Goal: Task Accomplishment & Management: Manage account settings

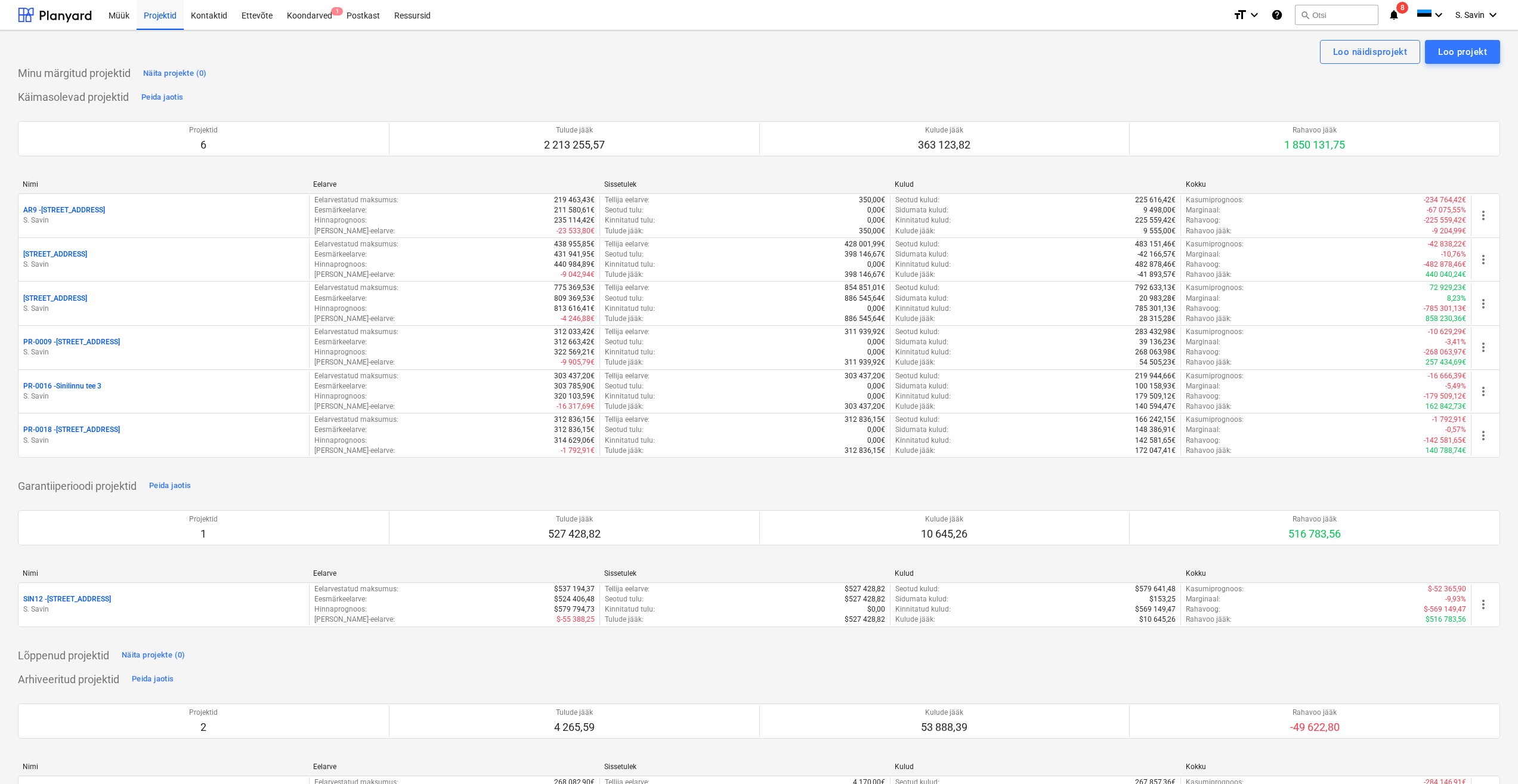
click at [119, 269] on p "S. Savin" at bounding box center [164, 264] width 281 height 10
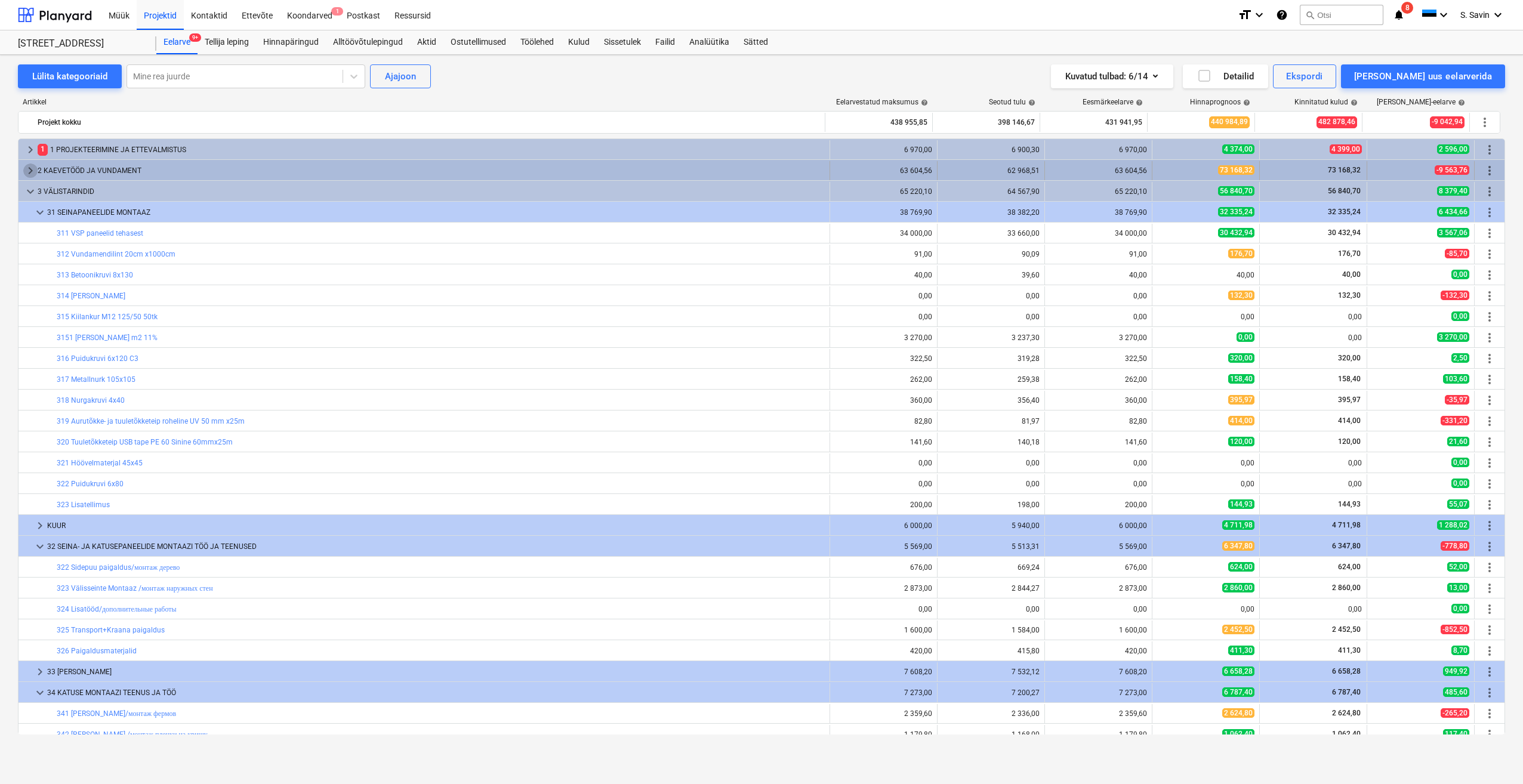
click at [31, 166] on span "keyboard_arrow_right" at bounding box center [31, 171] width 14 height 14
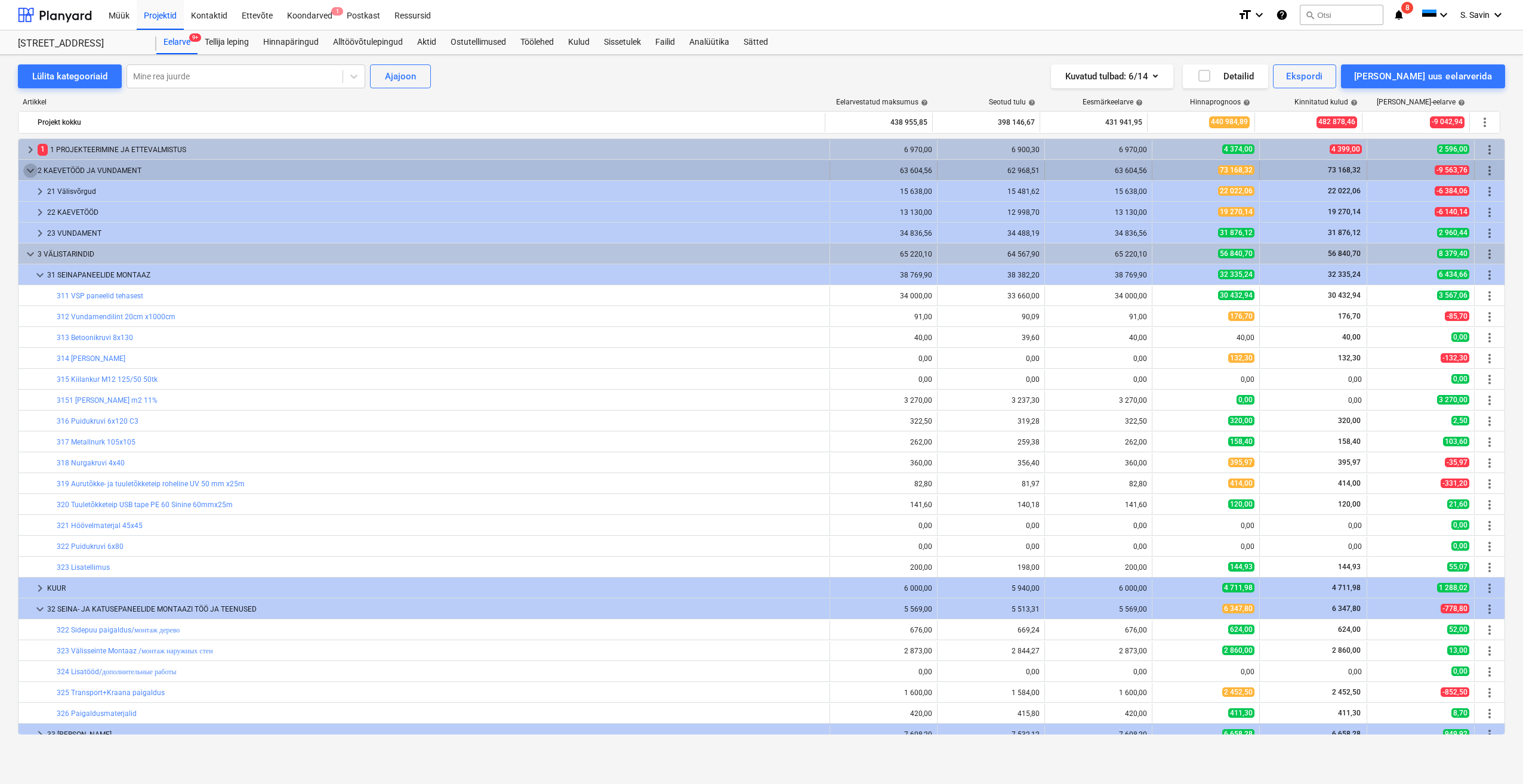
click at [33, 173] on span "keyboard_arrow_down" at bounding box center [31, 171] width 14 height 14
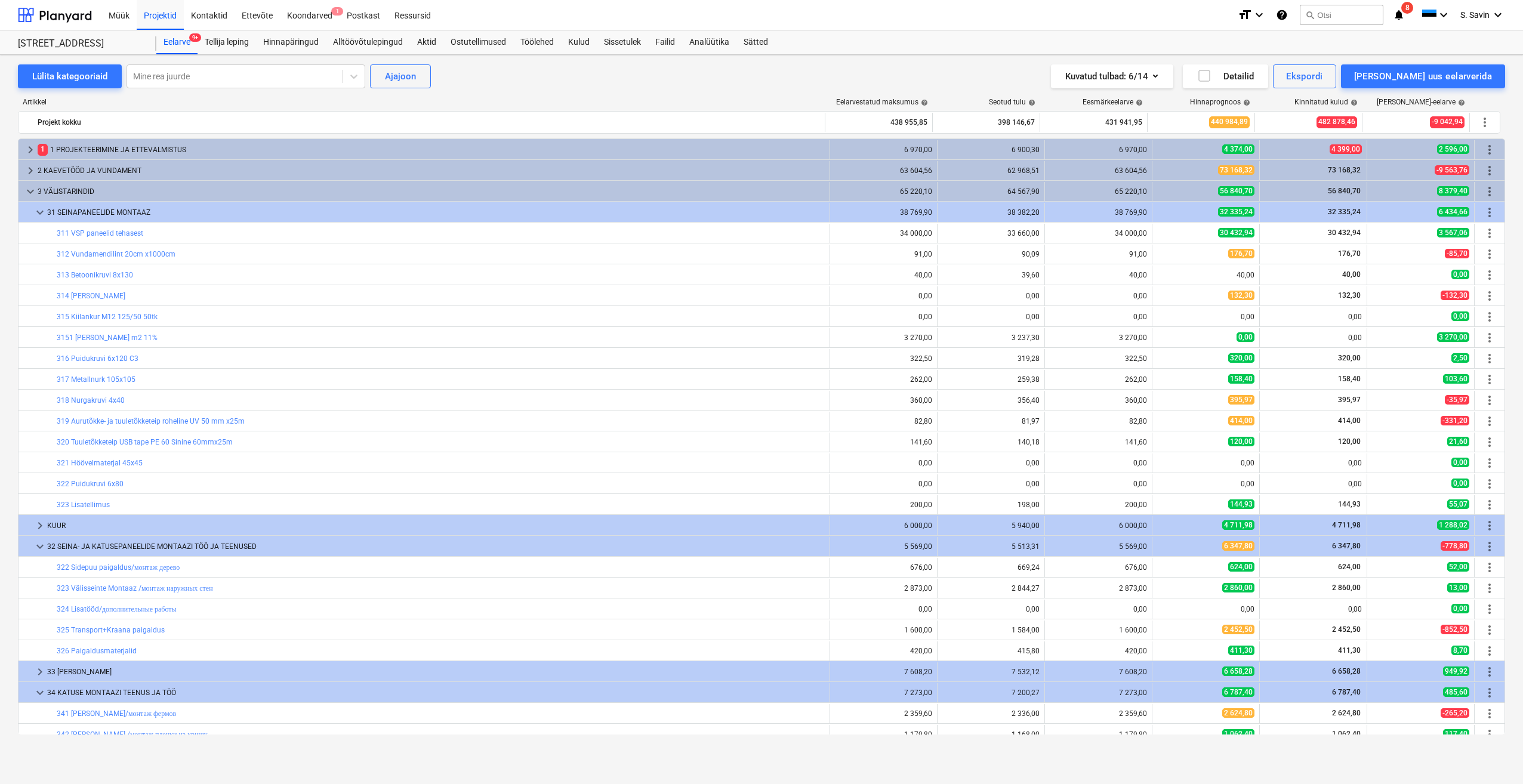
click at [33, 173] on span "keyboard_arrow_right" at bounding box center [31, 171] width 14 height 14
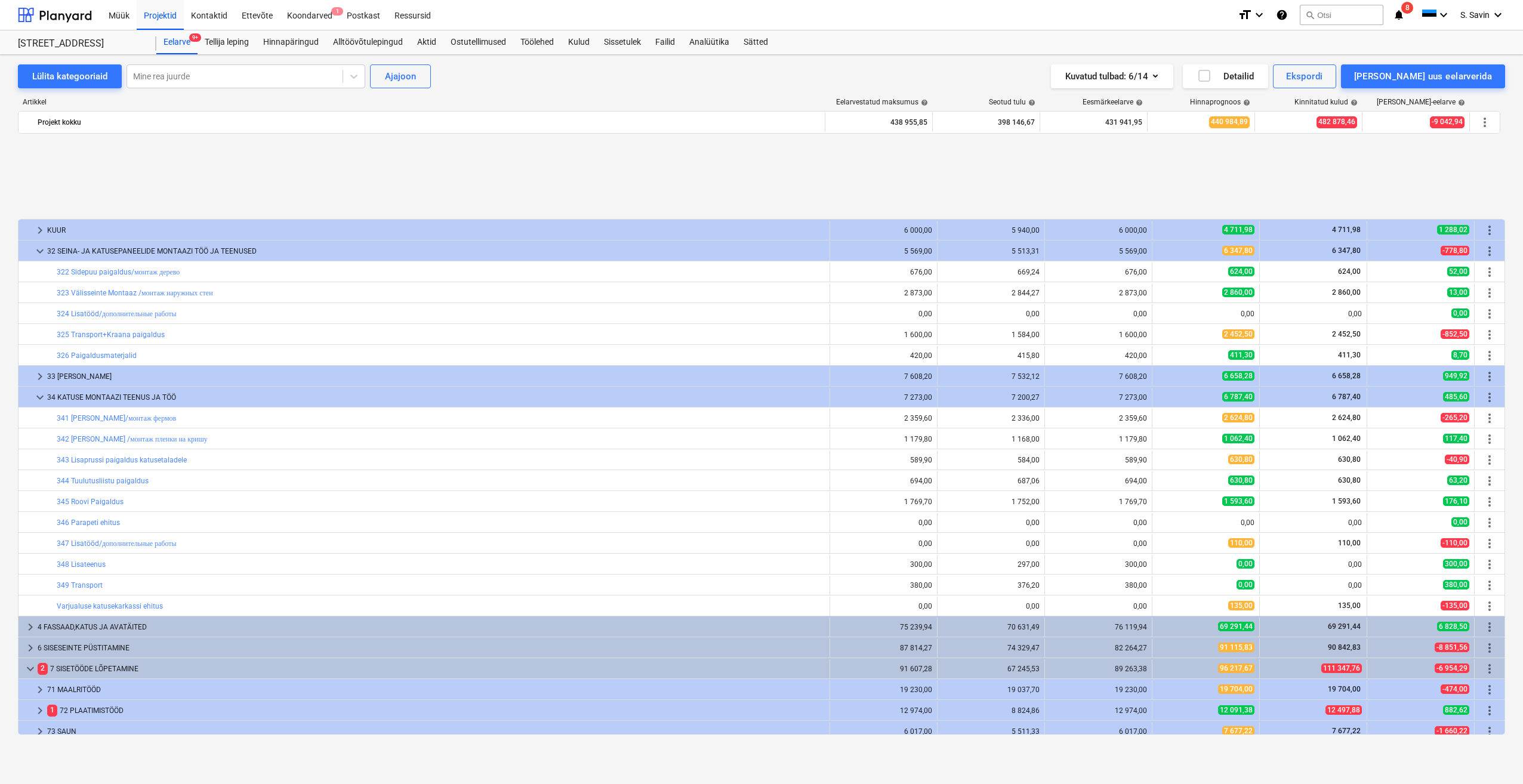
scroll to position [477, 0]
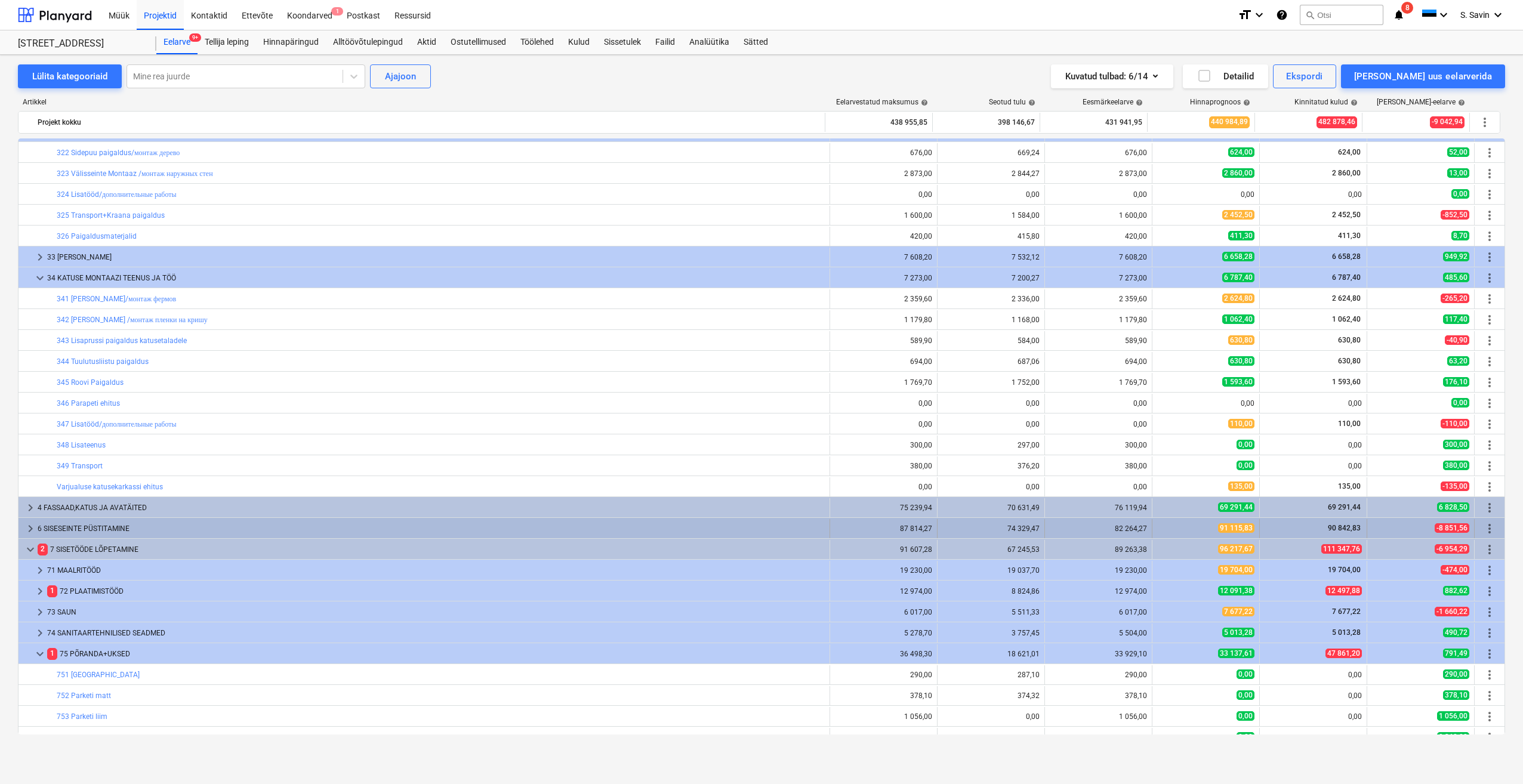
click at [33, 526] on span "keyboard_arrow_right" at bounding box center [31, 529] width 14 height 14
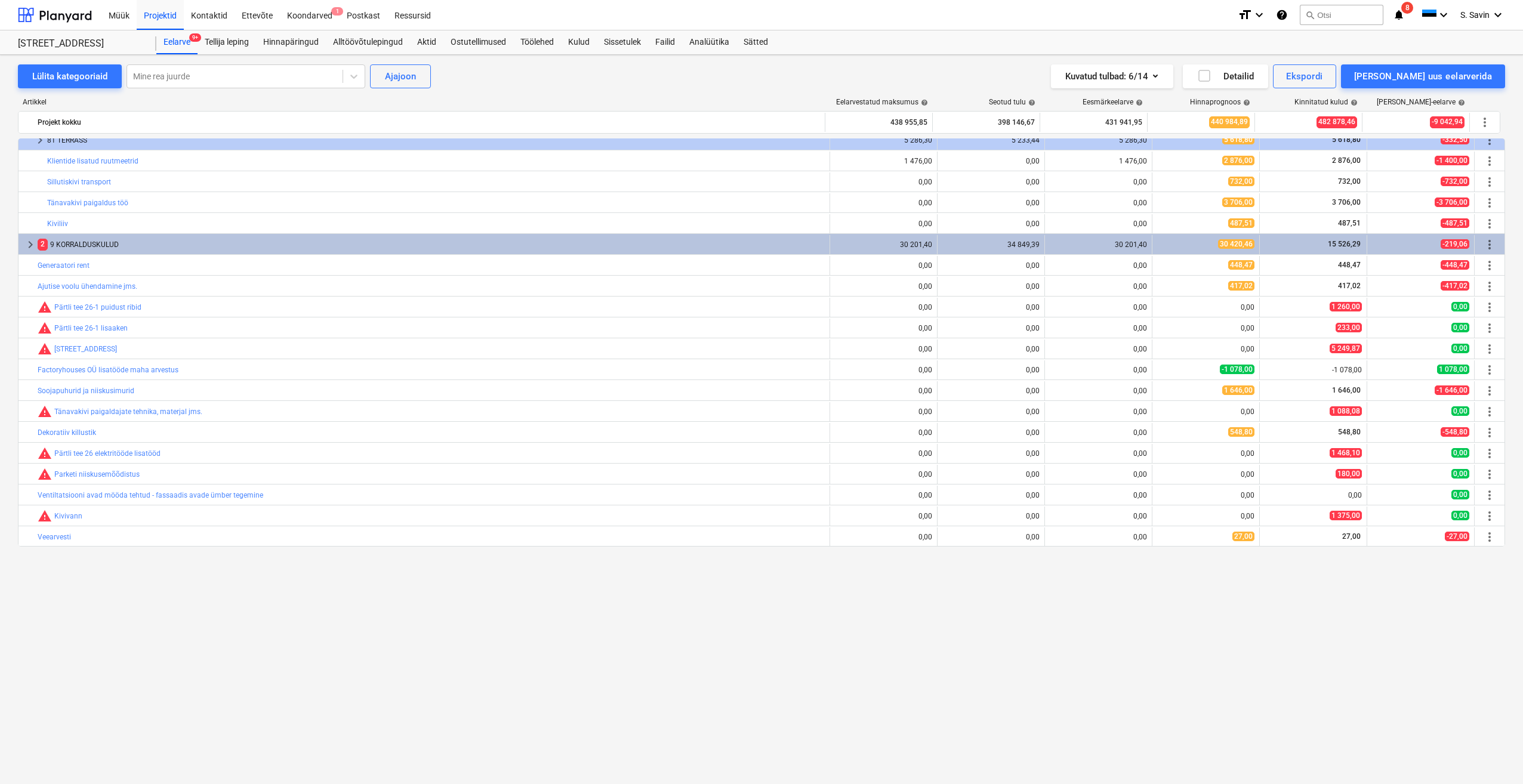
scroll to position [1695, 0]
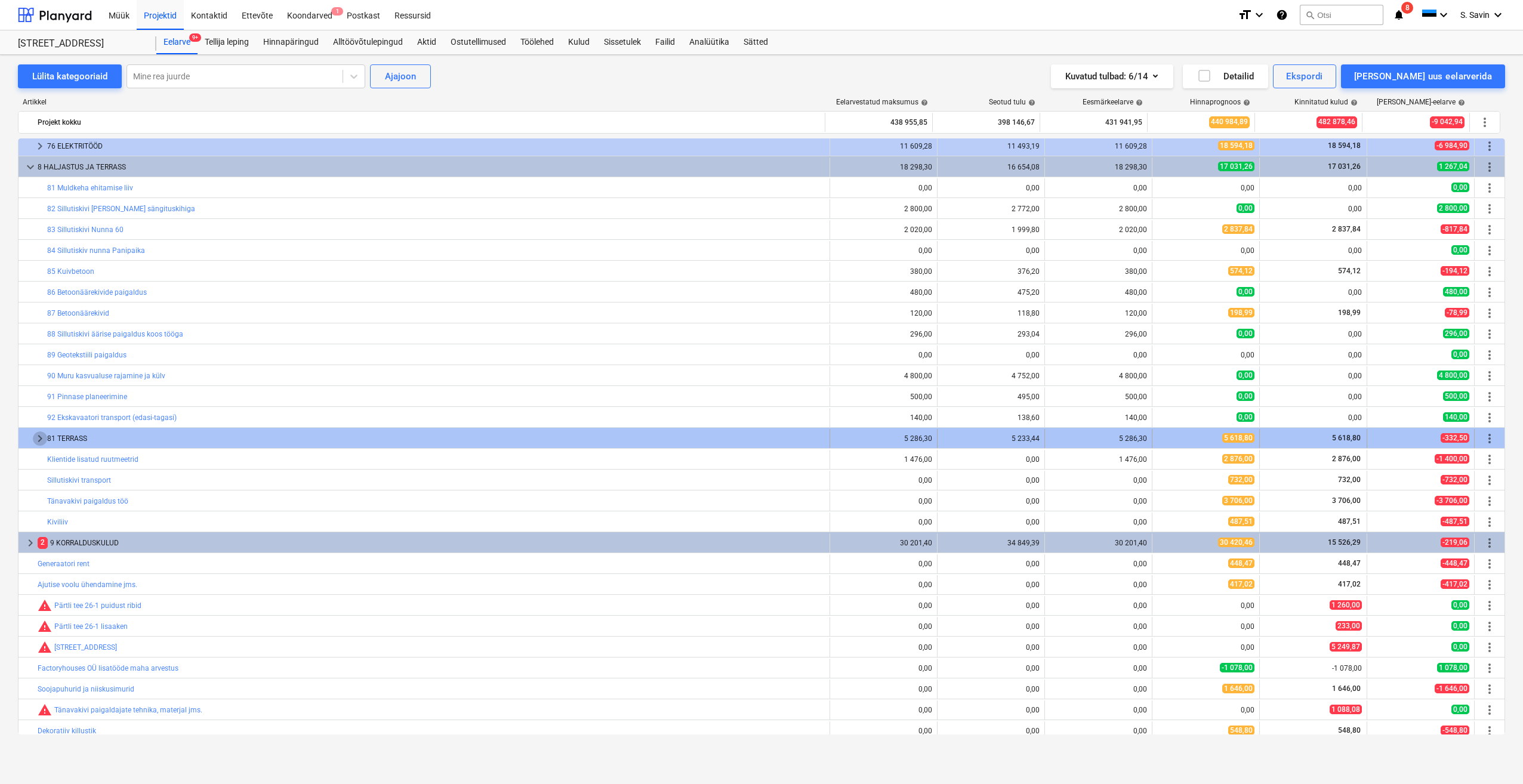
click at [42, 437] on span "keyboard_arrow_right" at bounding box center [40, 438] width 14 height 14
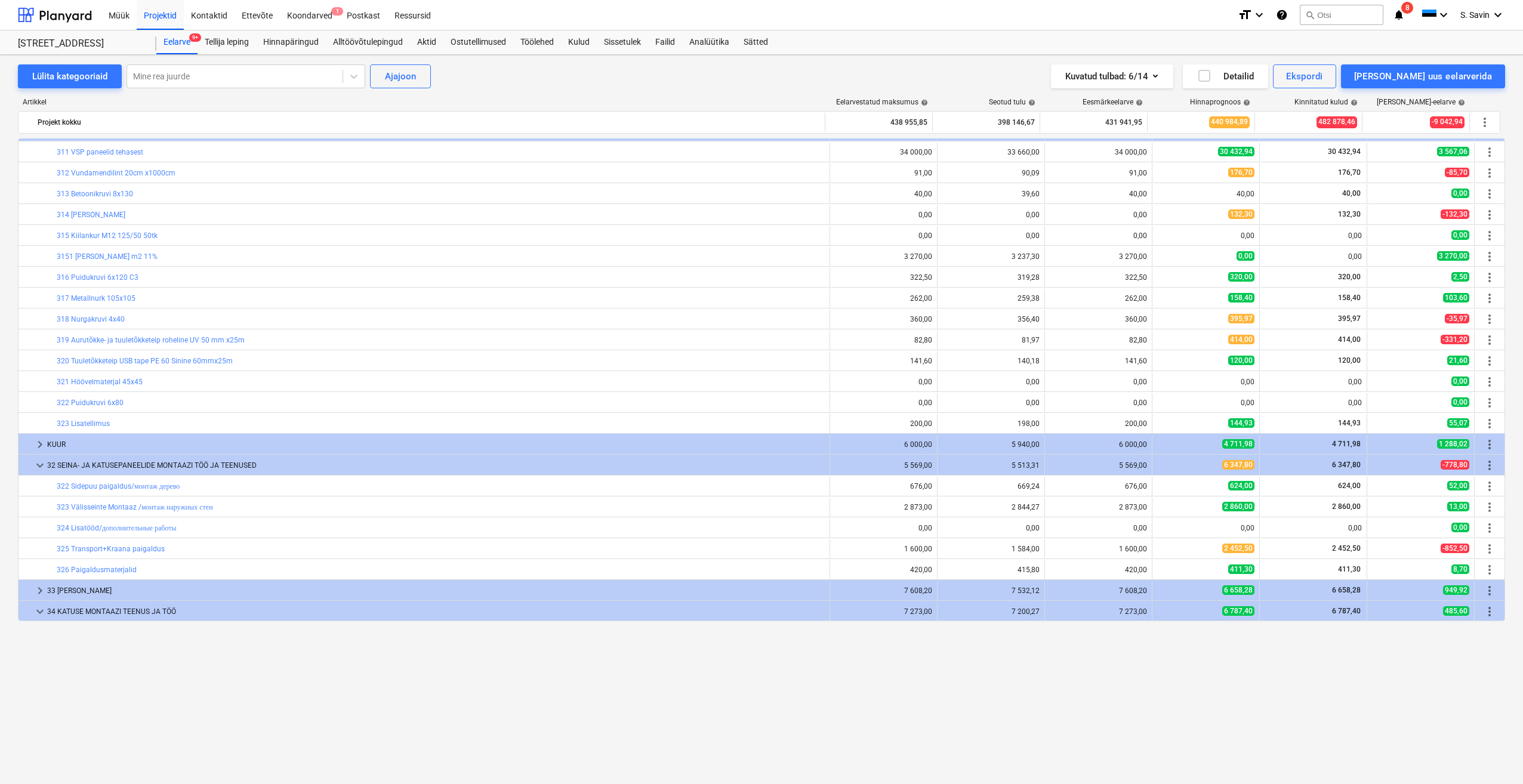
scroll to position [0, 0]
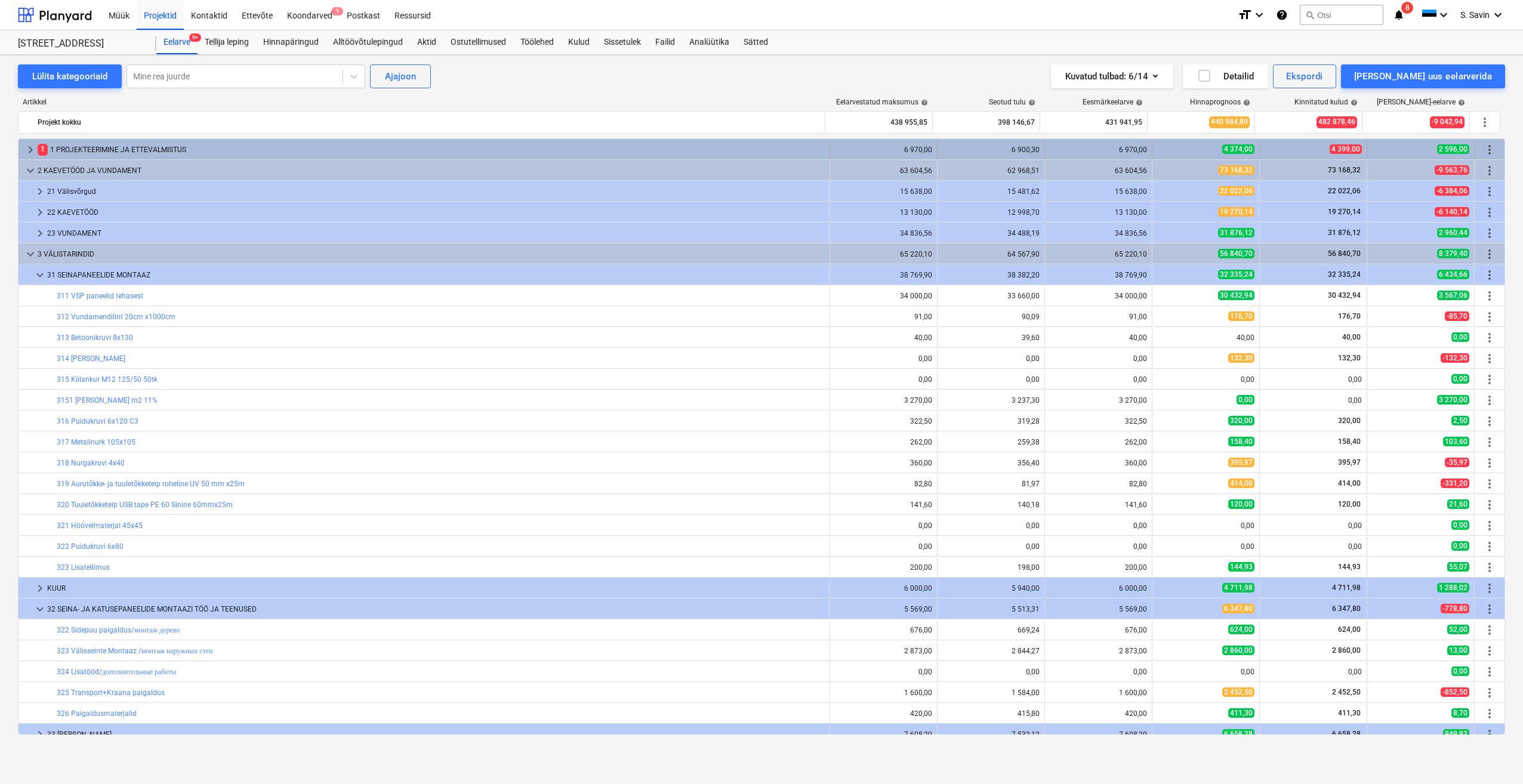
click at [31, 155] on span "keyboard_arrow_right" at bounding box center [31, 150] width 14 height 14
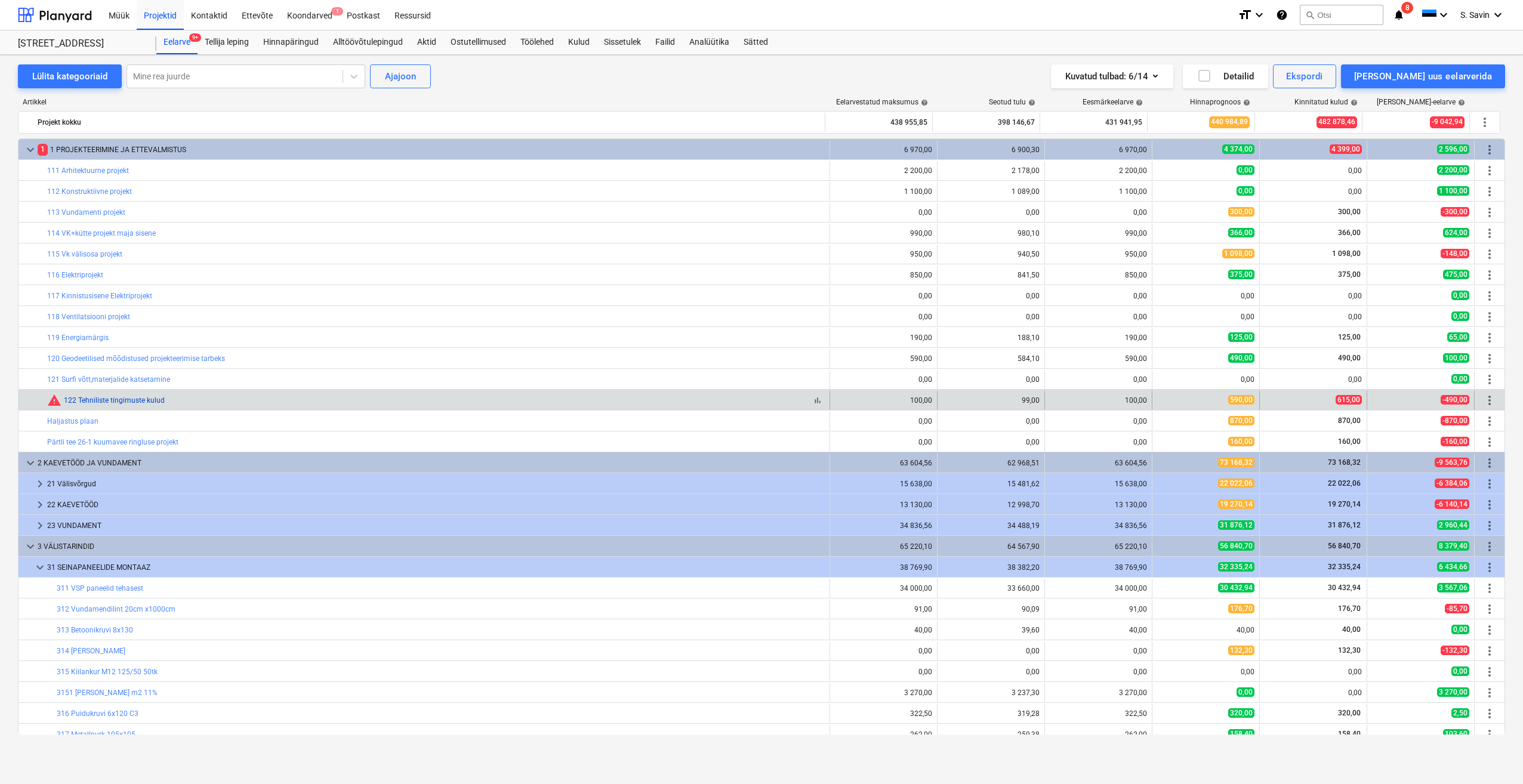
click at [87, 399] on link "122 Tehniliste tingimuste kulud" at bounding box center [114, 400] width 101 height 8
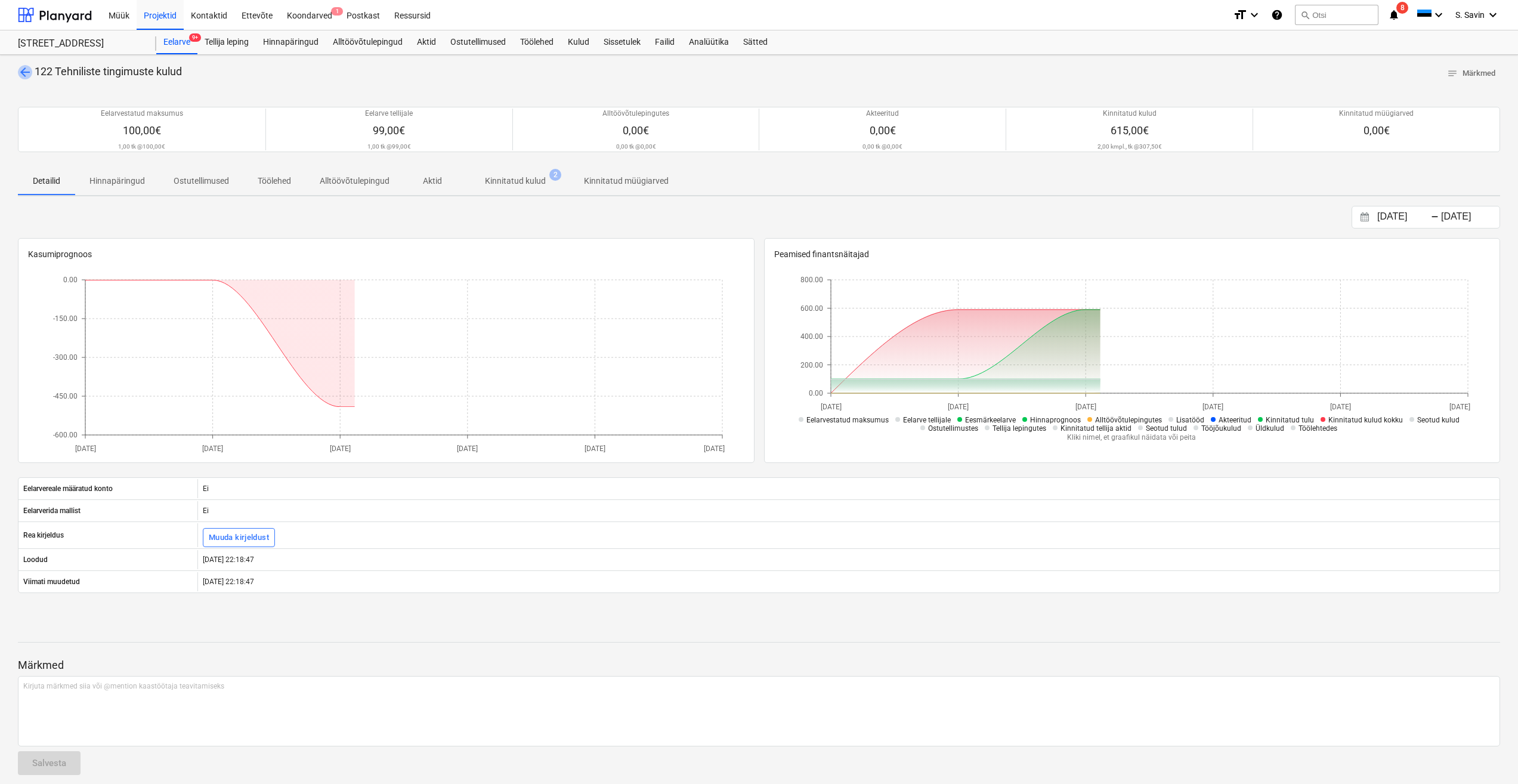
click at [25, 73] on span "arrow_back" at bounding box center [25, 72] width 14 height 14
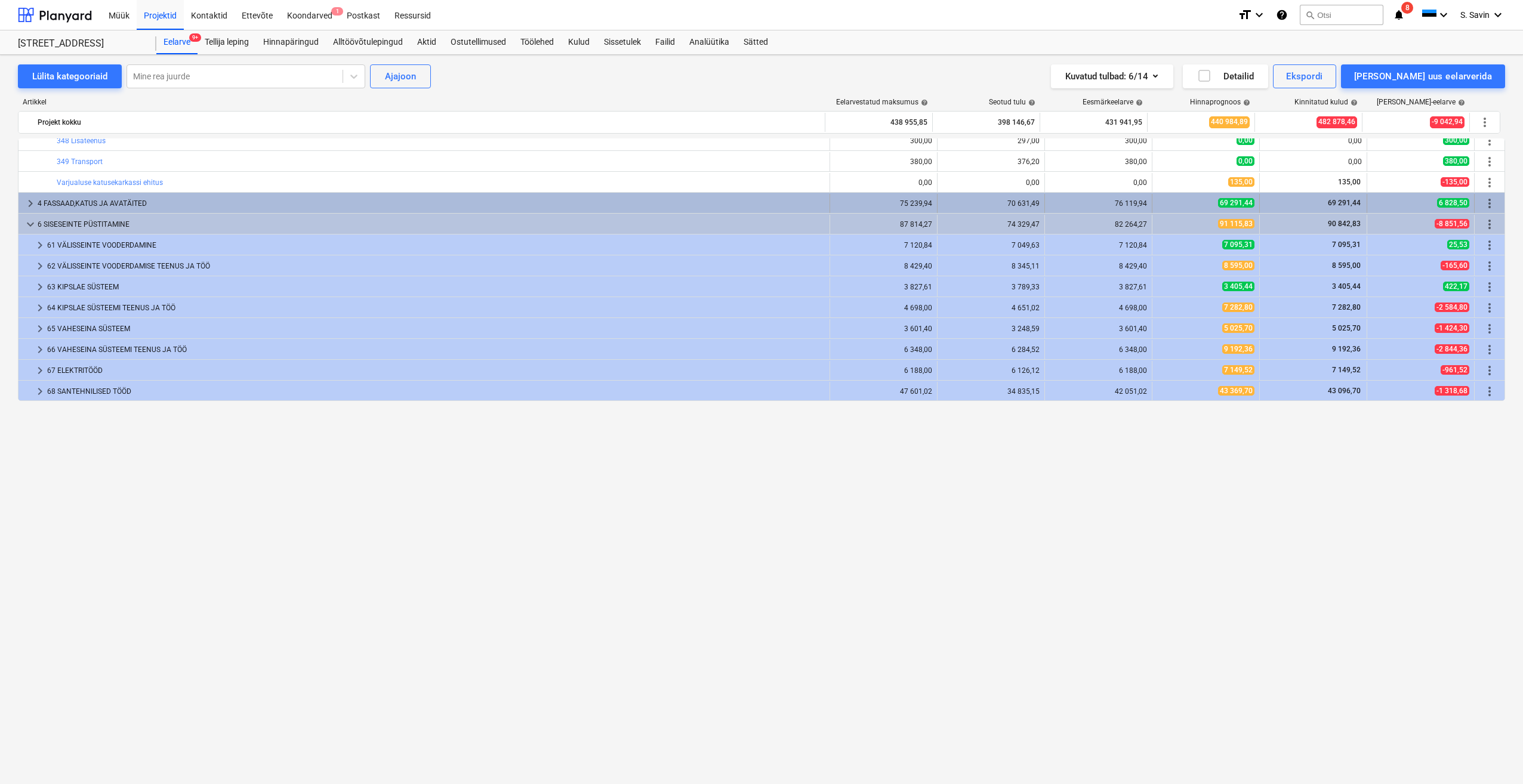
scroll to position [716, 0]
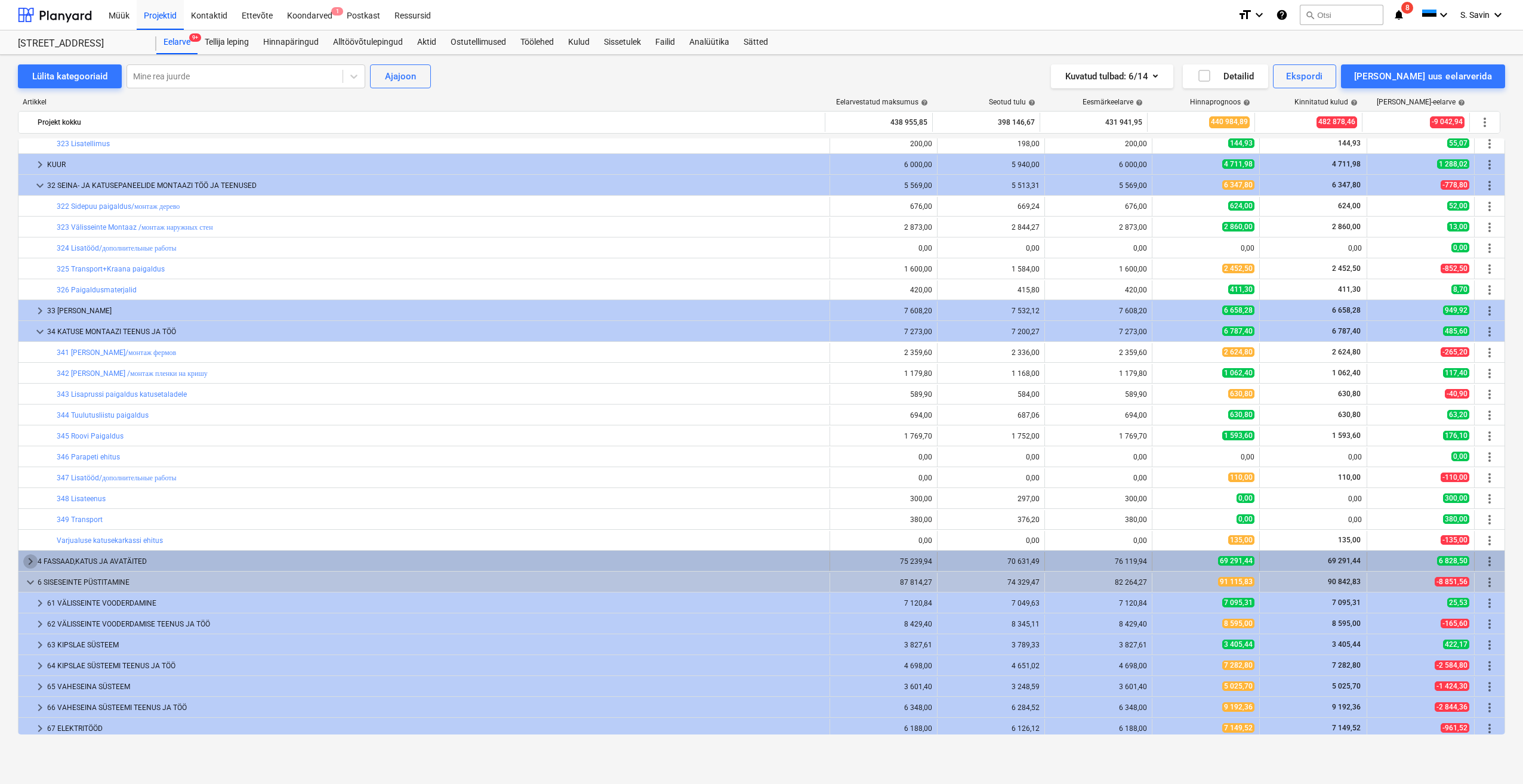
click at [33, 560] on span "keyboard_arrow_right" at bounding box center [31, 561] width 14 height 14
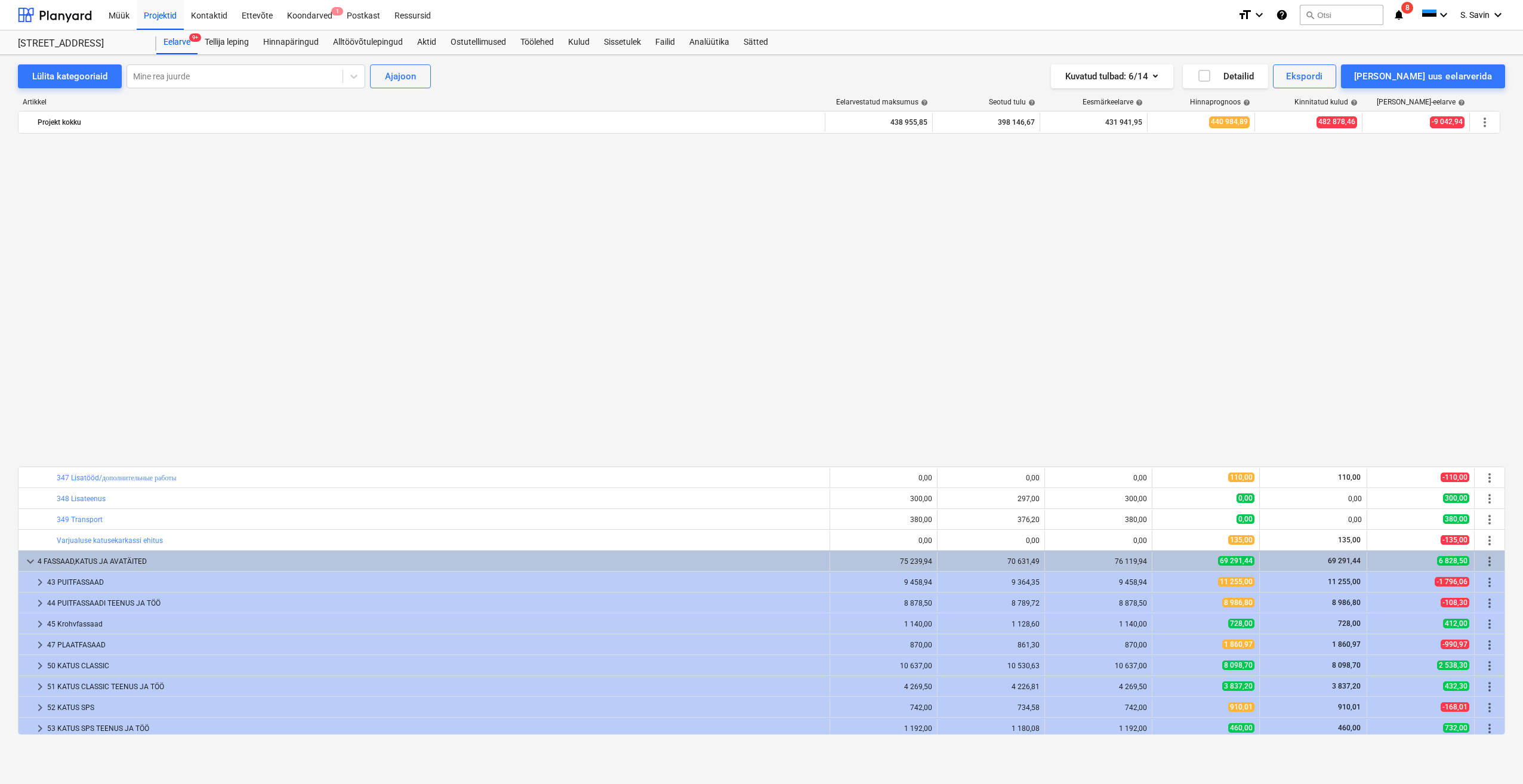
scroll to position [1074, 0]
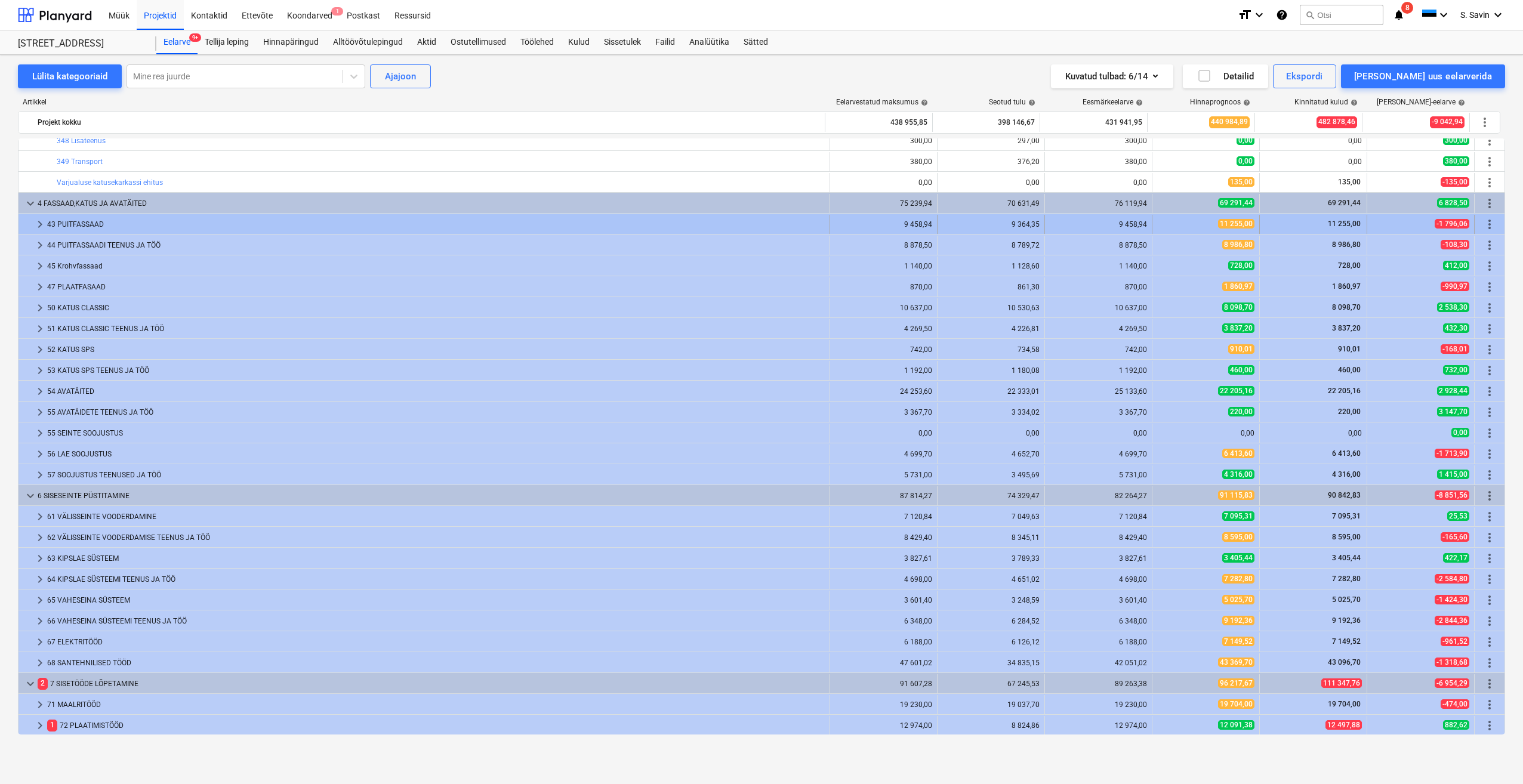
click at [39, 226] on span "keyboard_arrow_right" at bounding box center [40, 224] width 14 height 14
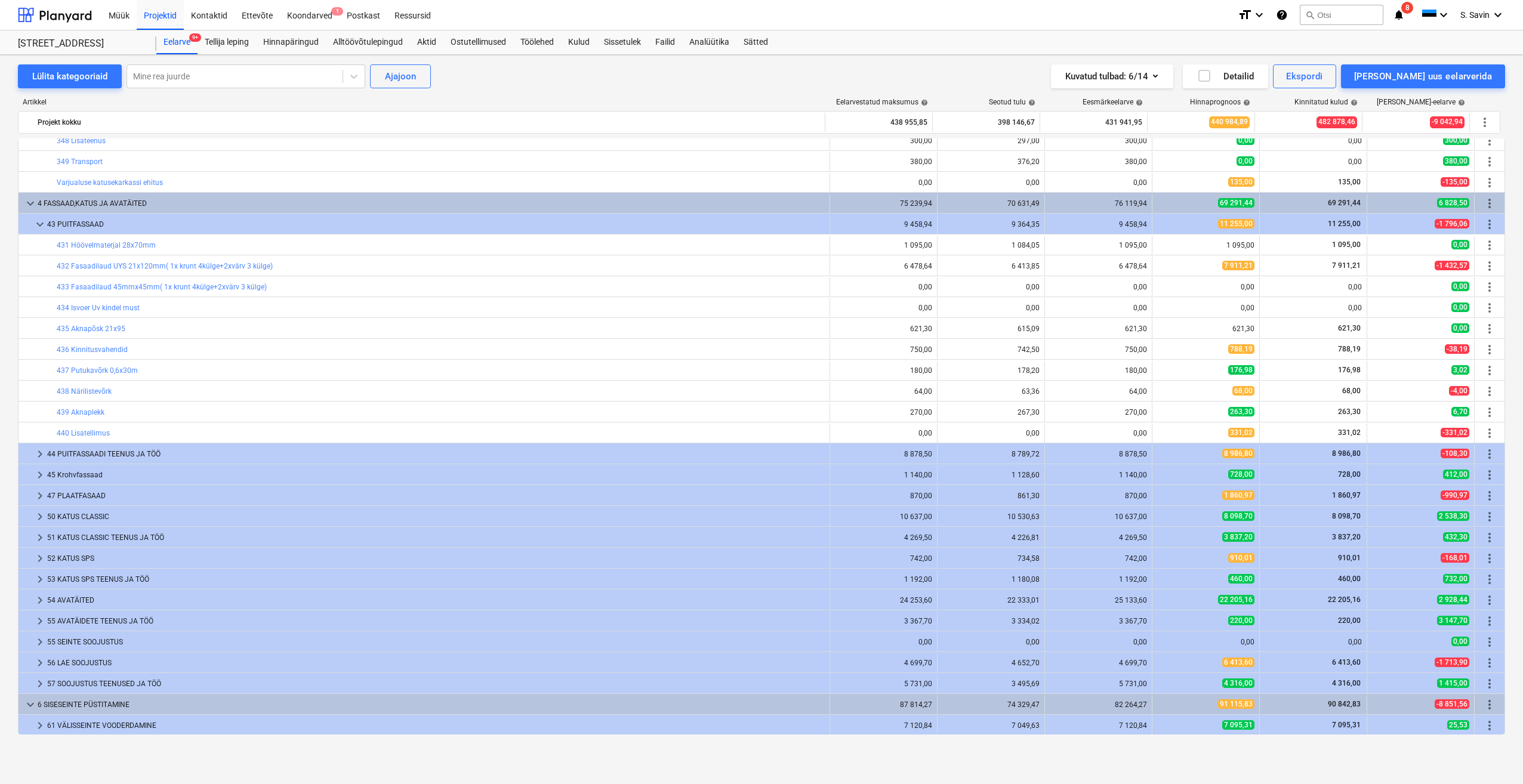
scroll to position [1193, 0]
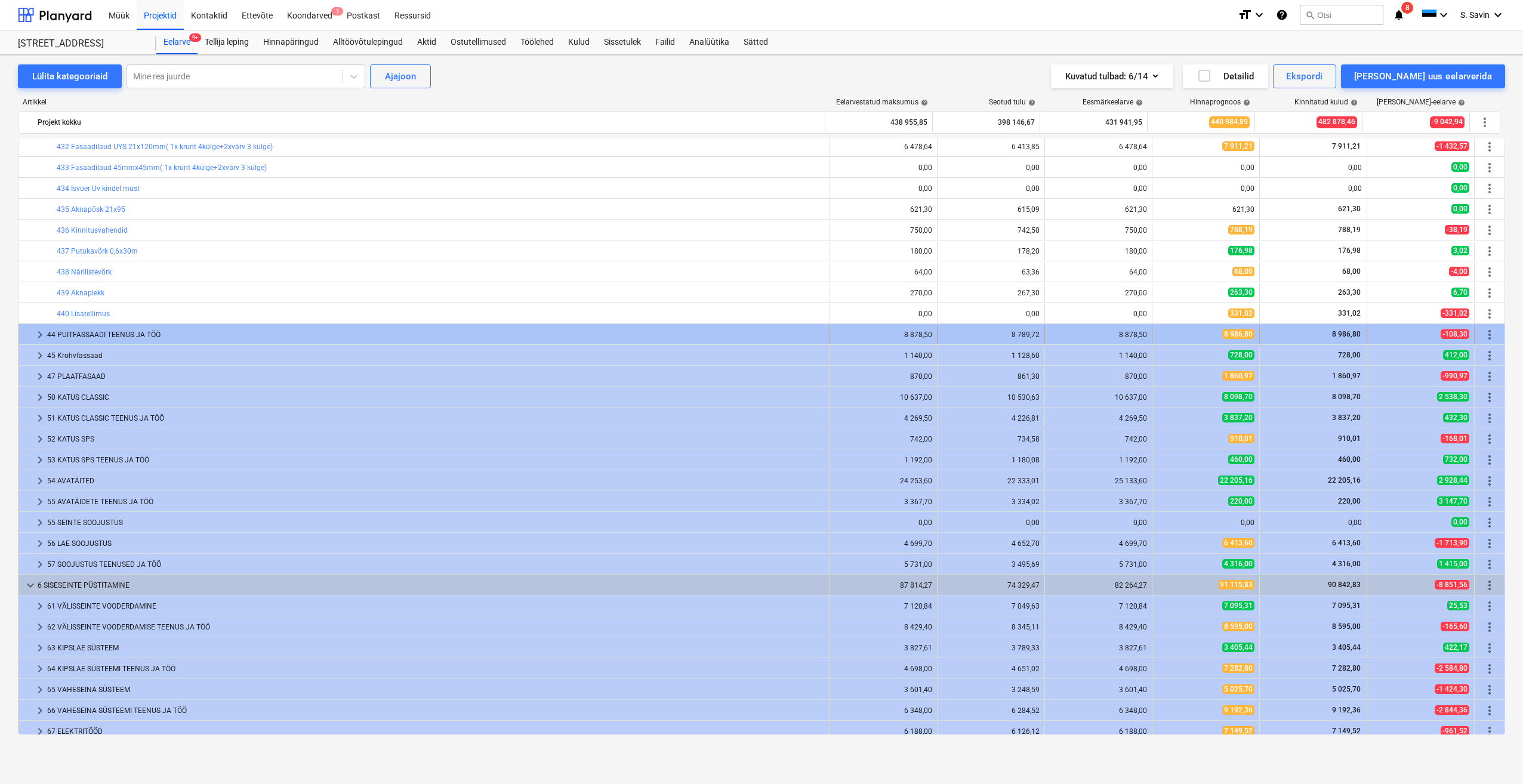
click at [40, 334] on span "keyboard_arrow_right" at bounding box center [40, 334] width 14 height 14
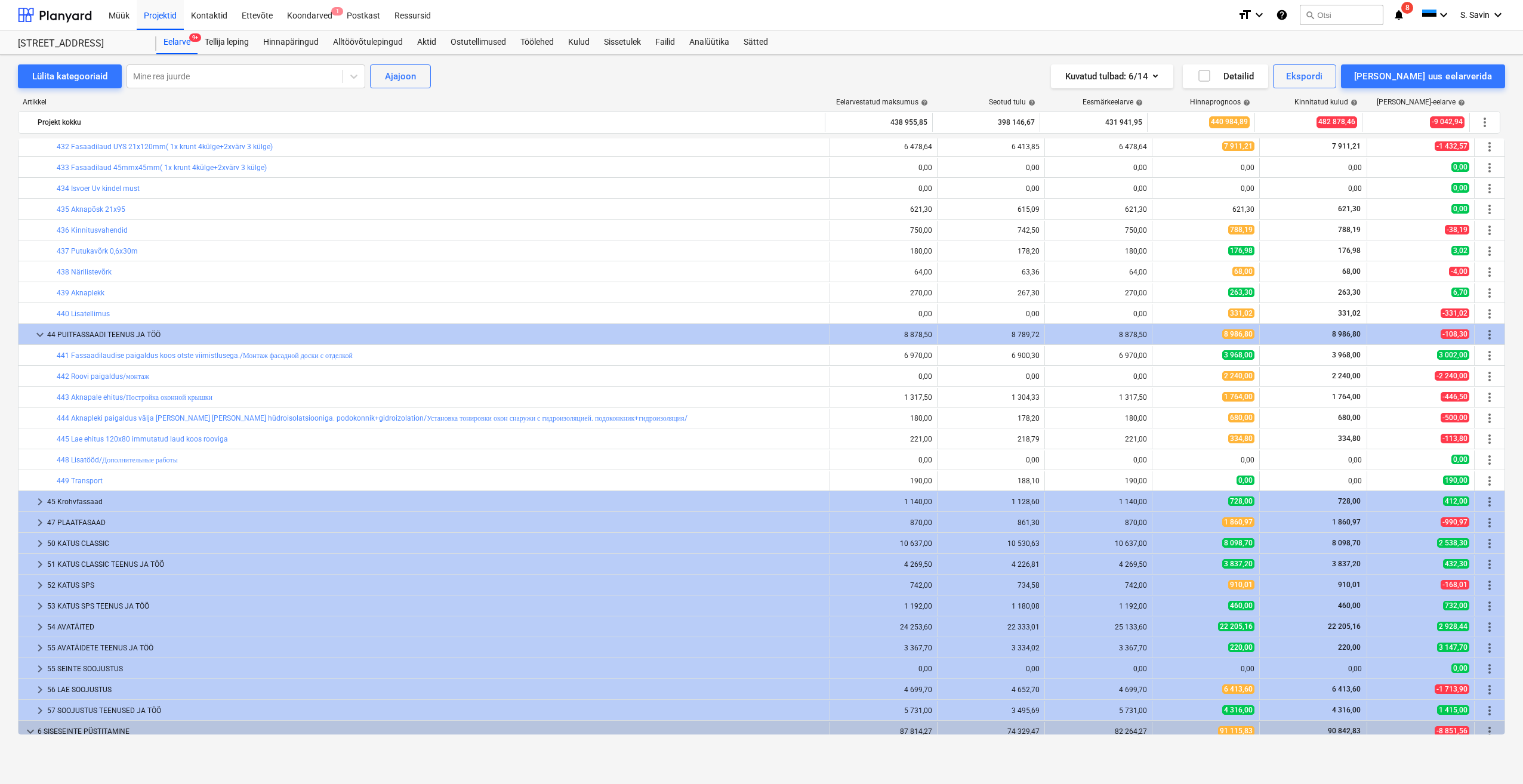
scroll to position [1432, 0]
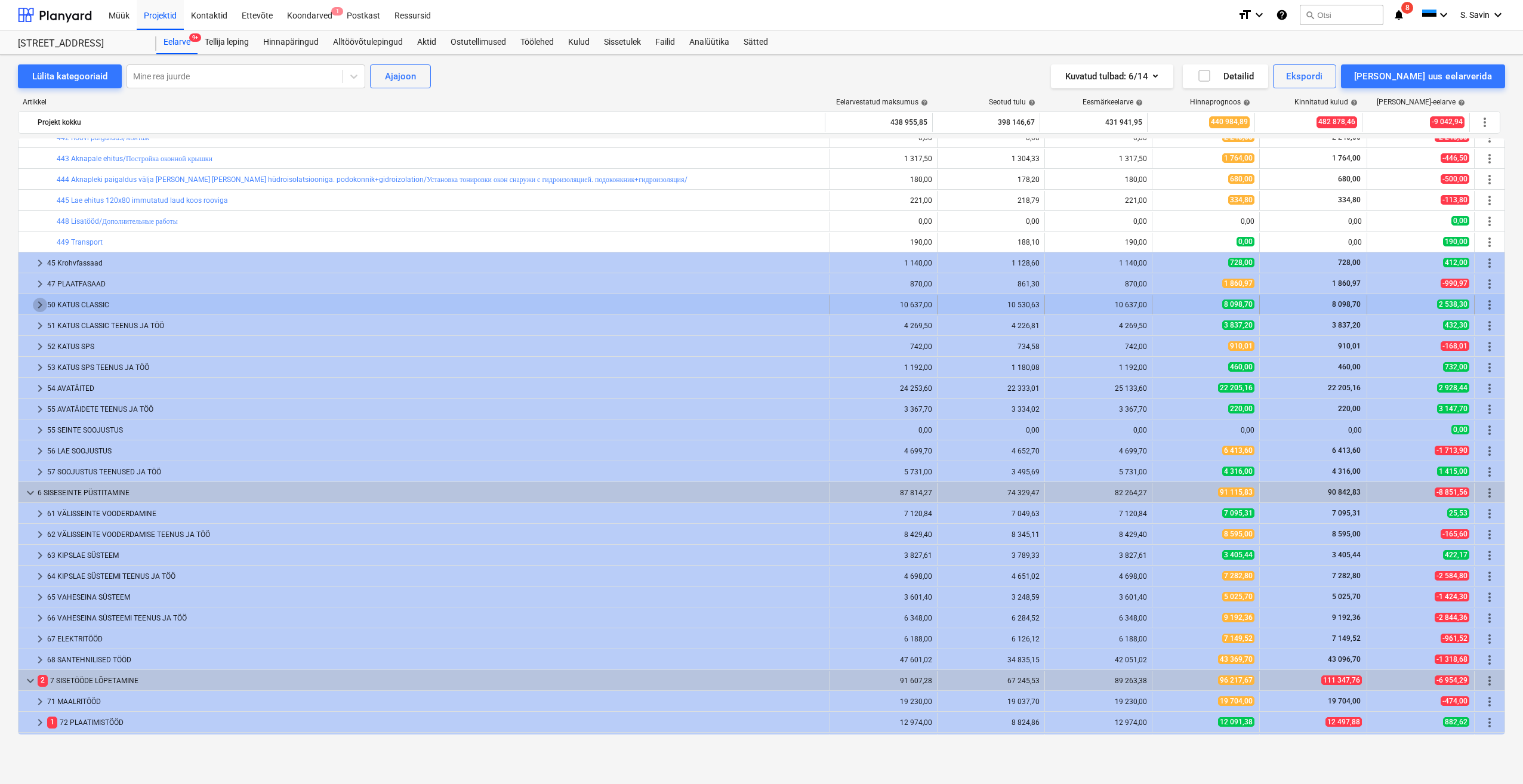
click at [41, 306] on span "keyboard_arrow_right" at bounding box center [40, 304] width 14 height 14
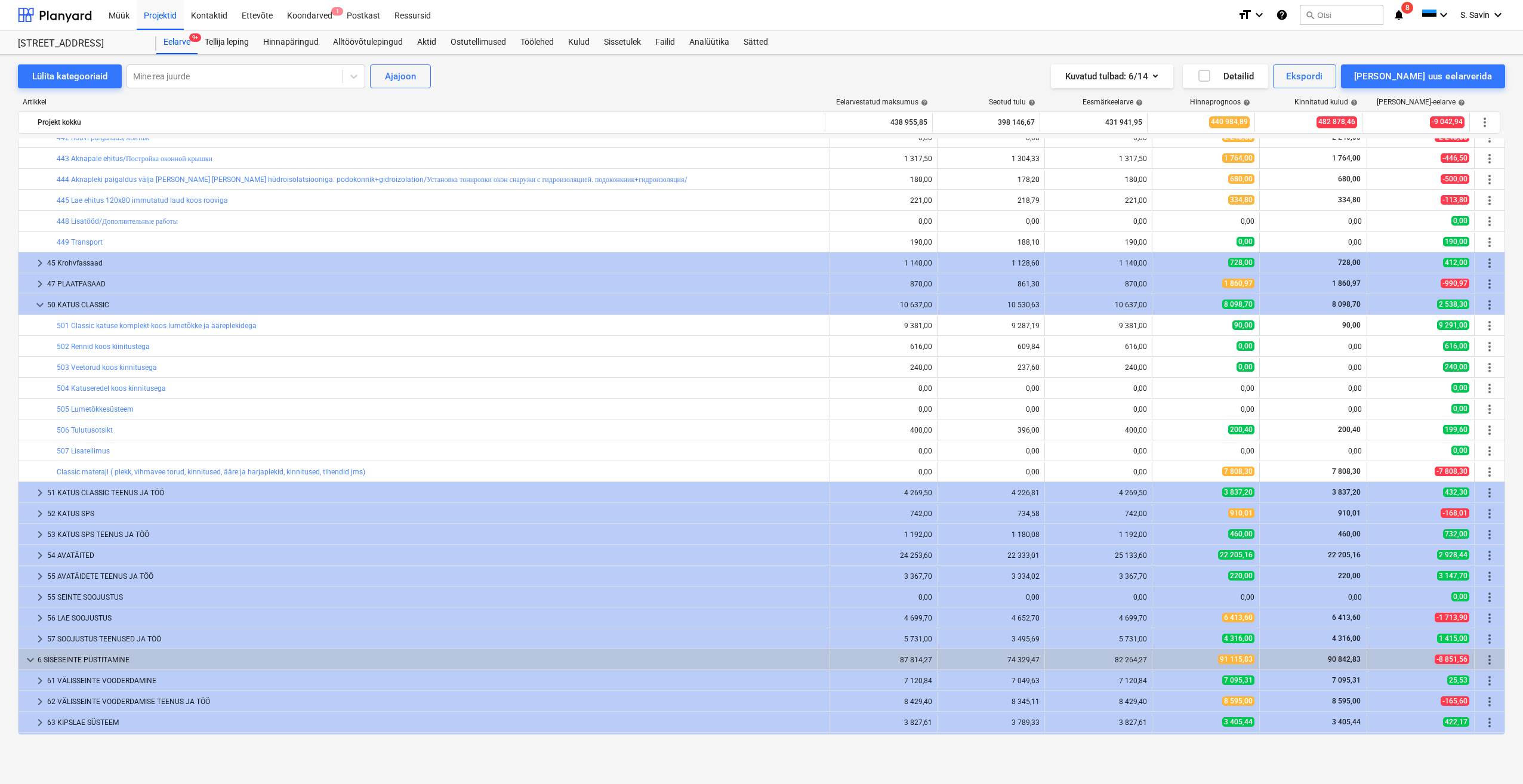
click at [41, 306] on span "keyboard_arrow_down" at bounding box center [40, 304] width 14 height 14
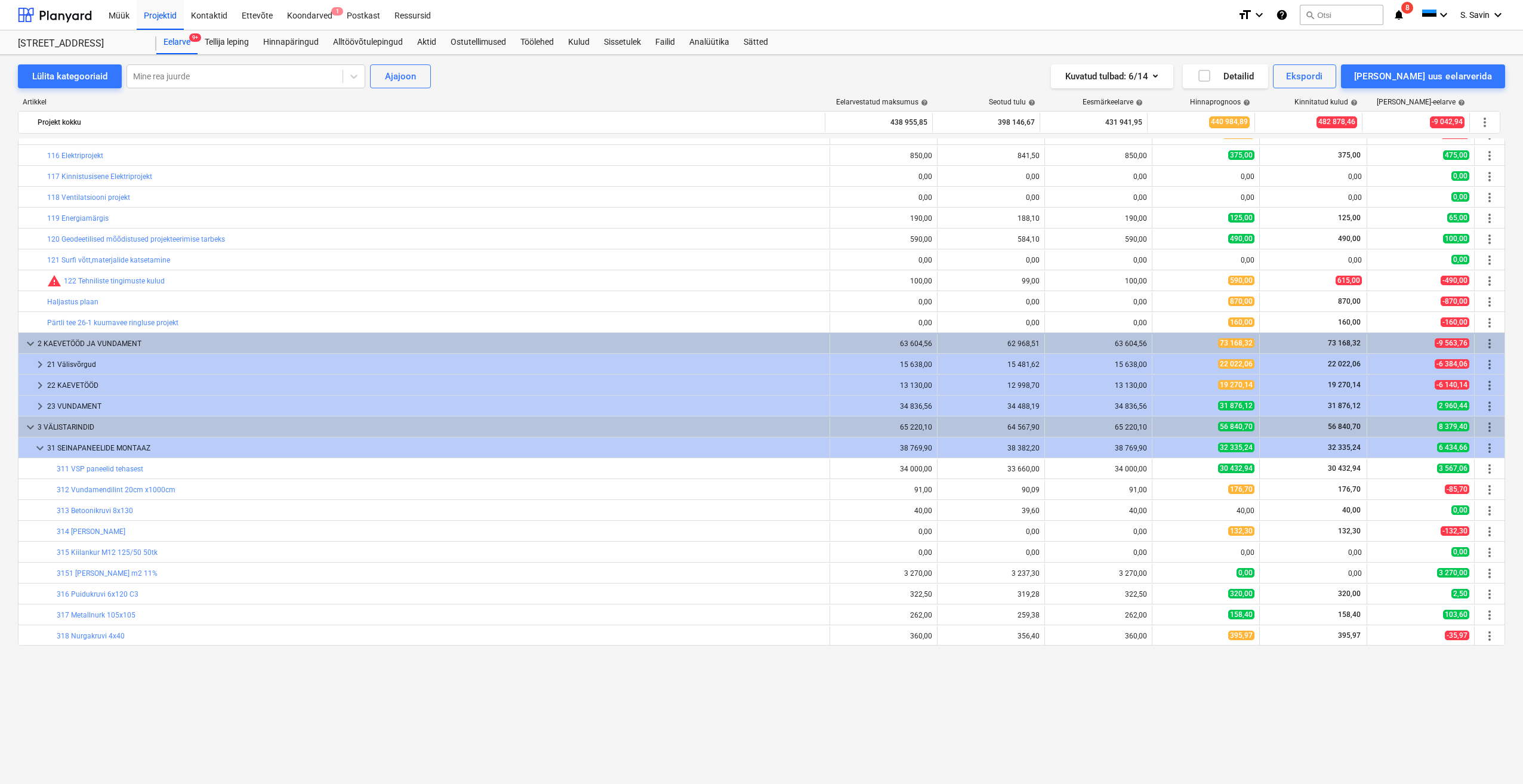
scroll to position [0, 0]
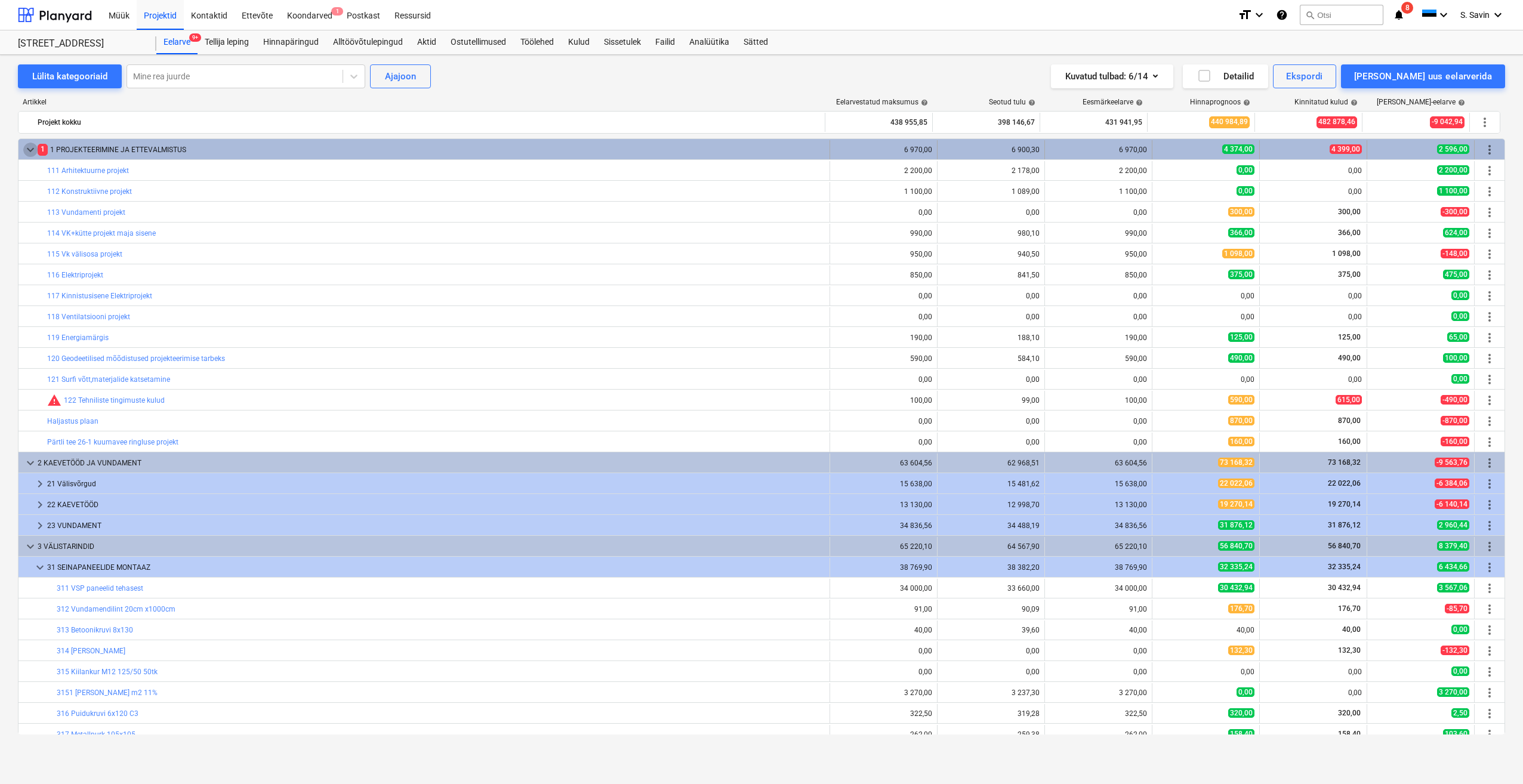
click at [27, 153] on span "keyboard_arrow_down" at bounding box center [31, 150] width 14 height 14
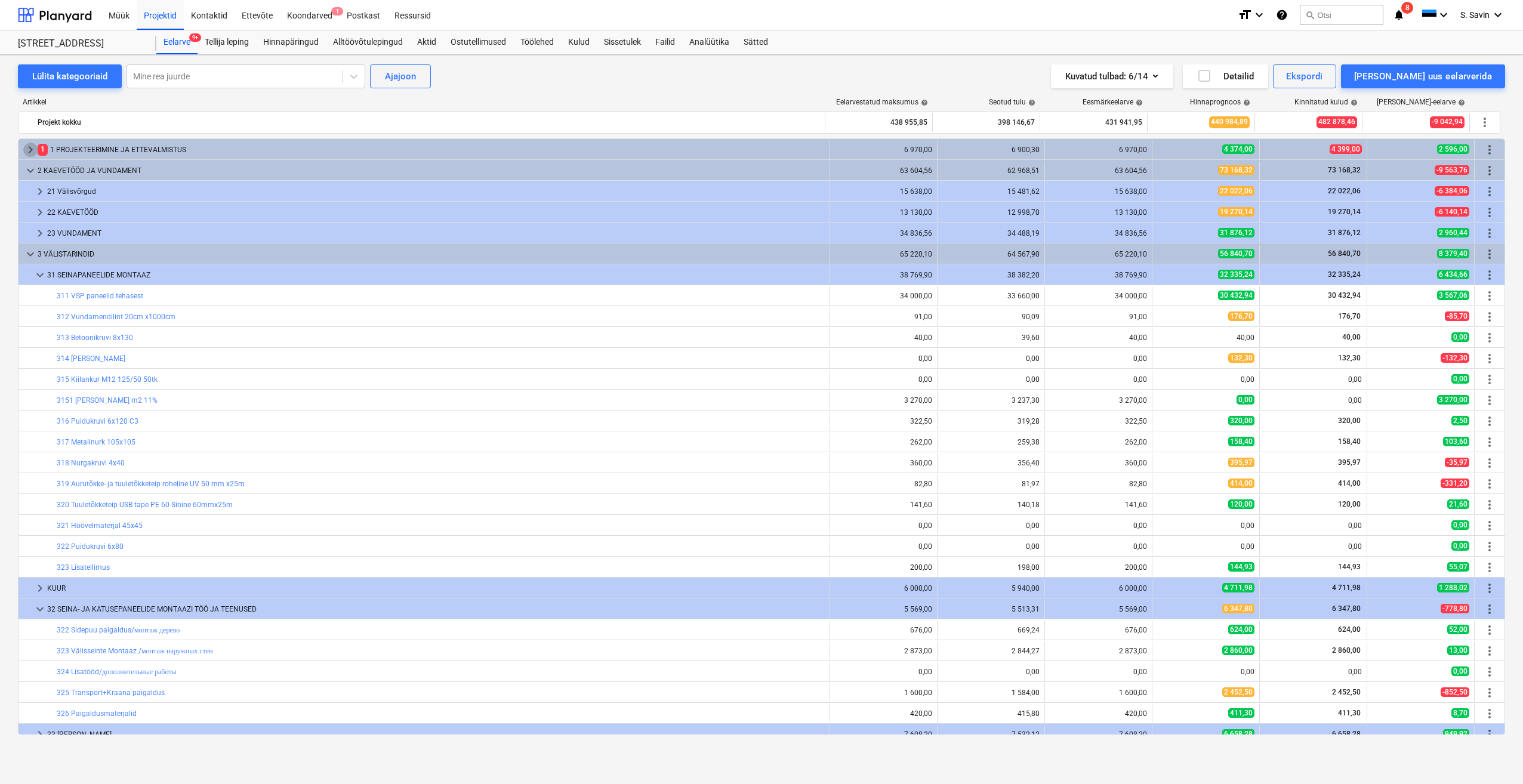
click at [27, 153] on span "keyboard_arrow_right" at bounding box center [31, 150] width 14 height 14
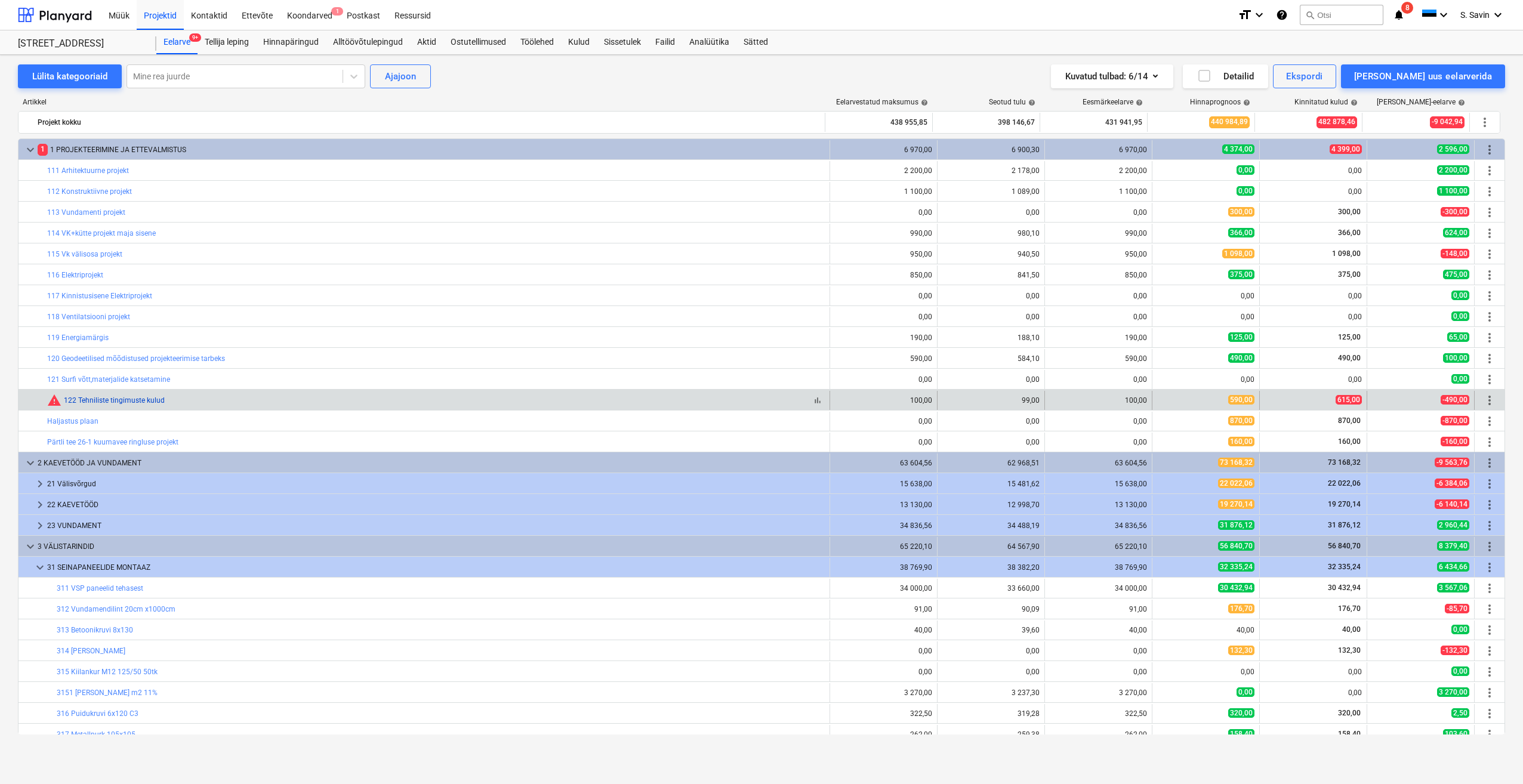
click at [119, 401] on link "122 Tehniliste tingimuste kulud" at bounding box center [114, 400] width 101 height 8
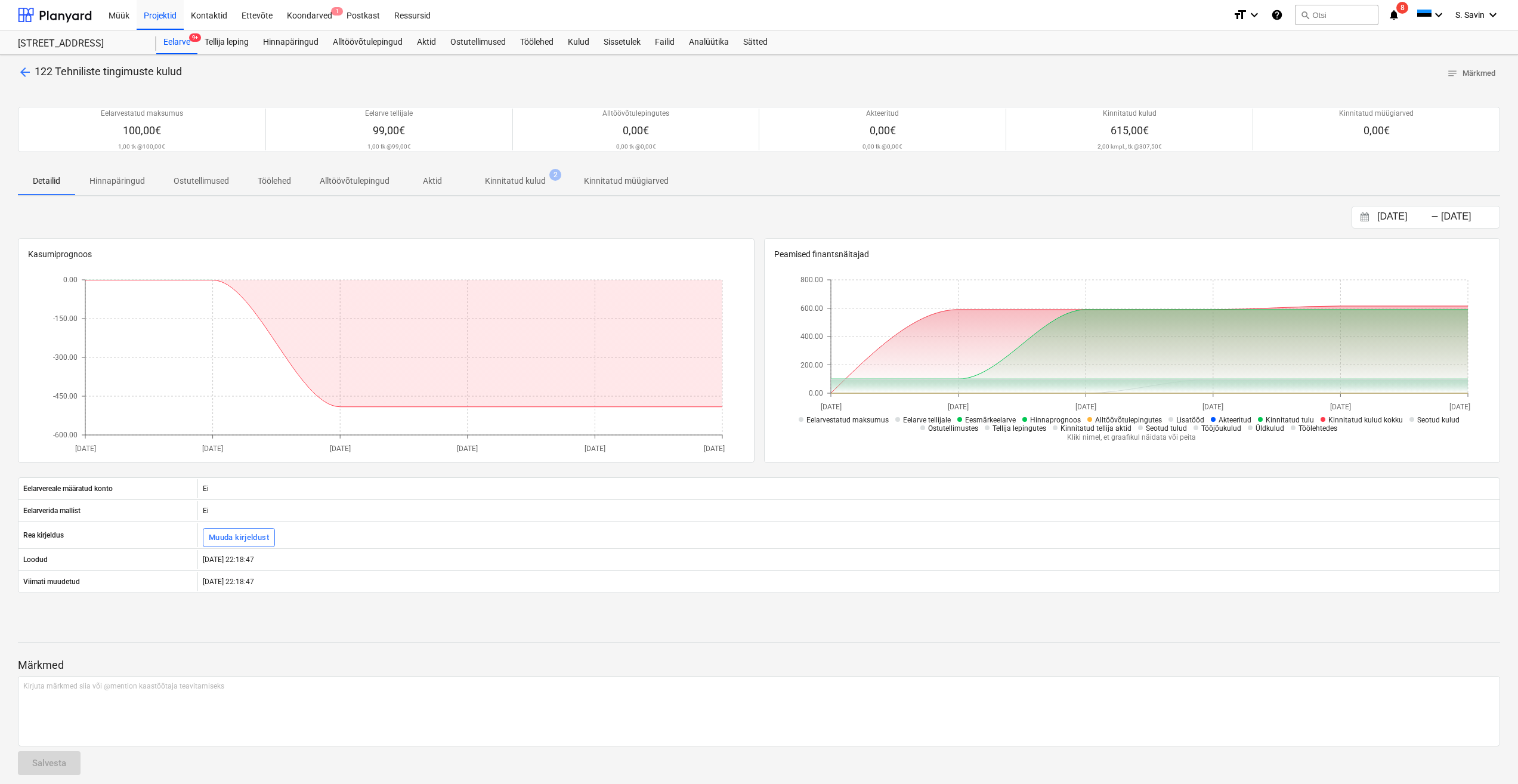
click at [511, 181] on p "Kinnitatud kulud" at bounding box center [515, 181] width 61 height 13
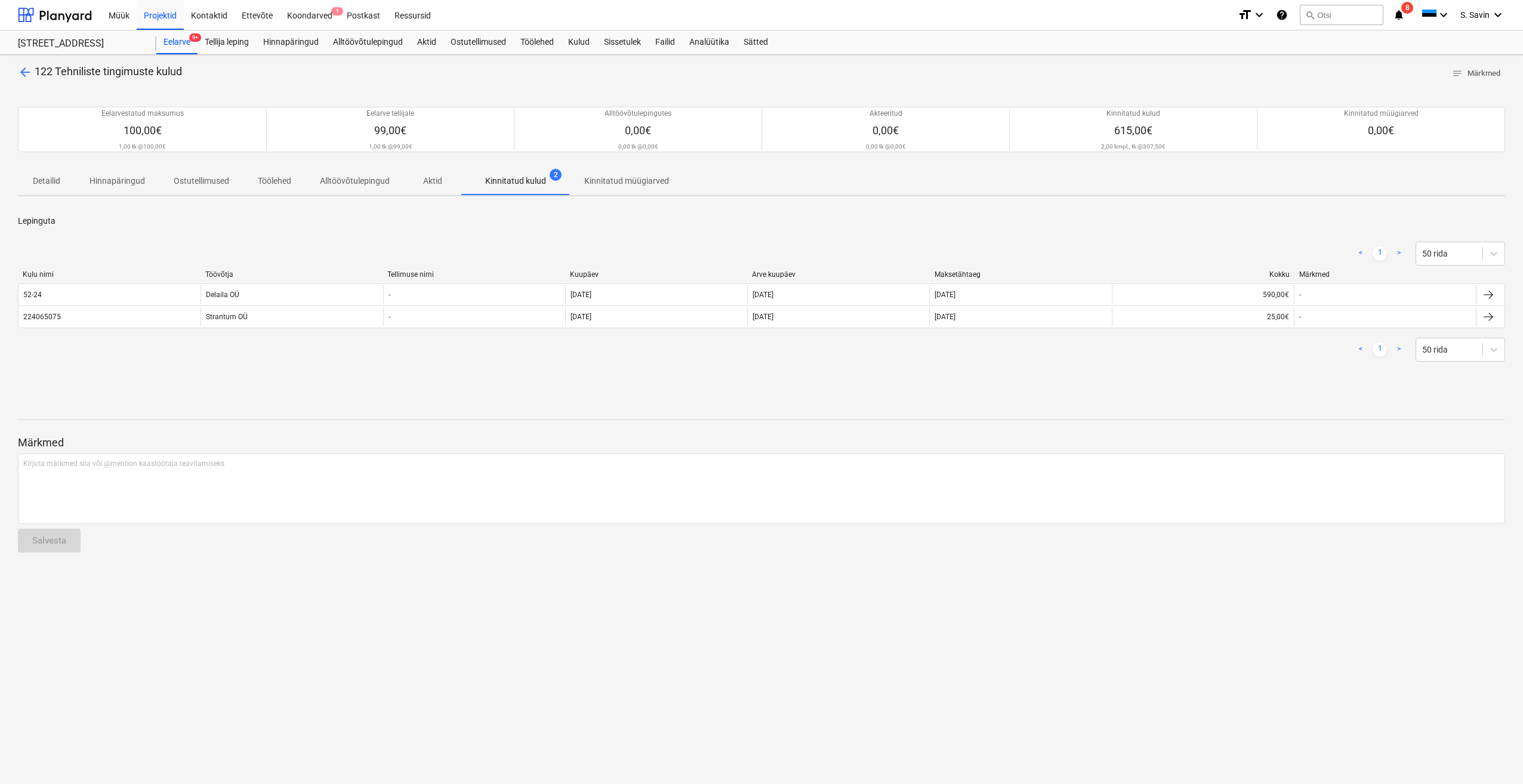
click at [28, 74] on span "arrow_back" at bounding box center [25, 72] width 14 height 14
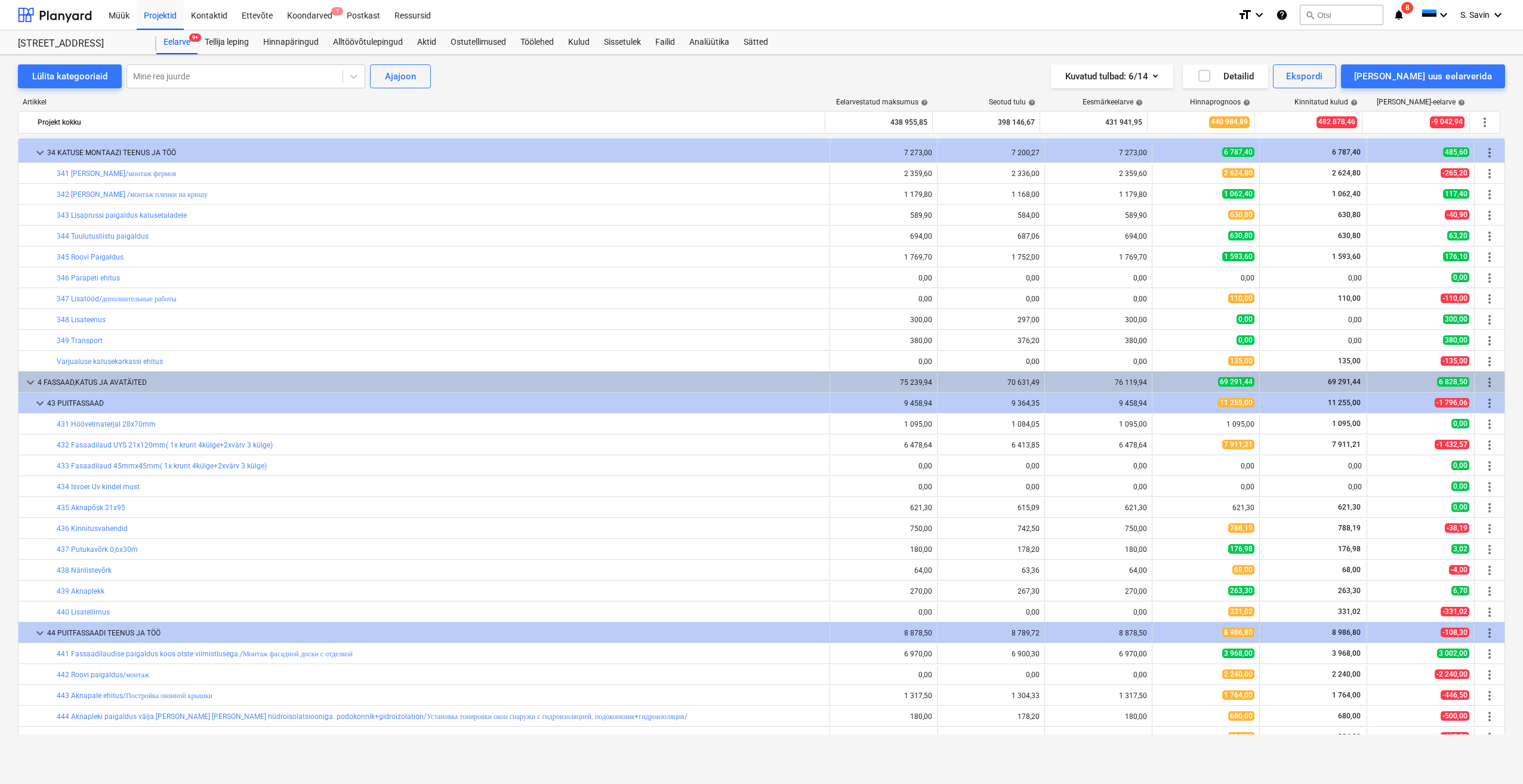
scroll to position [537, 0]
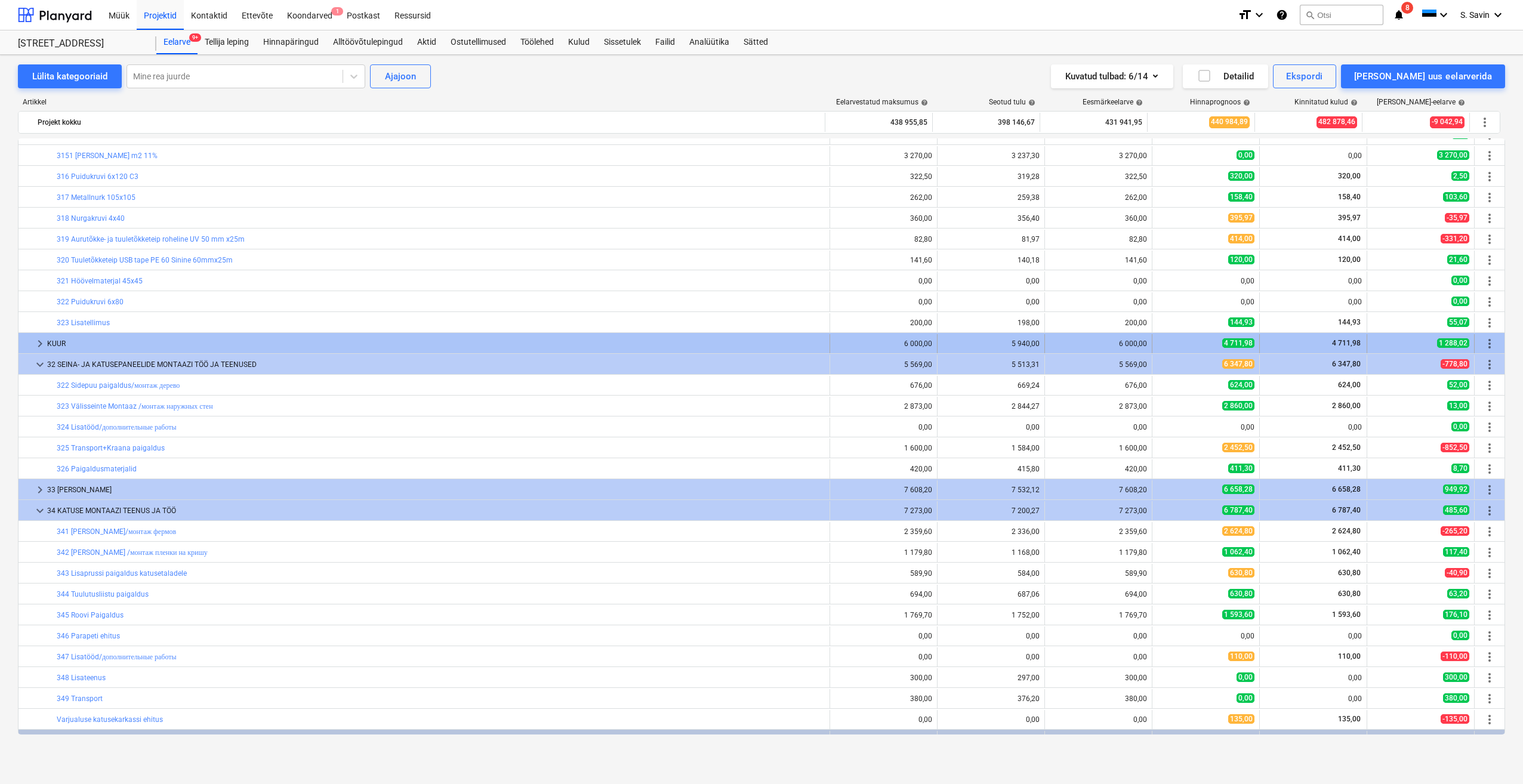
click at [43, 346] on span "keyboard_arrow_right" at bounding box center [40, 343] width 14 height 14
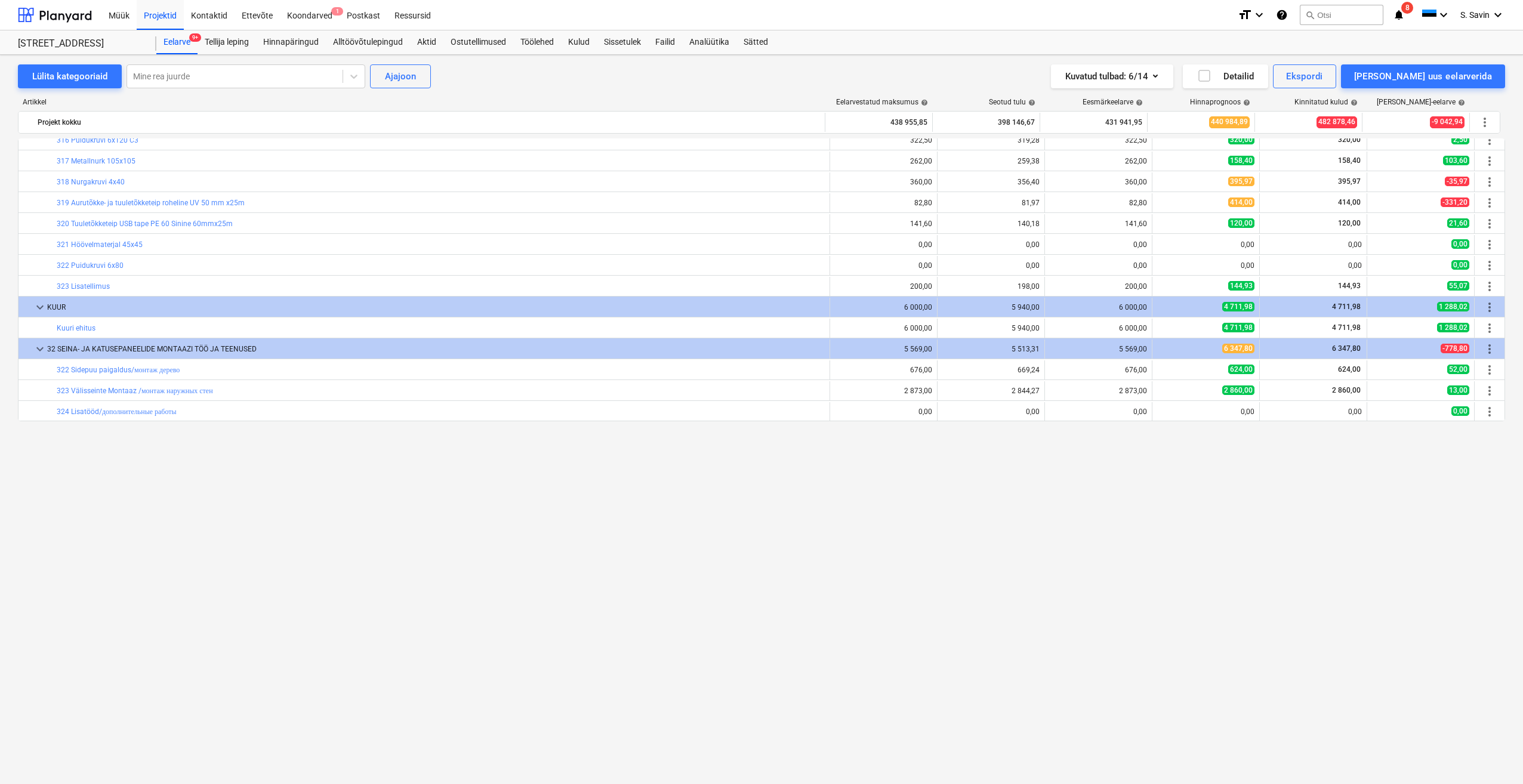
scroll to position [239, 0]
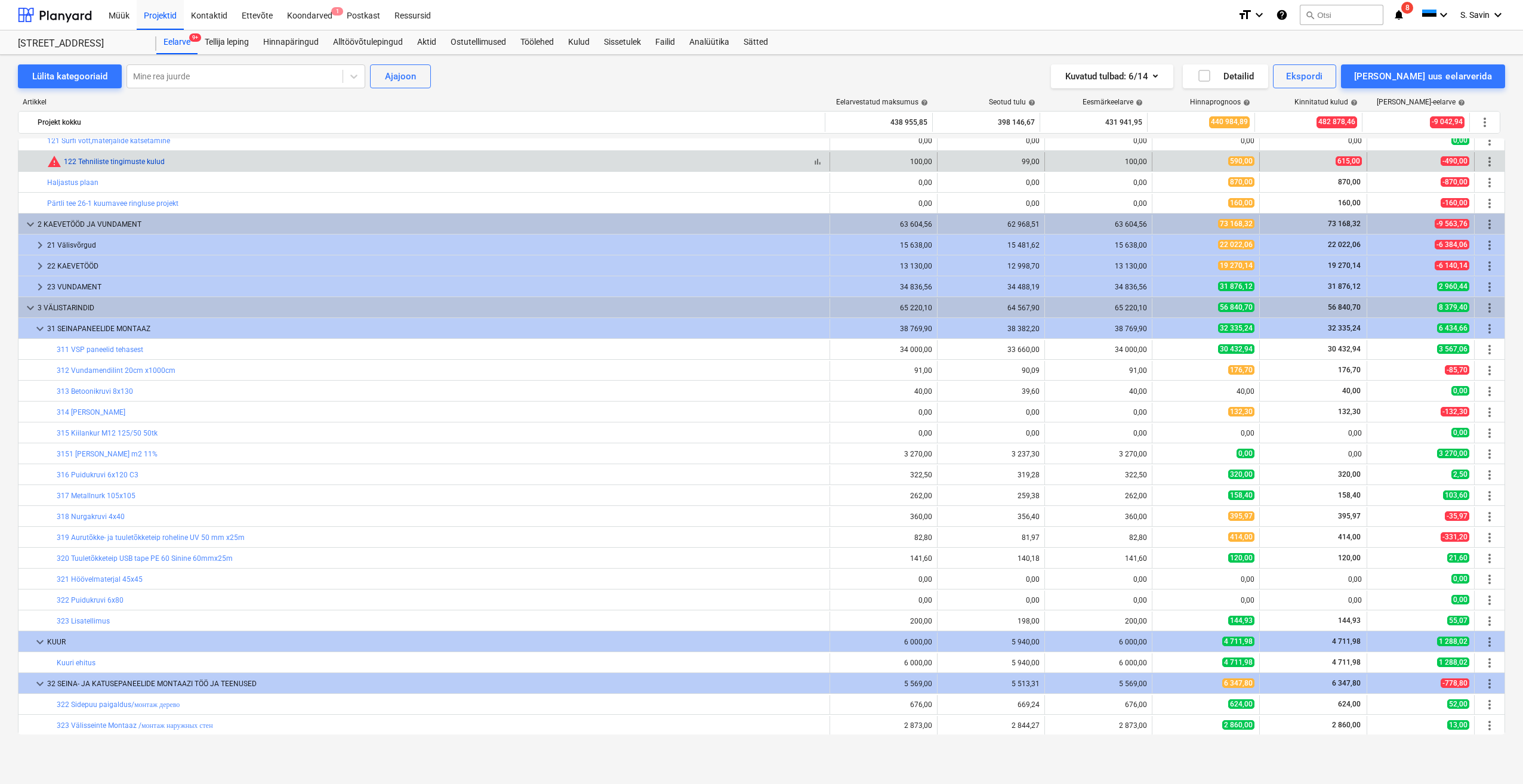
click at [136, 159] on link "122 Tehniliste tingimuste kulud" at bounding box center [114, 161] width 101 height 8
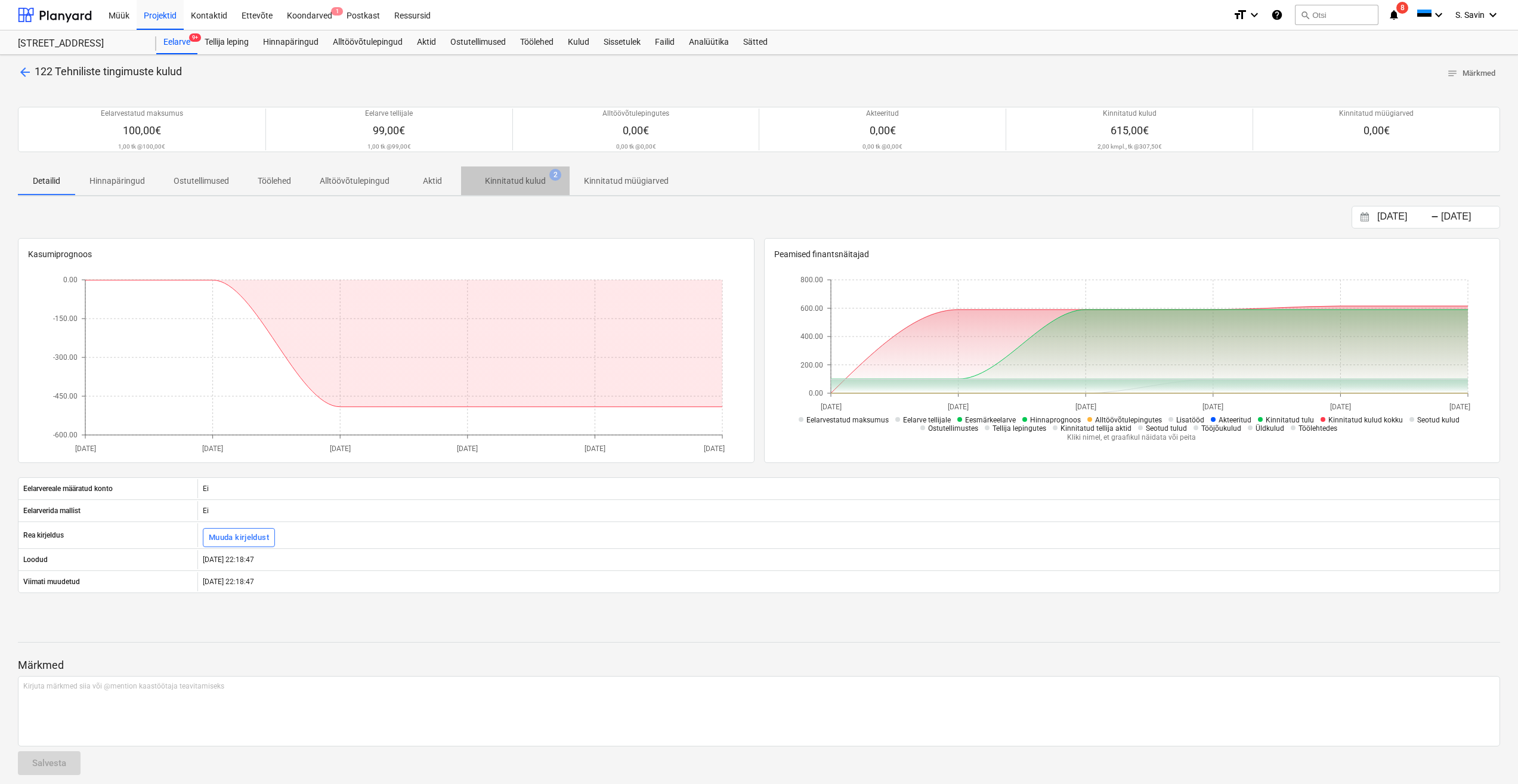
click at [503, 178] on p "Kinnitatud kulud" at bounding box center [515, 181] width 61 height 13
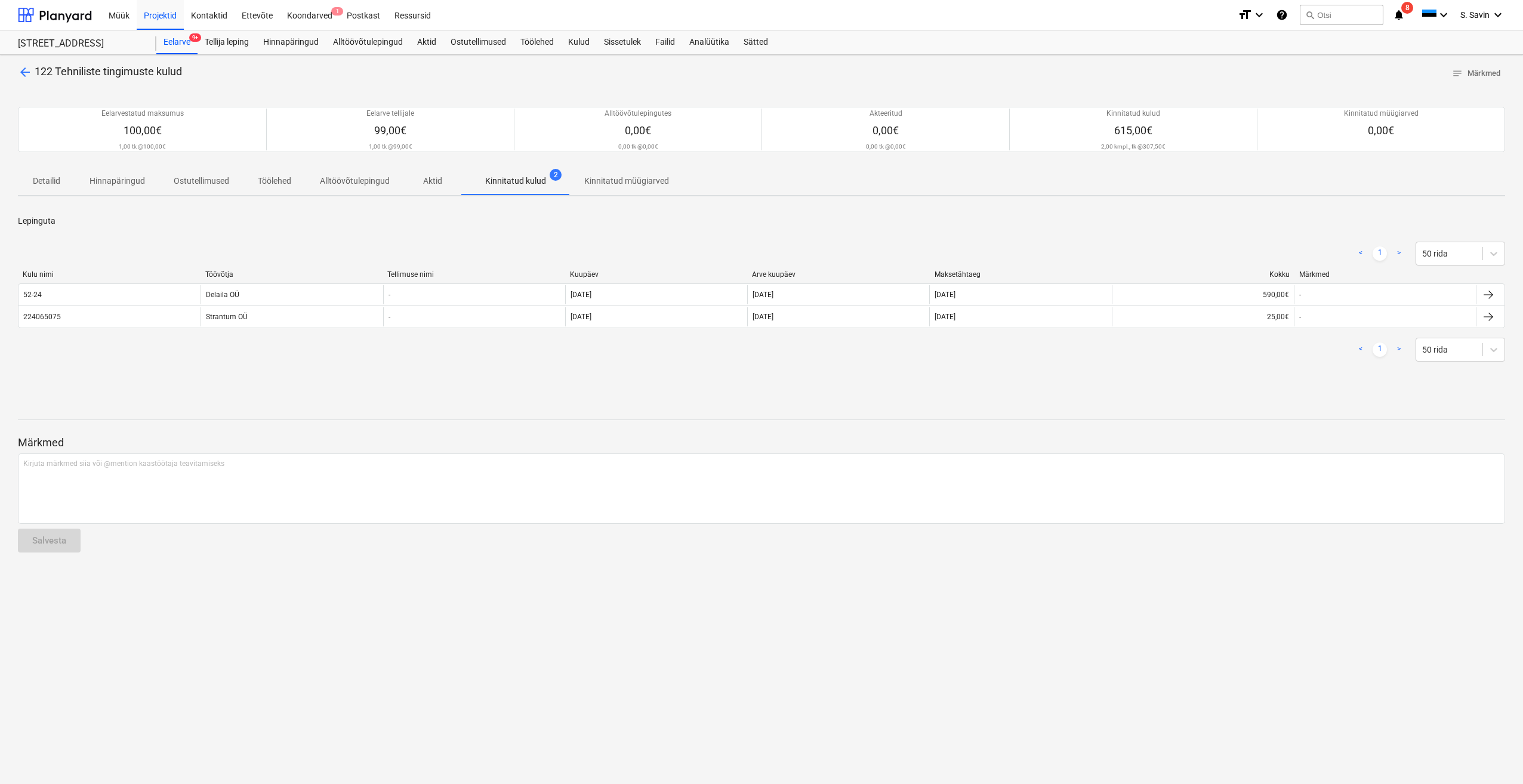
click at [20, 75] on span "arrow_back" at bounding box center [25, 72] width 14 height 14
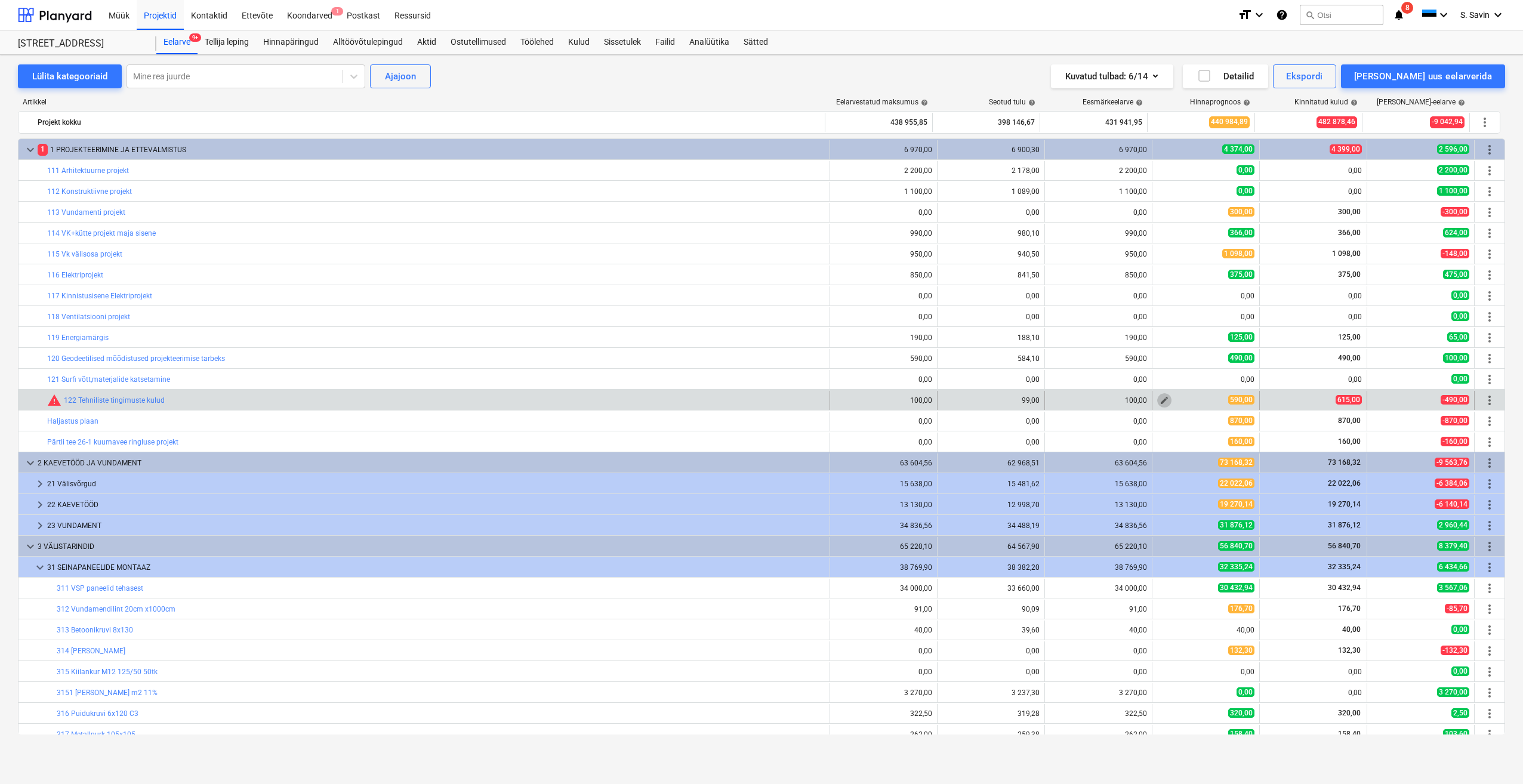
click at [1160, 400] on span "edit" at bounding box center [1164, 400] width 10 height 10
type textarea "x"
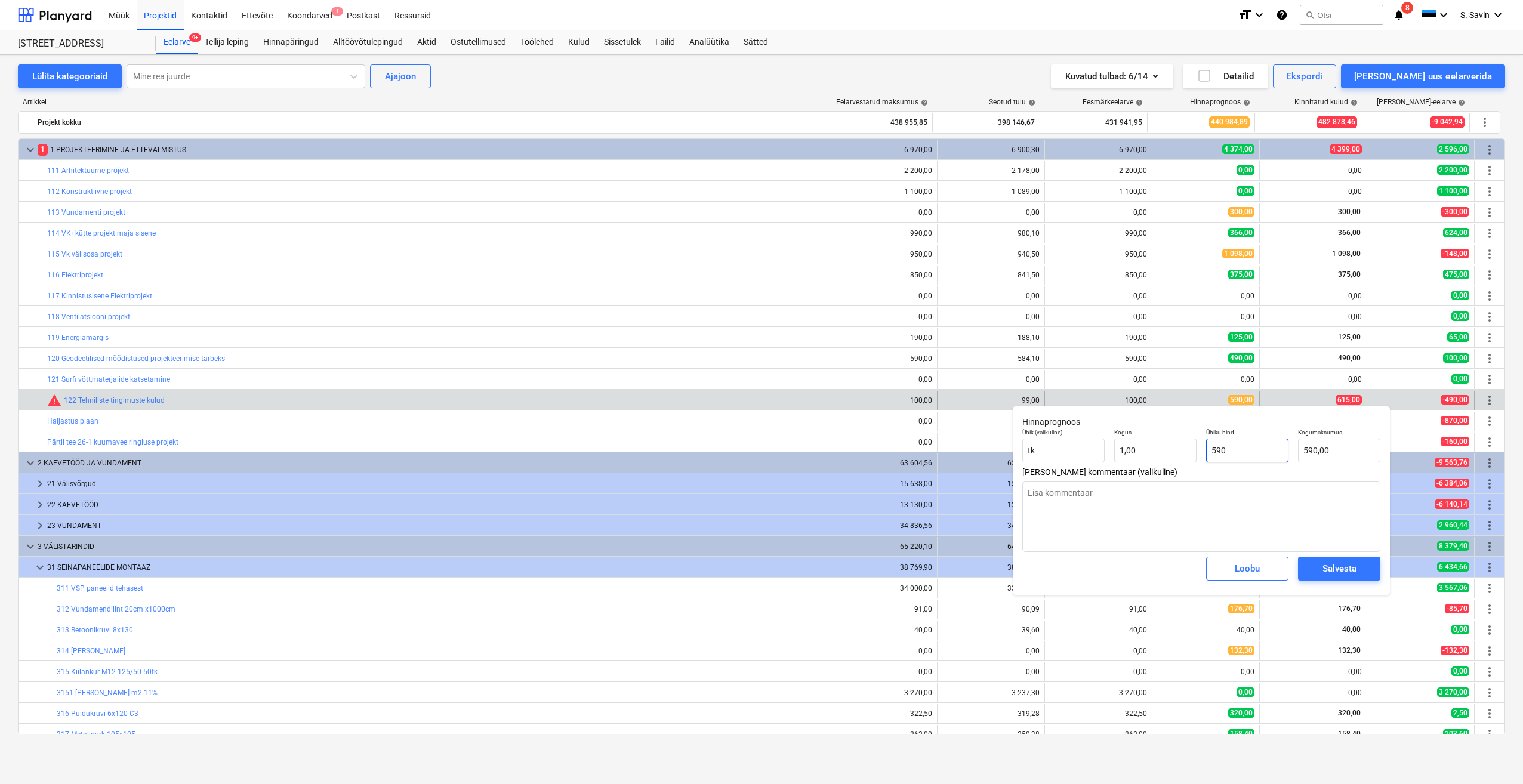
type input "590"
click at [1237, 450] on input "590" at bounding box center [1247, 450] width 82 height 24
drag, startPoint x: 1237, startPoint y: 450, endPoint x: 1189, endPoint y: 456, distance: 48.4
click at [1189, 456] on div "Ühik (valikuline) [PERSON_NAME] 1,00 Ühiku hind 590 Kogumaksumus 590,00" at bounding box center [1201, 445] width 368 height 43
type textarea "x"
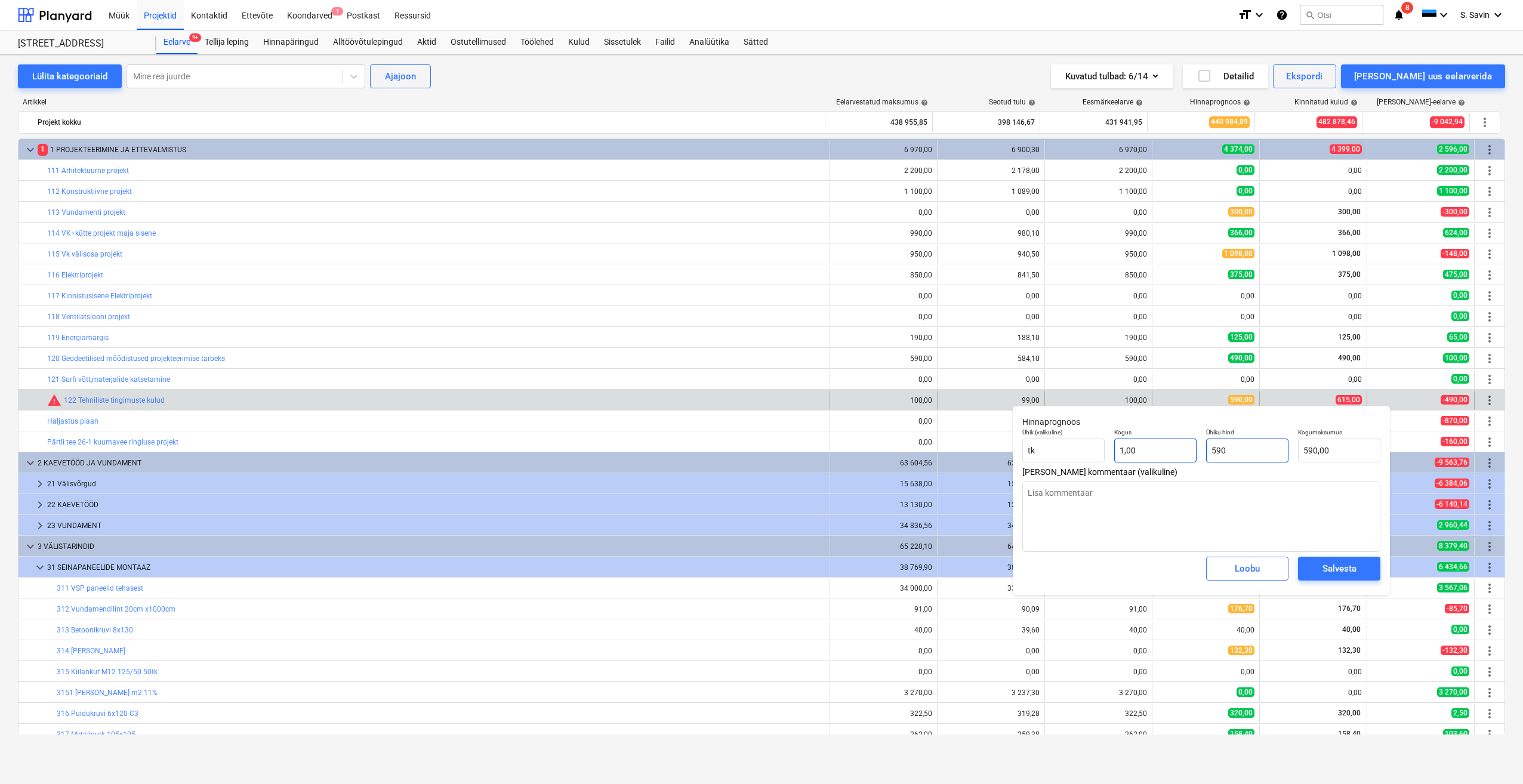
type input "6"
type input "6,00"
type textarea "x"
type input "61"
type input "61,00"
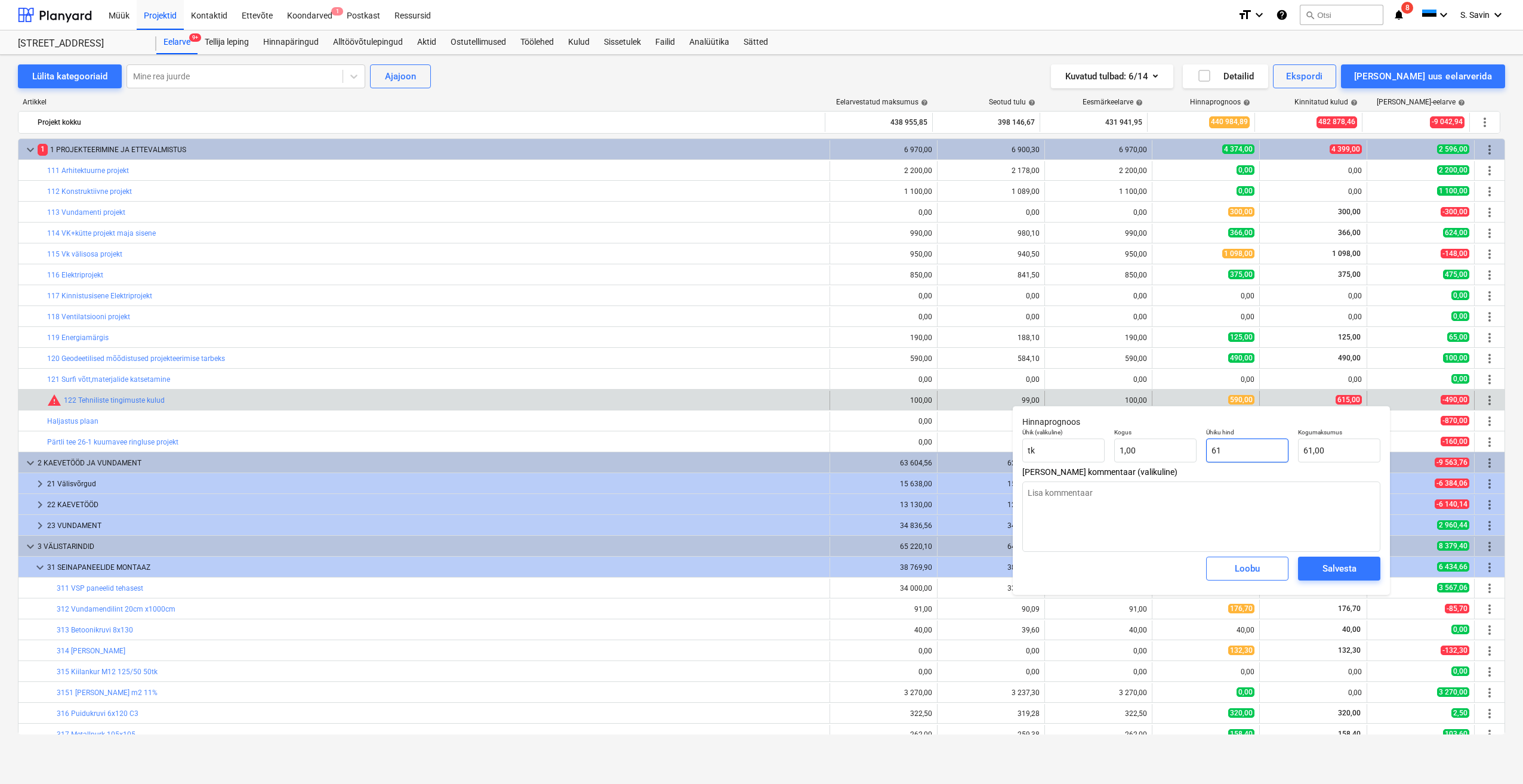
type textarea "x"
type input "615"
type input "615,00"
type input "615"
type textarea "x"
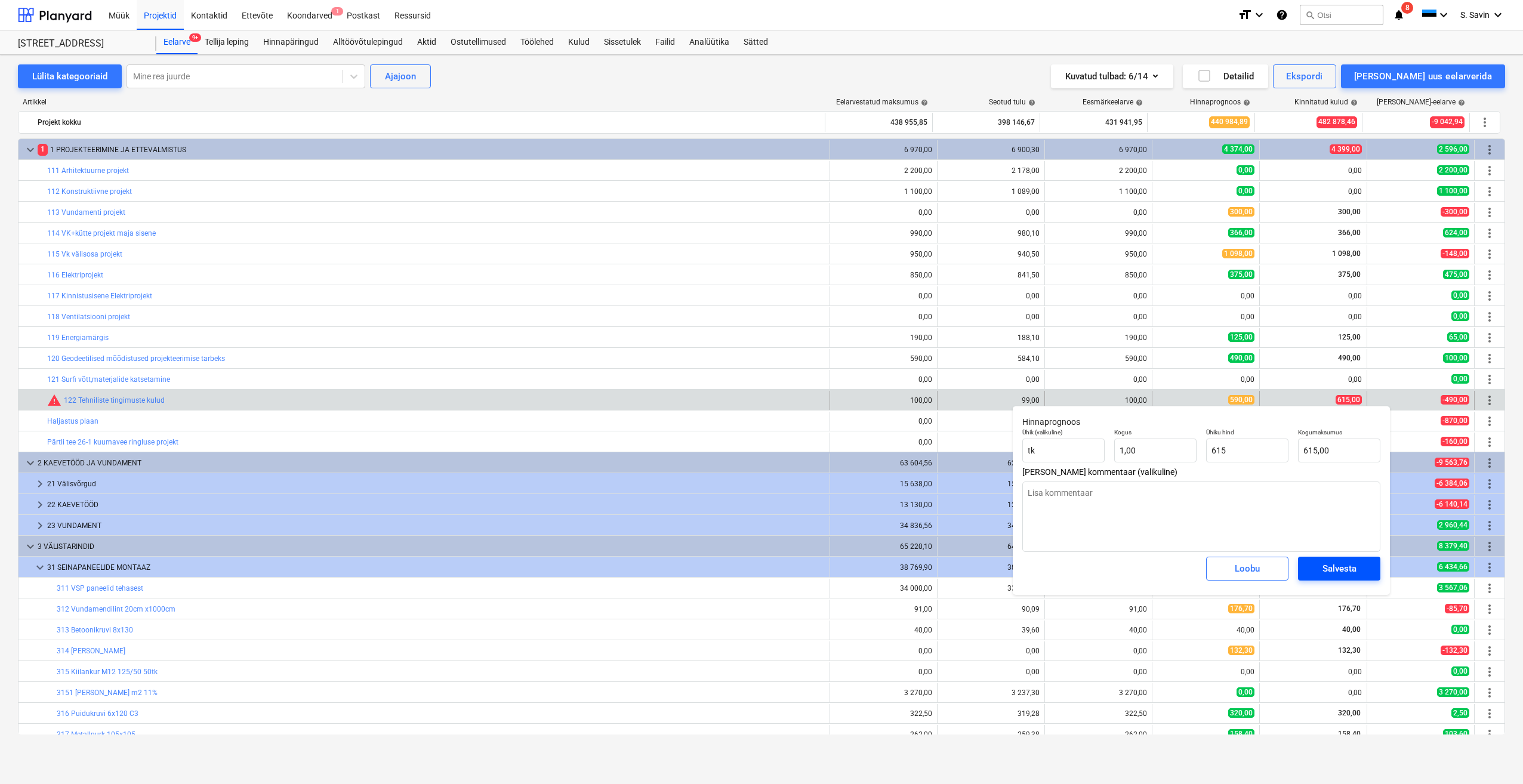
type input "615,00"
click at [1326, 564] on div "Salvesta" at bounding box center [1339, 568] width 34 height 15
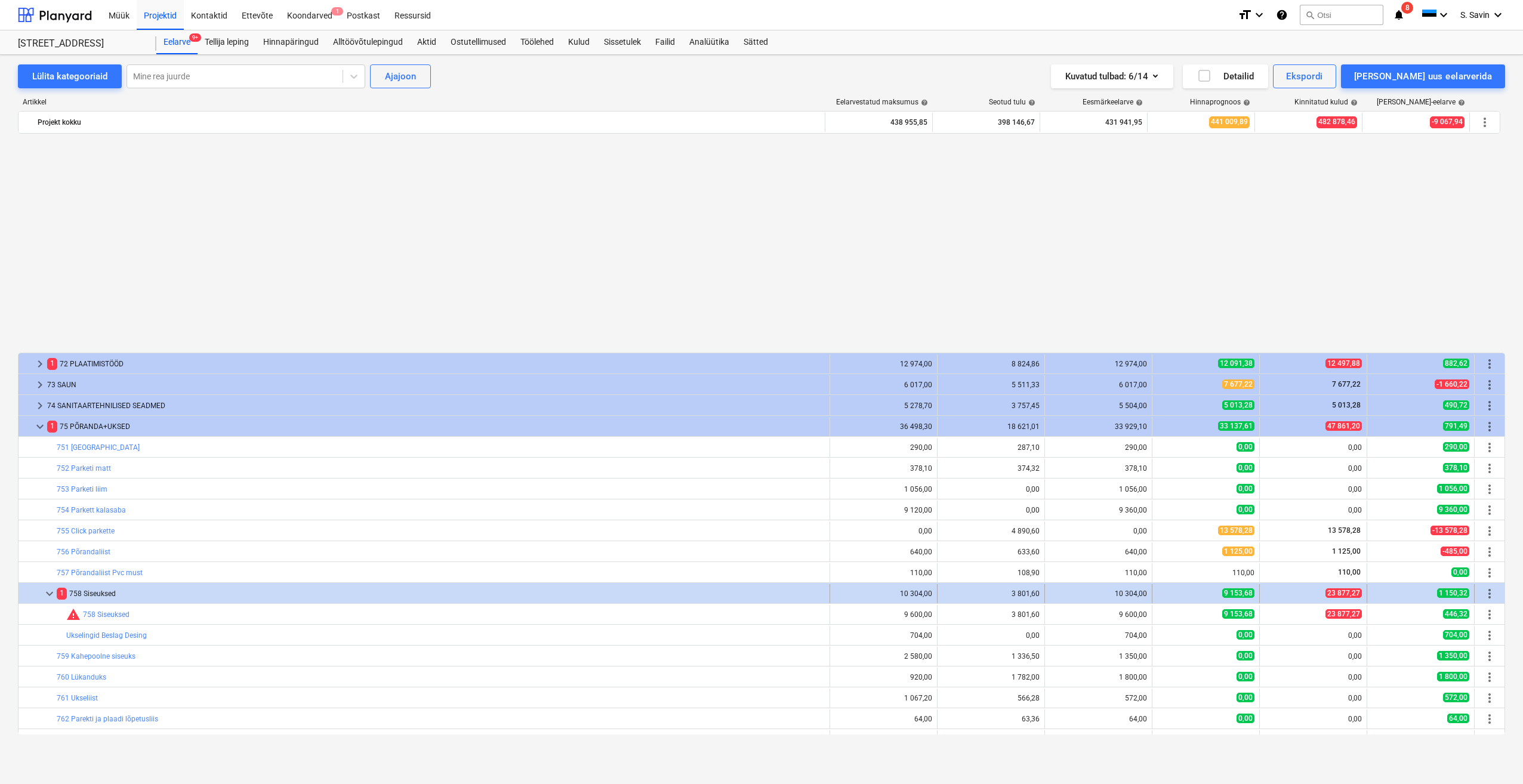
scroll to position [2049, 0]
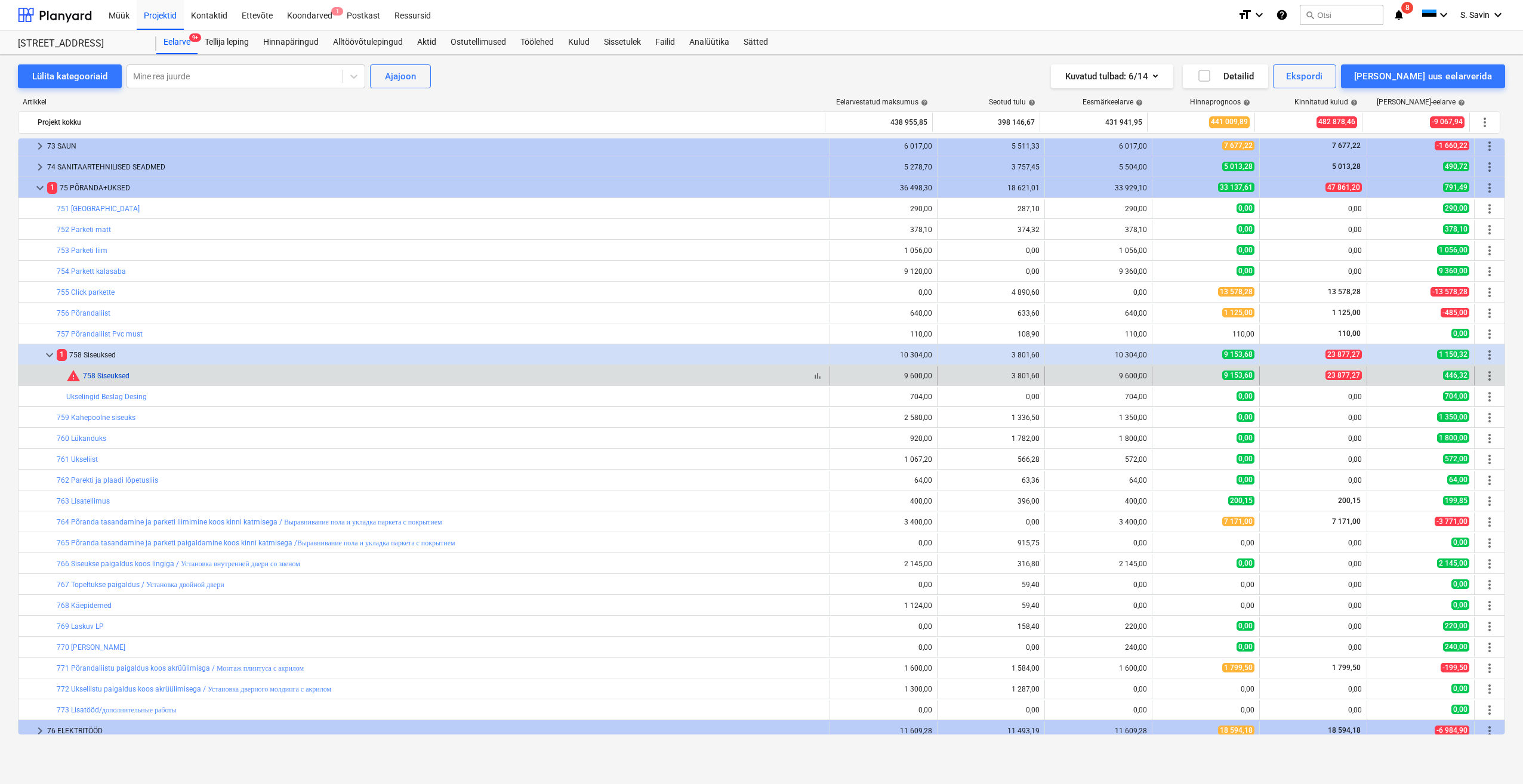
click at [113, 378] on link "758 Siseuksed" at bounding box center [106, 375] width 47 height 8
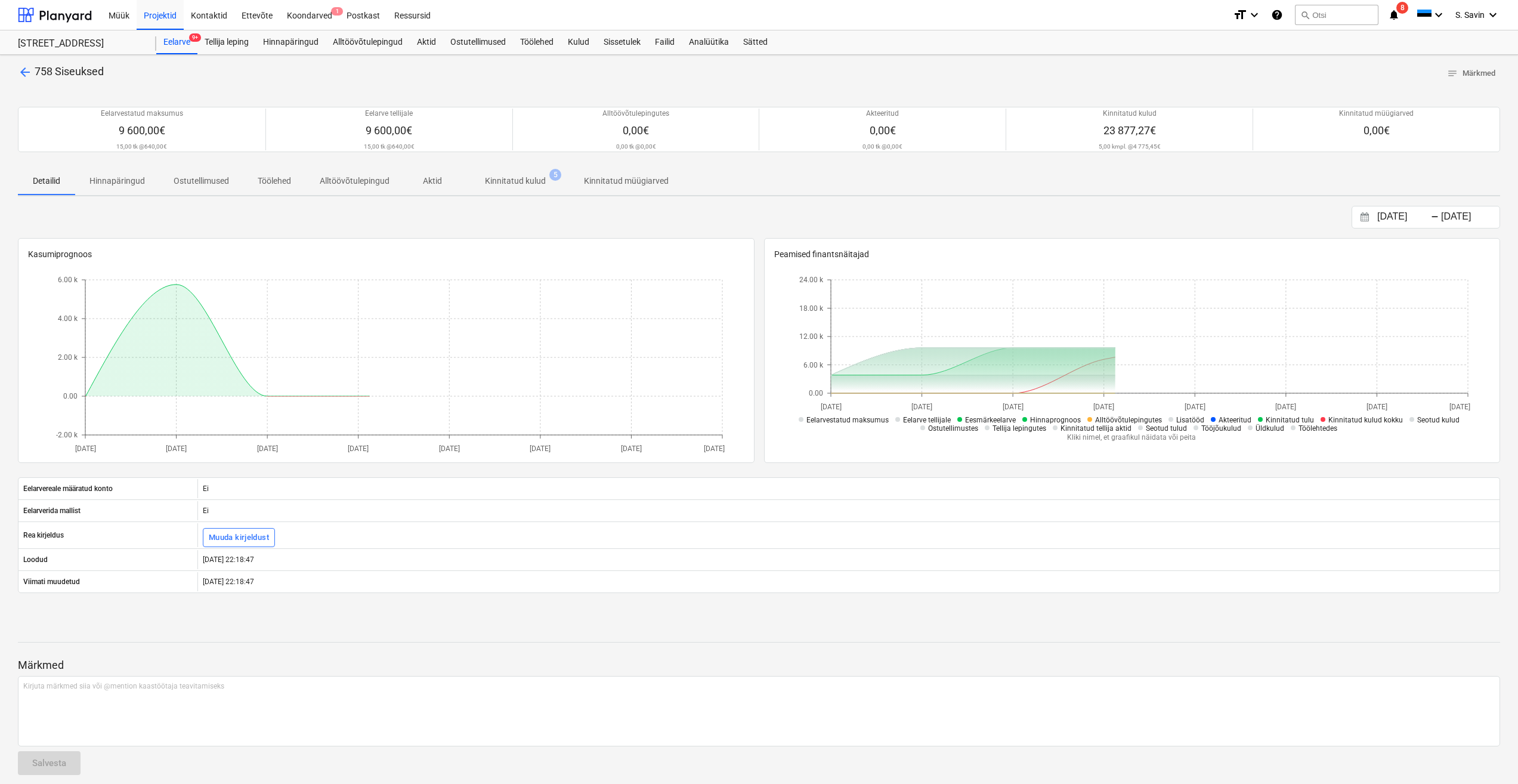
click at [492, 183] on p "Kinnitatud kulud" at bounding box center [515, 181] width 61 height 13
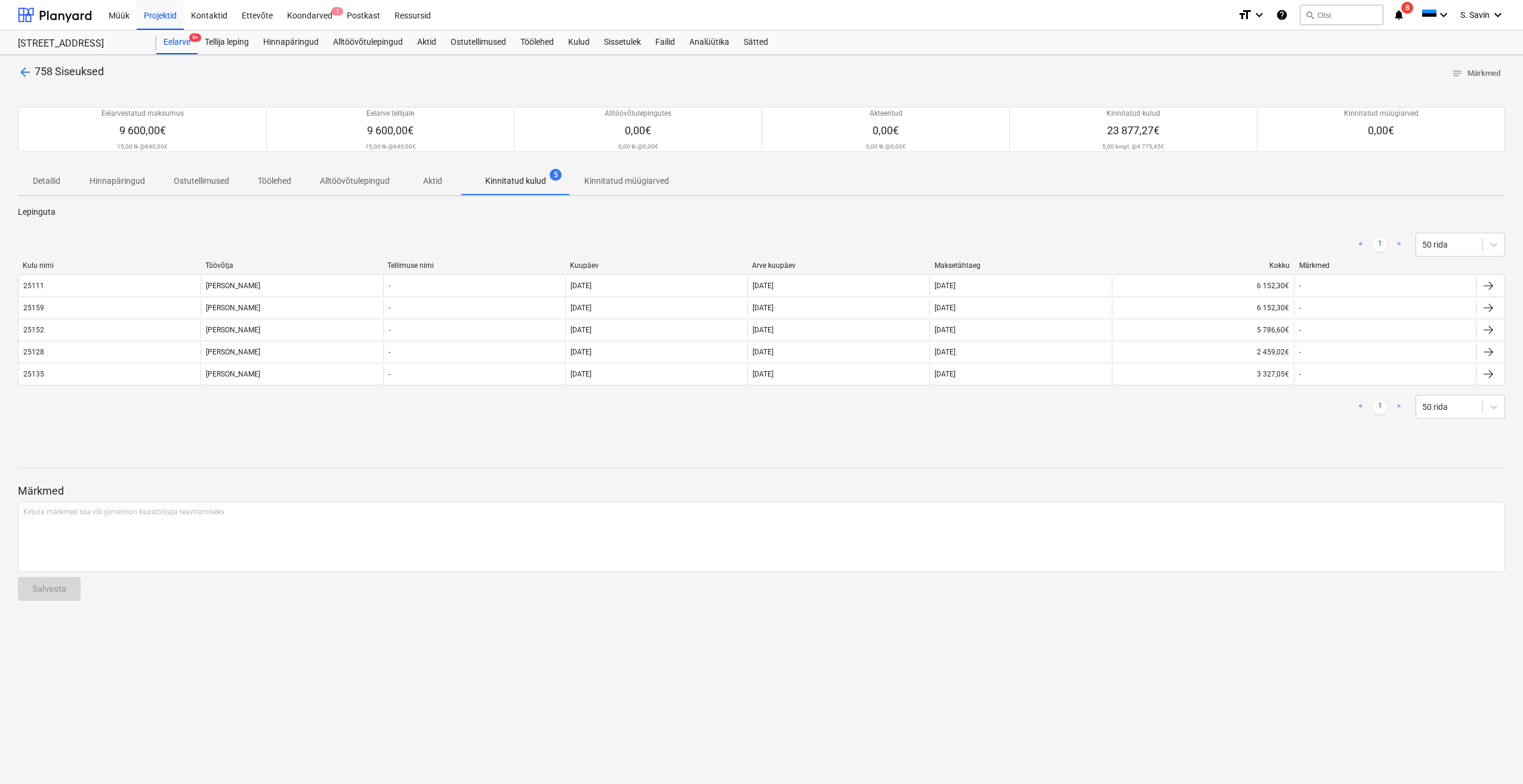
click at [29, 71] on span "arrow_back" at bounding box center [25, 72] width 14 height 14
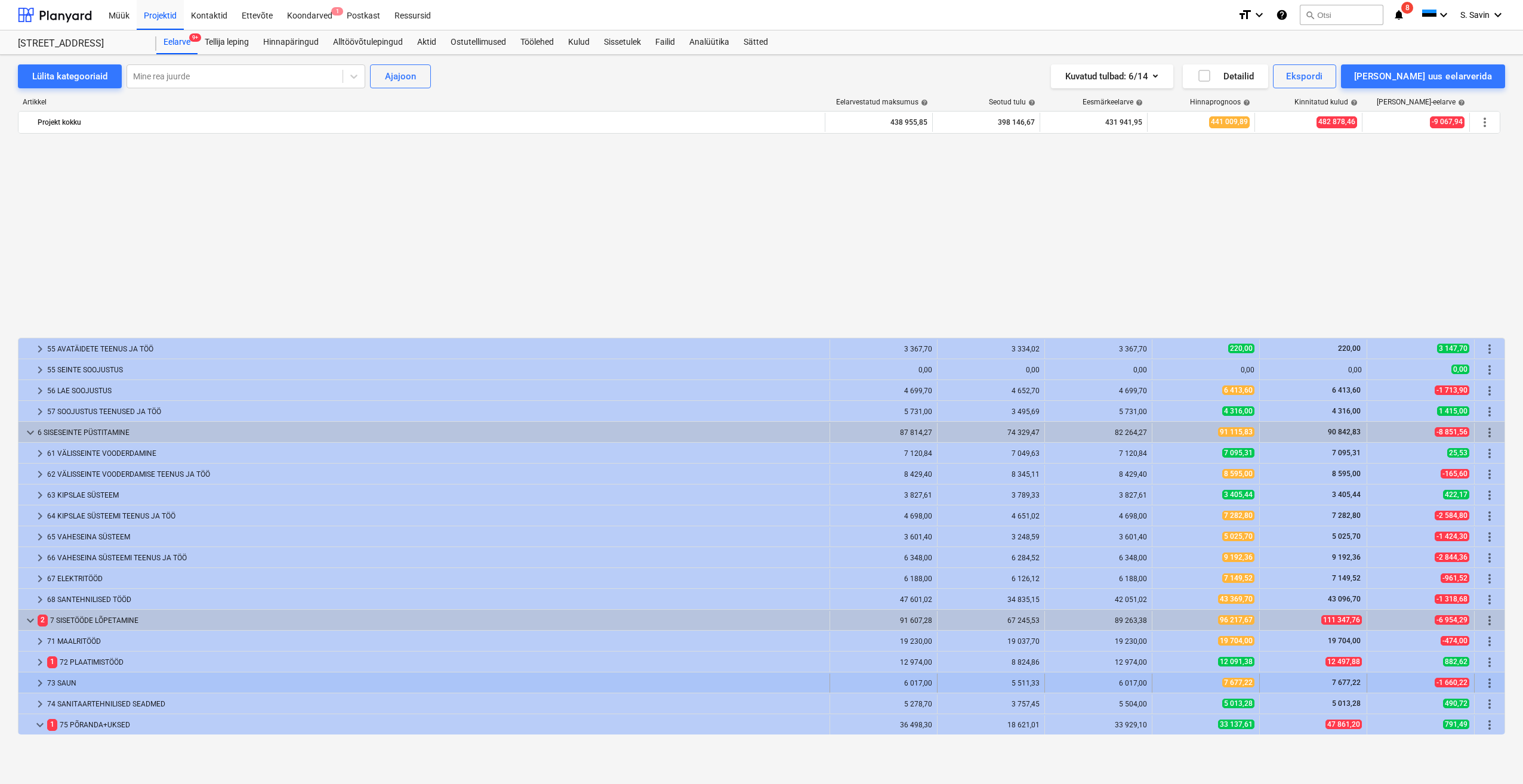
scroll to position [1751, 0]
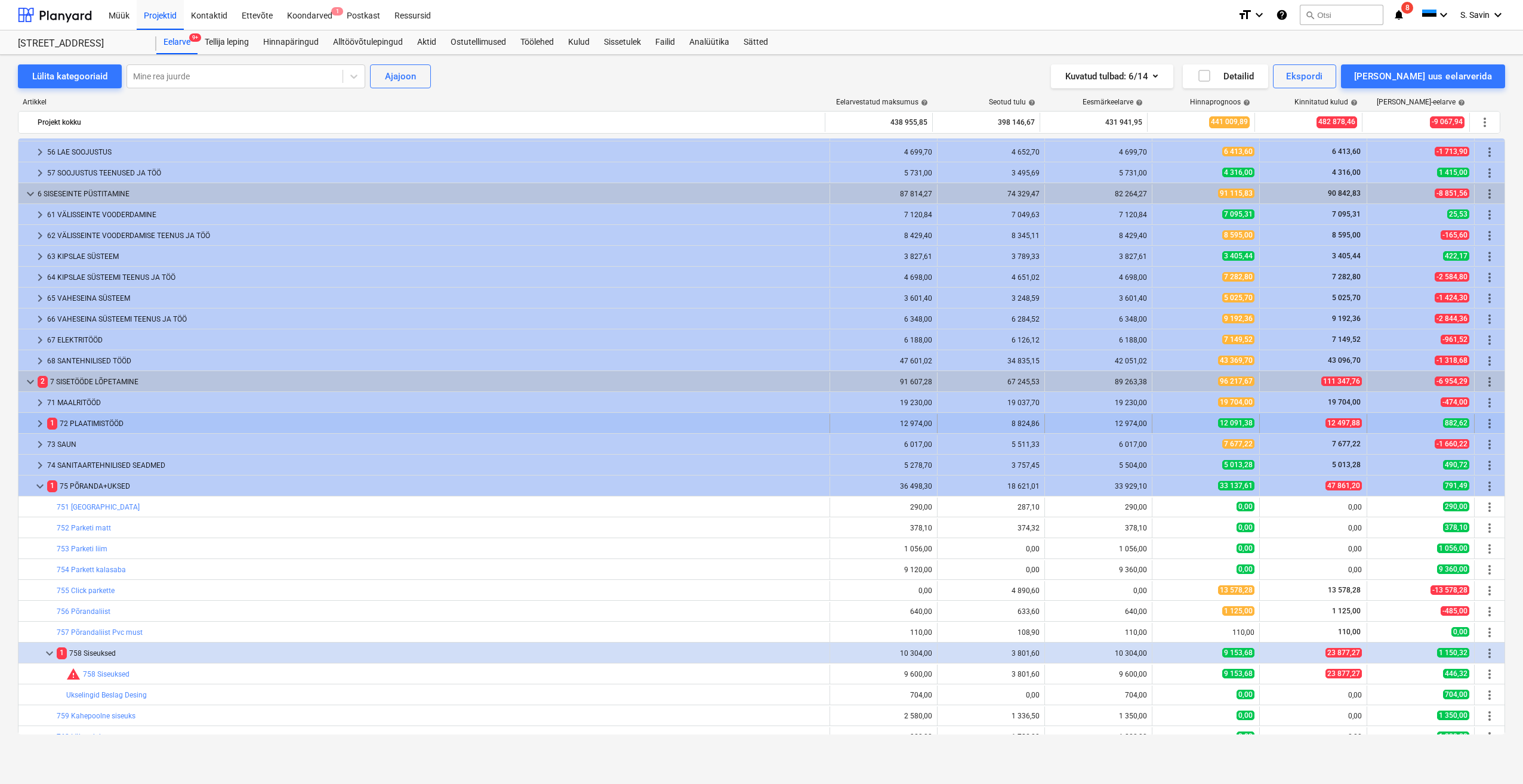
click at [38, 425] on span "keyboard_arrow_right" at bounding box center [40, 424] width 14 height 14
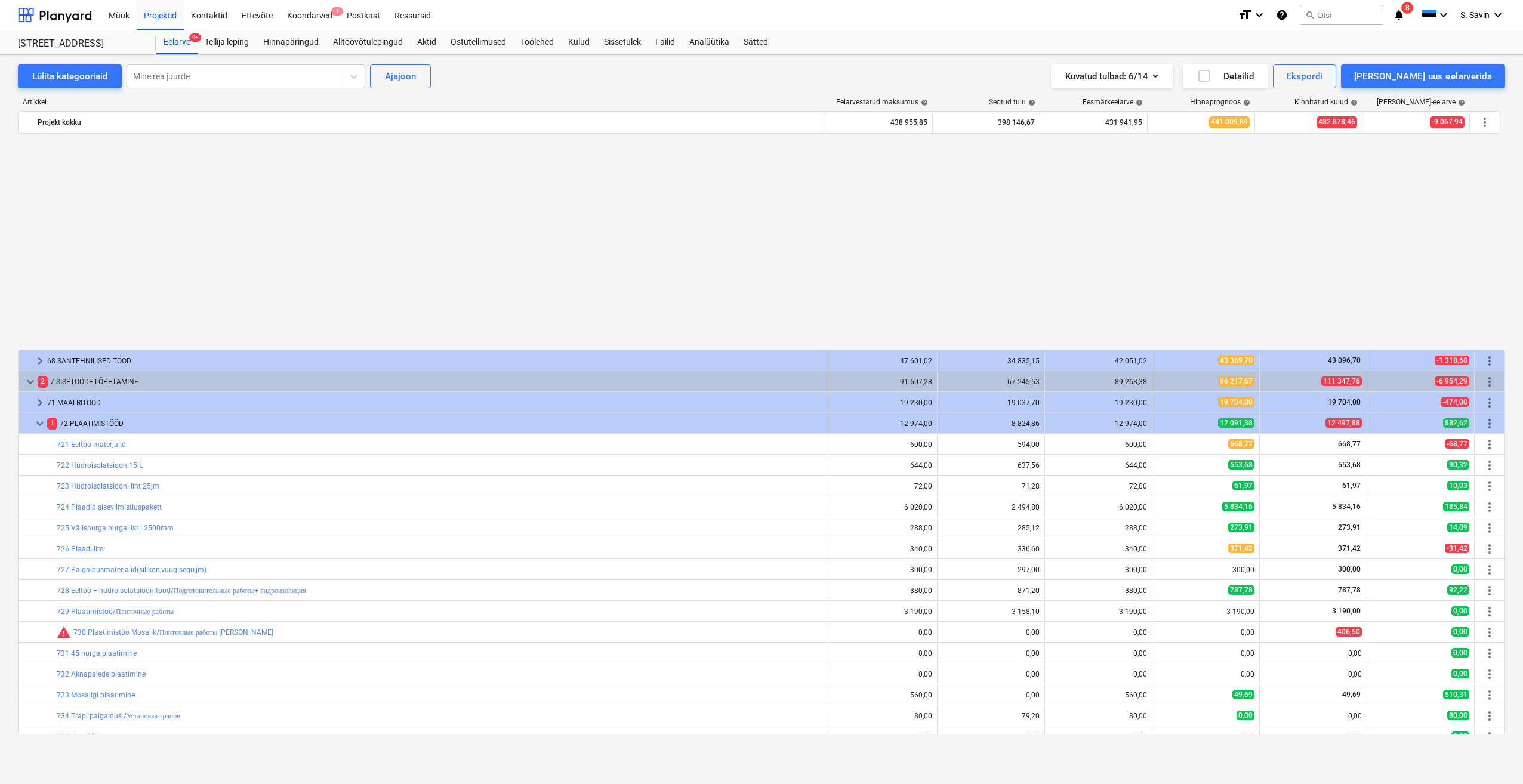
scroll to position [1990, 0]
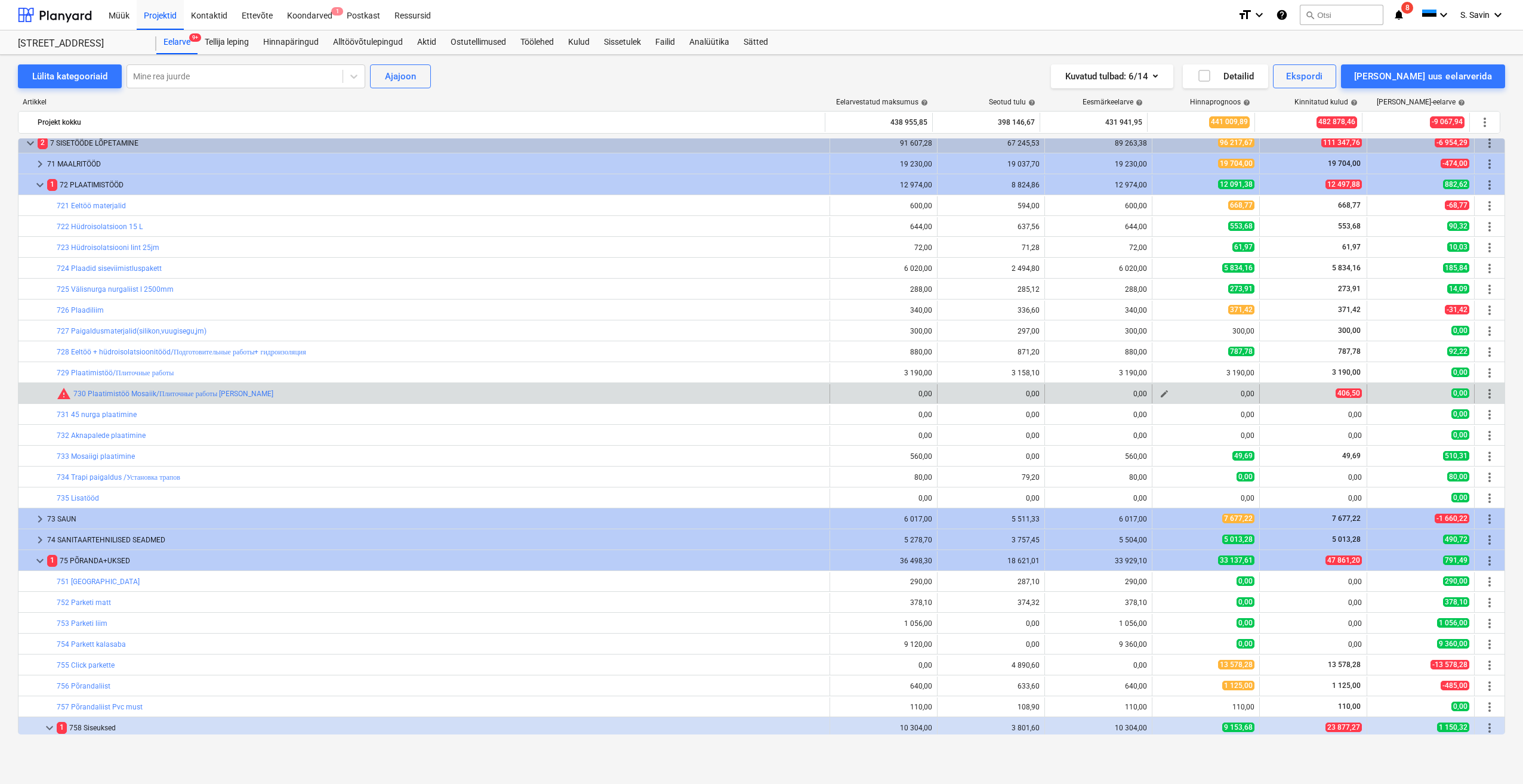
click at [1164, 394] on span "edit" at bounding box center [1164, 394] width 10 height 10
type textarea "x"
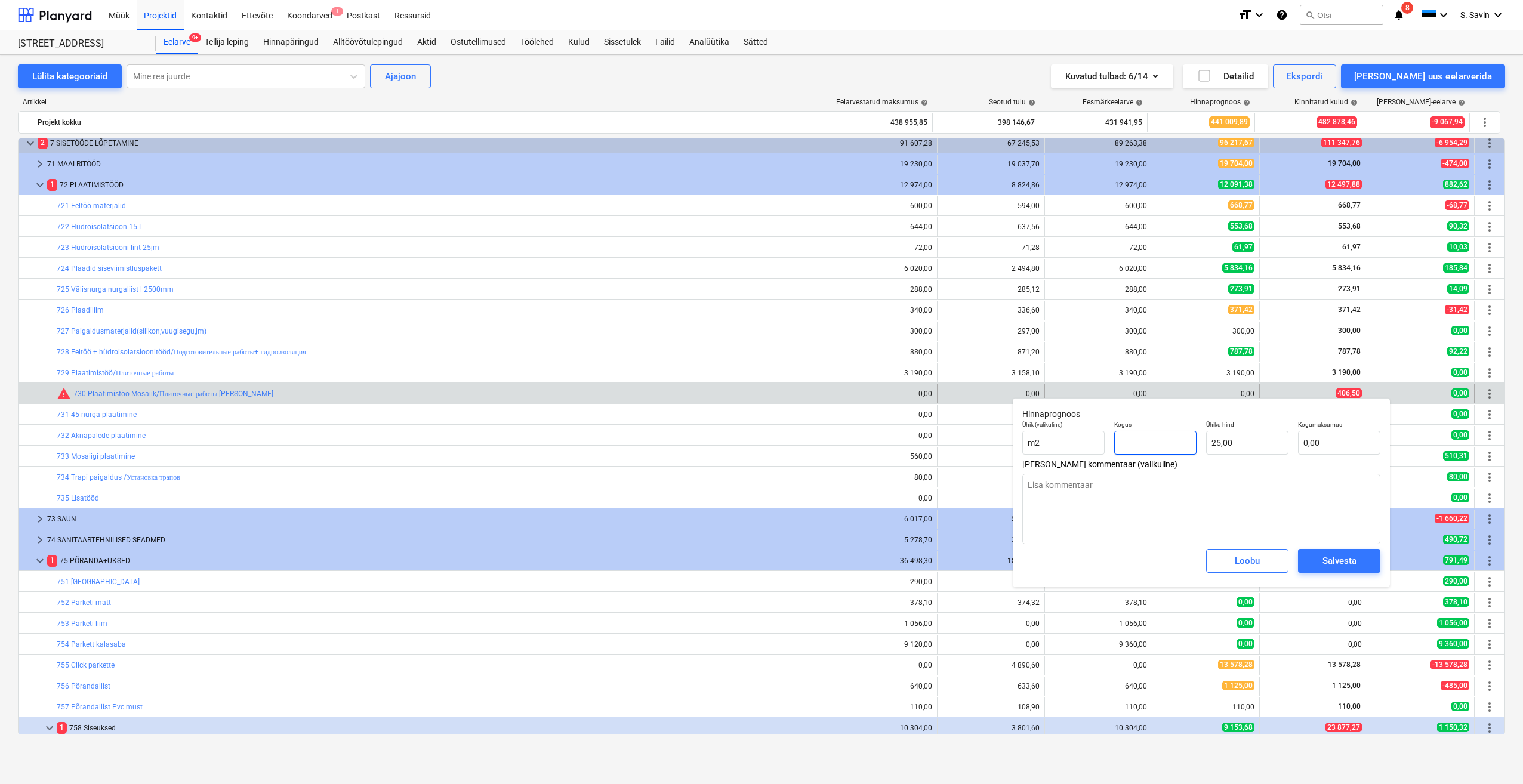
click at [1167, 439] on input "text" at bounding box center [1155, 442] width 82 height 24
type textarea "x"
type input "0,00"
type input "25"
click at [1257, 446] on input "25" at bounding box center [1247, 442] width 82 height 24
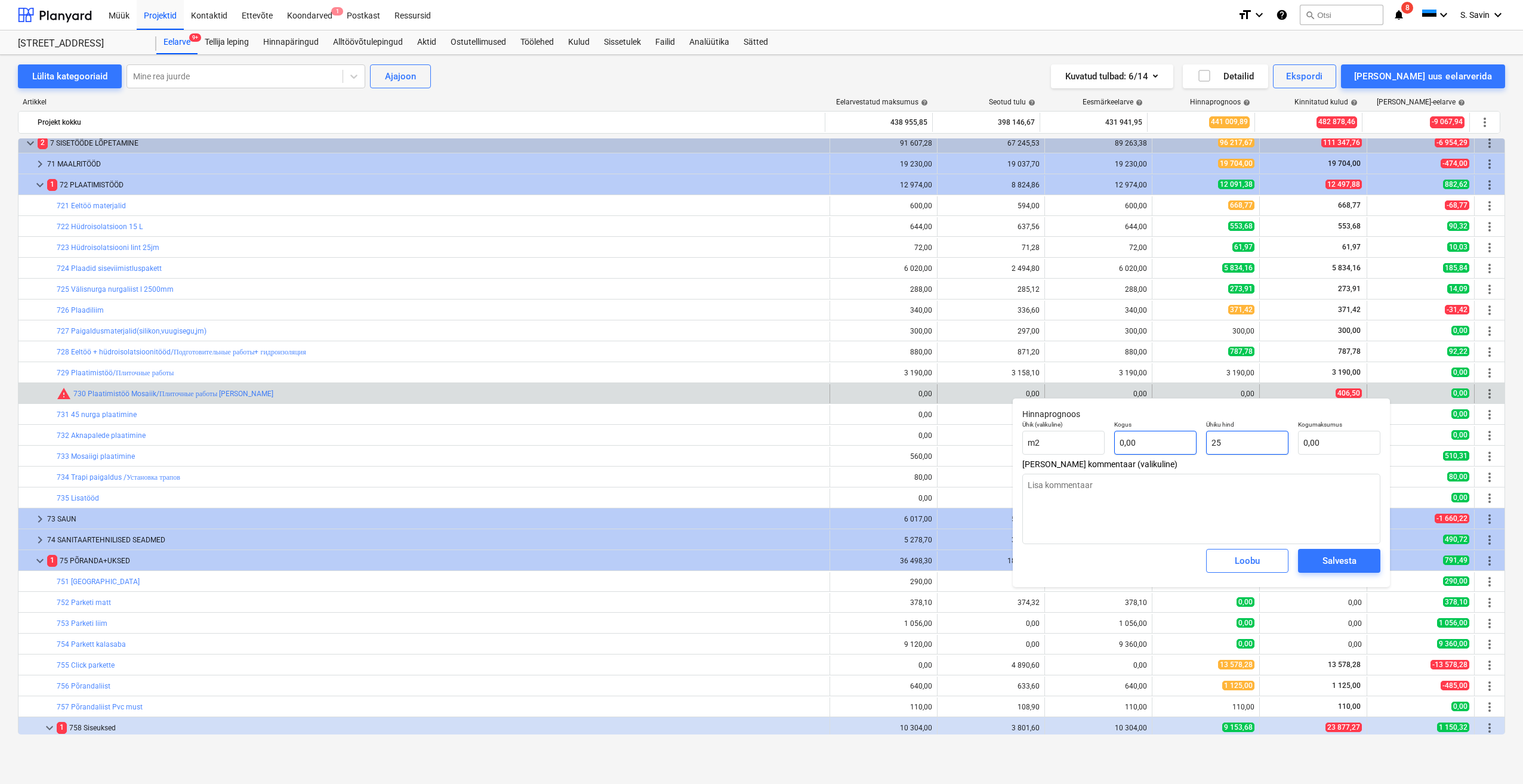
drag, startPoint x: 1255, startPoint y: 447, endPoint x: 1193, endPoint y: 446, distance: 62.0
click at [1193, 446] on div "Ühik (valikuline) m2 Kogus 0,00 Ühiku hind 25 Kogumaksumus 0,00" at bounding box center [1201, 438] width 368 height 43
type textarea "x"
type input "ˇ4"
type textarea "x"
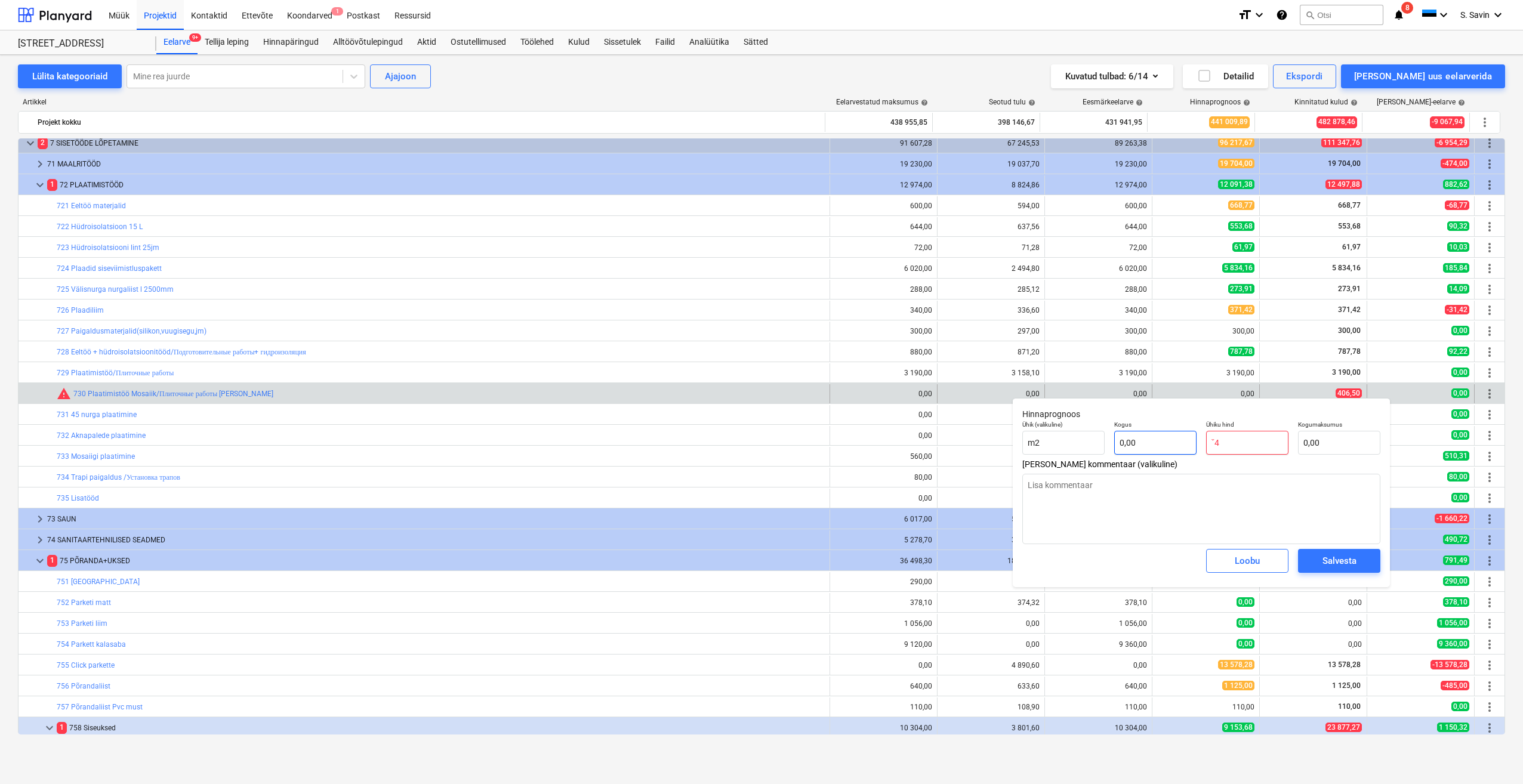
type input "ˇ40"
type textarea "x"
type input "ˇ406"
type textarea "x"
type input "ˇ406,"
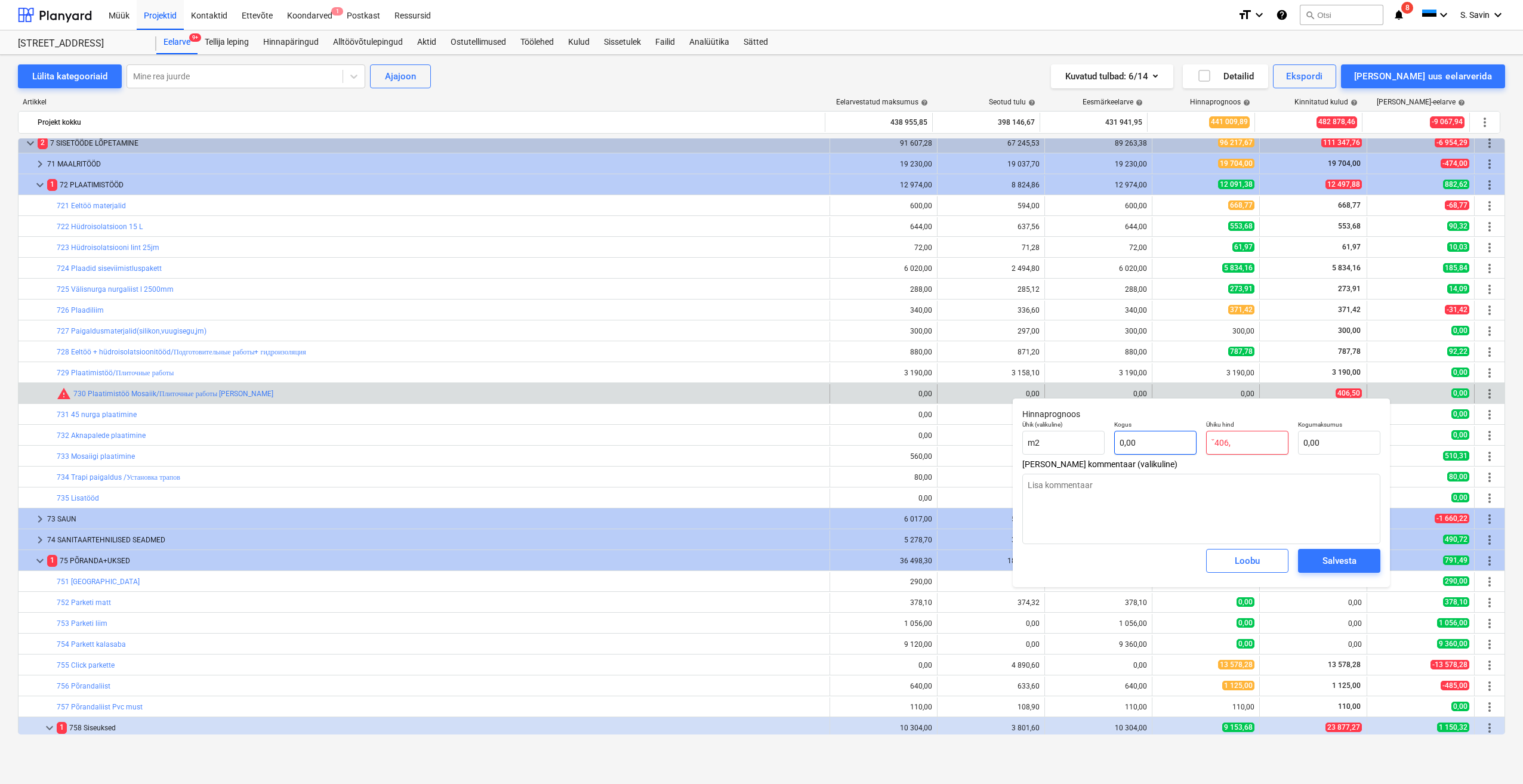
type textarea "x"
type input "ˇ406,5"
drag, startPoint x: 1281, startPoint y: 448, endPoint x: 1161, endPoint y: 452, distance: 120.1
click at [1161, 452] on div "Ühik (valikuline) m2 Kogus 0,00 Ühiku hind ˇ406,5 Kogumaksumus 0,00" at bounding box center [1201, 438] width 368 height 43
type textarea "x"
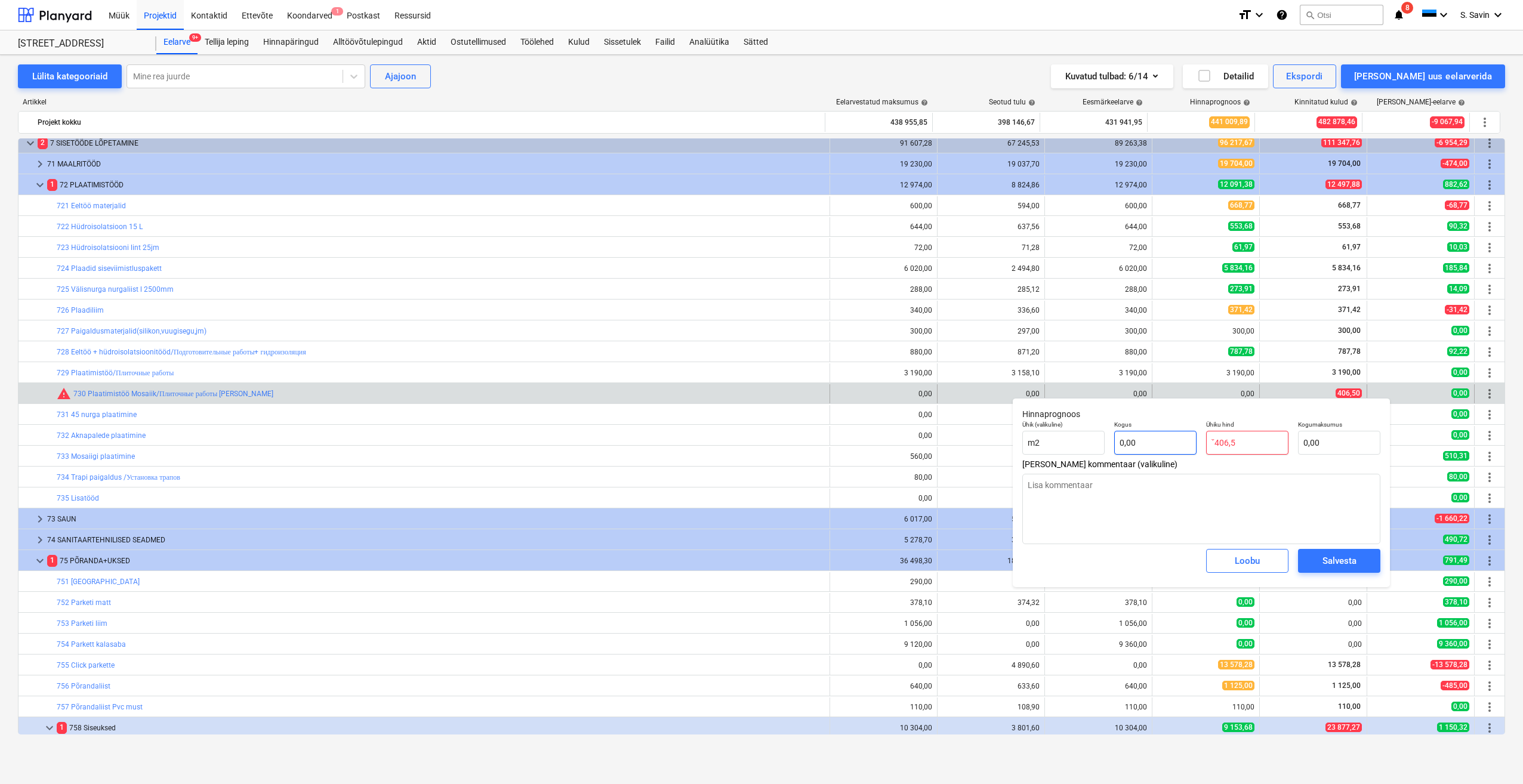
type input "4"
type textarea "x"
type input "40"
type textarea "x"
type input "406"
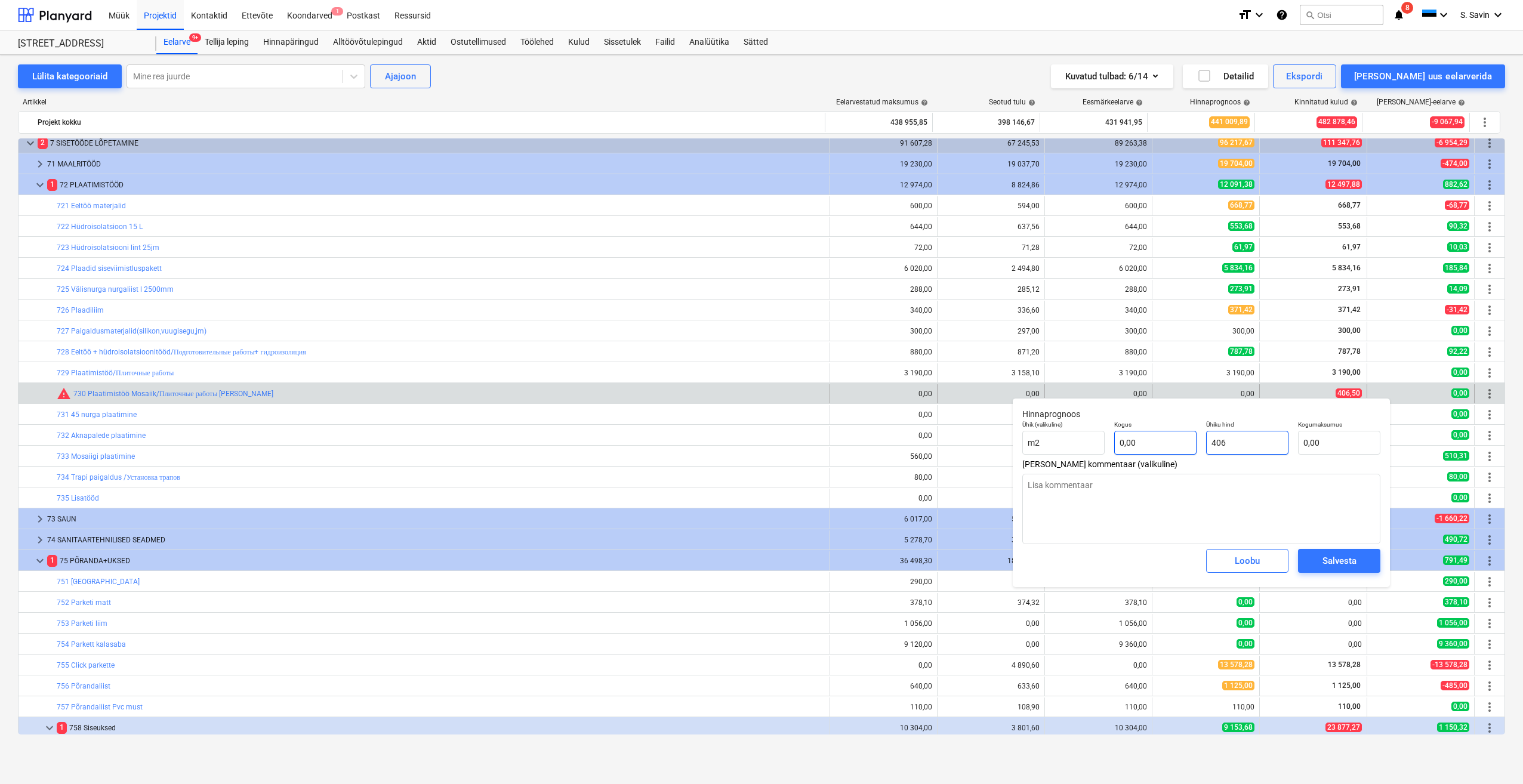
type textarea "x"
type input "406,"
type textarea "x"
type input "406,5"
type textarea "x"
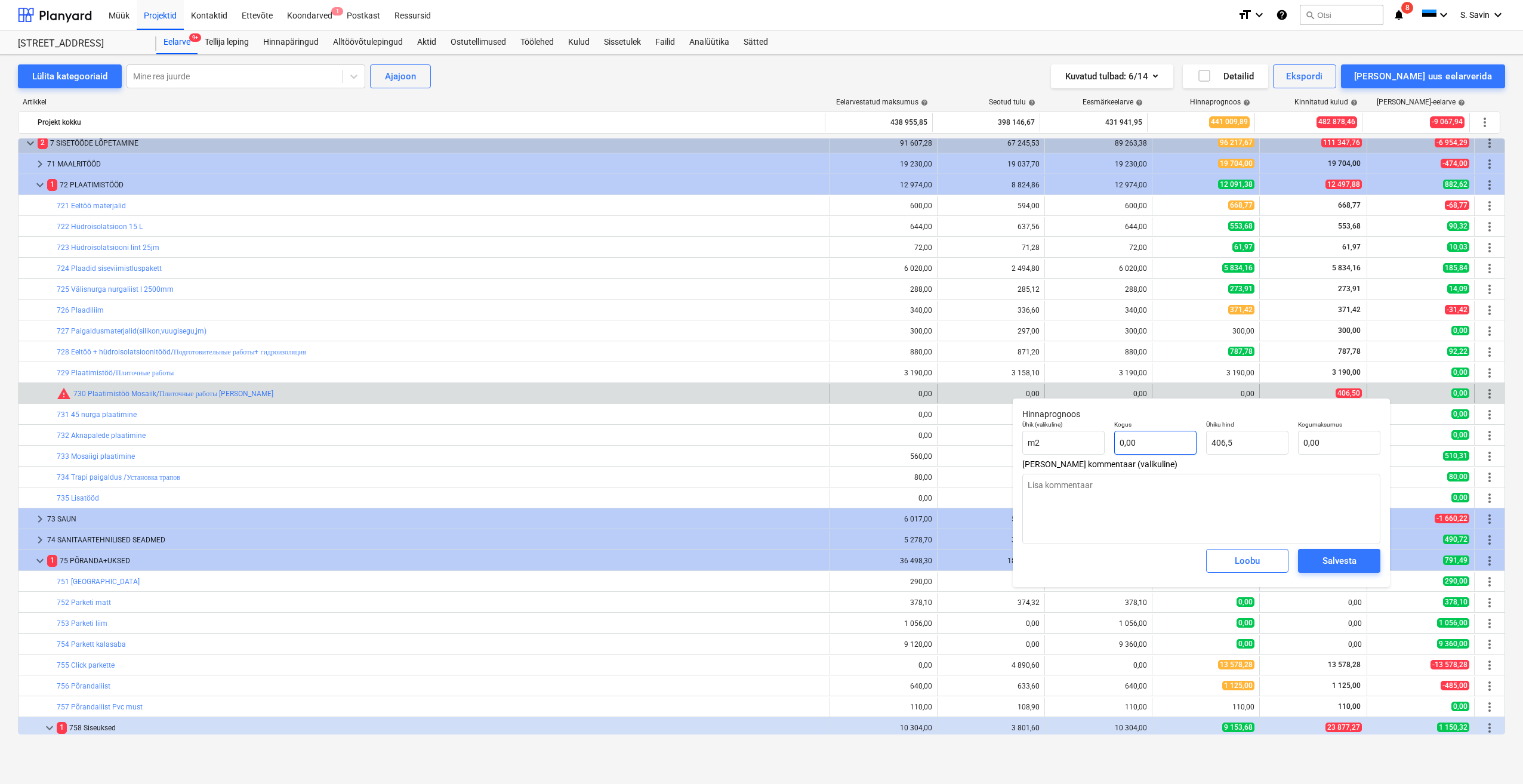
type input "406,50"
click at [1161, 452] on input "text" at bounding box center [1155, 442] width 82 height 24
type textarea "x"
type input "1"
type input "406,50"
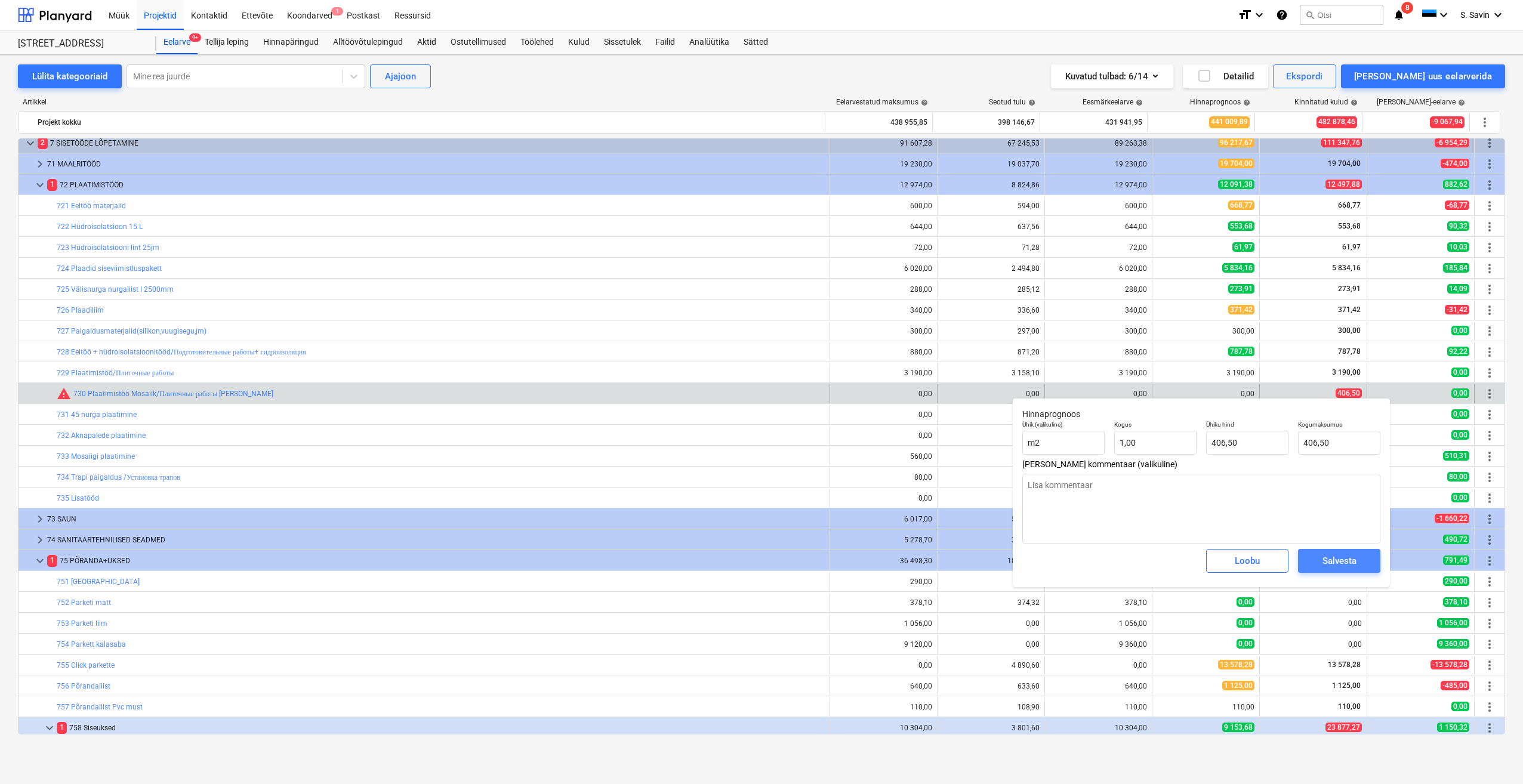
click at [1327, 569] on div "Salvesta" at bounding box center [1339, 560] width 34 height 15
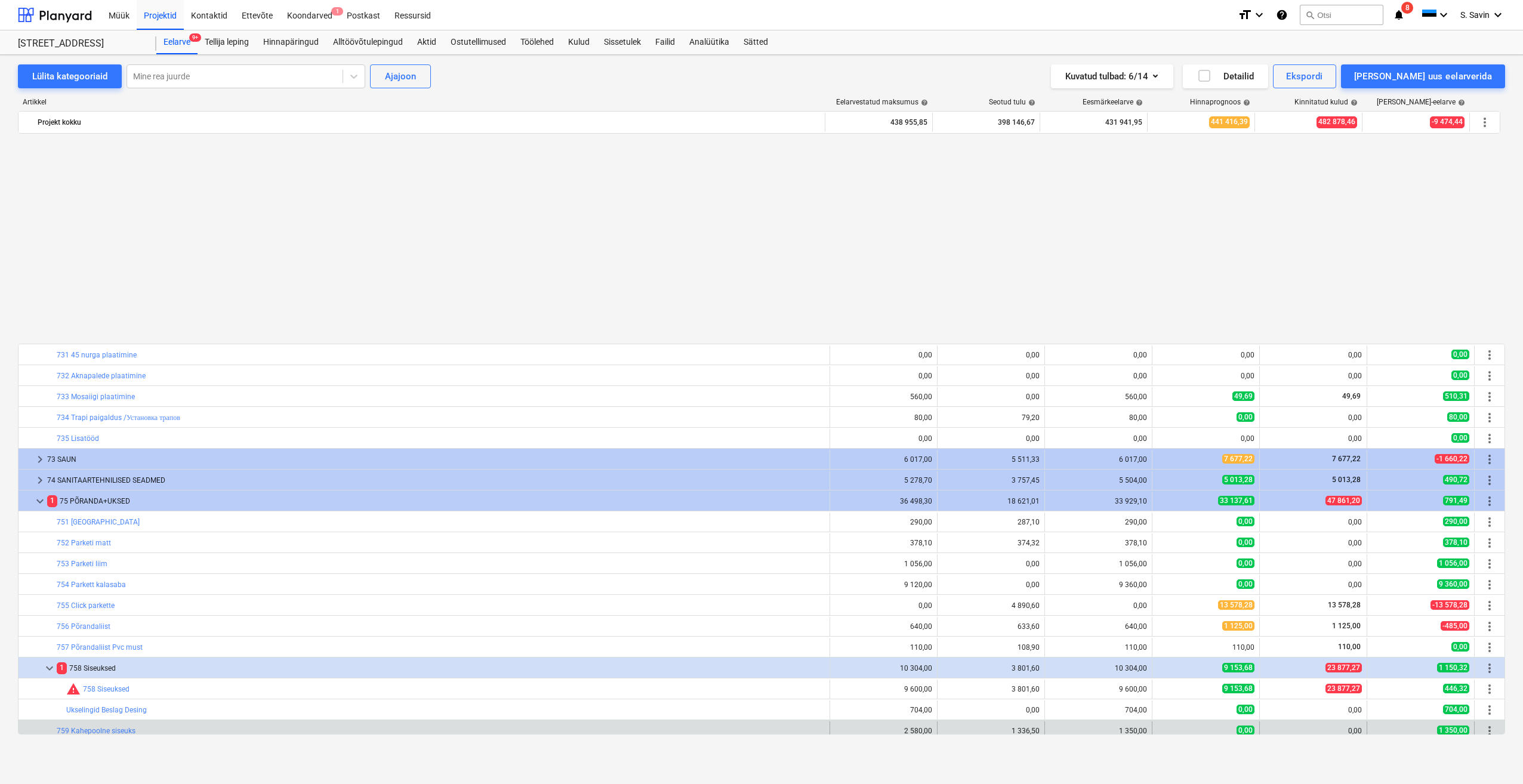
scroll to position [2288, 0]
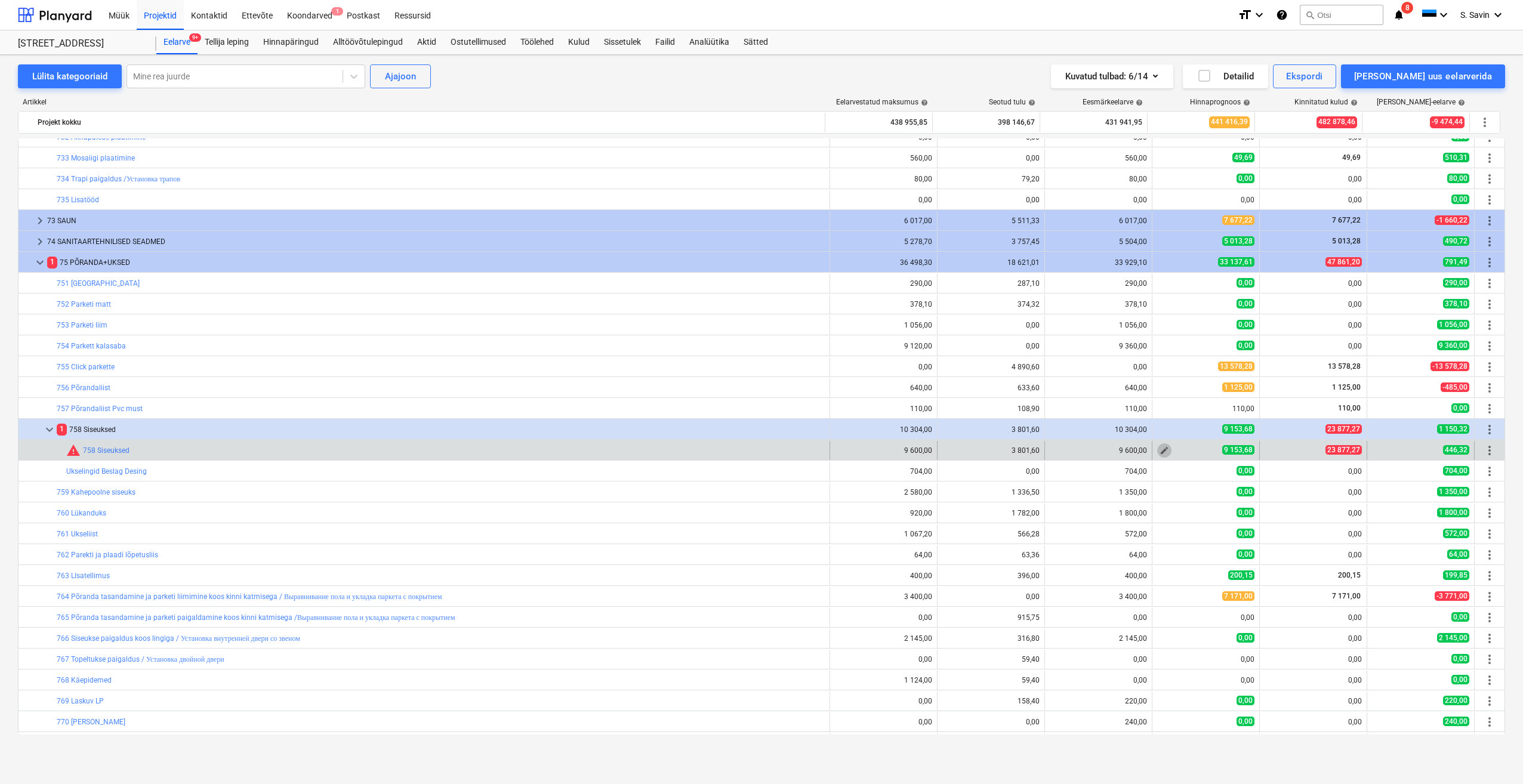
click at [1157, 455] on button "edit" at bounding box center [1164, 450] width 14 height 14
type textarea "x"
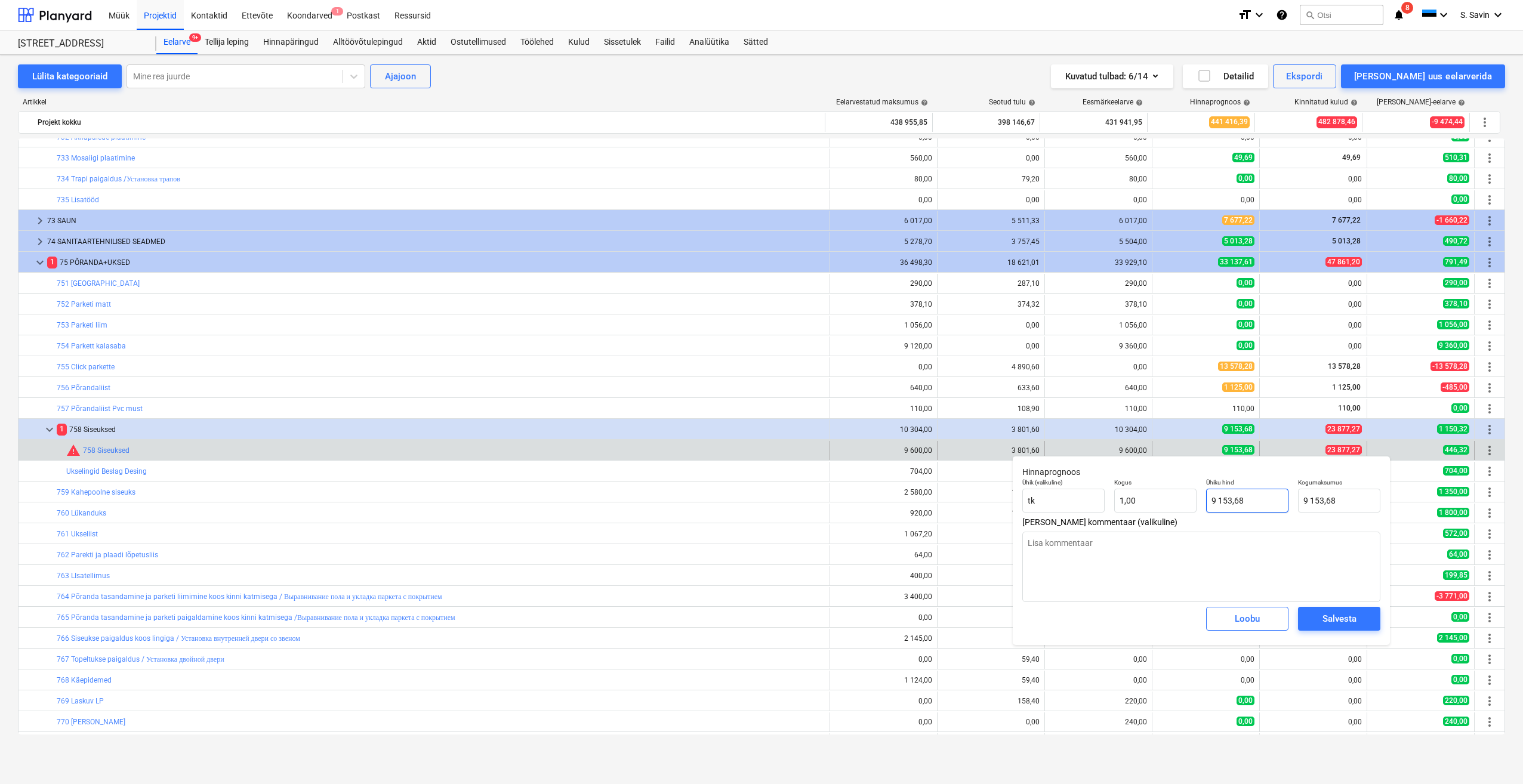
type input "9153,68"
drag, startPoint x: 1269, startPoint y: 503, endPoint x: 1190, endPoint y: 510, distance: 79.3
click at [1190, 510] on div "Ühik (valikuline) [PERSON_NAME] 1,00 Ühiku hind 9153,68 Kogumaksumus 9 153,68" at bounding box center [1201, 495] width 368 height 43
type textarea "x"
type input "2"
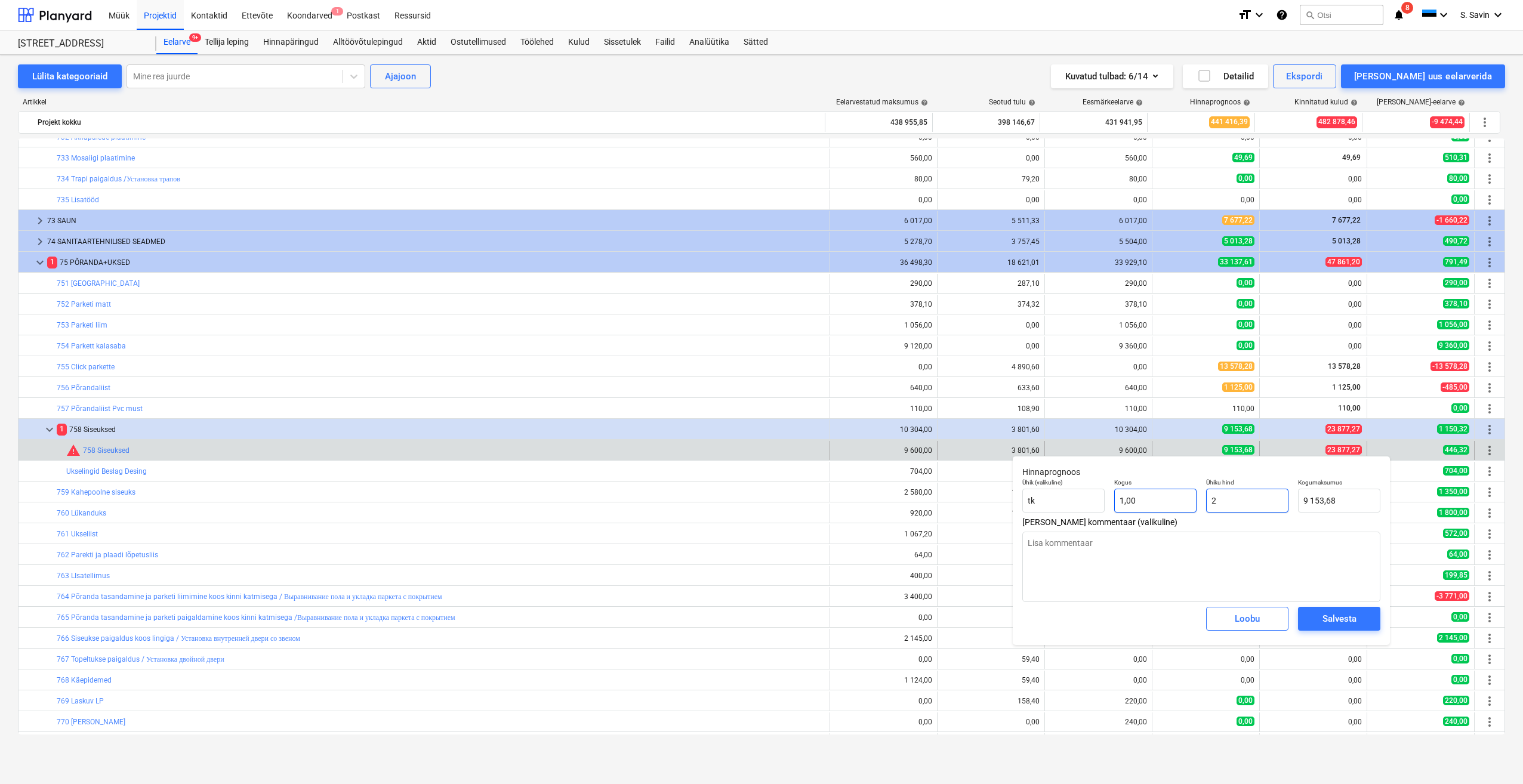
type input "2,00"
type textarea "x"
type input "23"
type input "23,00"
type textarea "x"
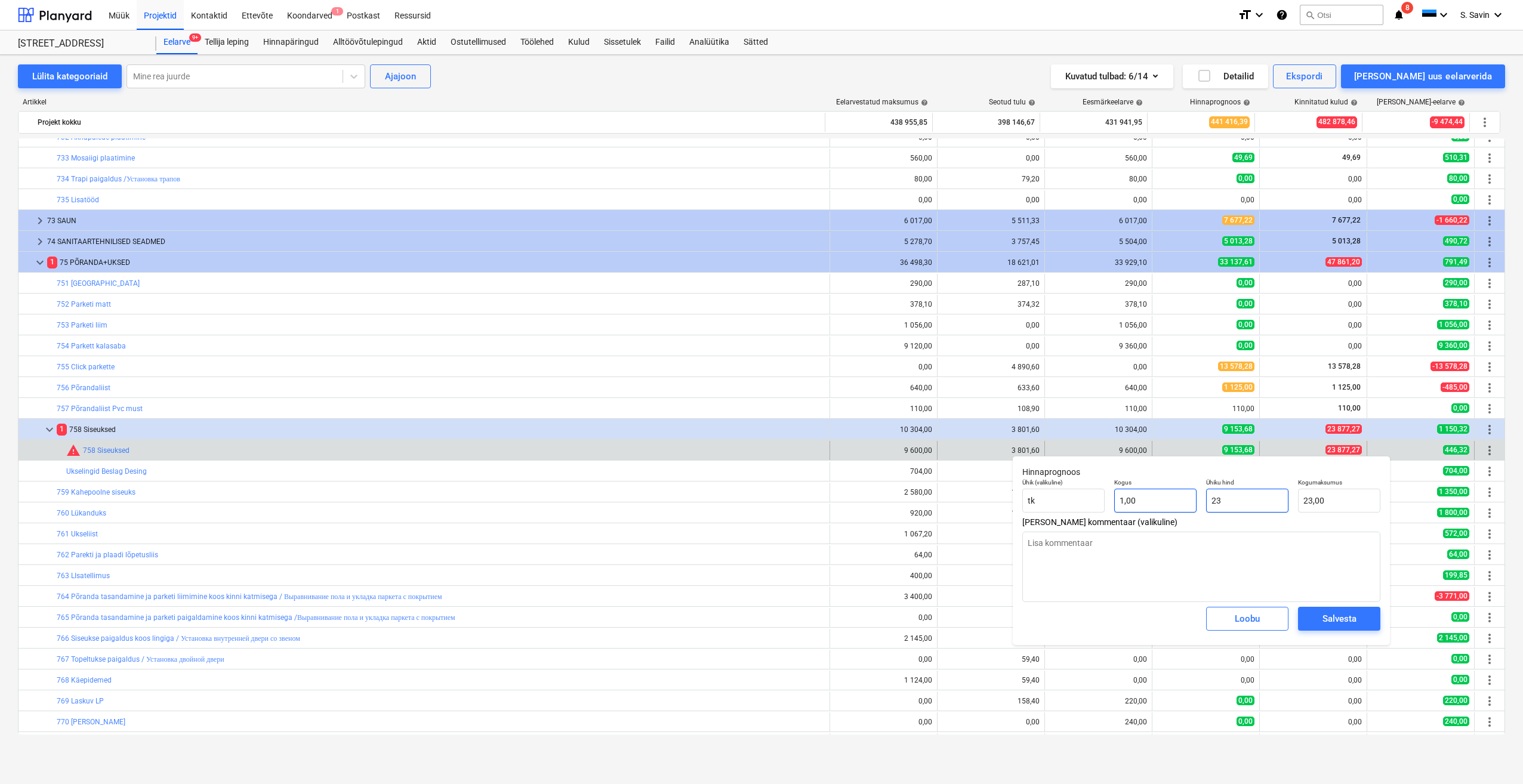
type input "238"
type input "238,00"
type textarea "x"
type input "2387"
type input "2 387,00"
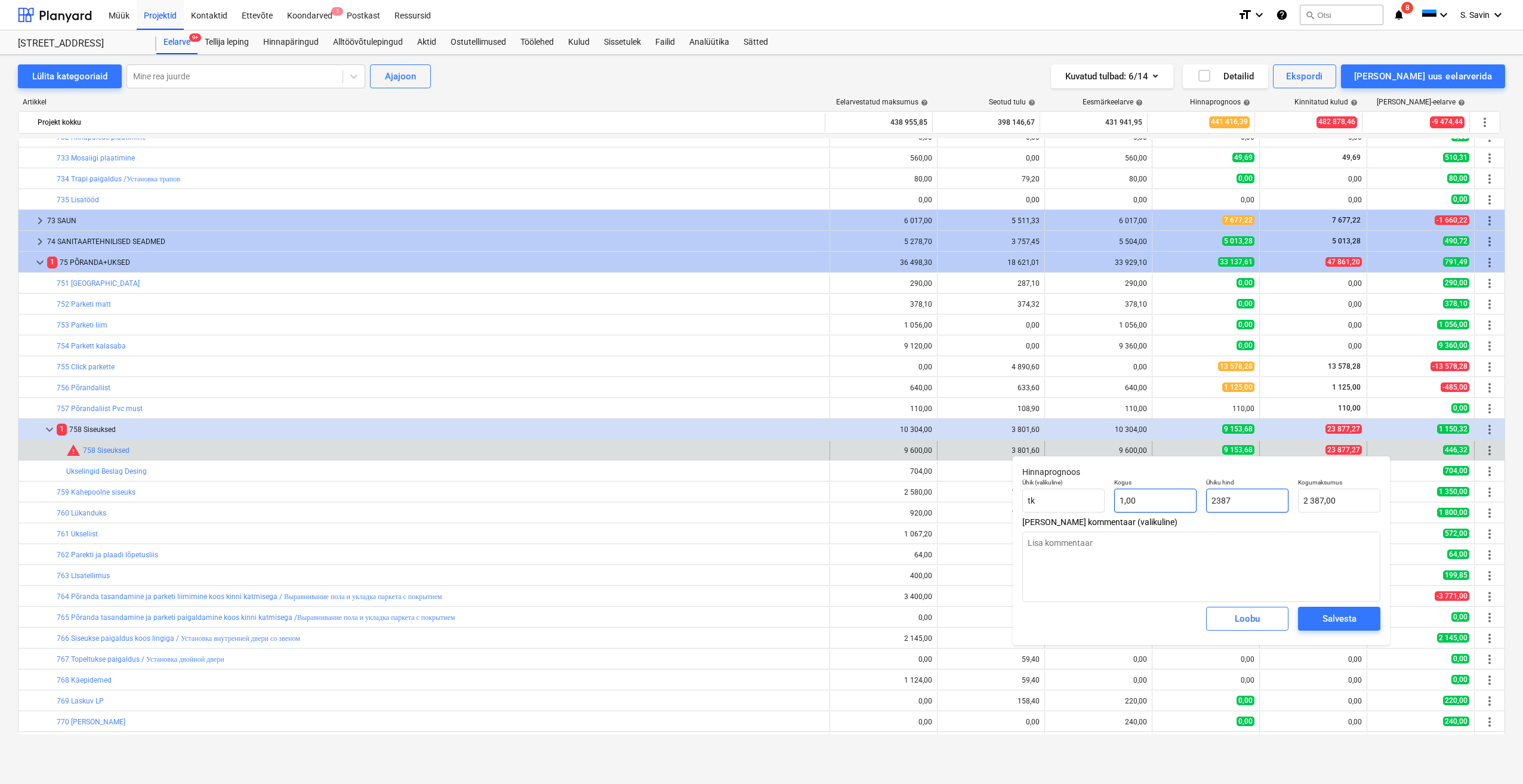
type textarea "x"
type input "23877"
type input "23 877,00"
type textarea "x"
type input "23877,"
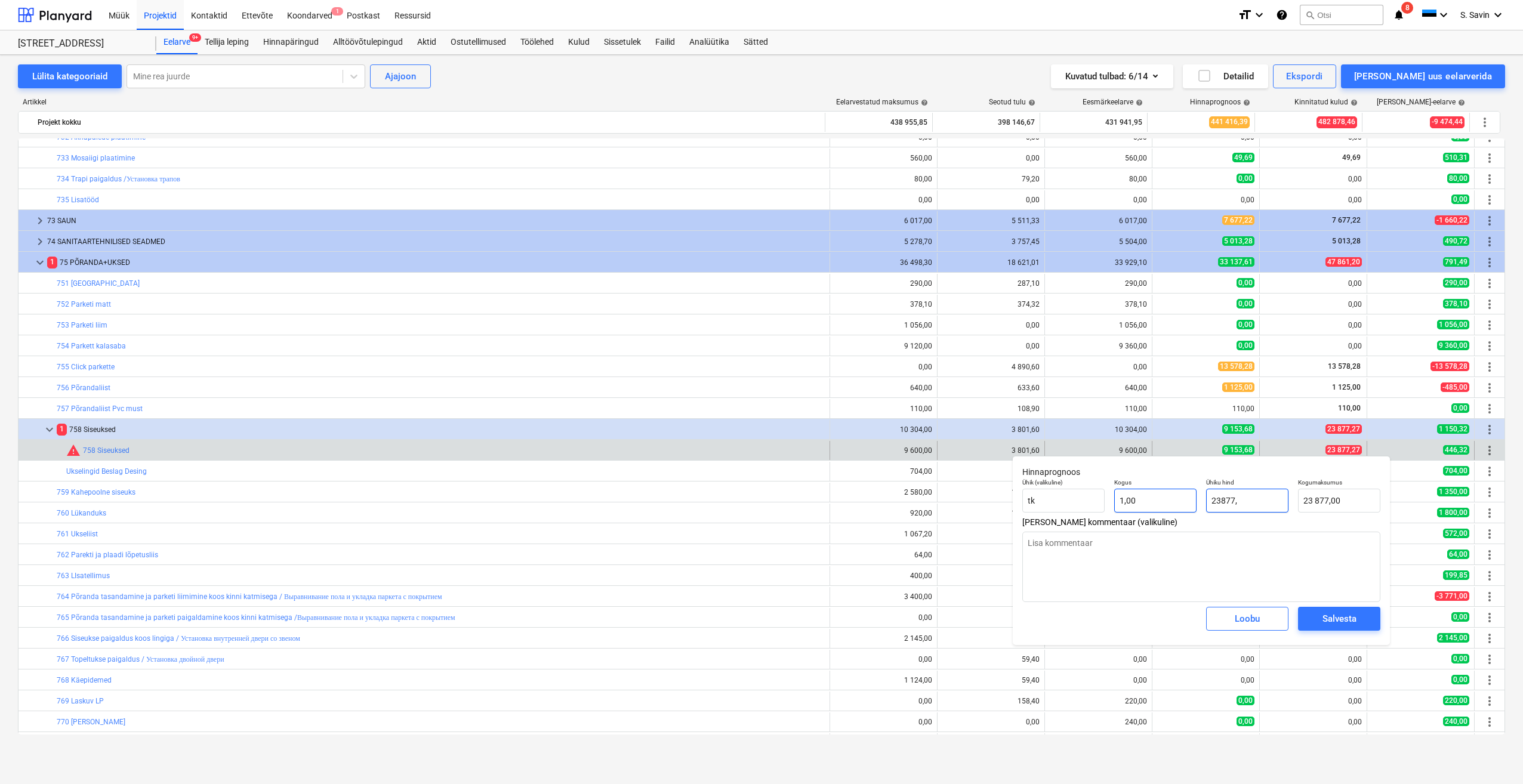
type textarea "x"
type input "23877,2"
type input "23 877,20"
type textarea "x"
type input "23877,27"
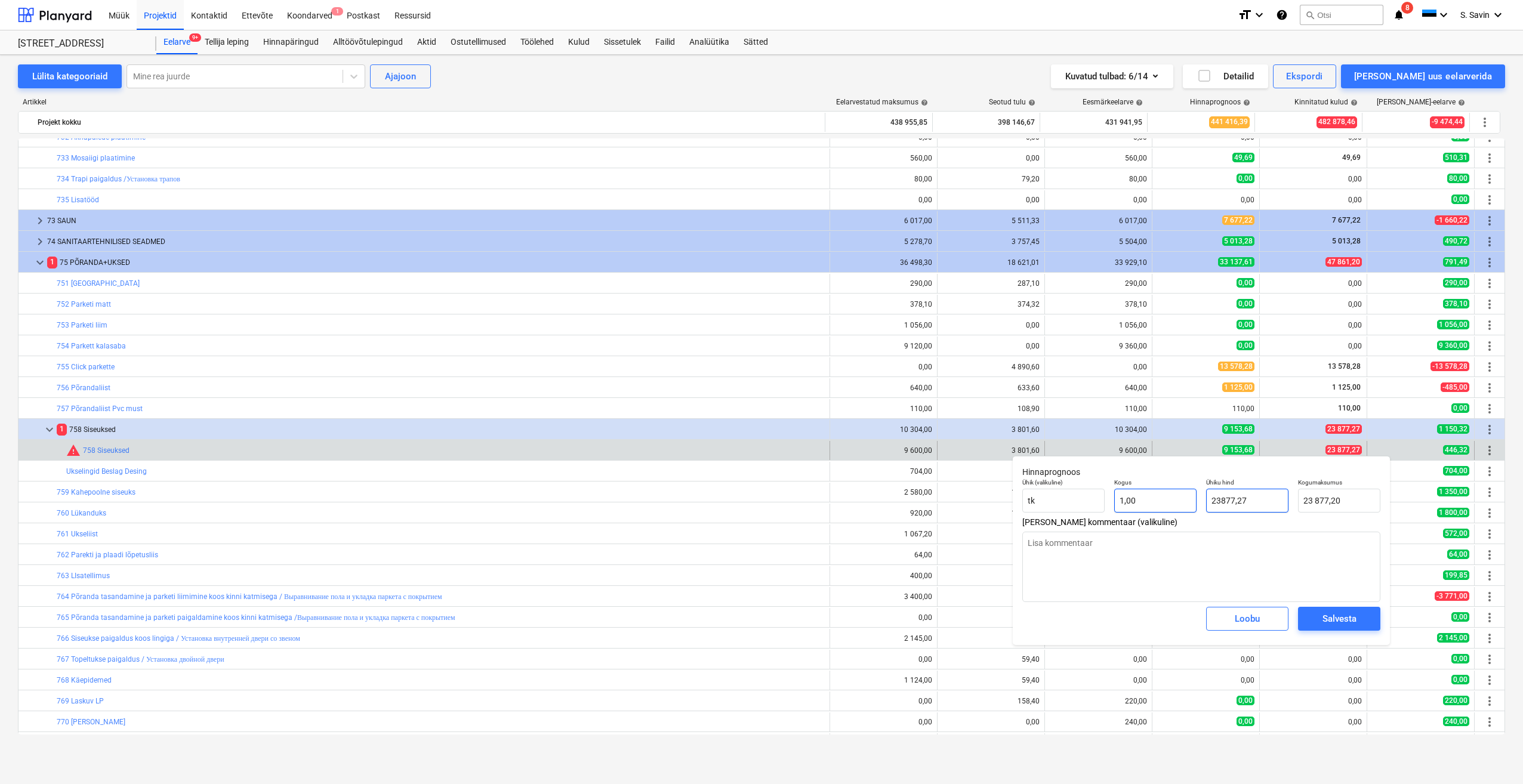
type input "23 877,27"
type input "23877,27"
type textarea "x"
type input "23 877,27"
click at [1340, 626] on div "Salvesta" at bounding box center [1339, 618] width 34 height 15
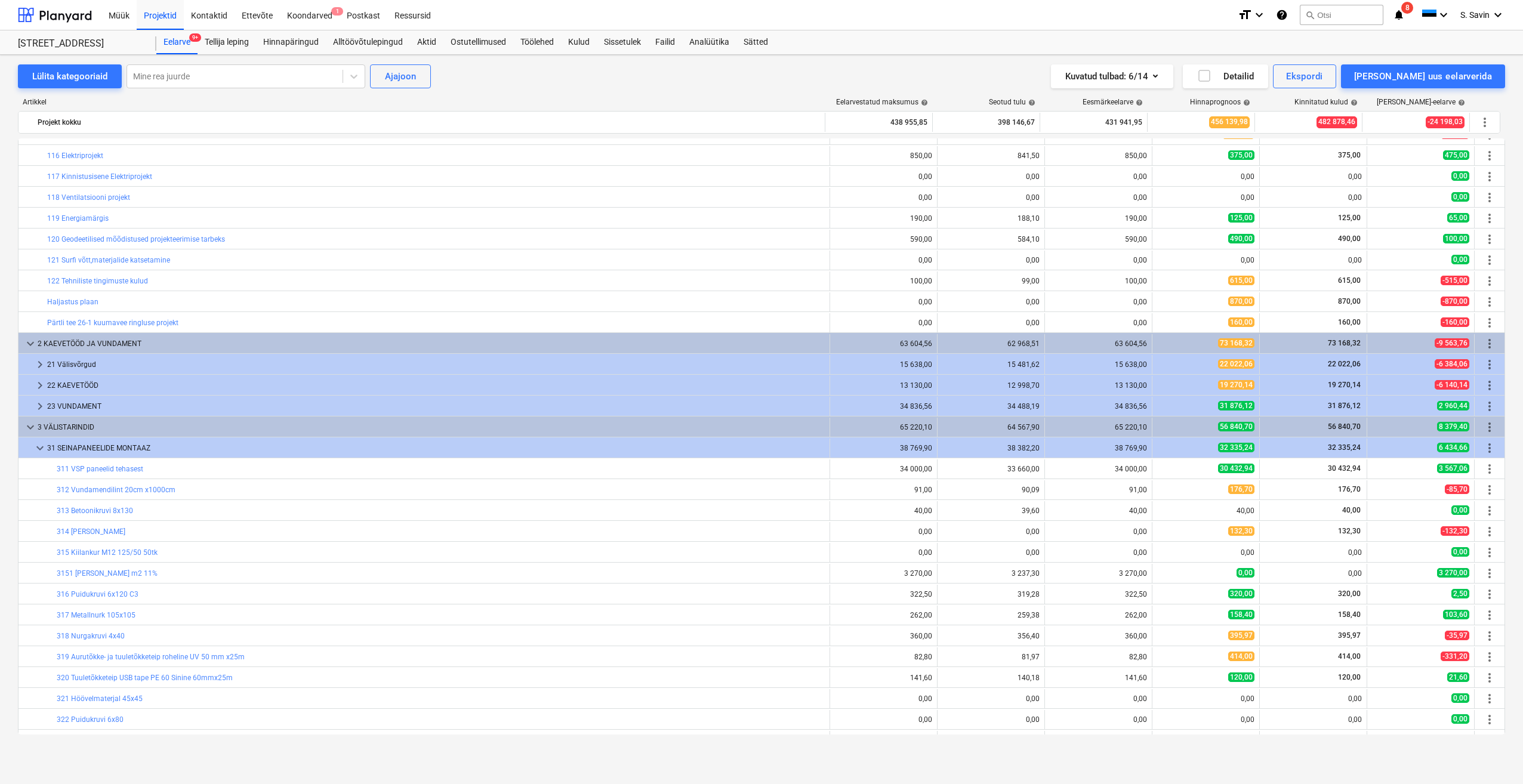
scroll to position [0, 0]
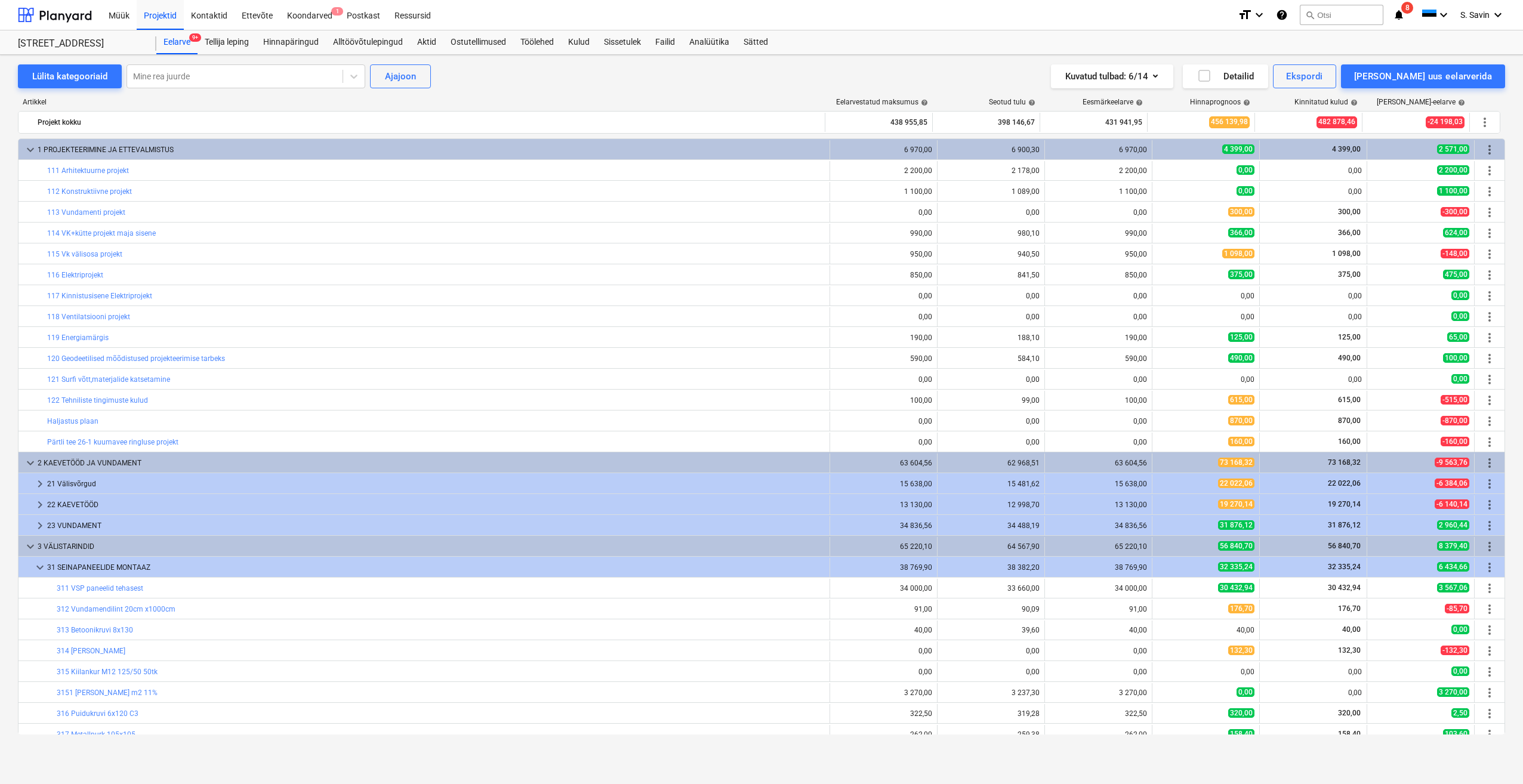
click at [27, 154] on span "keyboard_arrow_down" at bounding box center [31, 150] width 14 height 14
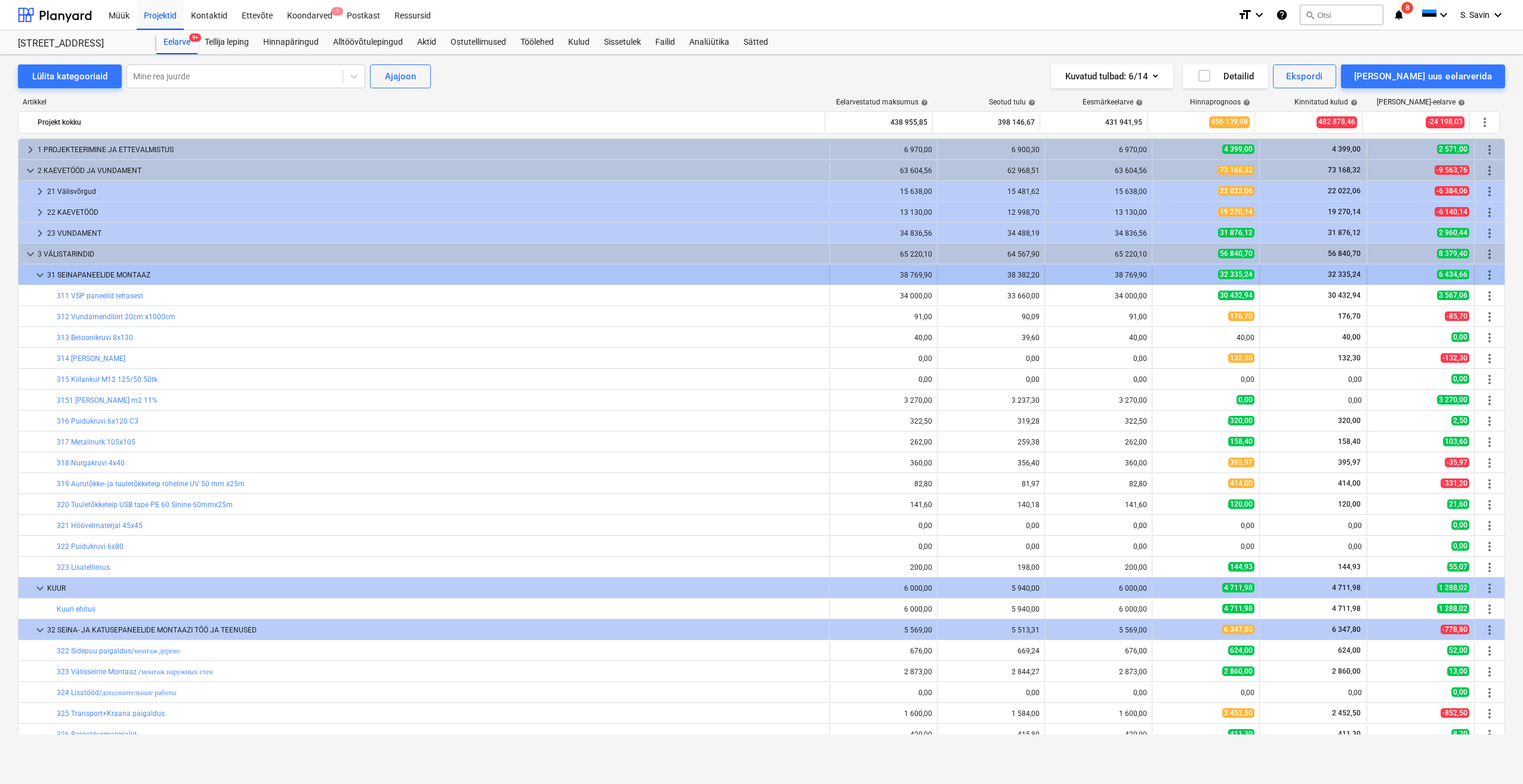
click at [34, 276] on span "keyboard_arrow_down" at bounding box center [40, 275] width 14 height 14
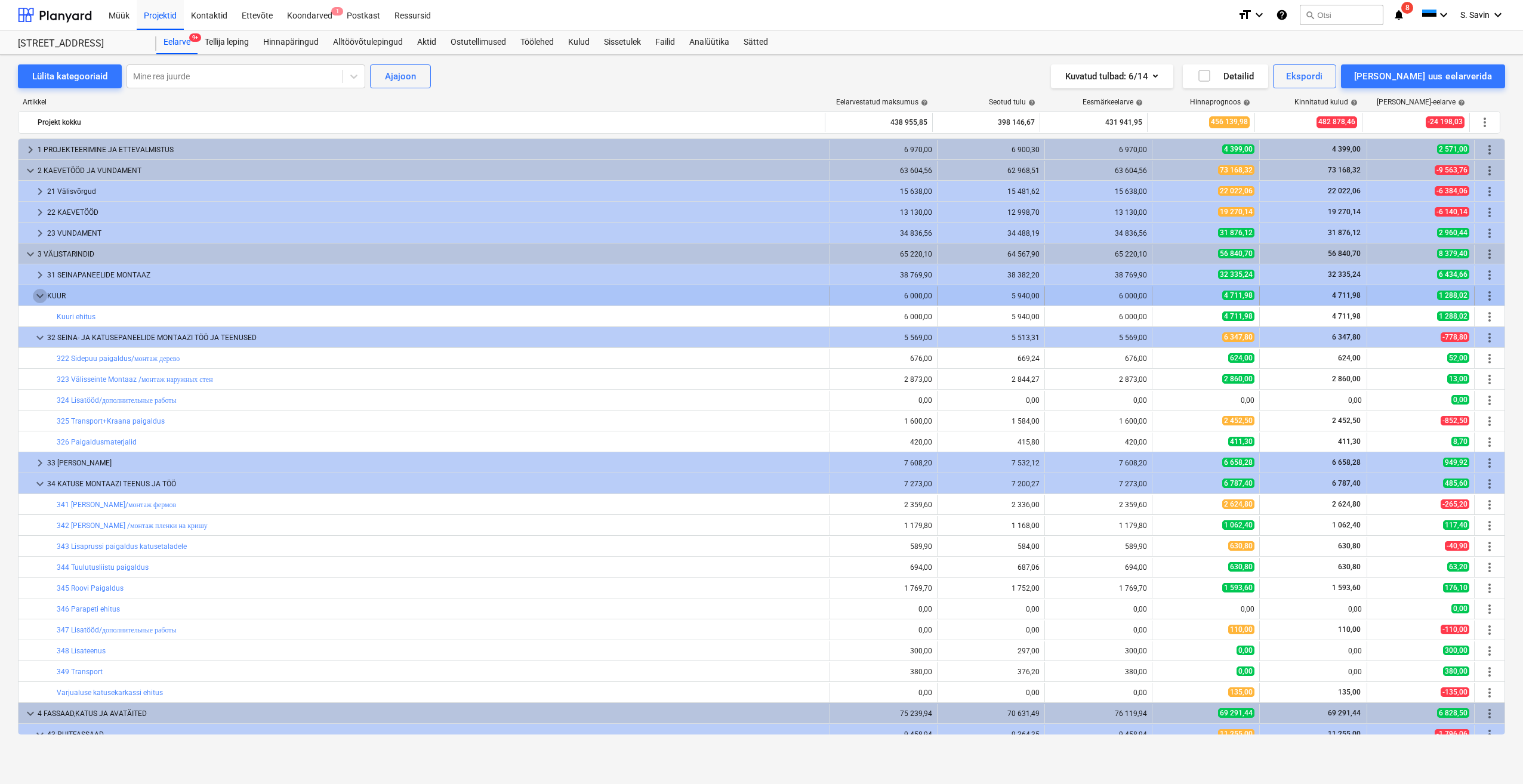
click at [34, 296] on span "keyboard_arrow_down" at bounding box center [40, 296] width 14 height 14
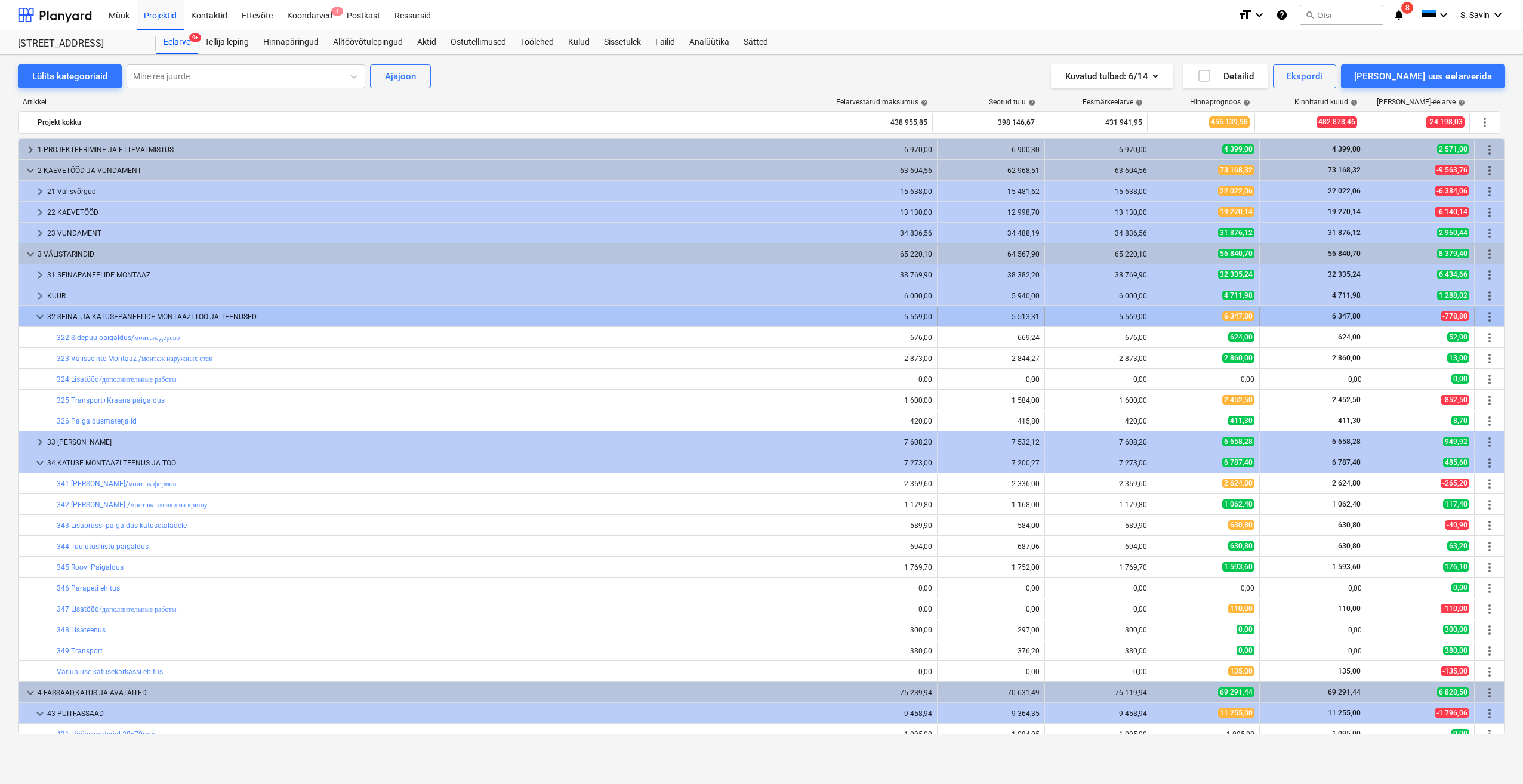
click at [39, 320] on span "keyboard_arrow_down" at bounding box center [40, 317] width 14 height 14
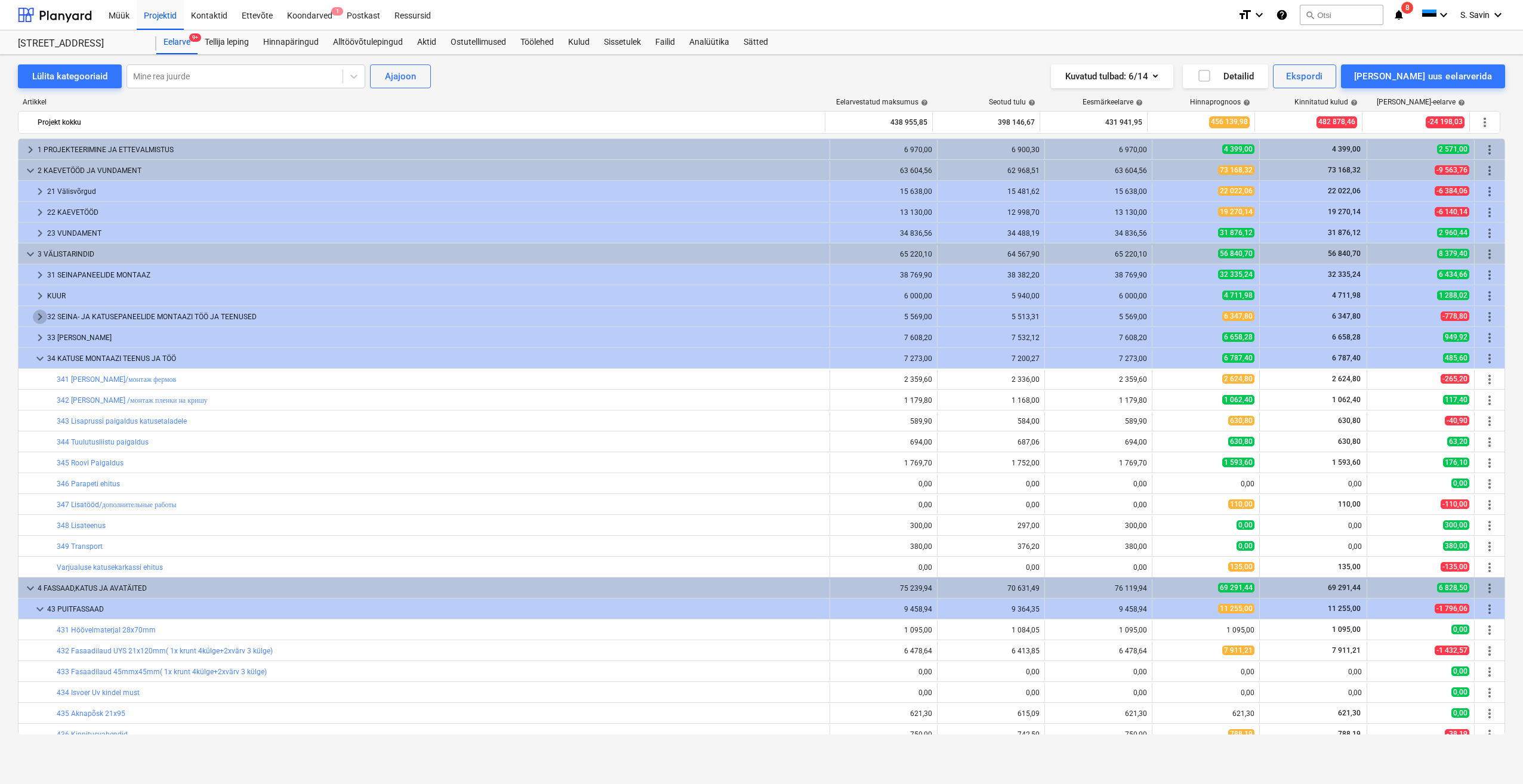
click at [39, 320] on span "keyboard_arrow_right" at bounding box center [40, 317] width 14 height 14
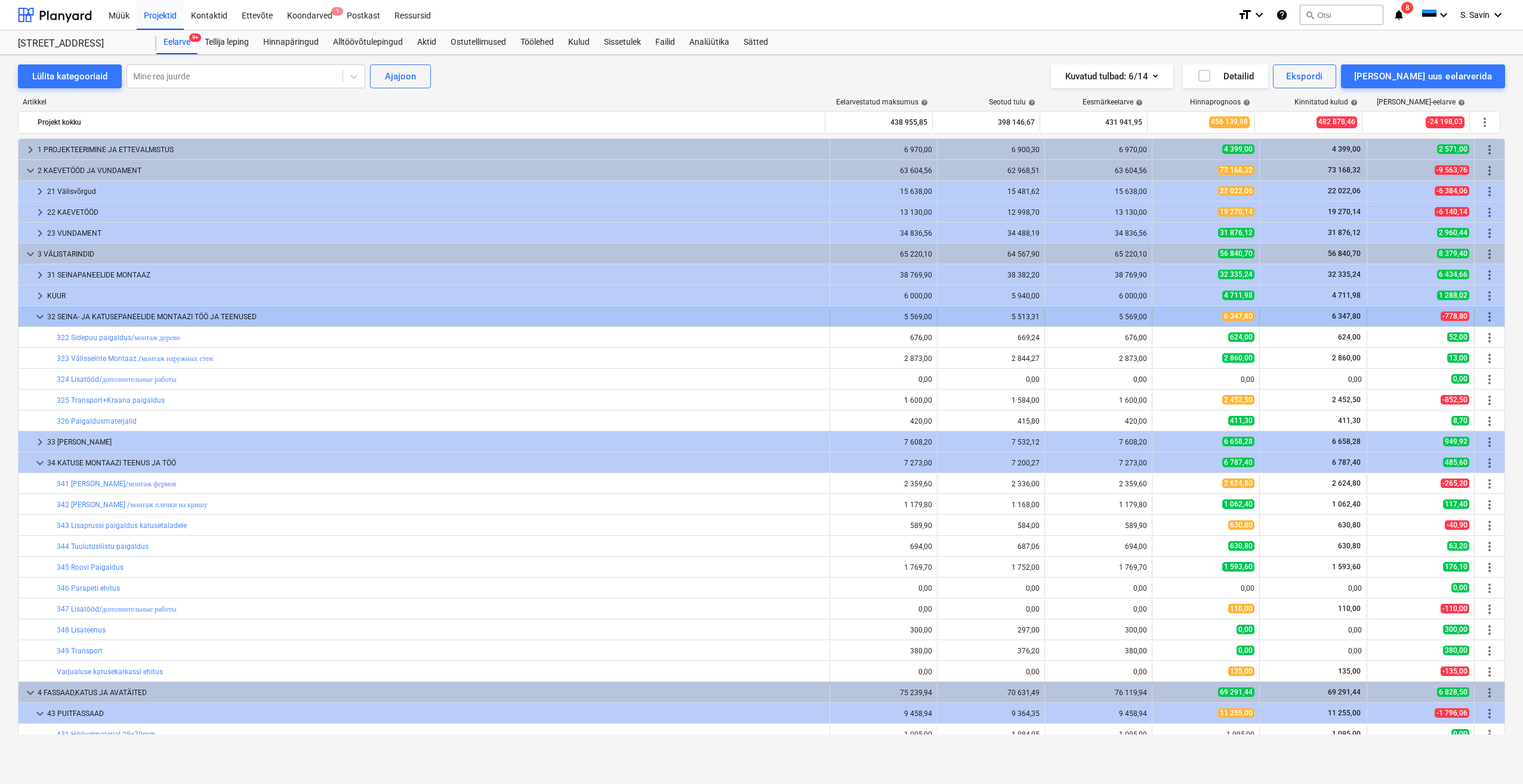
click at [37, 313] on span "keyboard_arrow_down" at bounding box center [40, 317] width 14 height 14
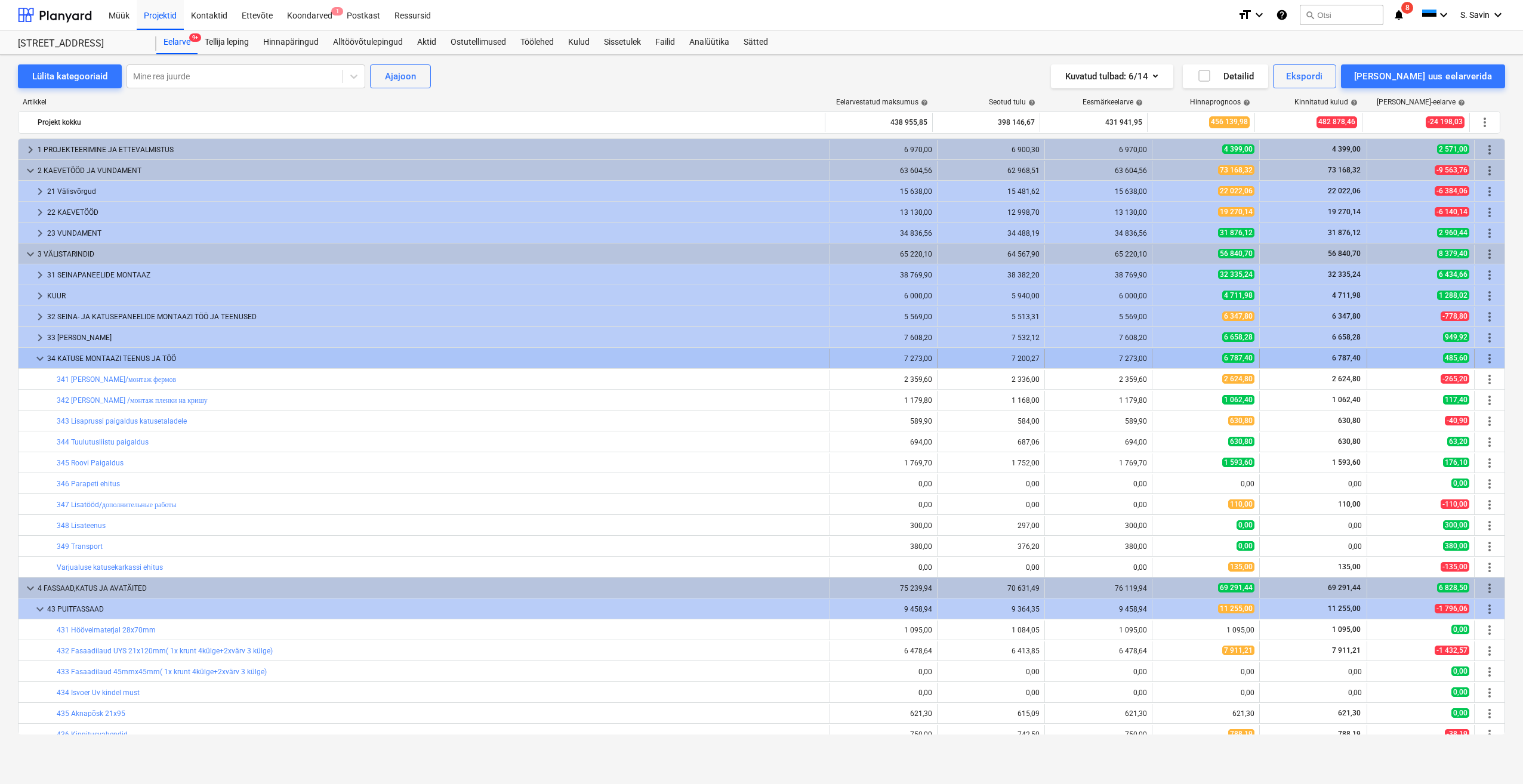
click at [34, 358] on span "keyboard_arrow_down" at bounding box center [40, 359] width 14 height 14
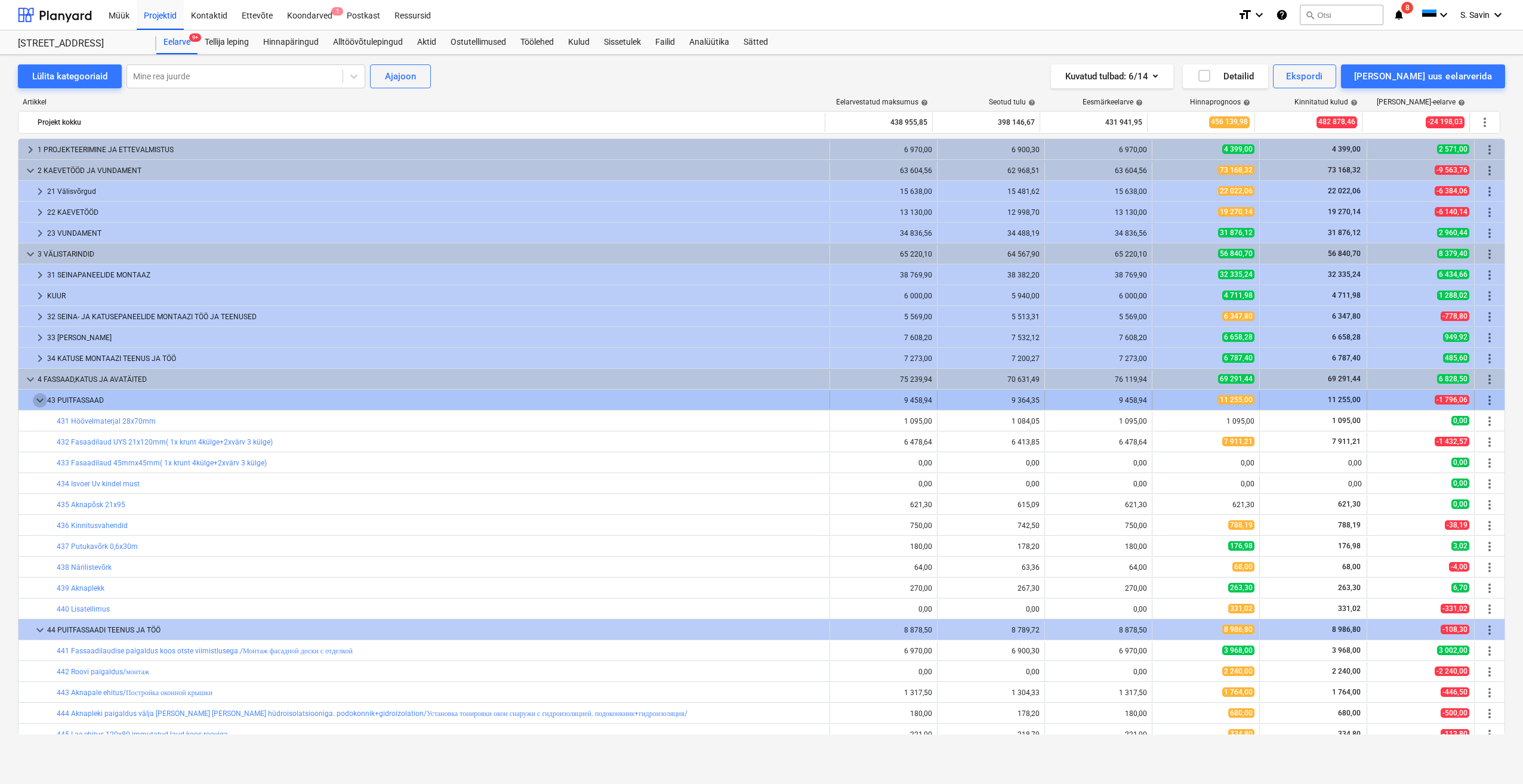
click at [38, 401] on span "keyboard_arrow_down" at bounding box center [40, 400] width 14 height 14
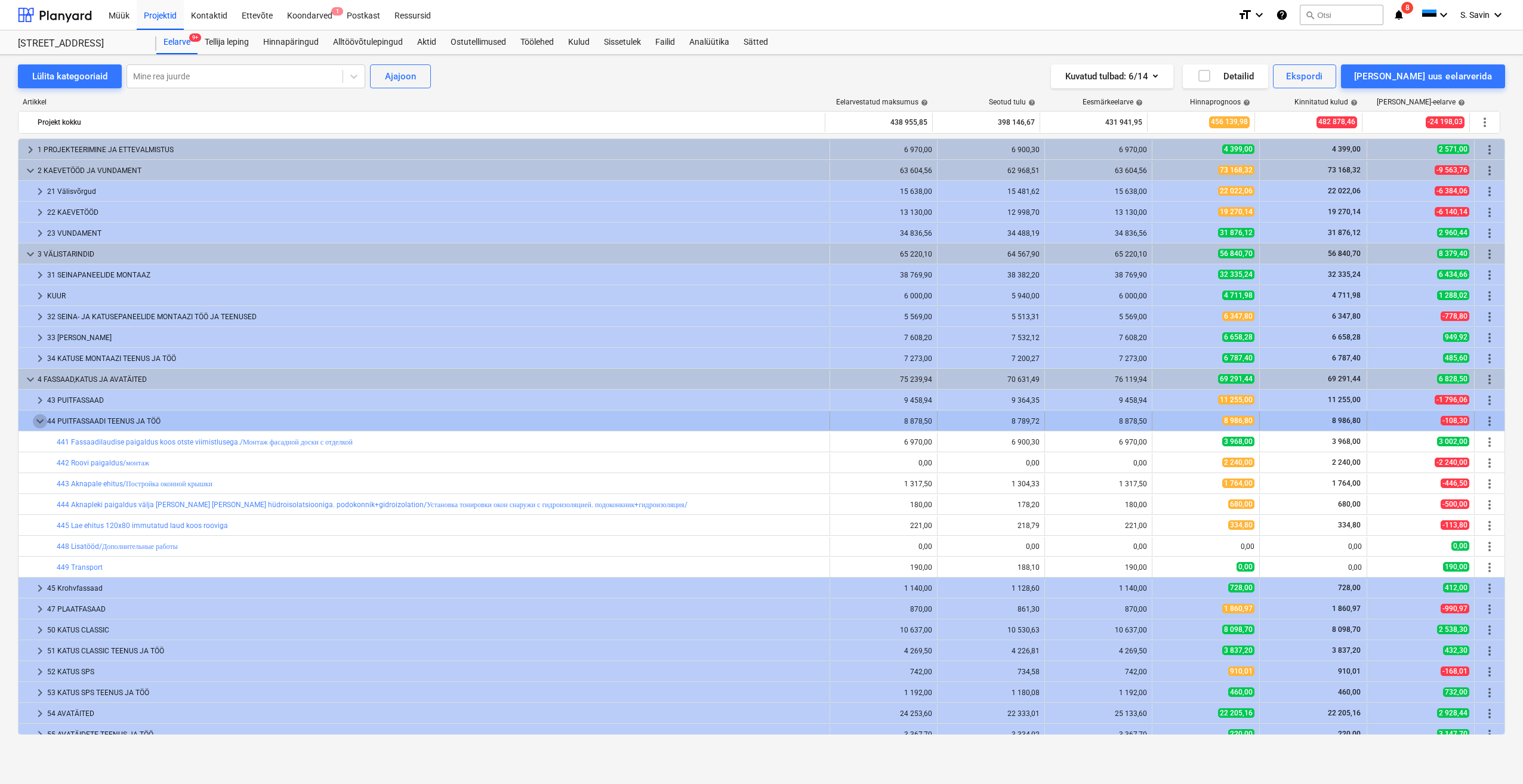
click at [40, 425] on span "keyboard_arrow_down" at bounding box center [40, 421] width 14 height 14
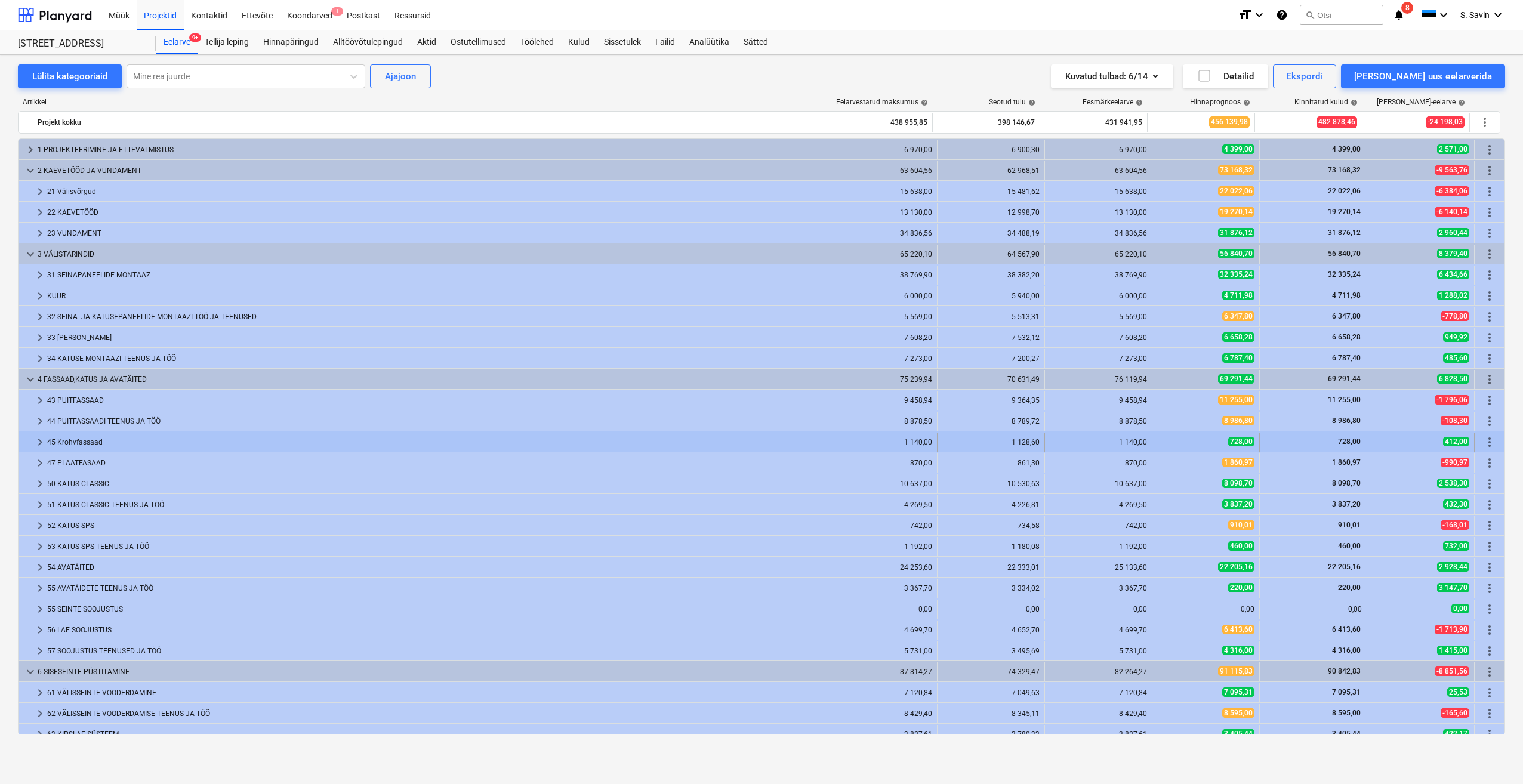
click at [40, 446] on span "keyboard_arrow_right" at bounding box center [40, 442] width 14 height 14
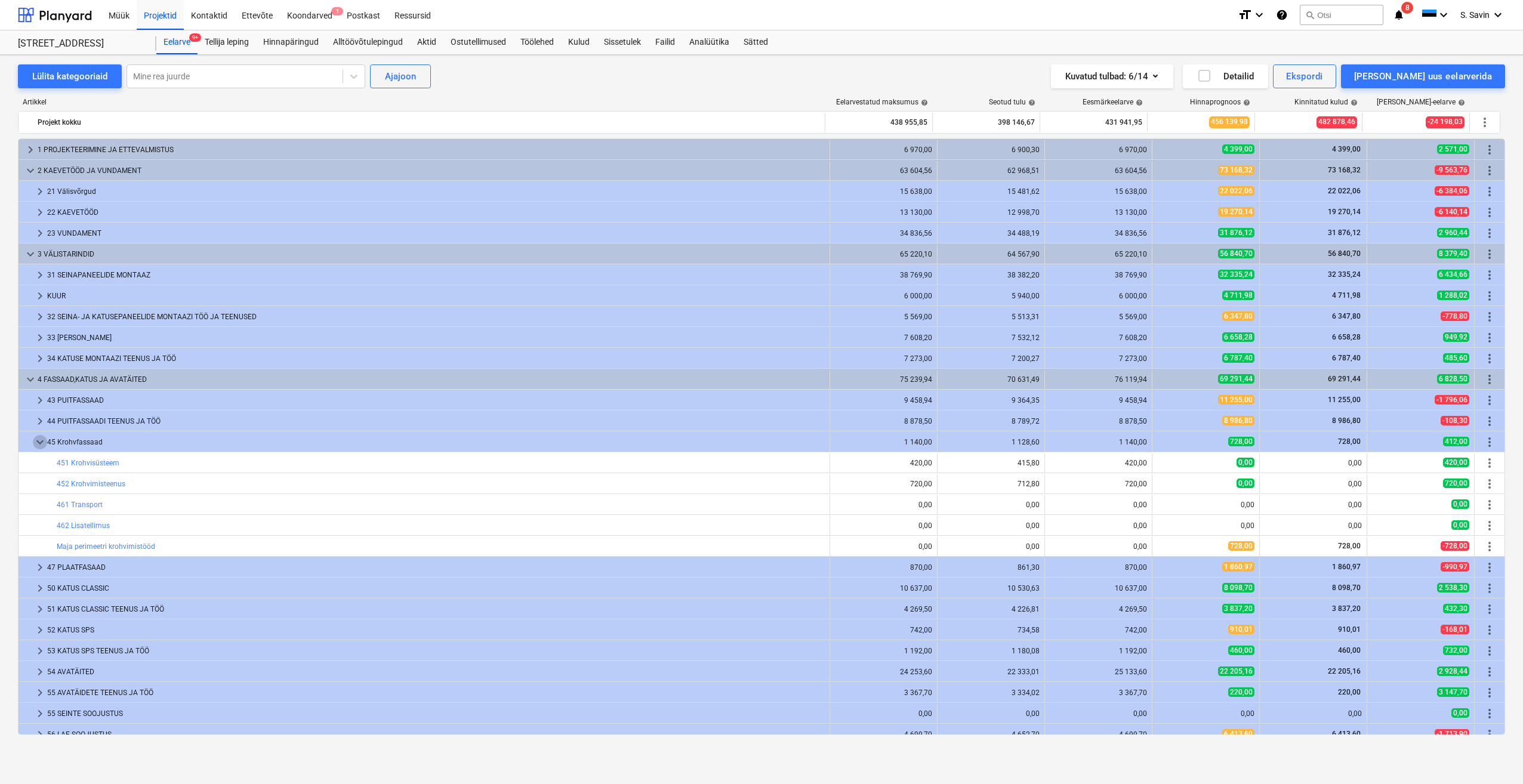
click at [40, 446] on span "keyboard_arrow_down" at bounding box center [40, 442] width 14 height 14
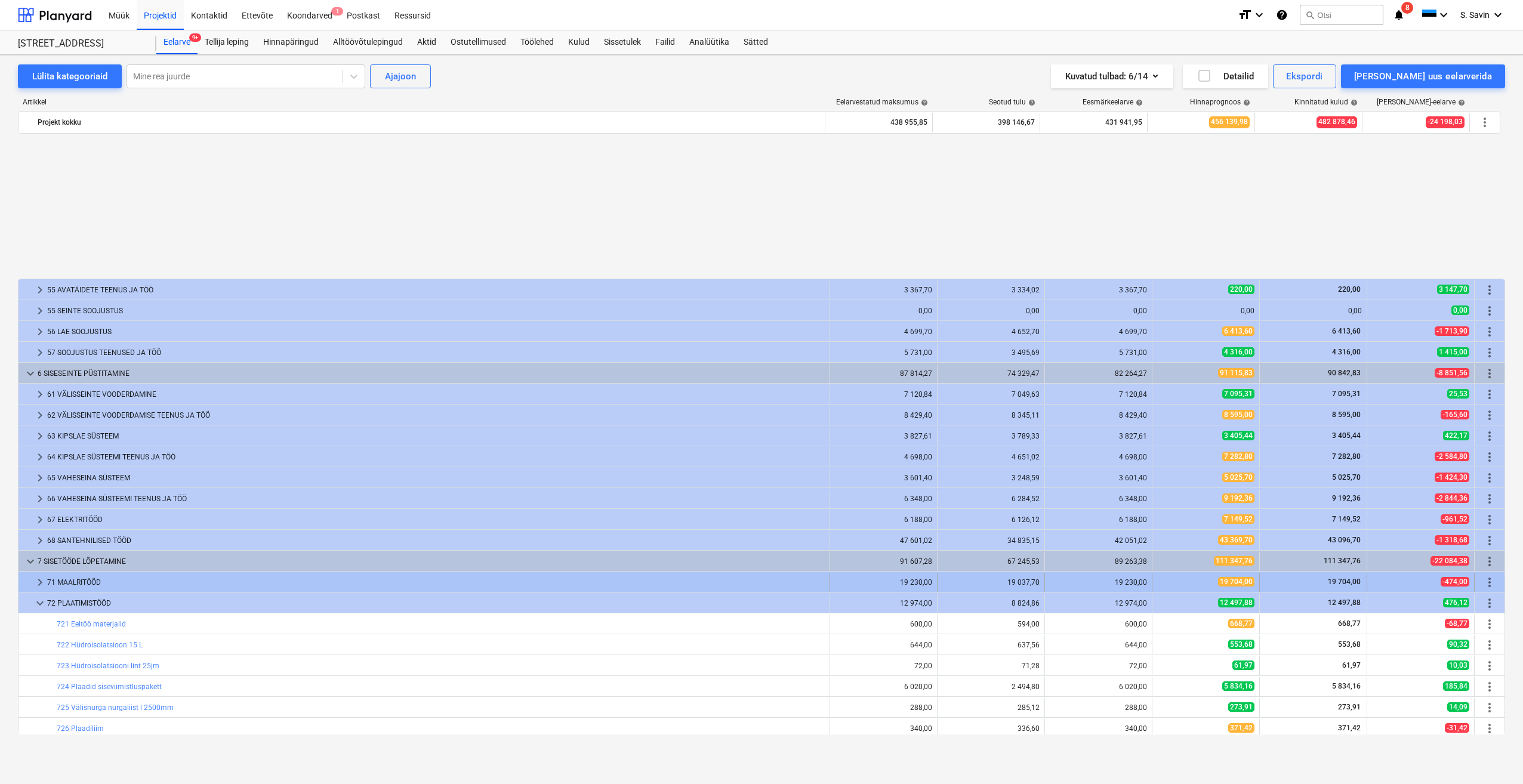
scroll to position [477, 0]
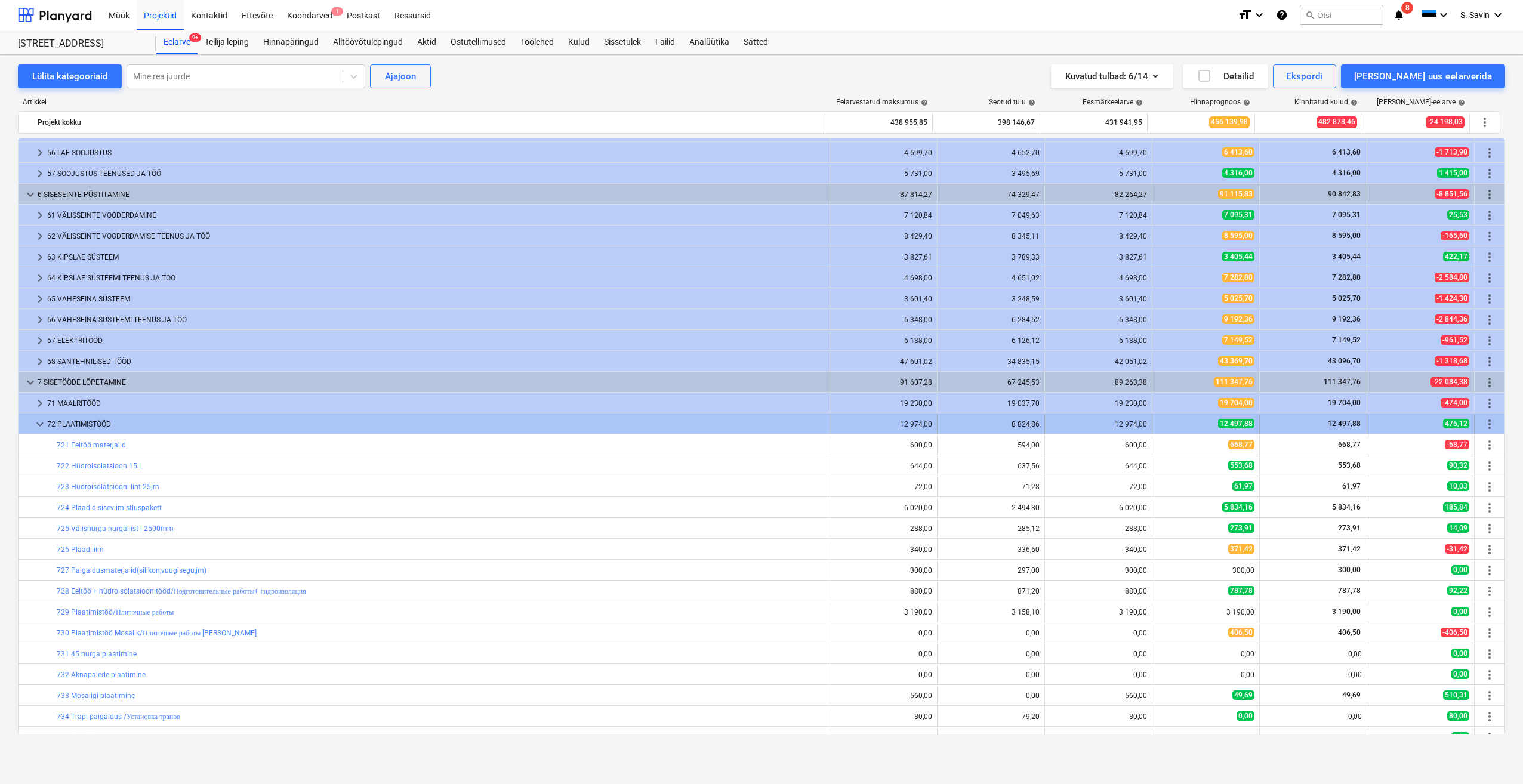
click at [38, 429] on span "keyboard_arrow_down" at bounding box center [40, 424] width 14 height 14
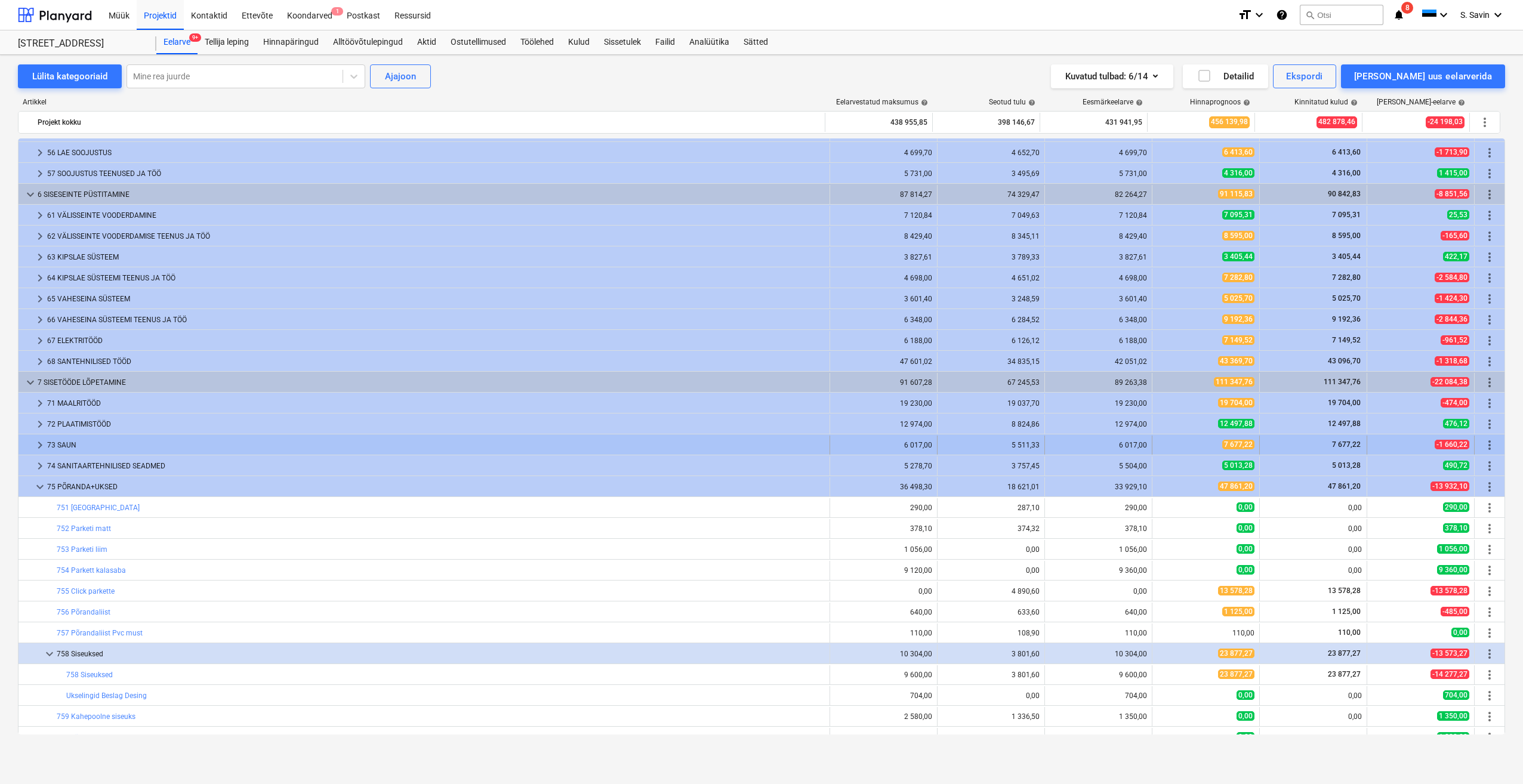
click at [42, 446] on span "keyboard_arrow_right" at bounding box center [40, 445] width 14 height 14
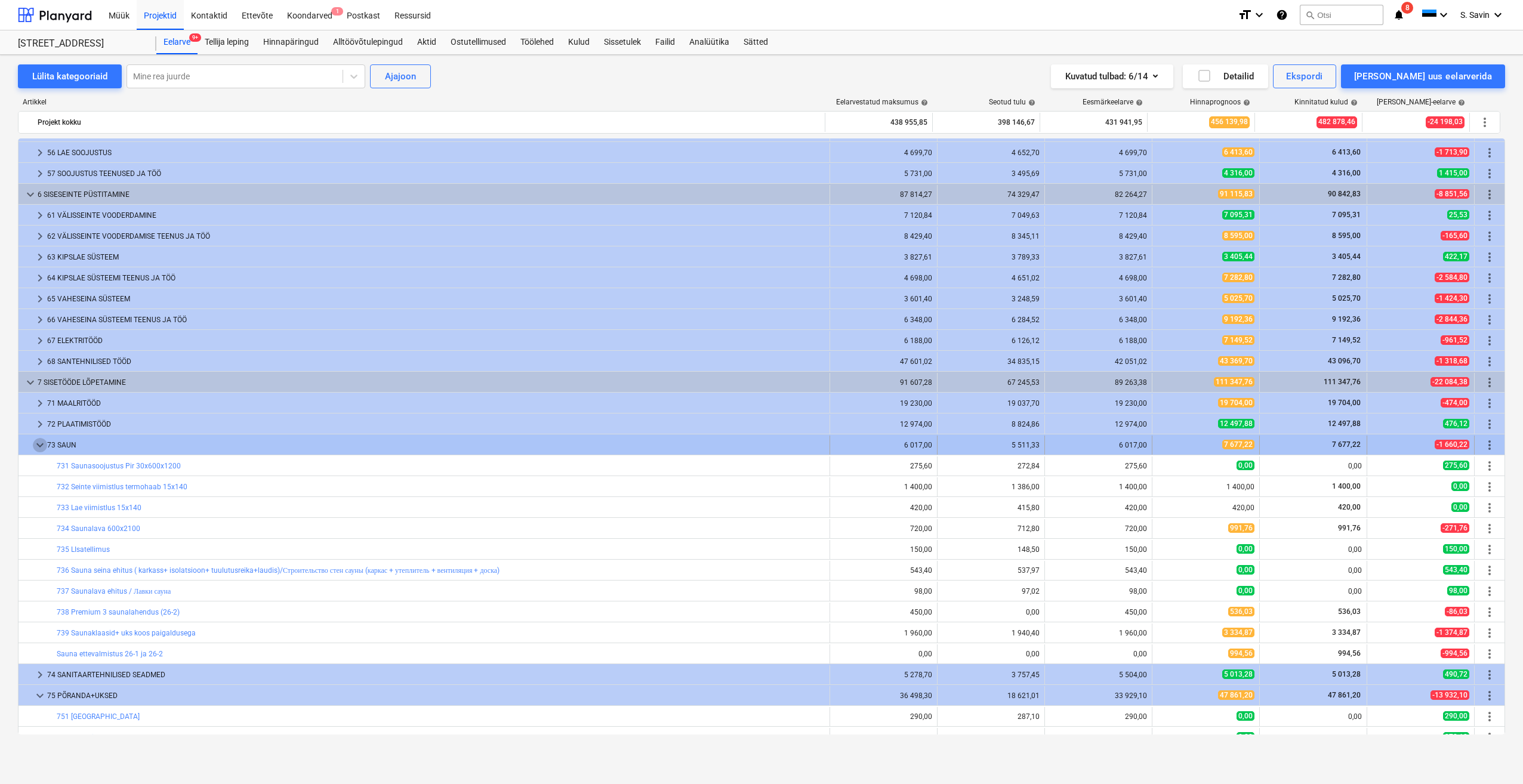
click at [39, 441] on span "keyboard_arrow_down" at bounding box center [40, 445] width 14 height 14
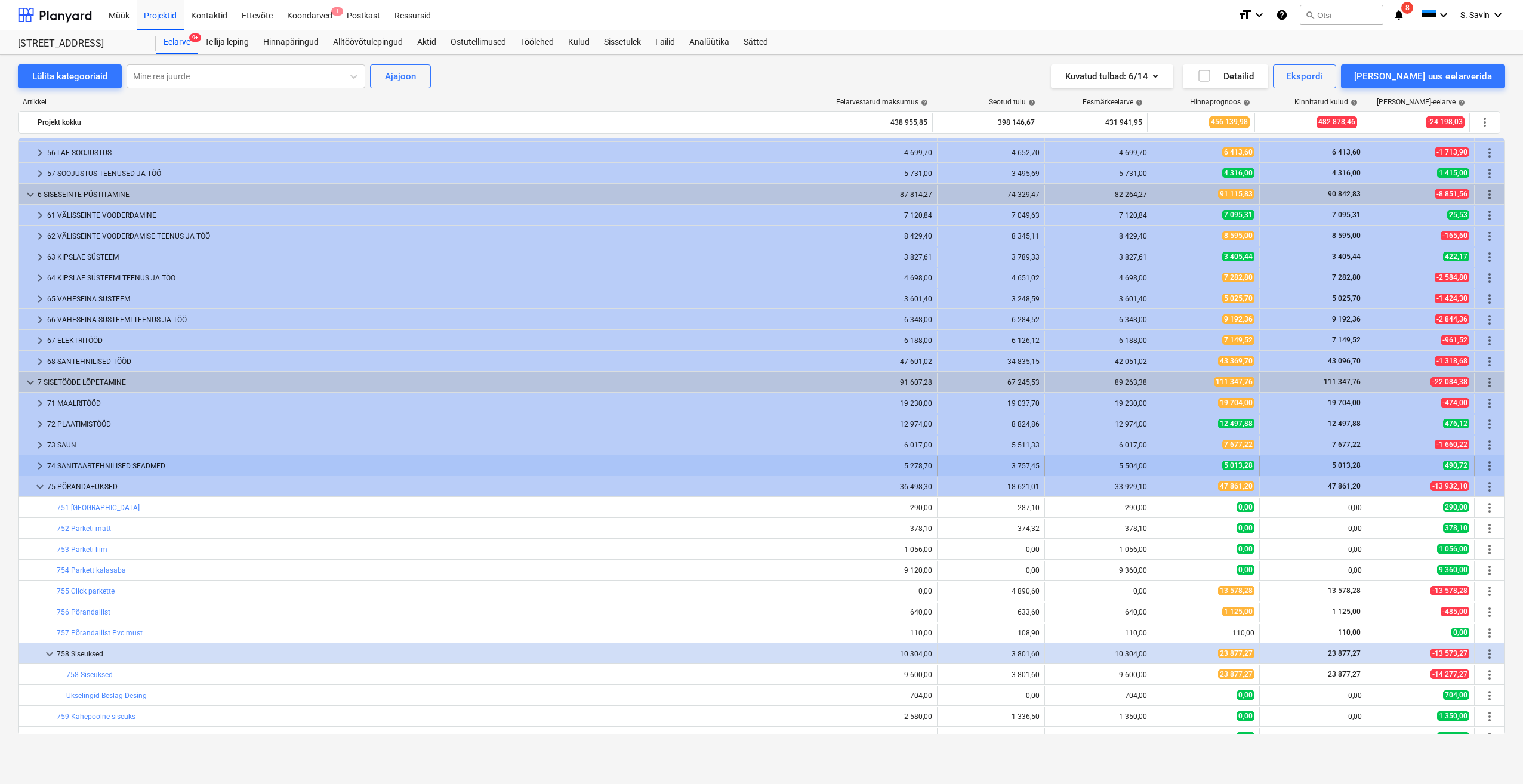
click at [44, 466] on span "keyboard_arrow_right" at bounding box center [40, 466] width 14 height 14
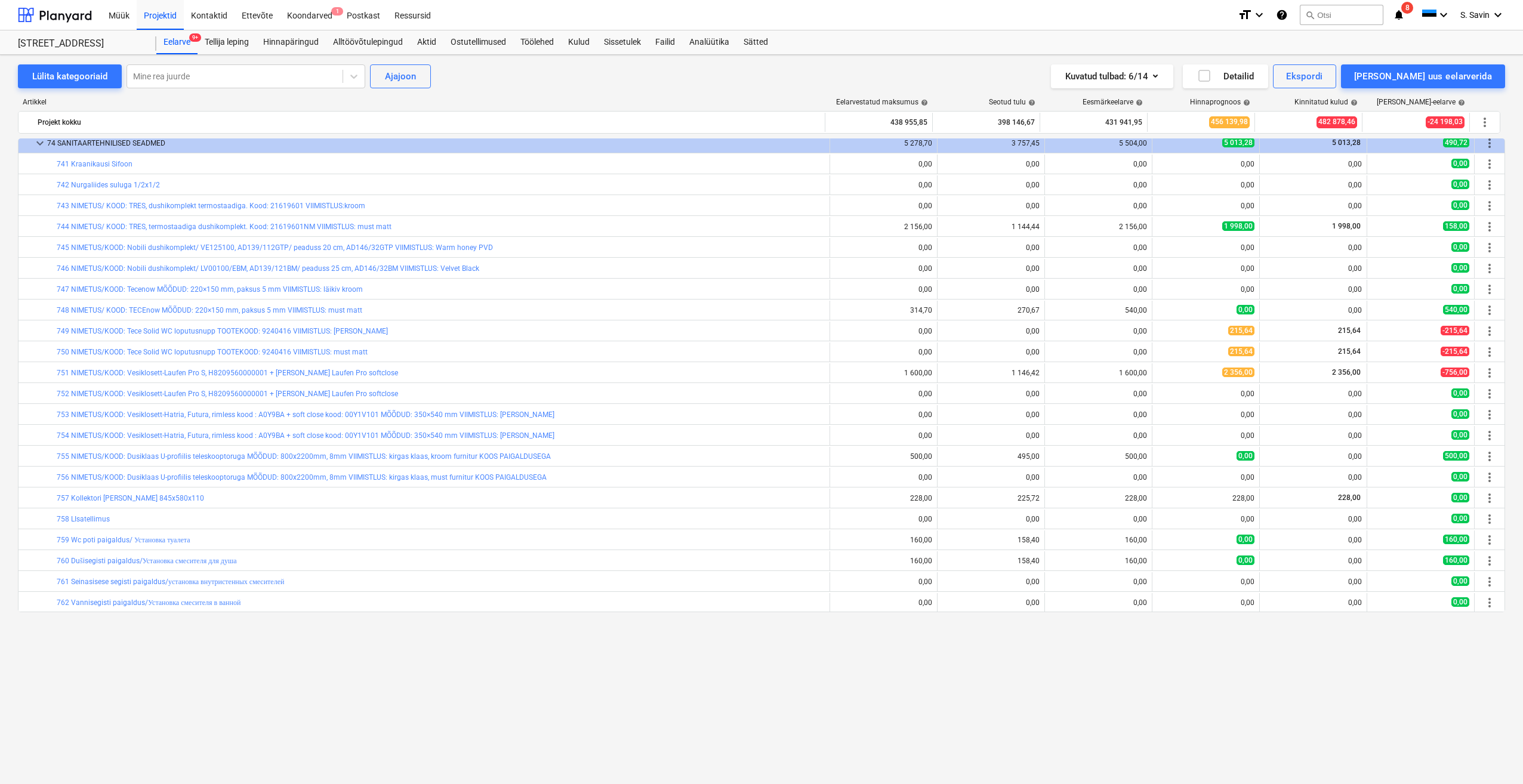
scroll to position [656, 0]
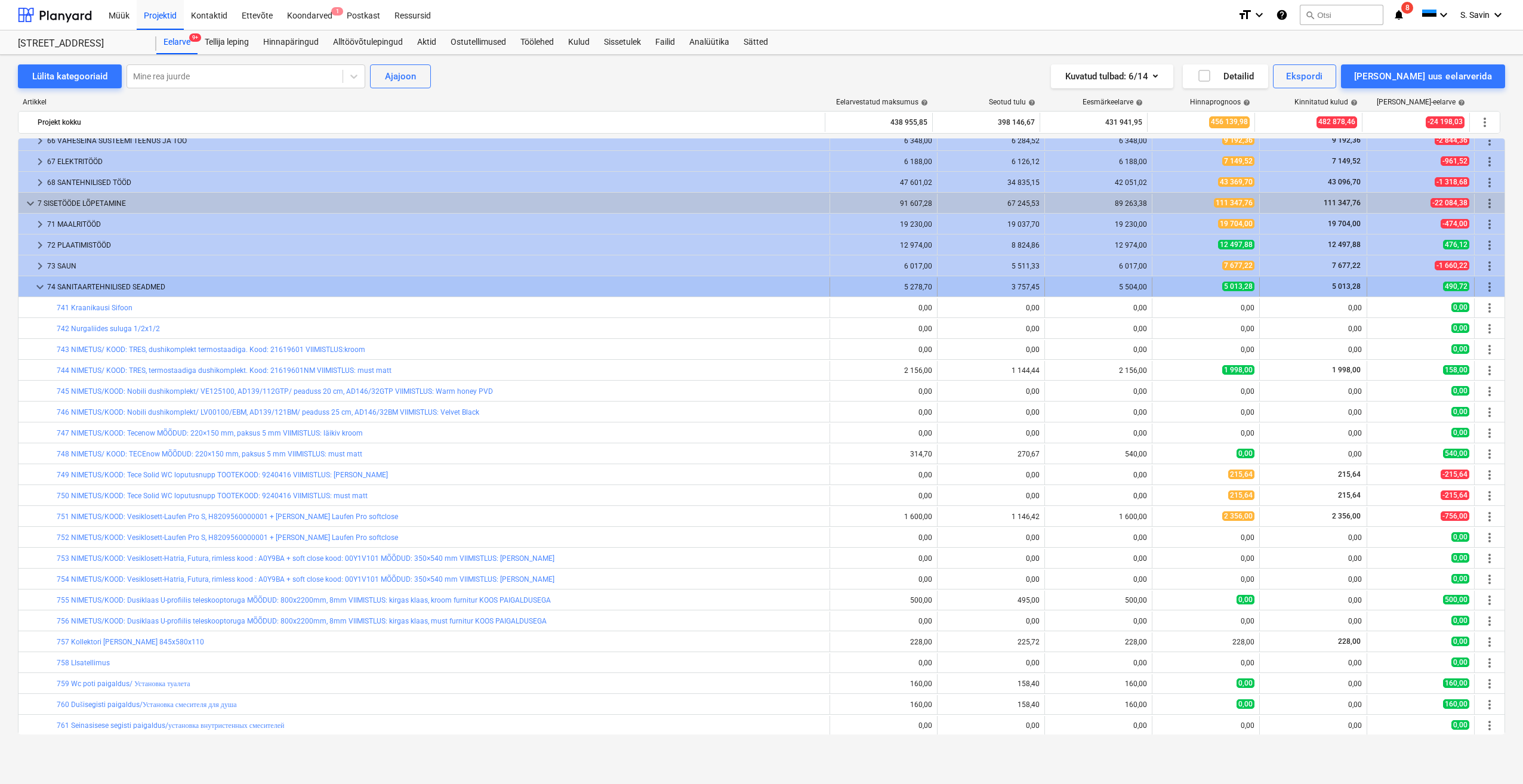
click at [39, 289] on span "keyboard_arrow_down" at bounding box center [40, 287] width 14 height 14
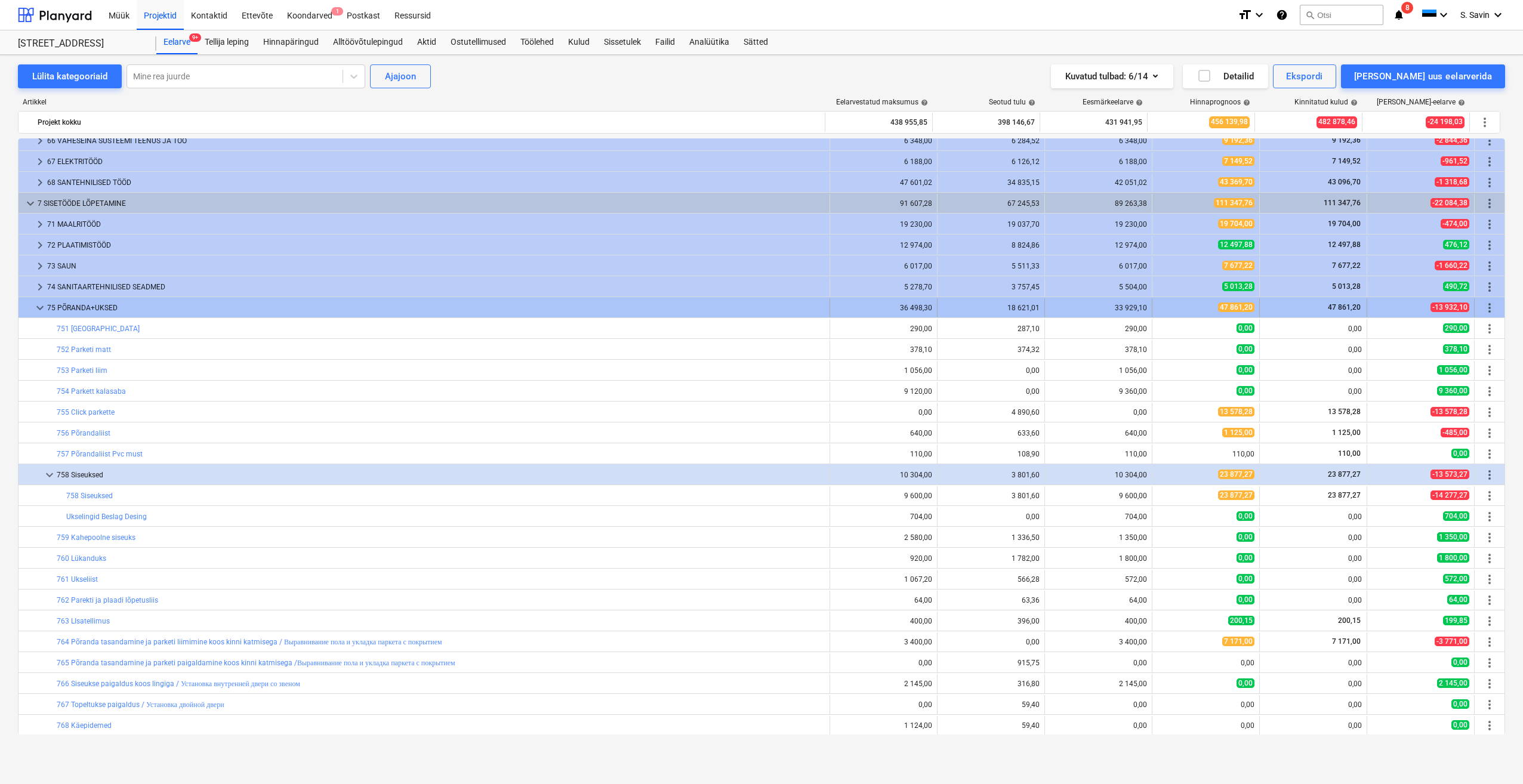
click at [42, 314] on span "keyboard_arrow_down" at bounding box center [40, 308] width 14 height 14
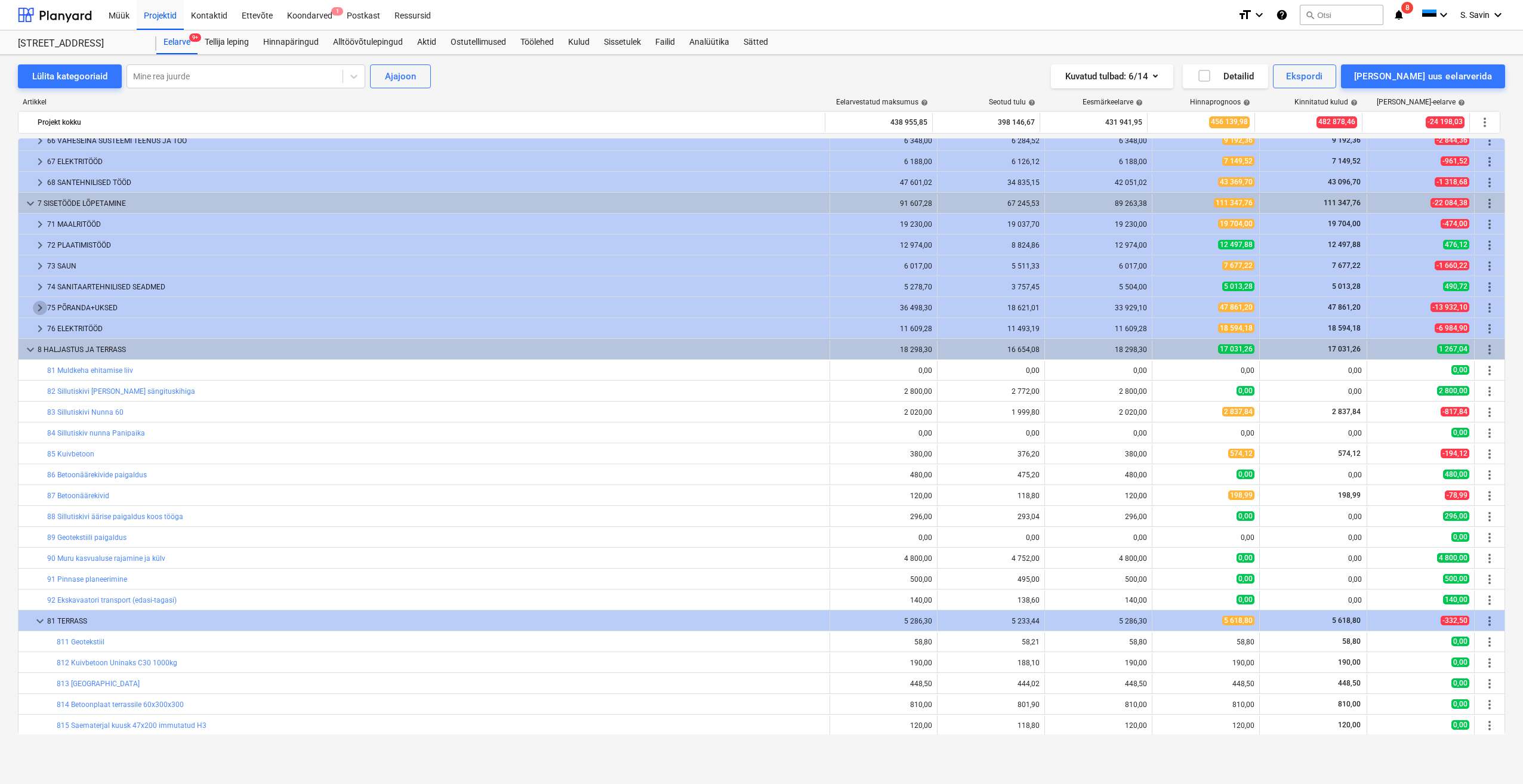
click at [42, 314] on span "keyboard_arrow_right" at bounding box center [40, 308] width 14 height 14
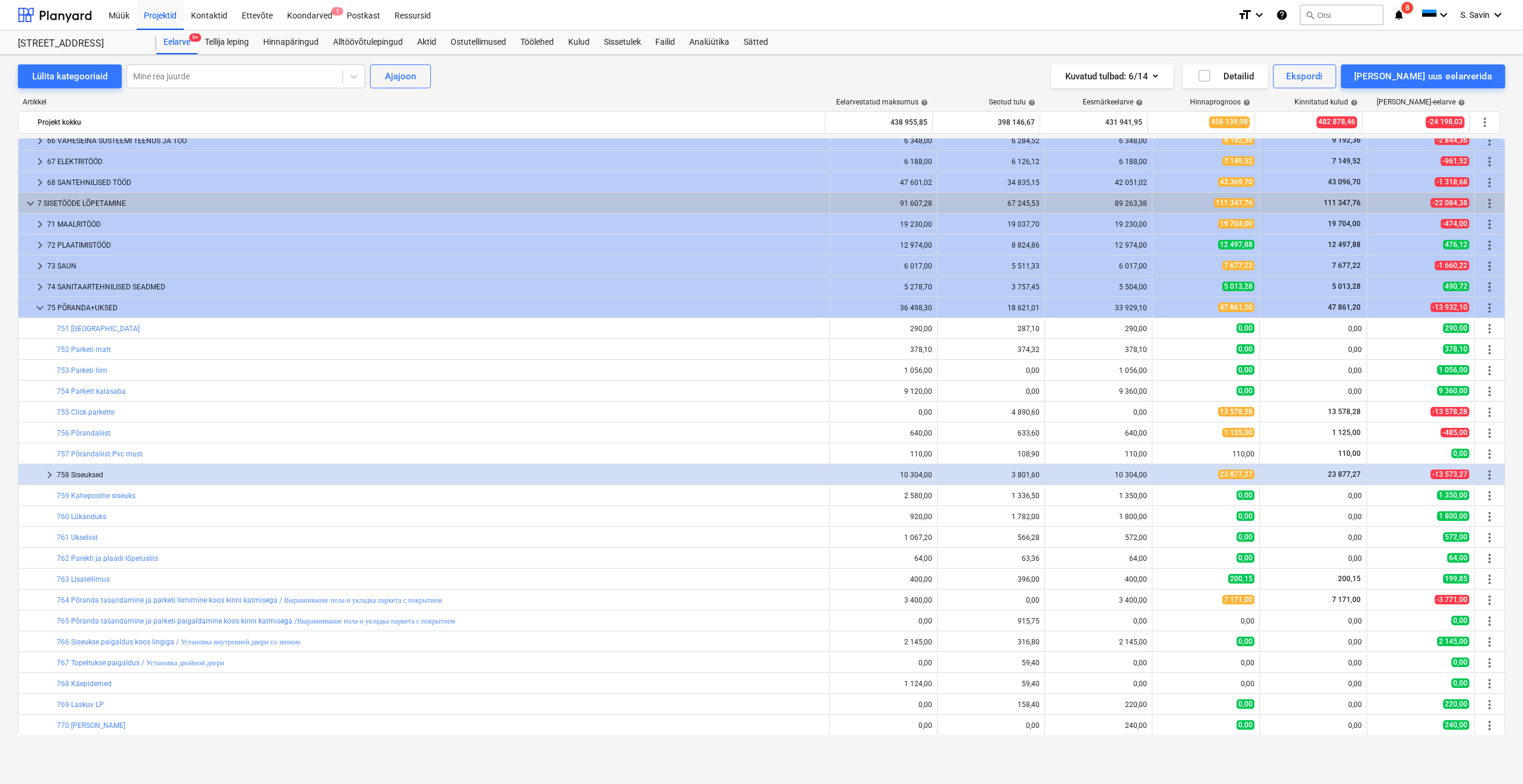
click at [42, 314] on span "keyboard_arrow_down" at bounding box center [40, 308] width 14 height 14
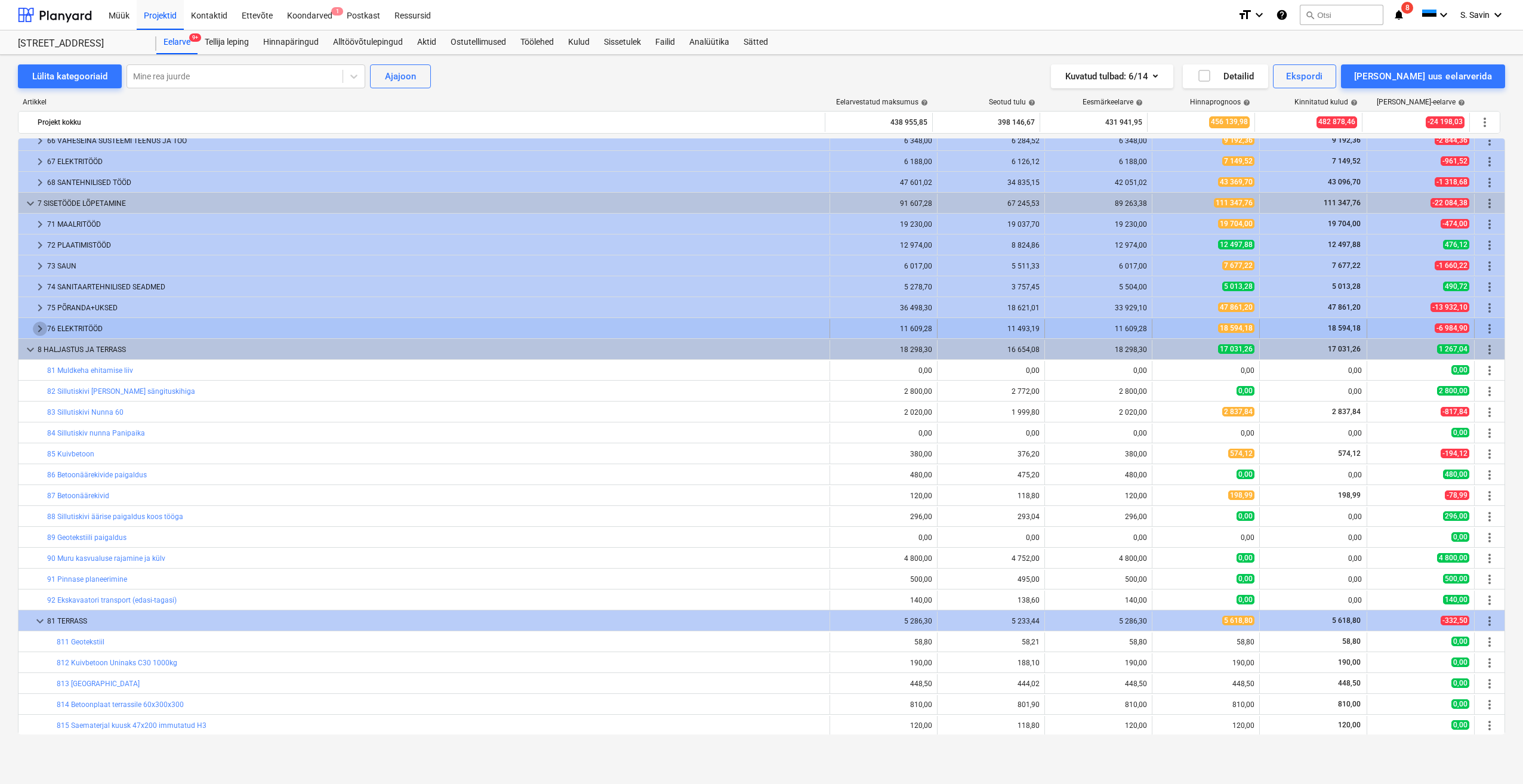
click at [41, 334] on span "keyboard_arrow_right" at bounding box center [40, 329] width 14 height 14
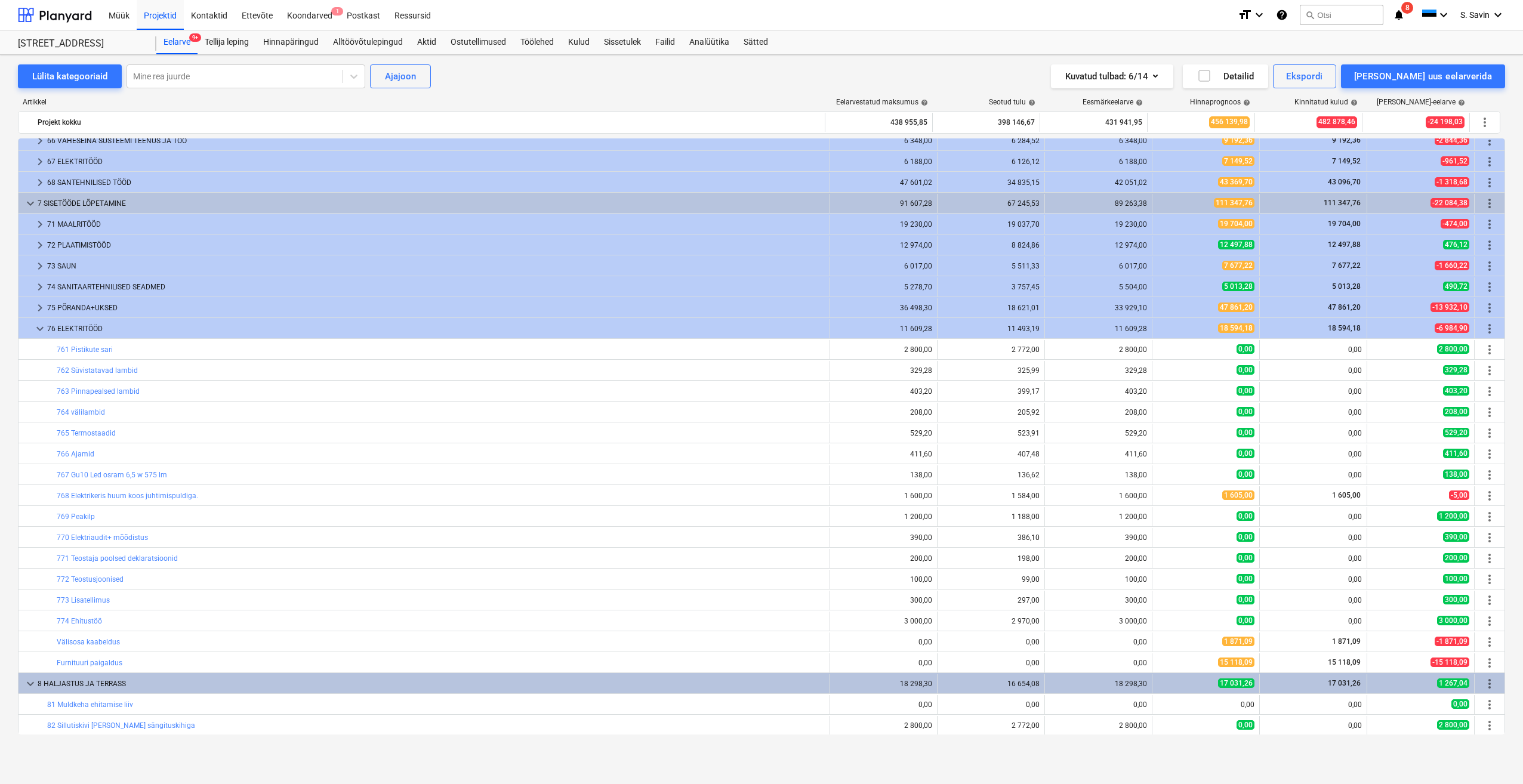
click at [41, 334] on span "keyboard_arrow_down" at bounding box center [40, 329] width 14 height 14
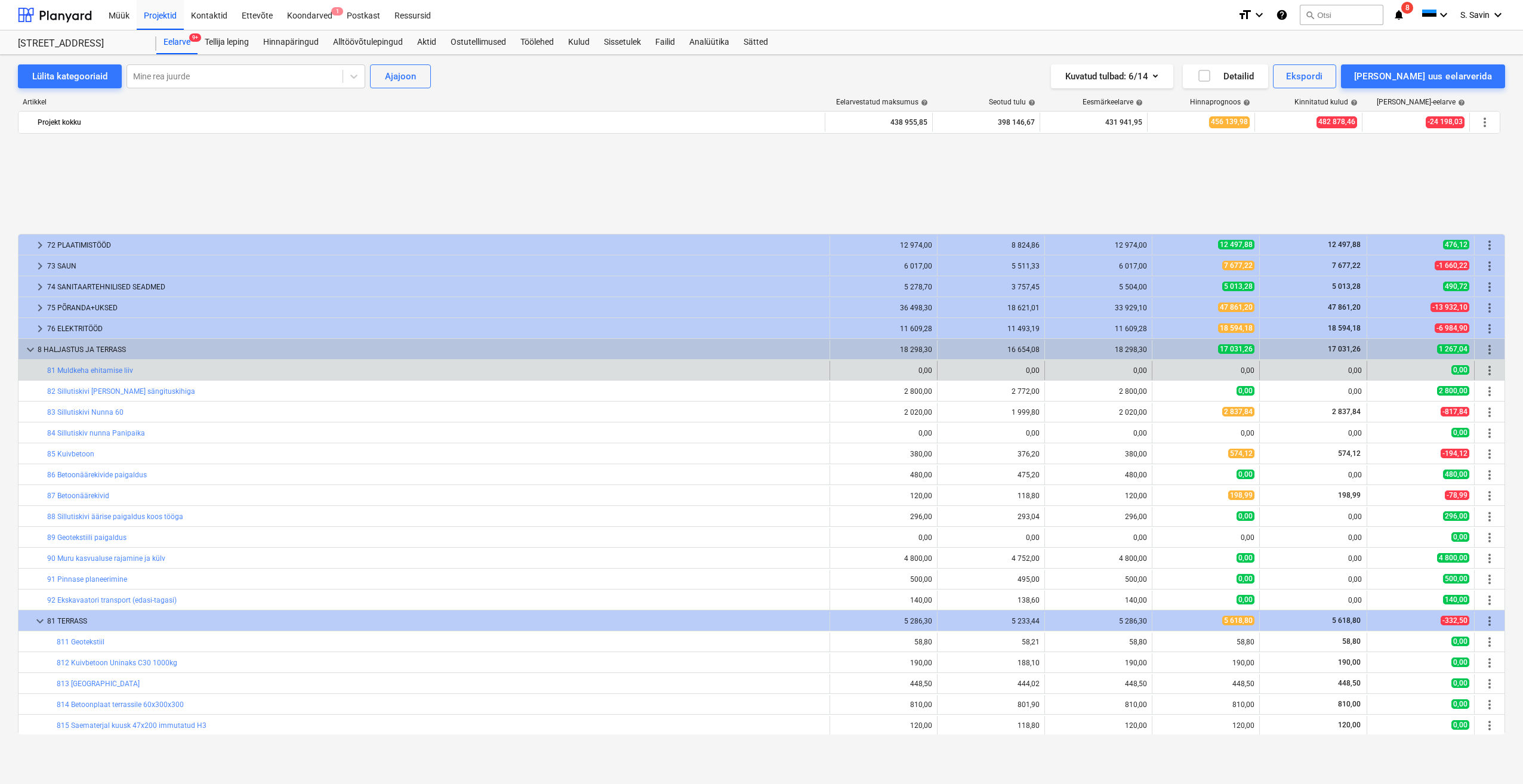
scroll to position [776, 0]
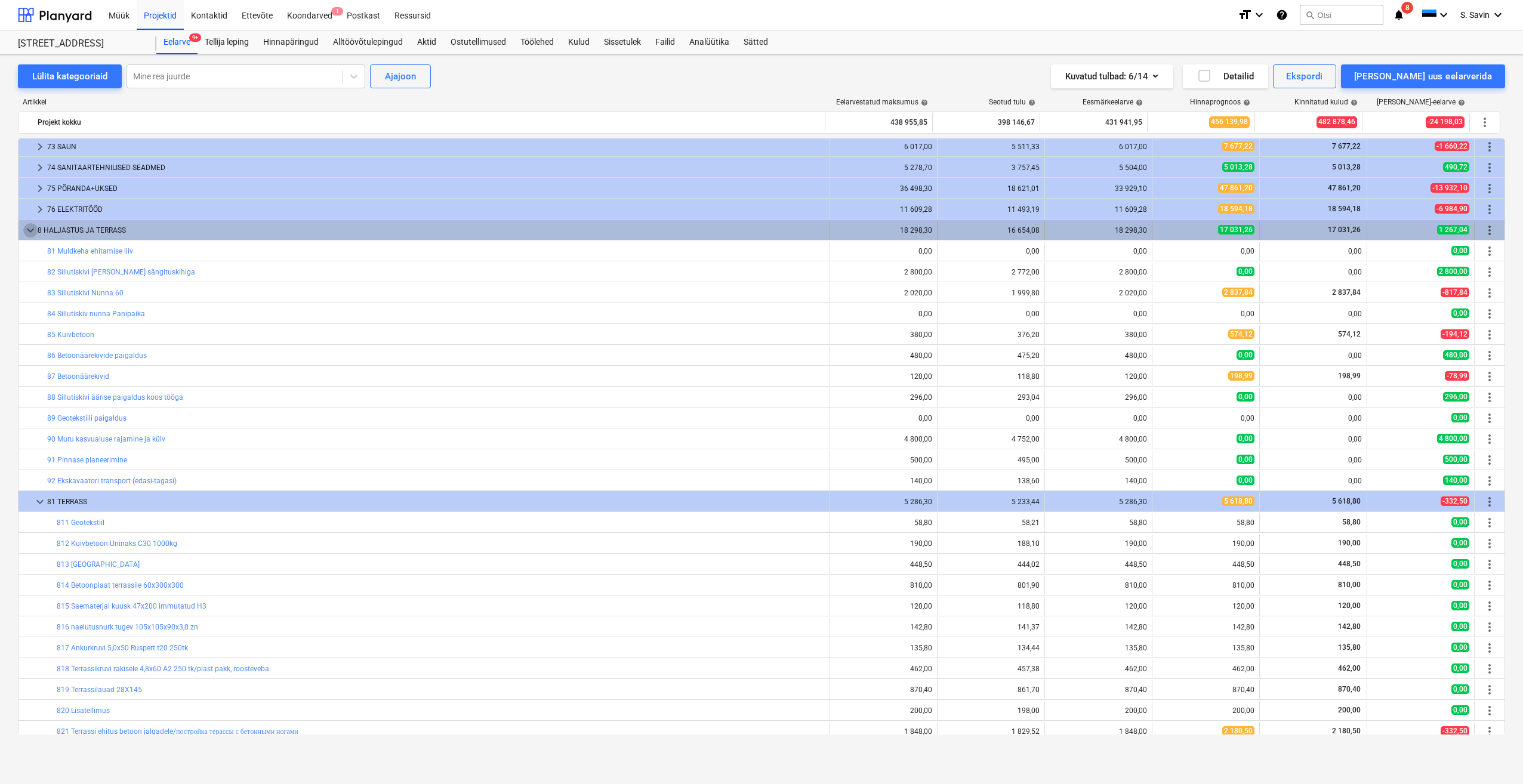
click at [27, 232] on span "keyboard_arrow_down" at bounding box center [31, 230] width 14 height 14
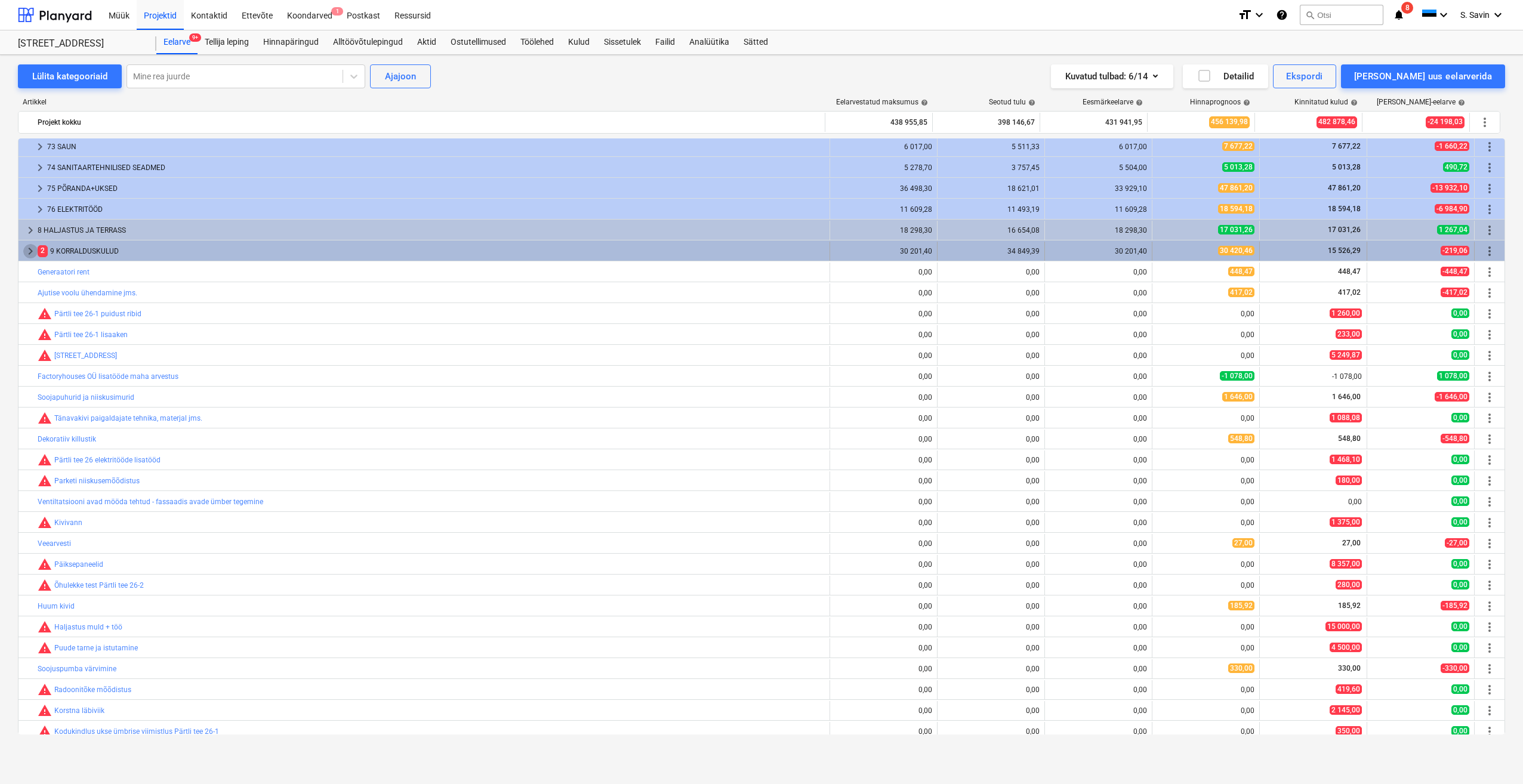
click at [29, 253] on span "keyboard_arrow_right" at bounding box center [31, 251] width 14 height 14
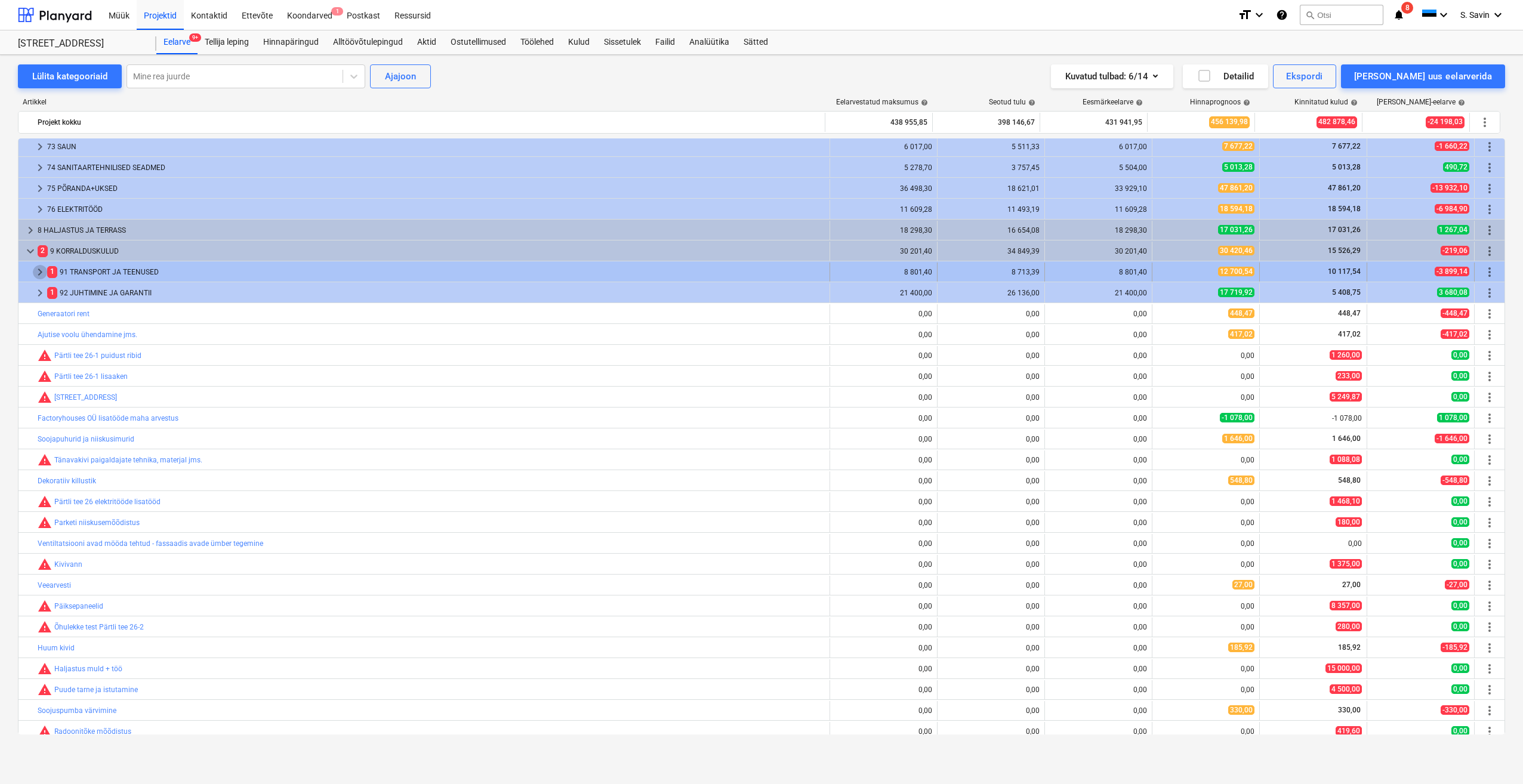
click at [43, 274] on span "keyboard_arrow_right" at bounding box center [40, 272] width 14 height 14
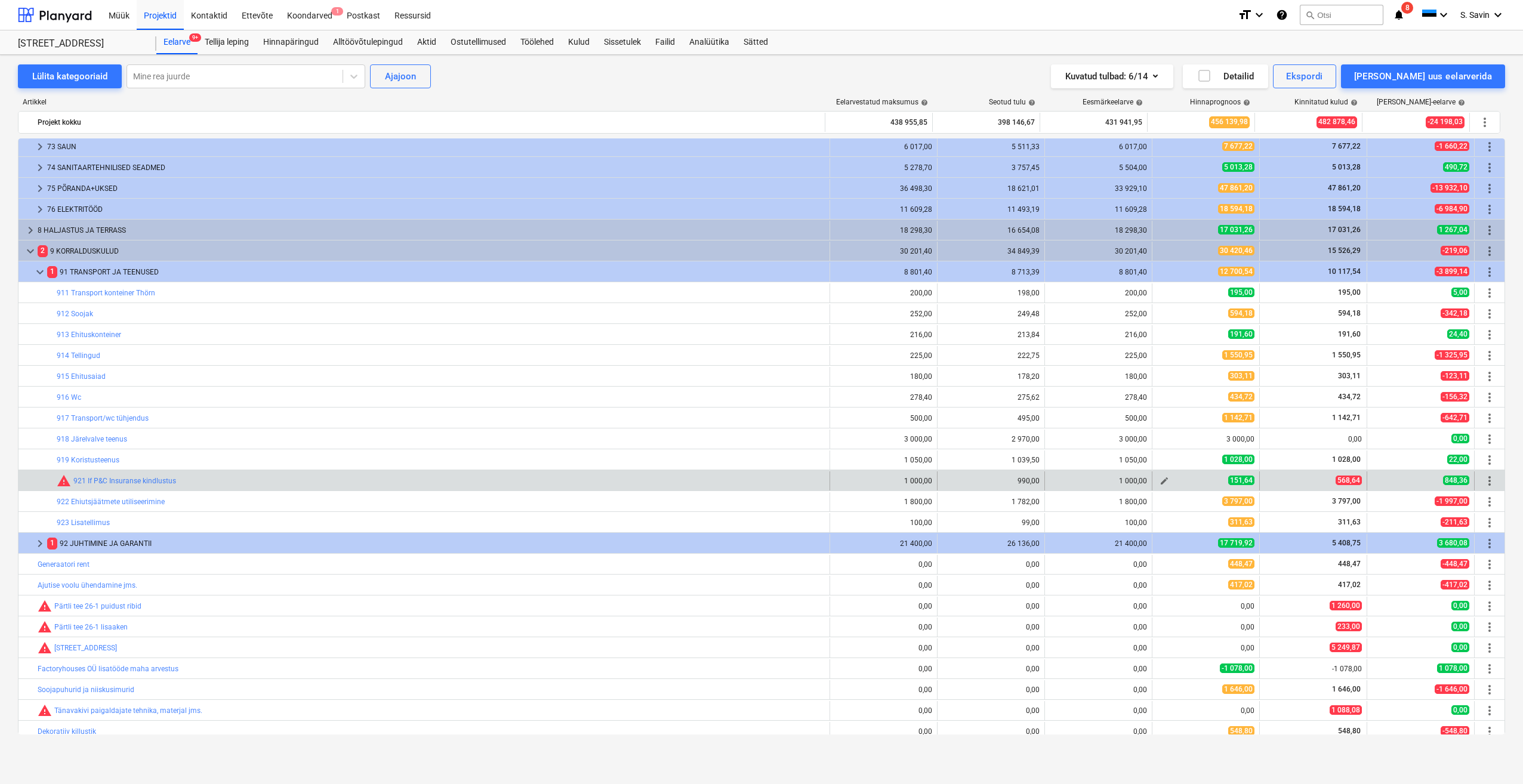
click at [1162, 483] on span "edit" at bounding box center [1164, 480] width 10 height 10
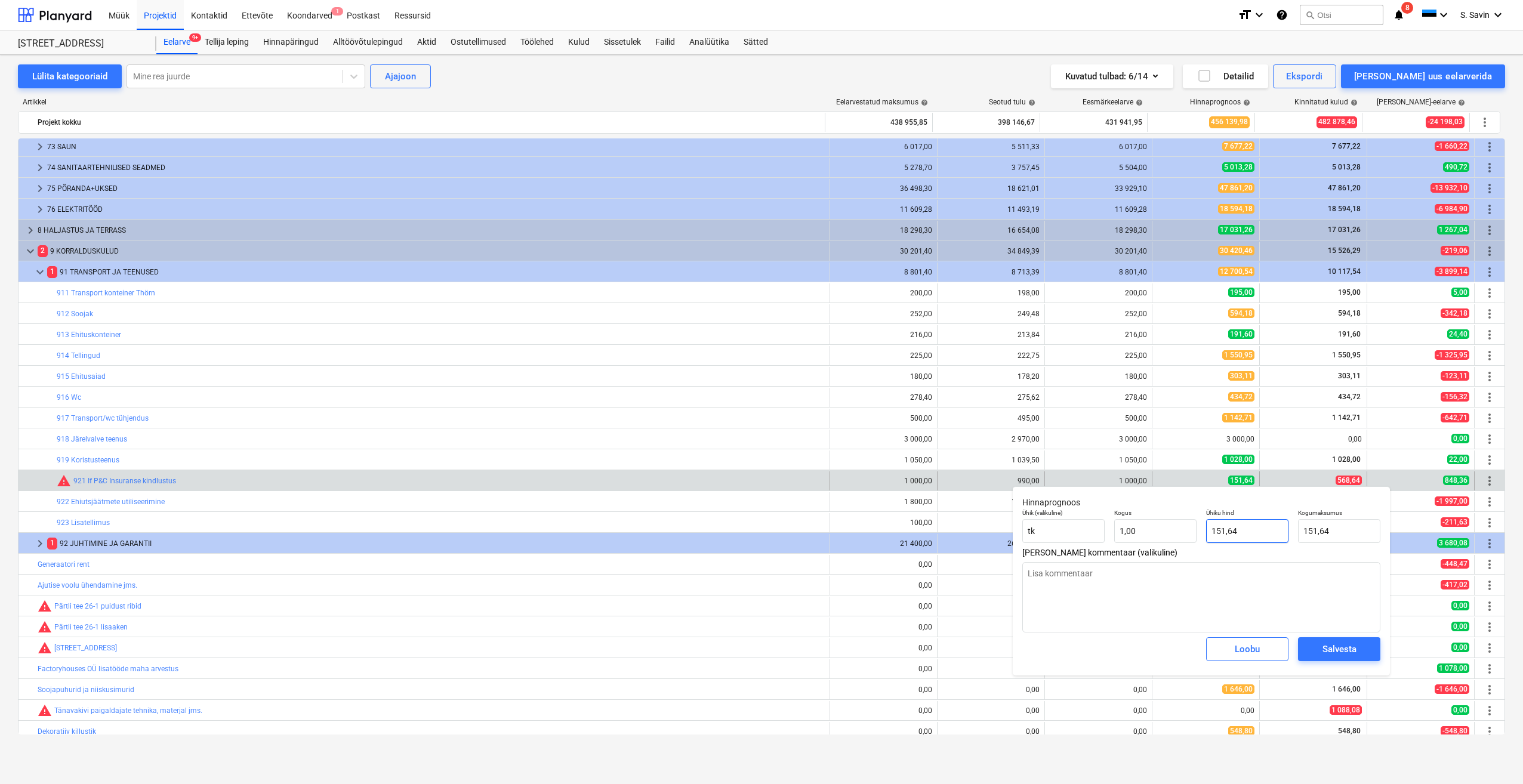
drag, startPoint x: 1255, startPoint y: 543, endPoint x: 1168, endPoint y: 548, distance: 87.1
click at [1168, 548] on div "Hinnaprognoos Ühik (valikuline) [PERSON_NAME] 1,00 Ühiku hind 151,64 Kogumaksum…" at bounding box center [1201, 580] width 377 height 189
type textarea "x"
type input "5"
type input "5,00"
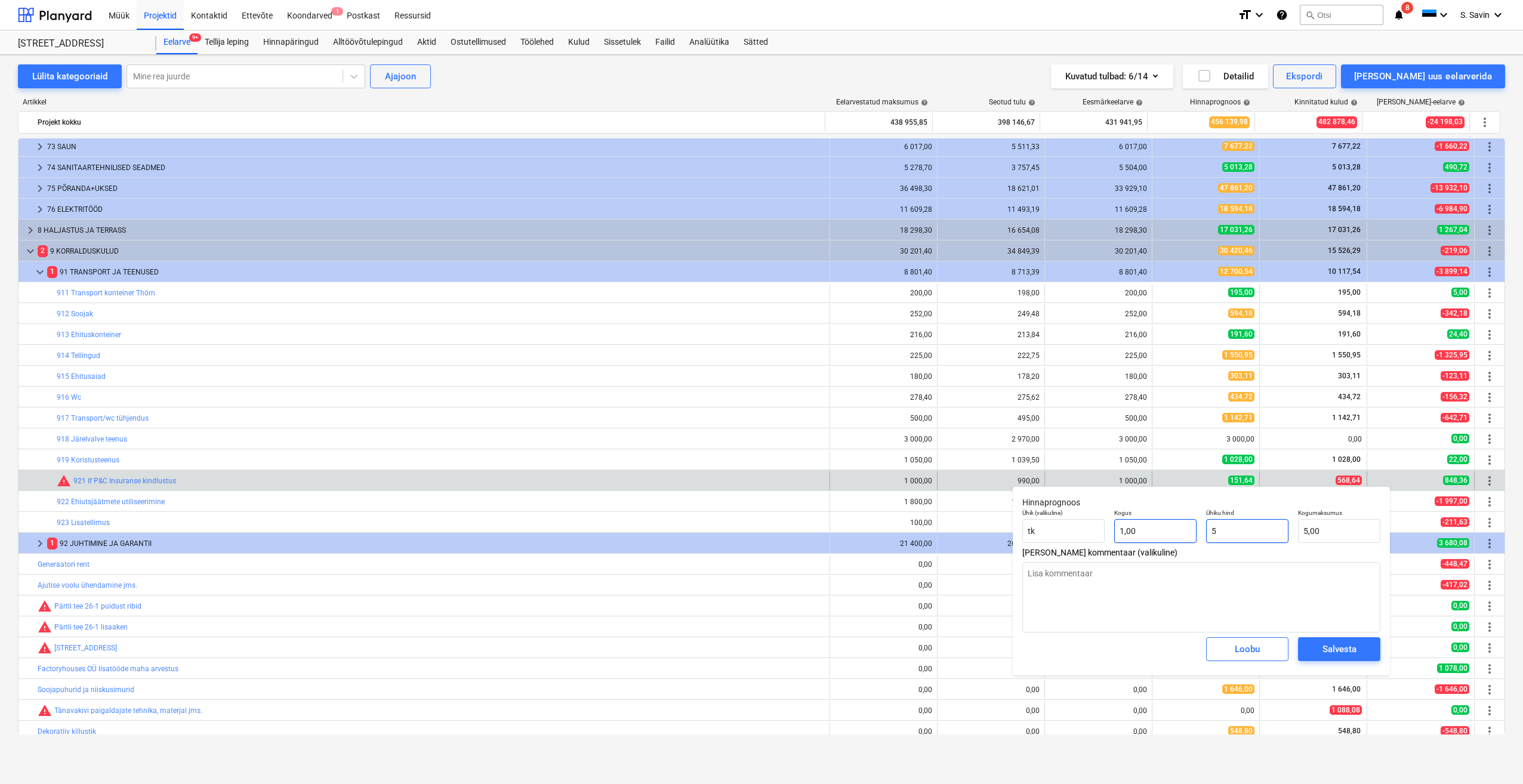
type textarea "x"
type input "56"
type input "56,00"
type textarea "x"
type input "566"
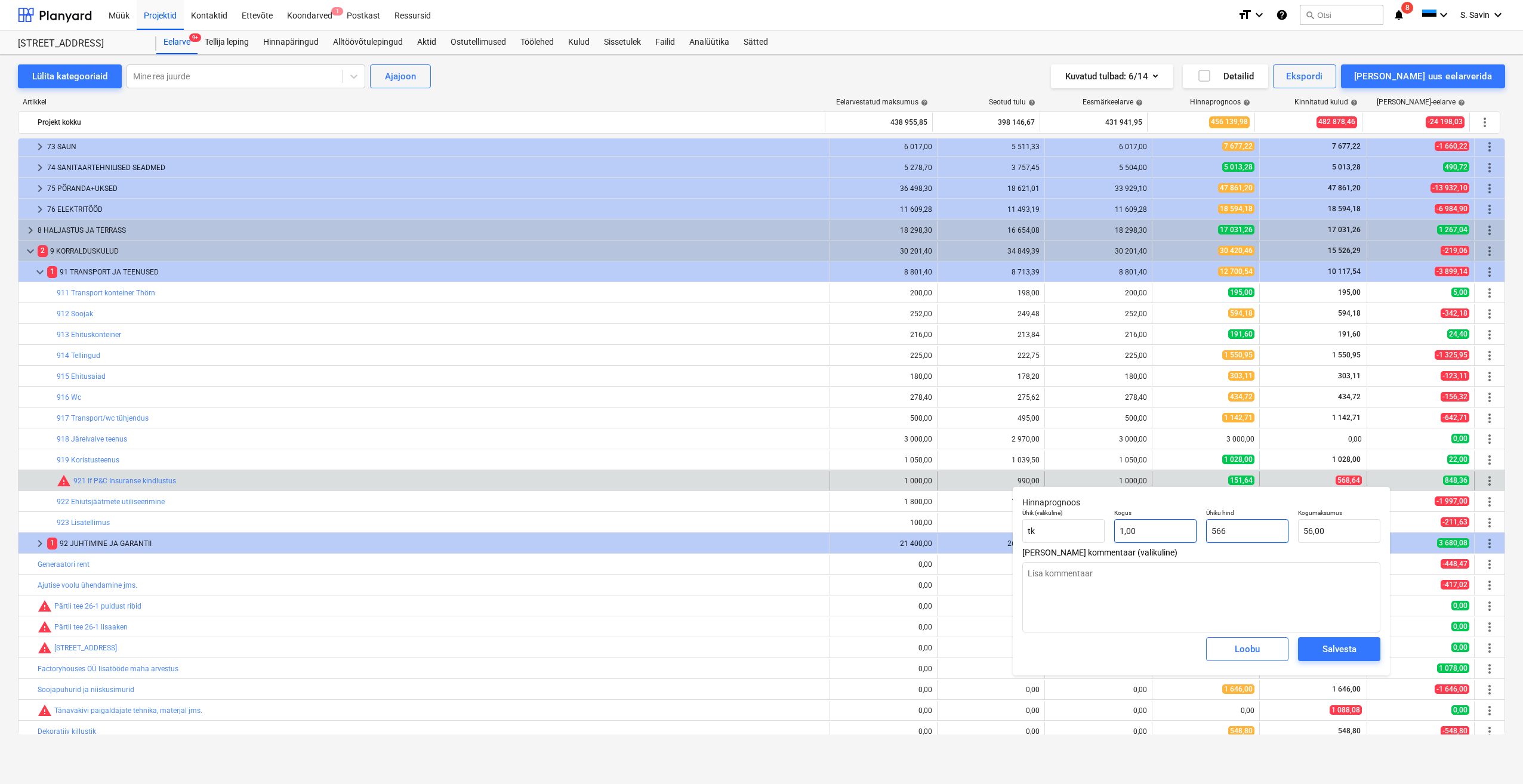
type input "566,00"
type textarea "x"
type input "56"
type input "56,00"
type textarea "x"
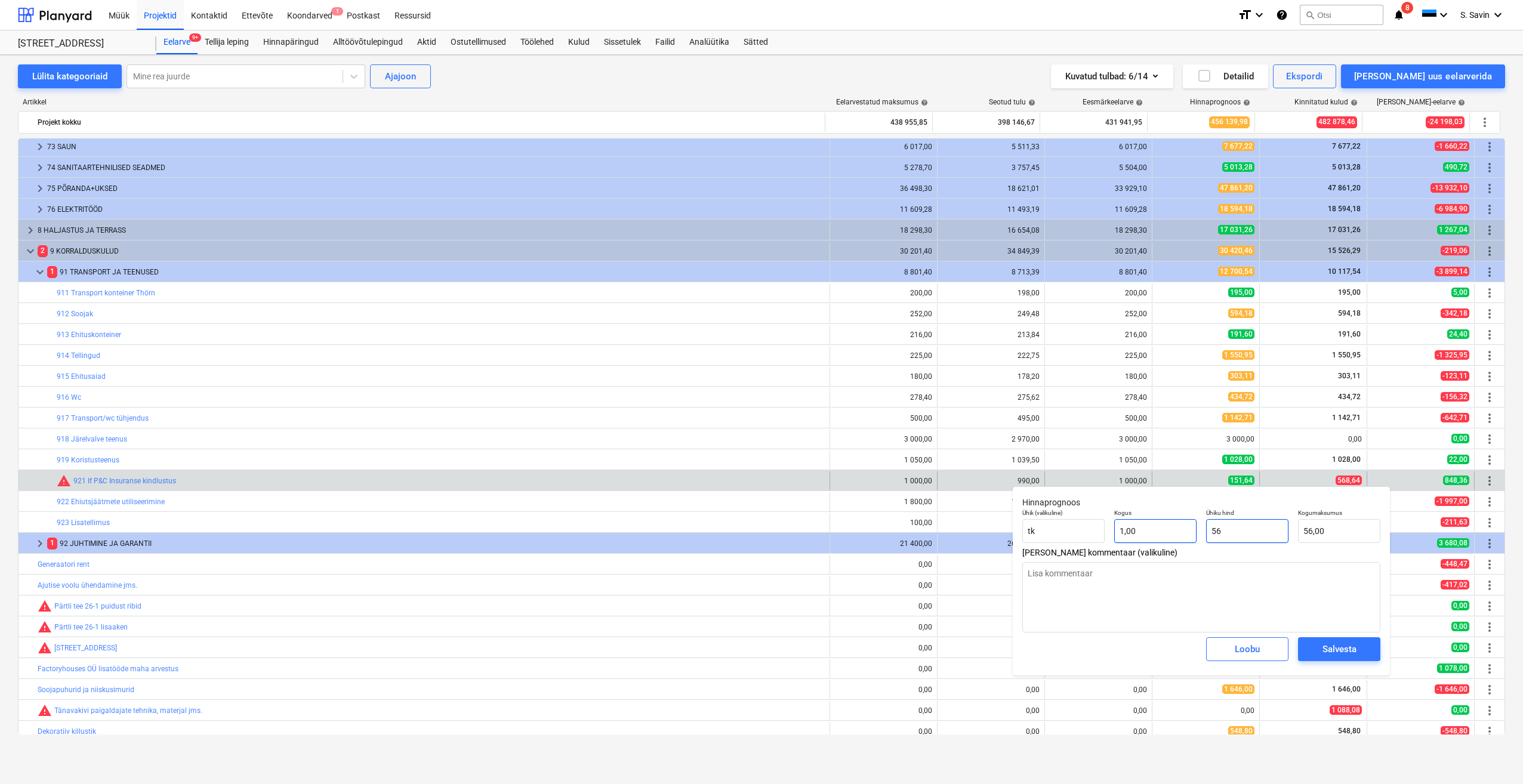
type input "568"
type input "568,00"
type textarea "x"
type input "568,"
type textarea "x"
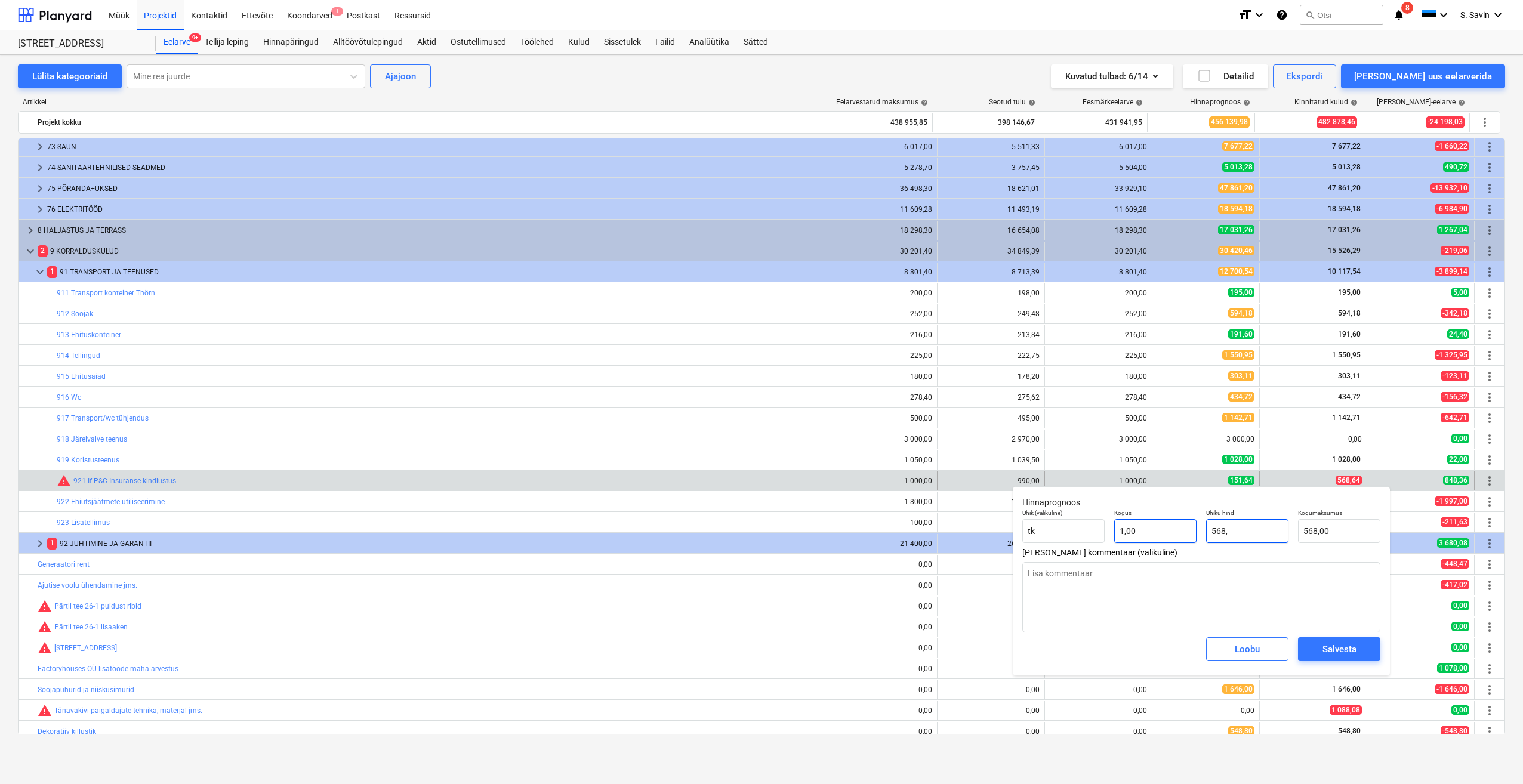
type input "568,6"
type input "568,60"
type textarea "x"
type input "568,64"
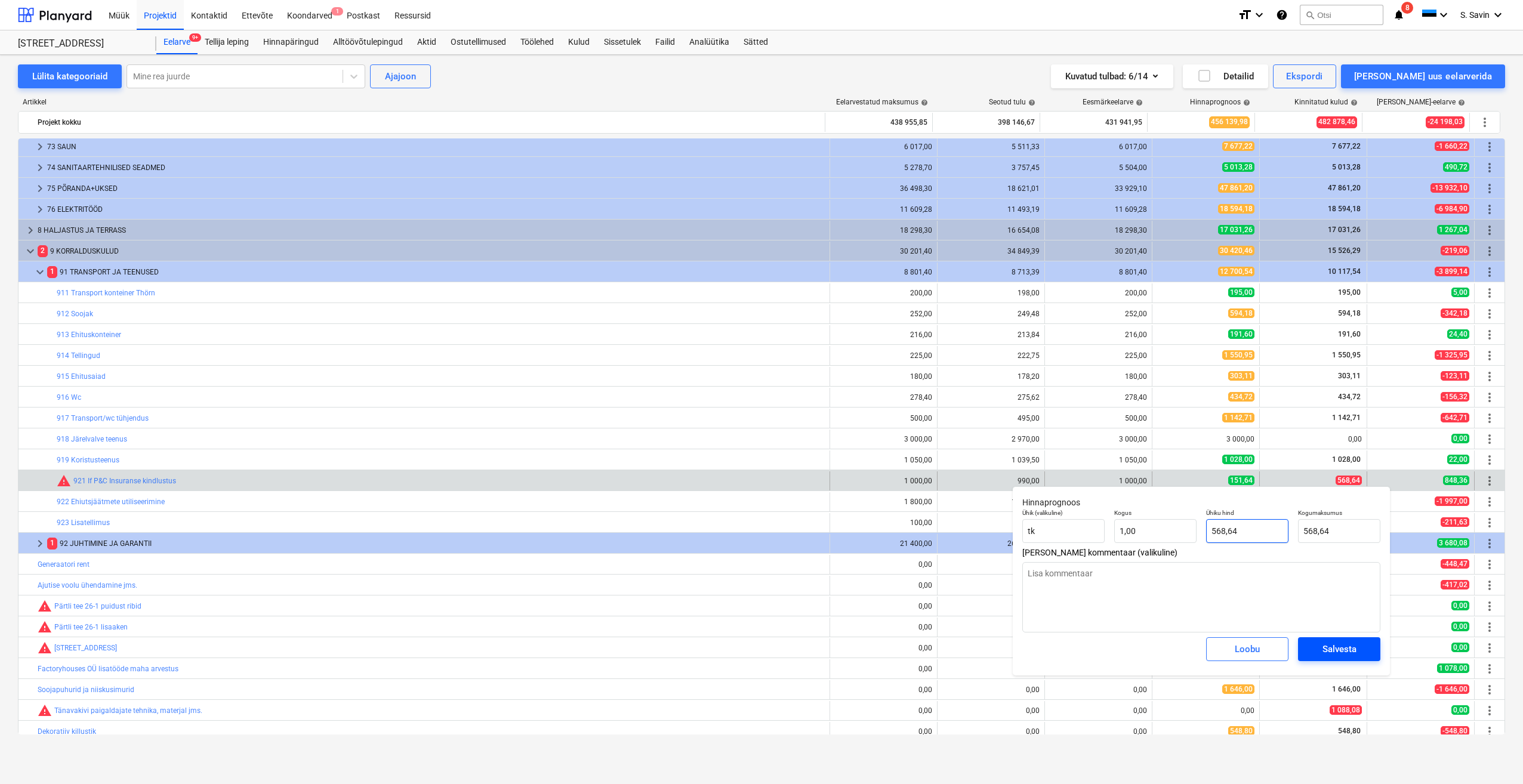
type input "568,64"
click at [1325, 650] on div "Salvesta" at bounding box center [1339, 649] width 34 height 15
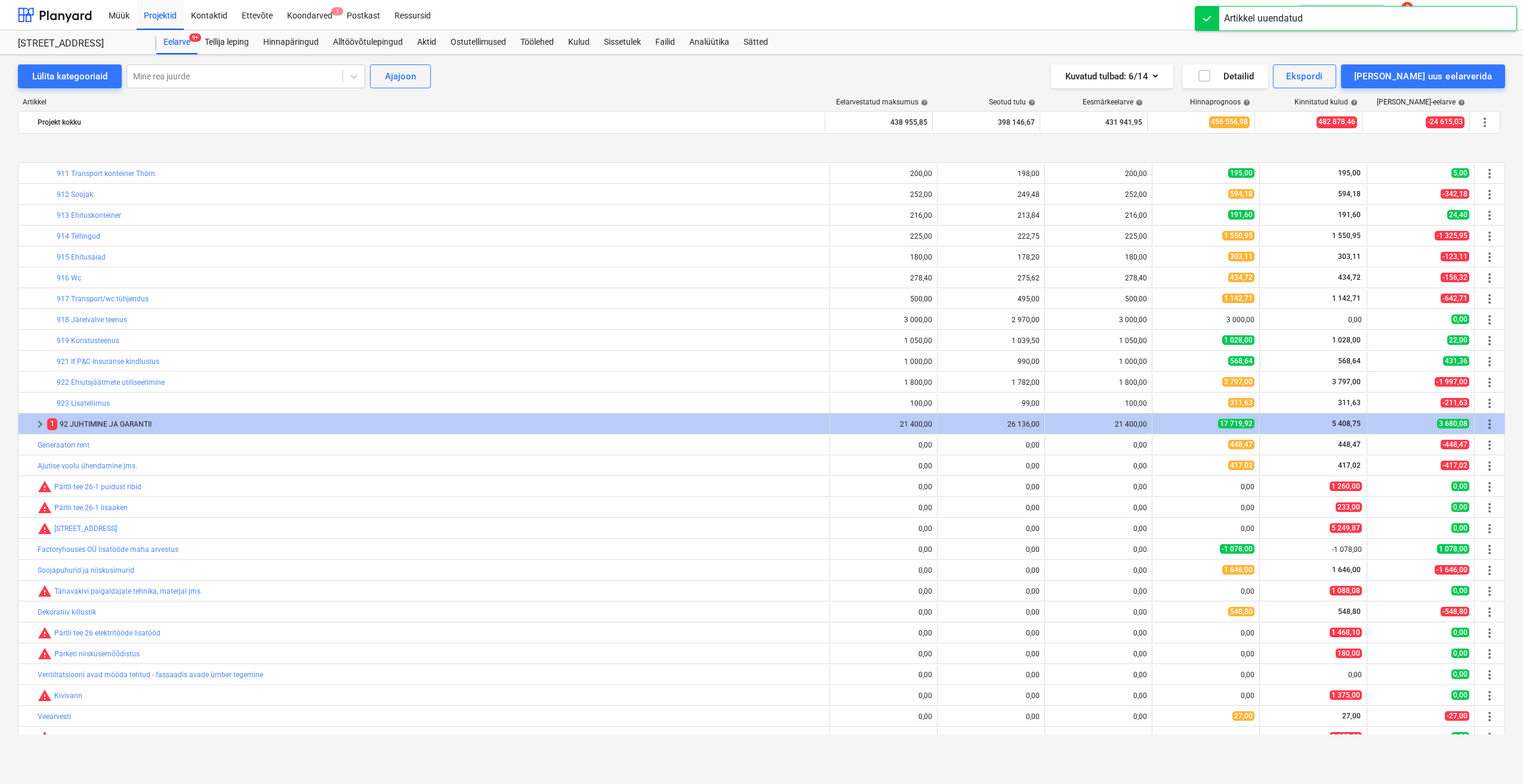
scroll to position [954, 0]
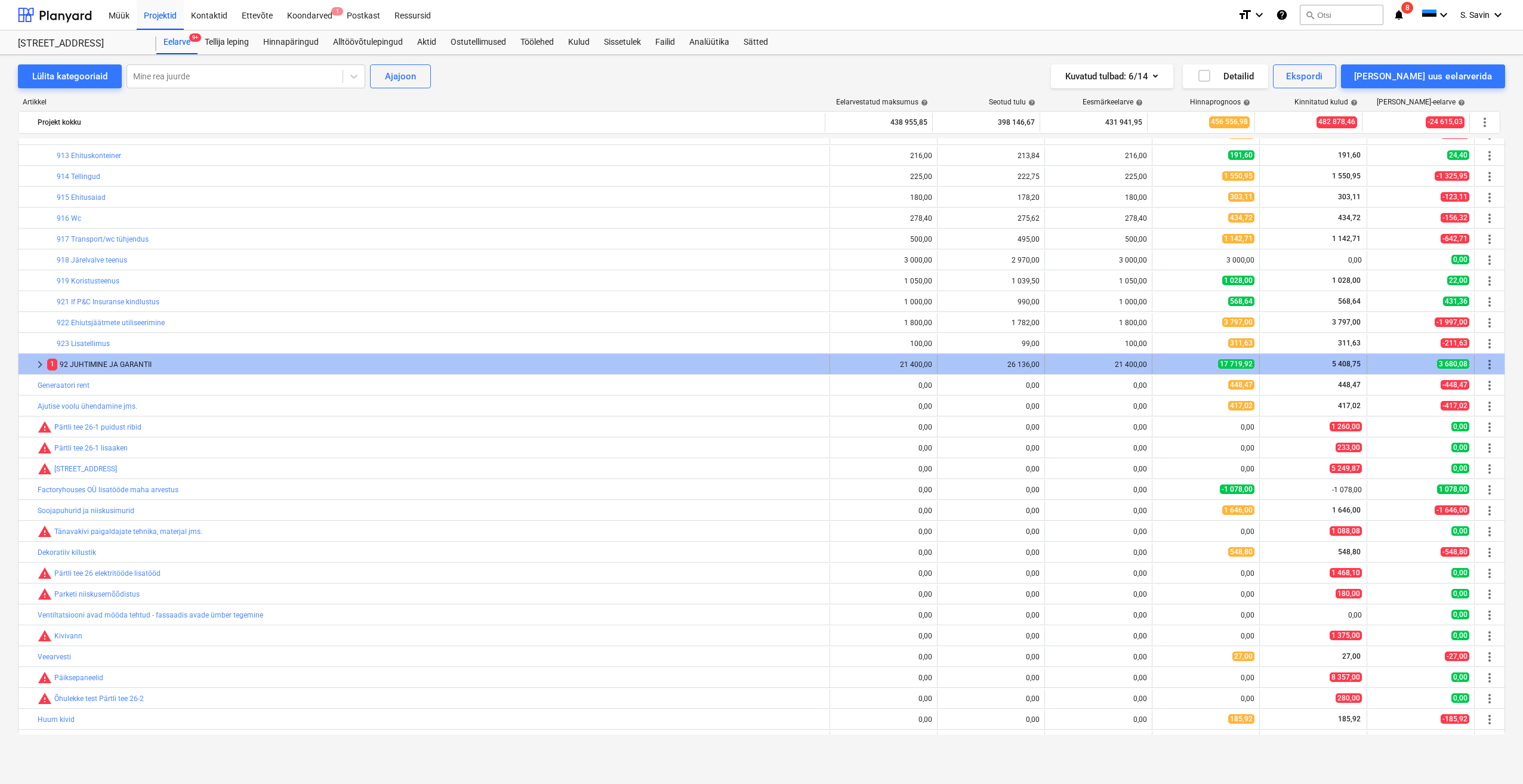
click at [38, 368] on span "keyboard_arrow_right" at bounding box center [40, 364] width 14 height 14
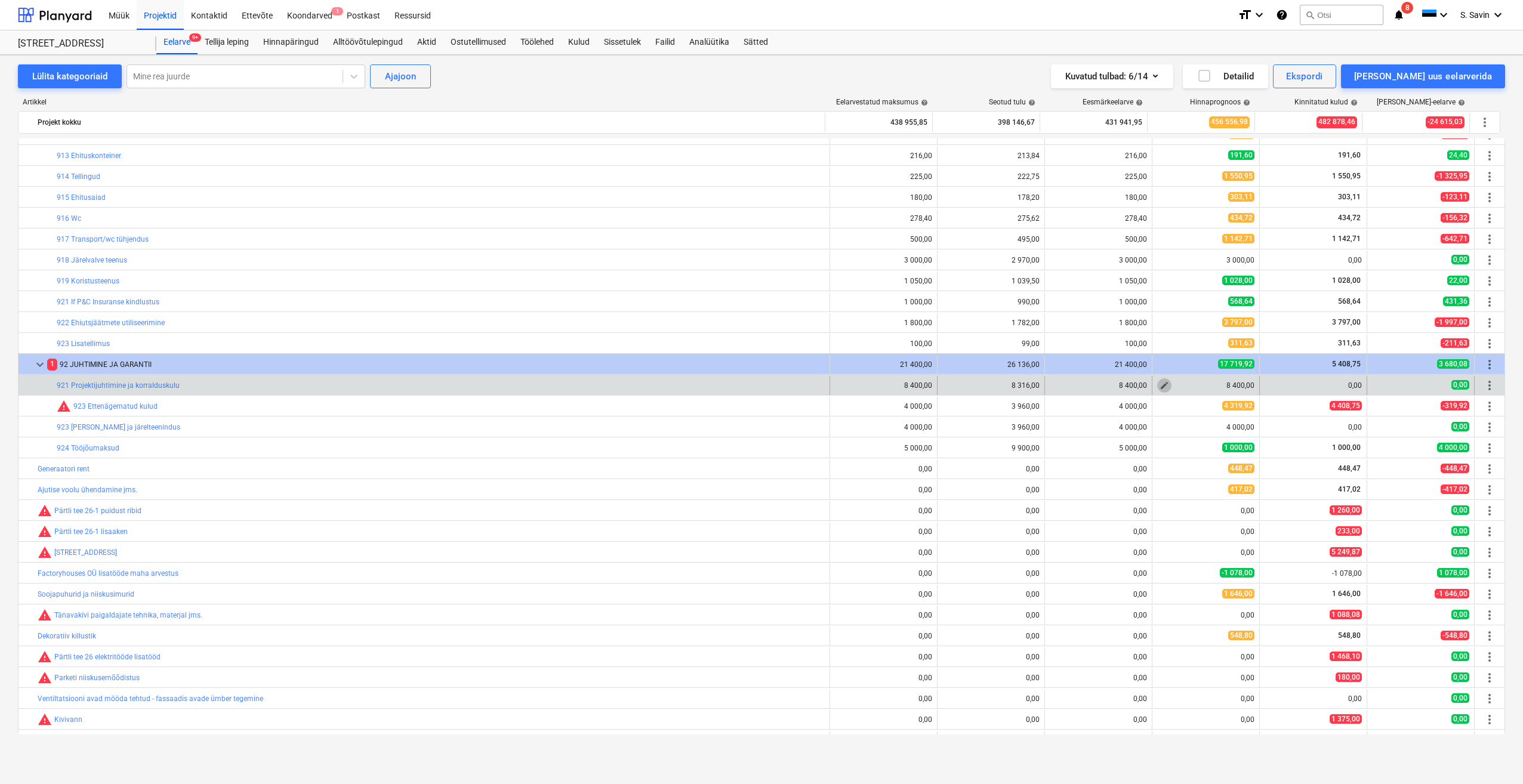
click at [1162, 388] on span "edit" at bounding box center [1164, 385] width 10 height 10
type textarea "x"
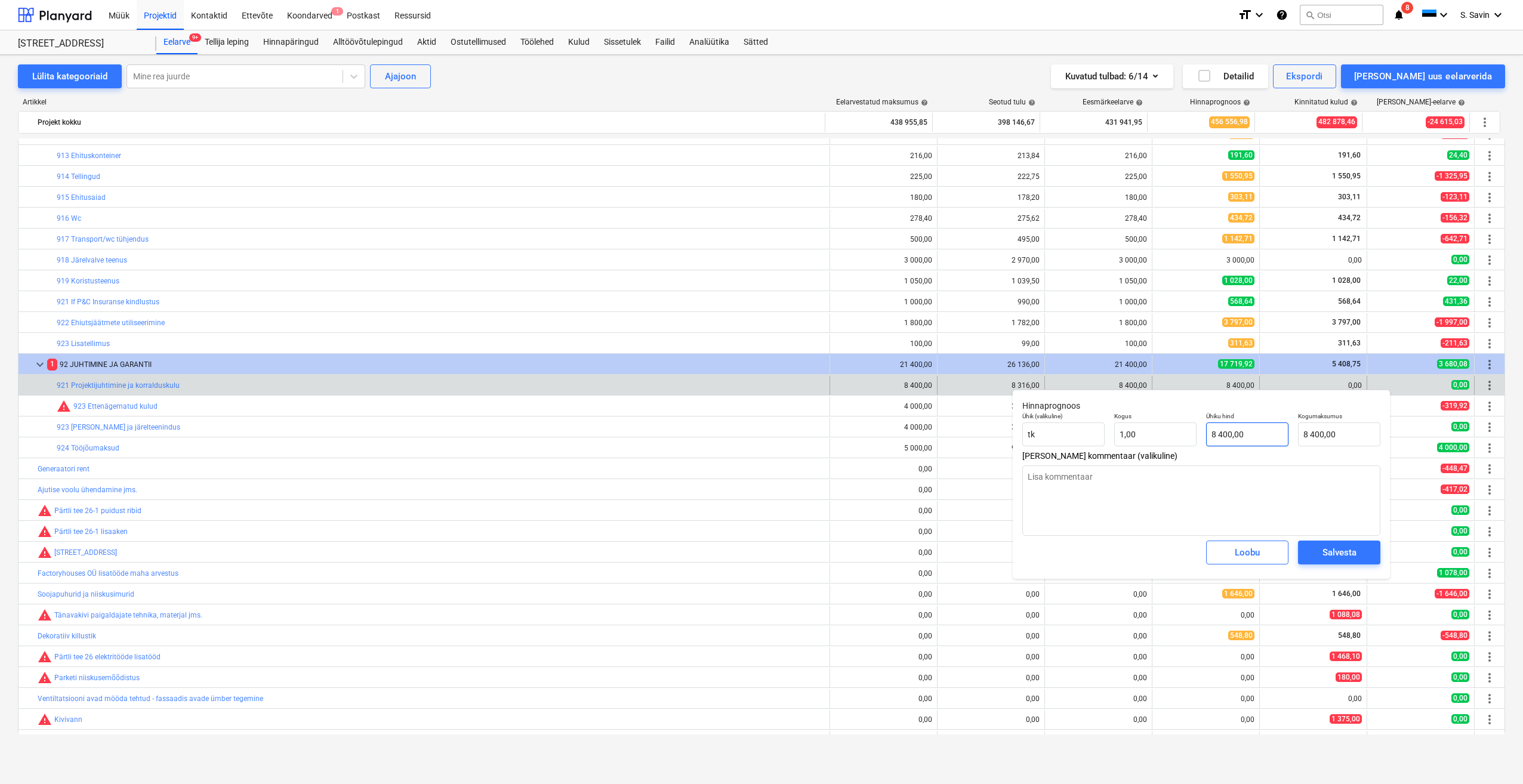
type input "8400"
drag, startPoint x: 1282, startPoint y: 438, endPoint x: 1194, endPoint y: 442, distance: 88.1
click at [1194, 442] on div "Ühik (valikuline) [PERSON_NAME] 1,00 Ühiku hind 8400 Kogumaksumus 8 400,00" at bounding box center [1201, 429] width 368 height 43
type textarea "x"
type input "0"
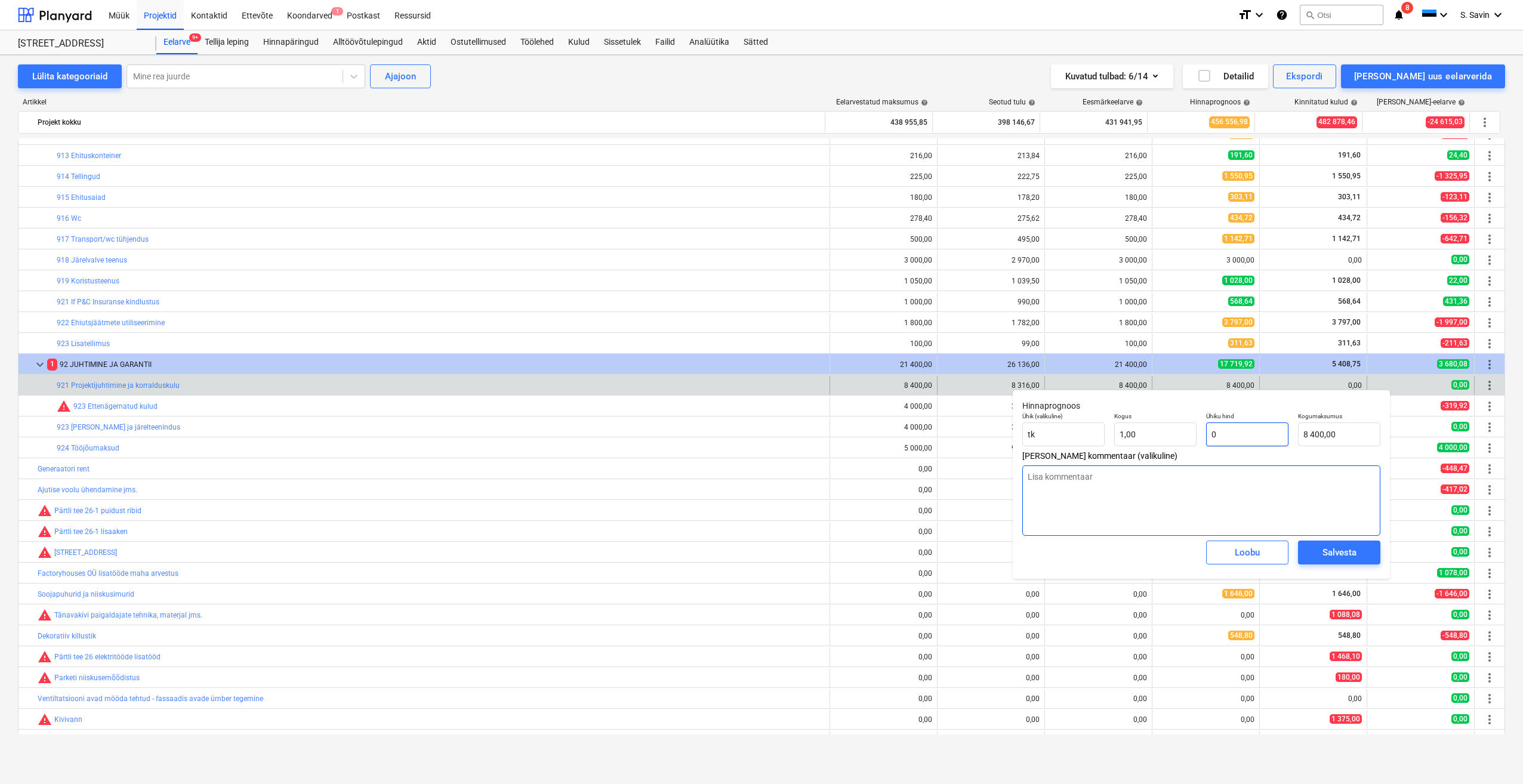
type input "0,00"
click at [1320, 549] on span "Salvesta" at bounding box center [1339, 552] width 54 height 15
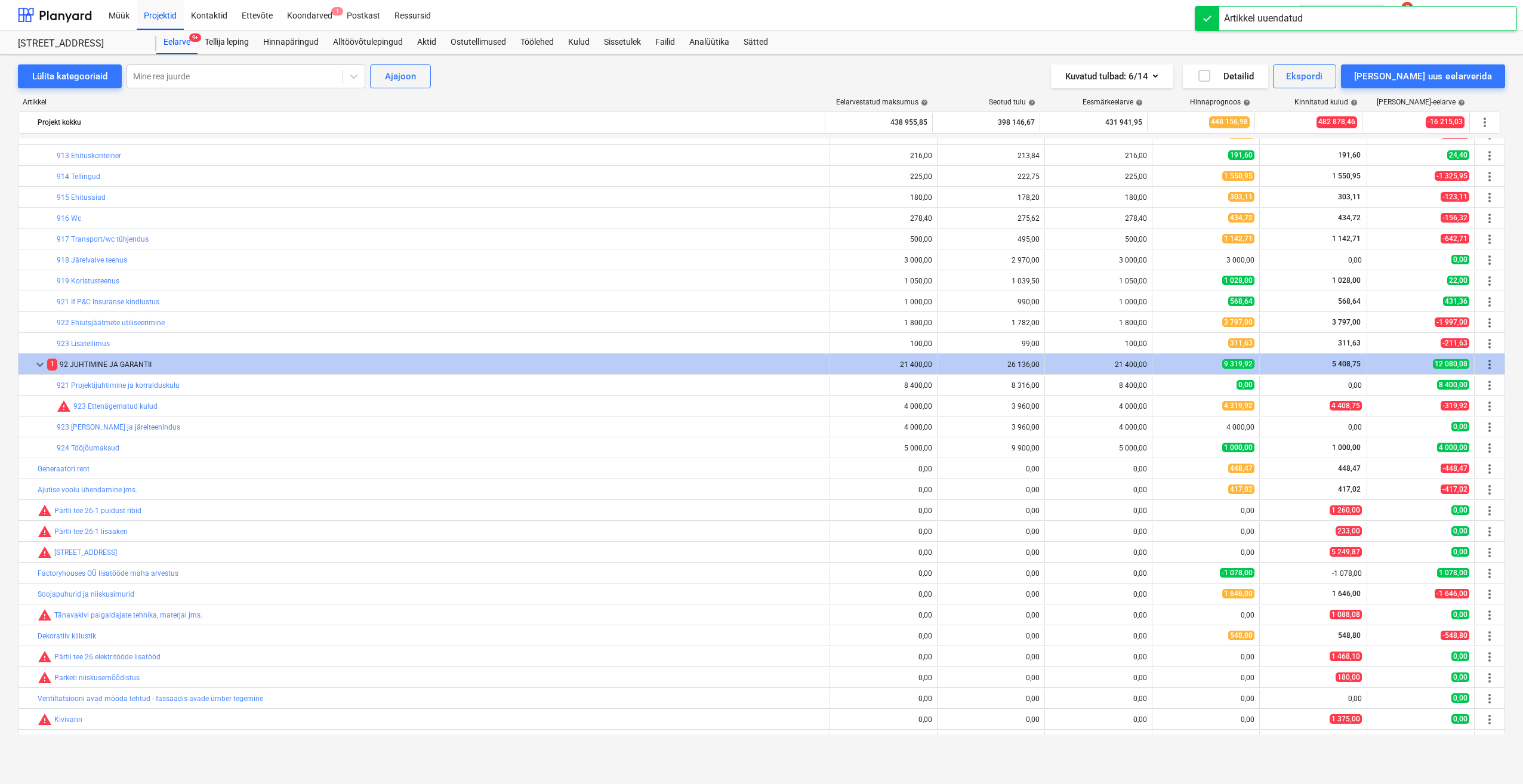
click at [1165, 407] on button "edit" at bounding box center [1164, 406] width 14 height 14
type textarea "x"
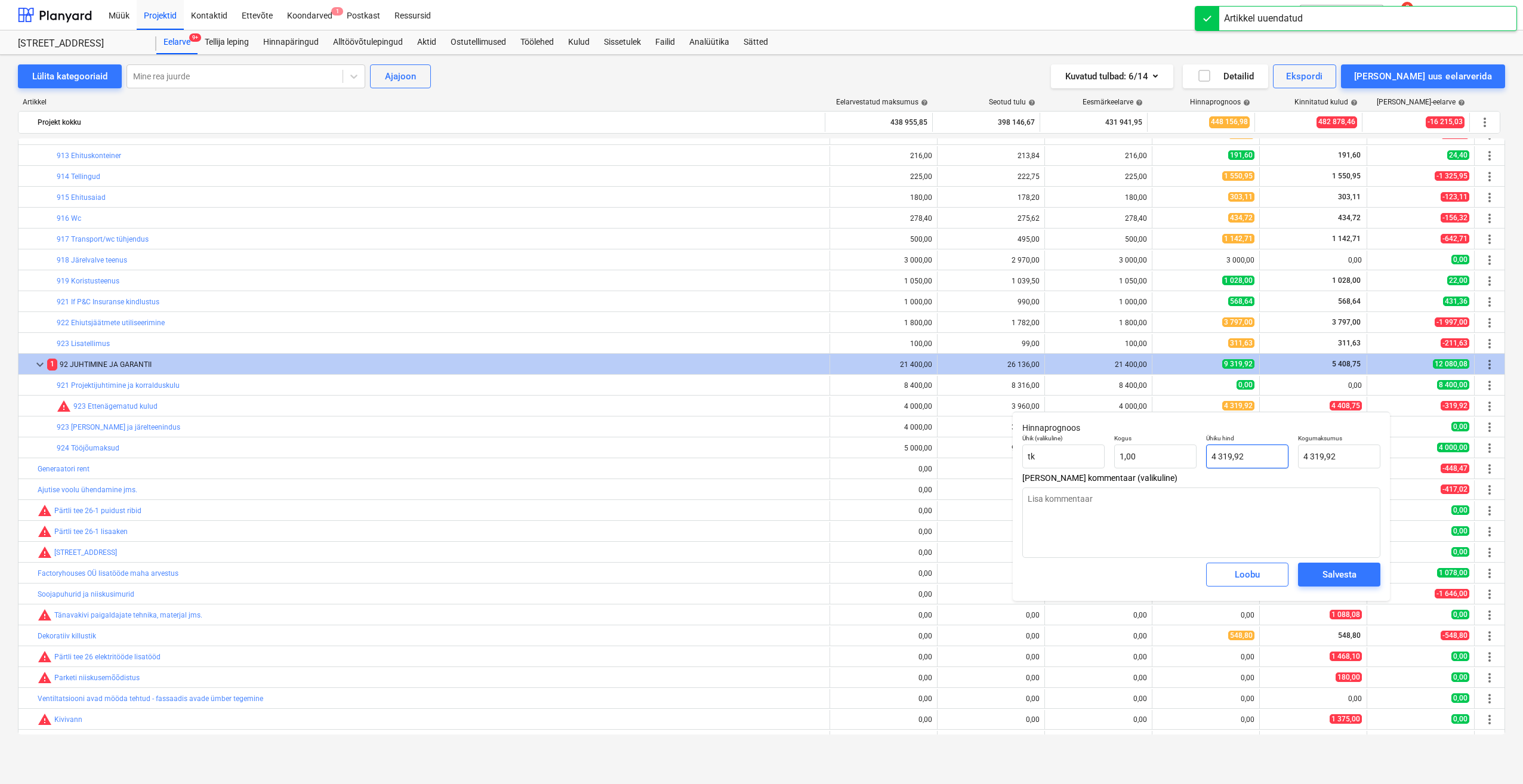
type input "4319,92"
drag, startPoint x: 1274, startPoint y: 462, endPoint x: 1190, endPoint y: 466, distance: 84.1
click at [1191, 466] on div "Ühik (valikuline) [PERSON_NAME] 1,00 Ühiku hind 4319,92 Kogumaksumus 4 319,92" at bounding box center [1201, 451] width 368 height 43
type textarea "x"
type input "4"
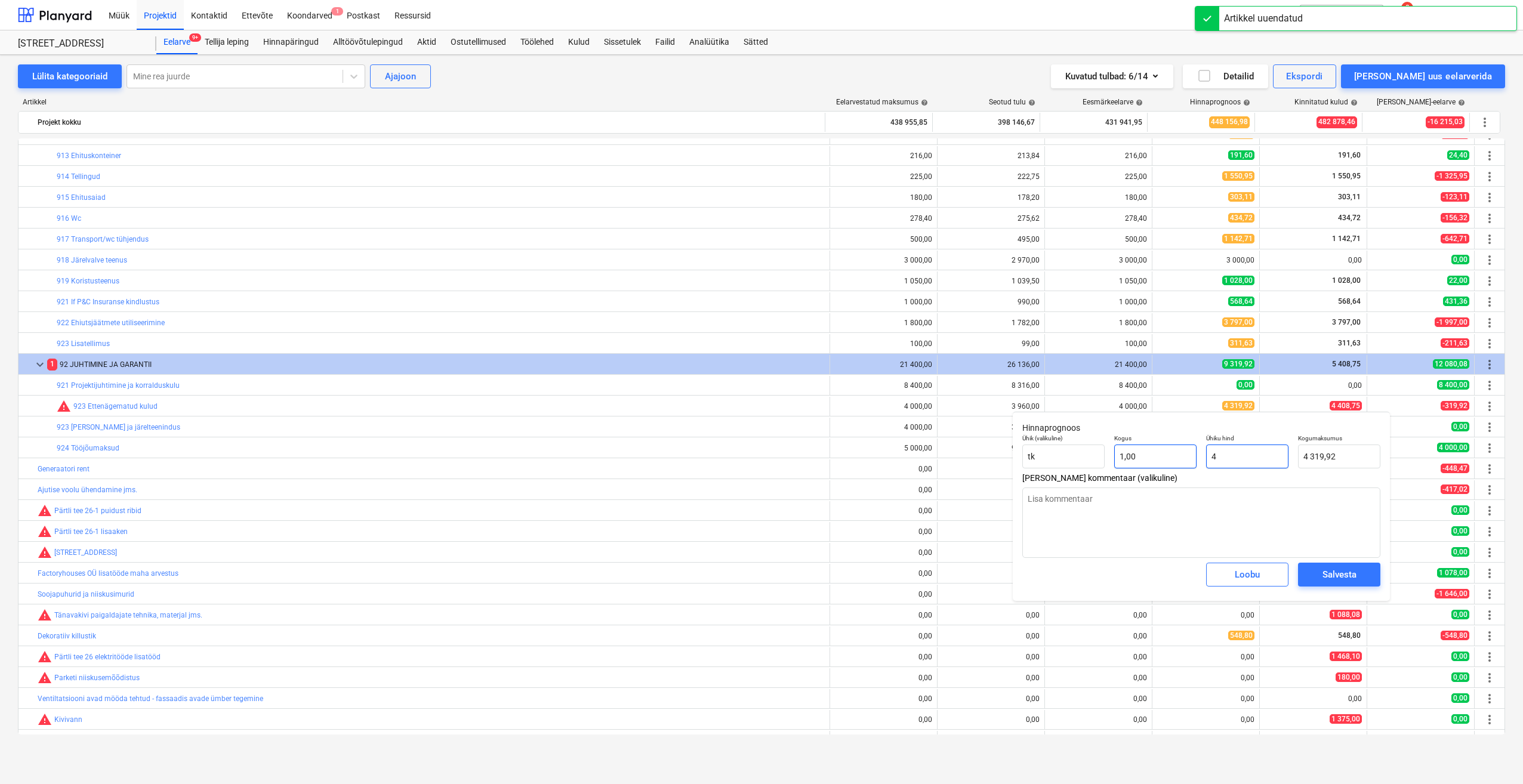
type input "4,00"
type textarea "x"
type input "44"
type input "44,00"
type textarea "x"
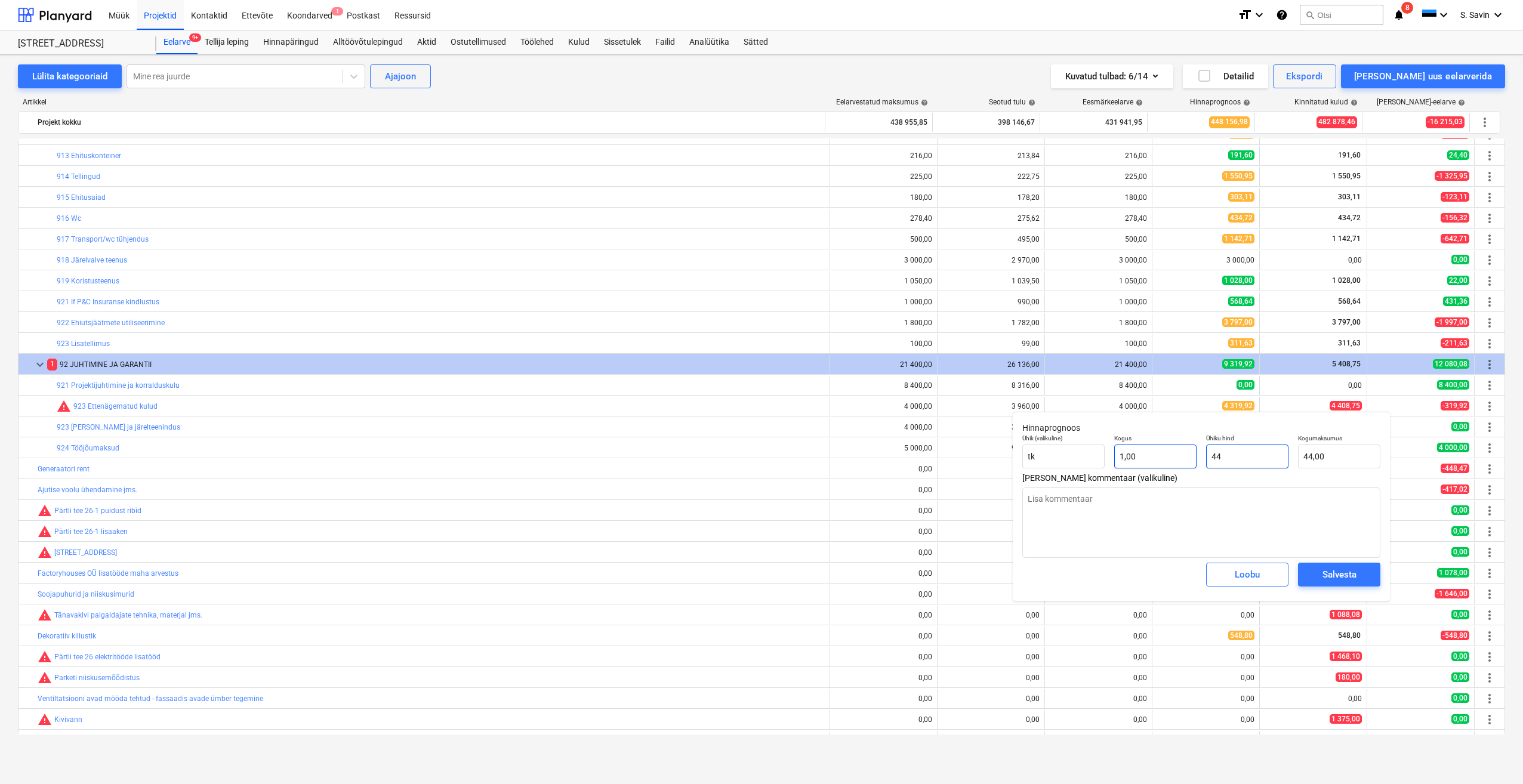
type input "440"
type input "440,00"
type textarea "x"
type input "4408"
type input "4 408,00"
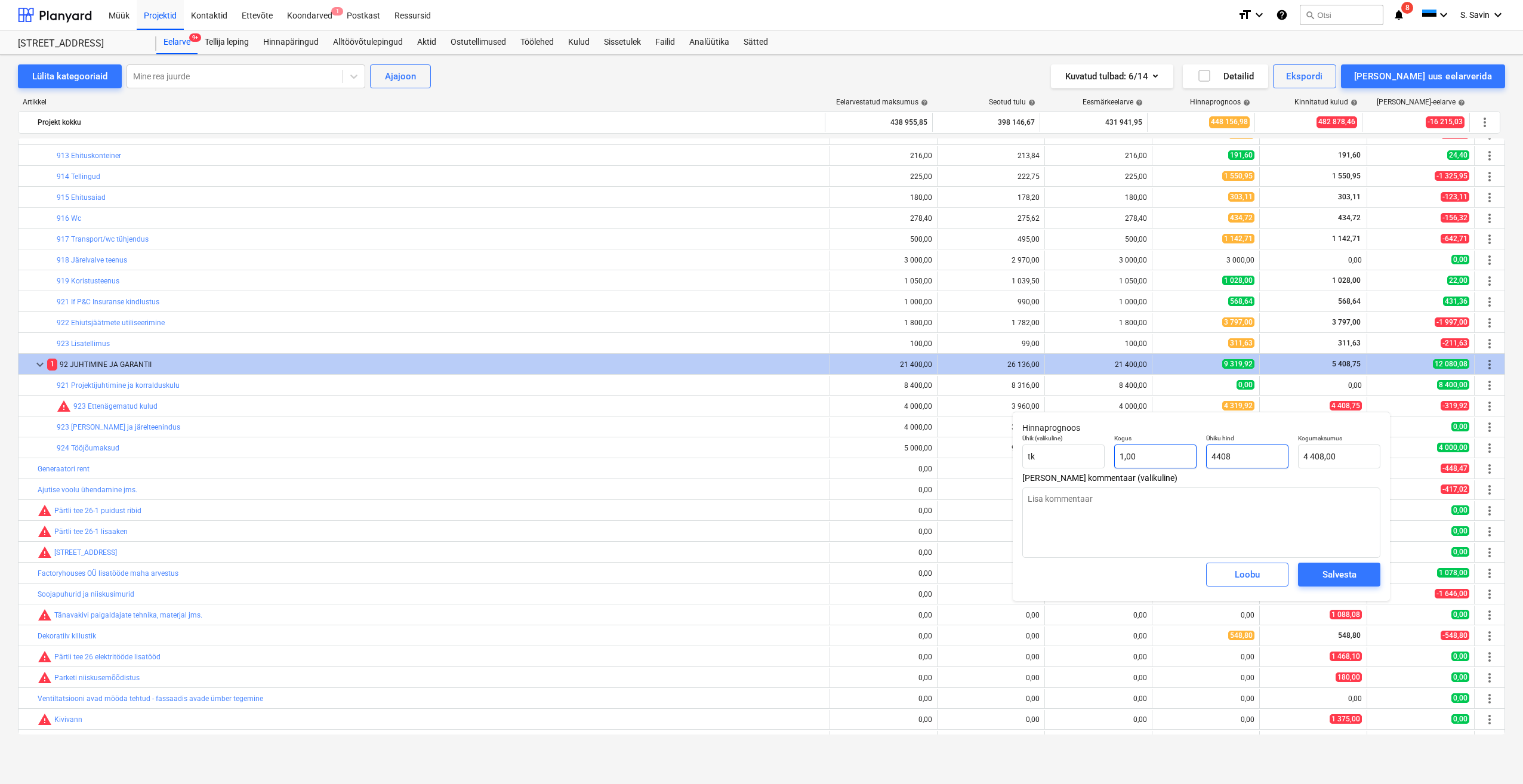
type textarea "x"
type input "4408,"
type textarea "x"
type input "4408,7"
type input "4 408,70"
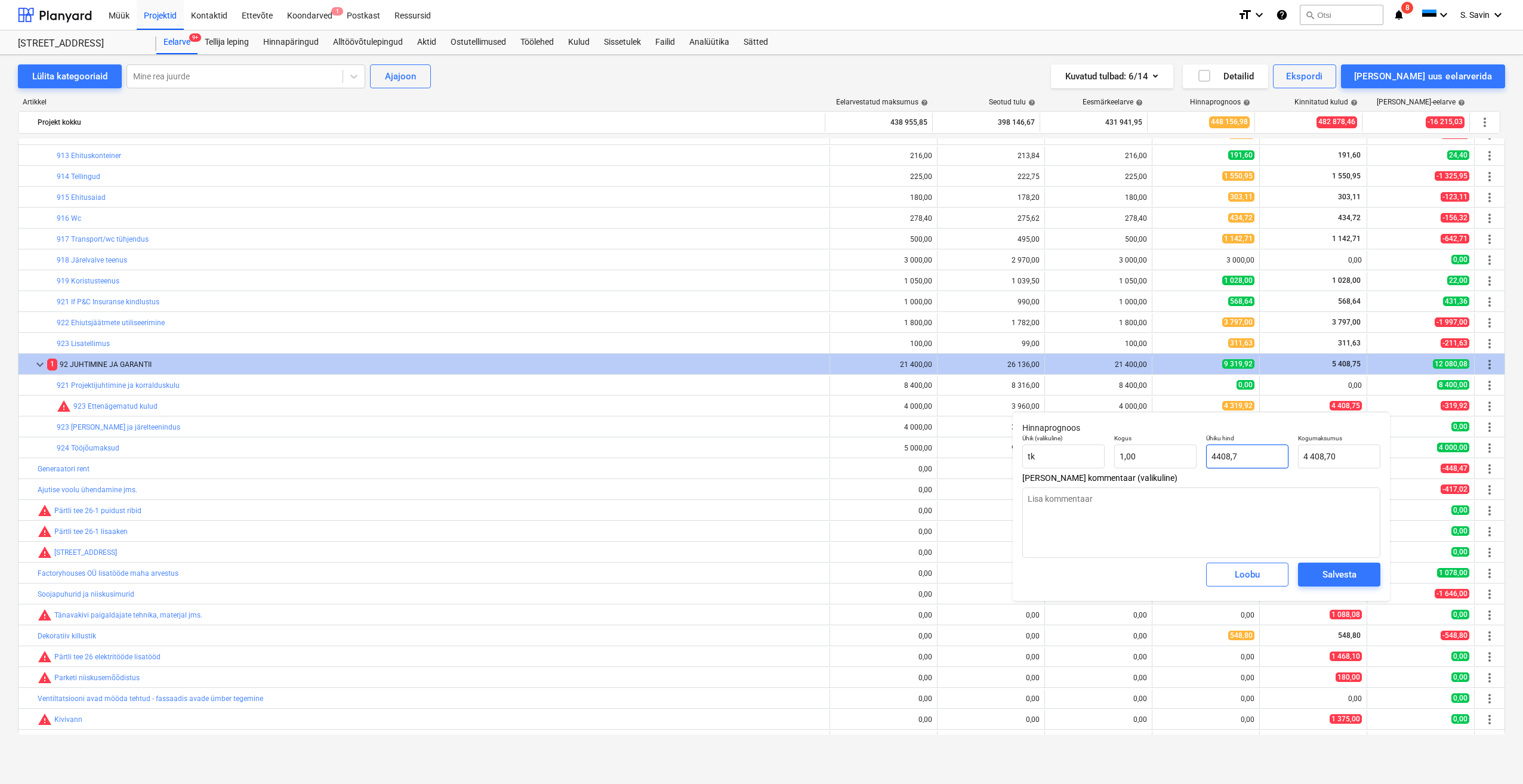
type textarea "x"
type input "4408,75"
type input "4 408,75"
type input "4408,75"
type textarea "x"
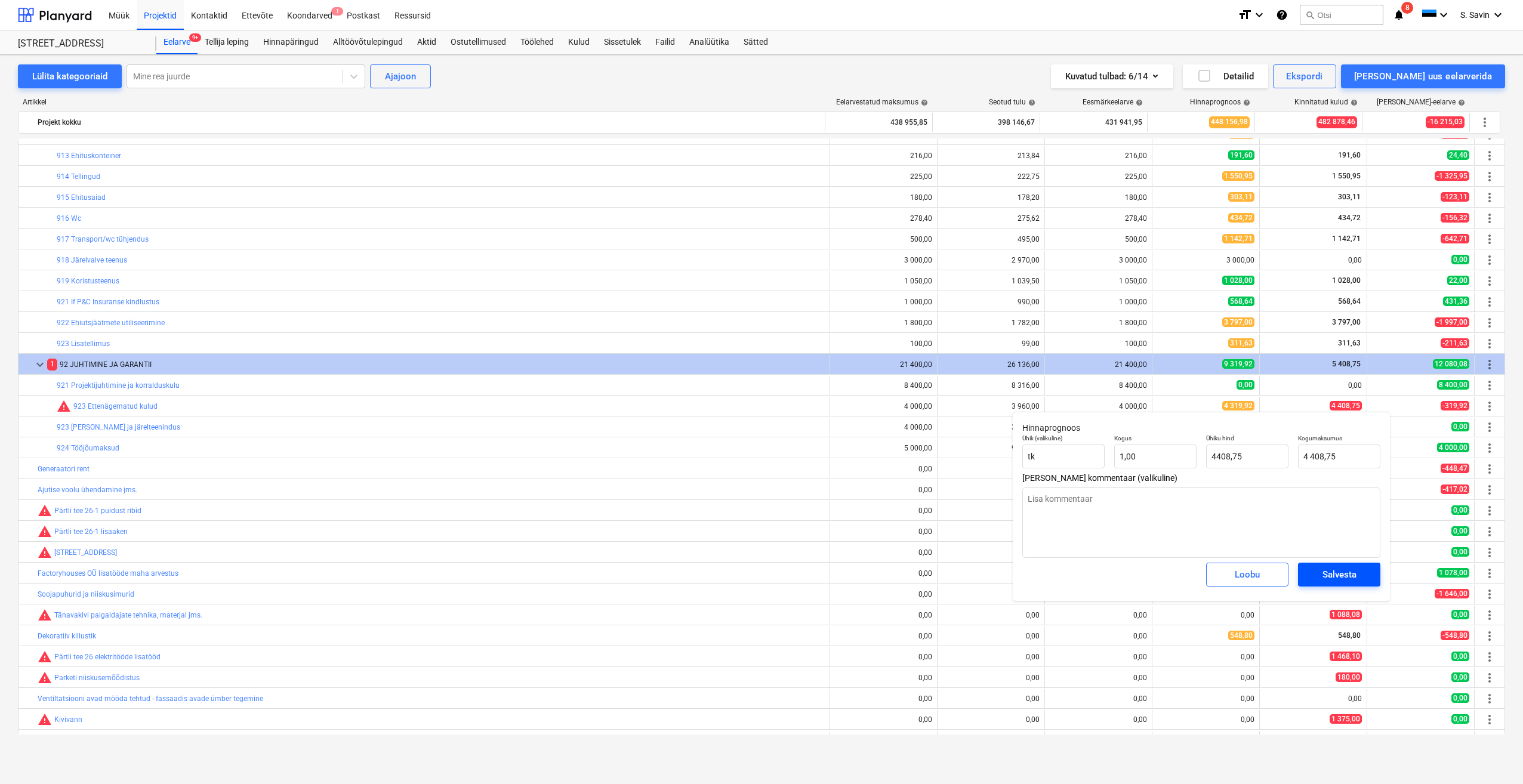
type input "4 408,75"
click at [1362, 575] on span "Salvesta" at bounding box center [1339, 574] width 54 height 15
type textarea "x"
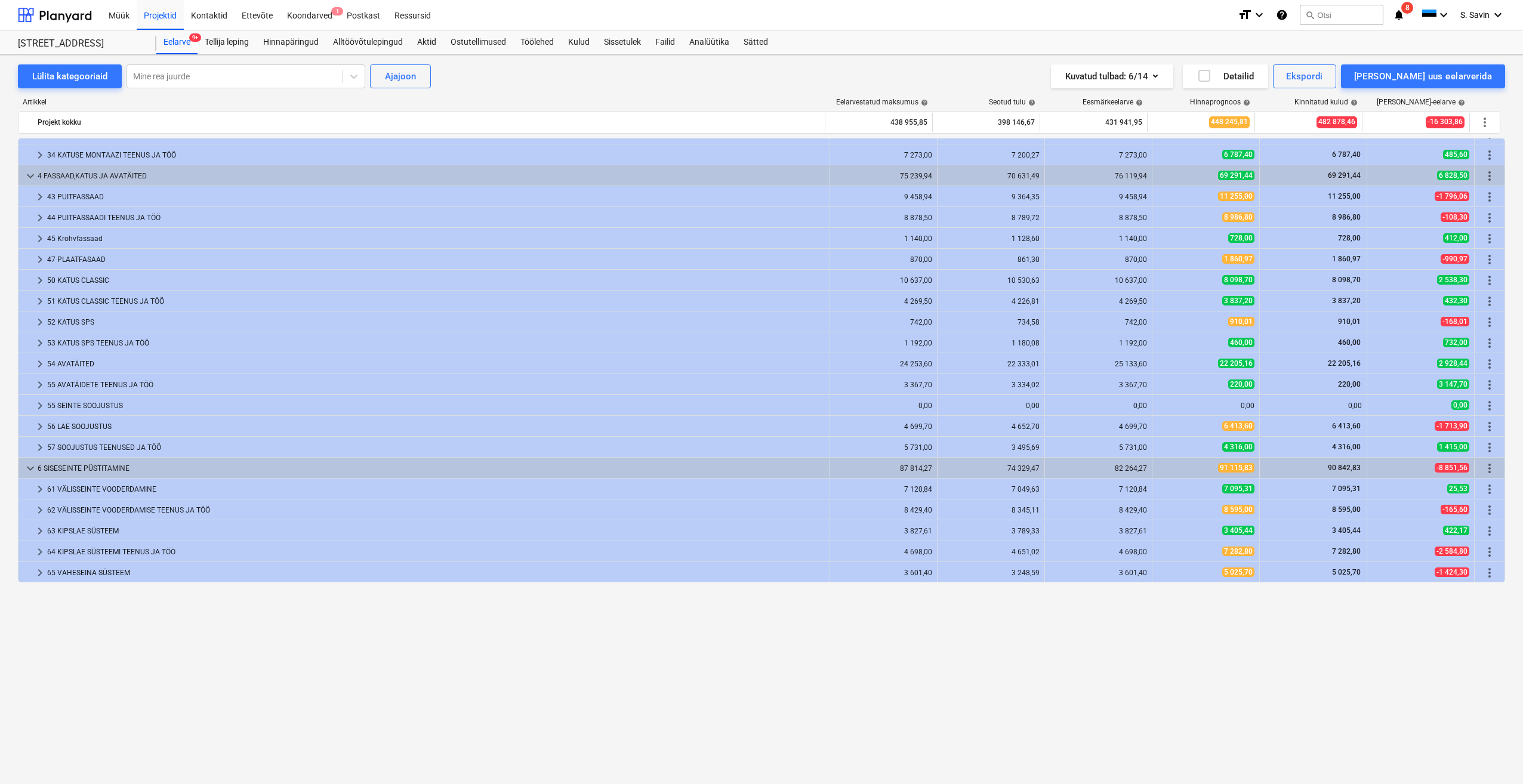
scroll to position [0, 0]
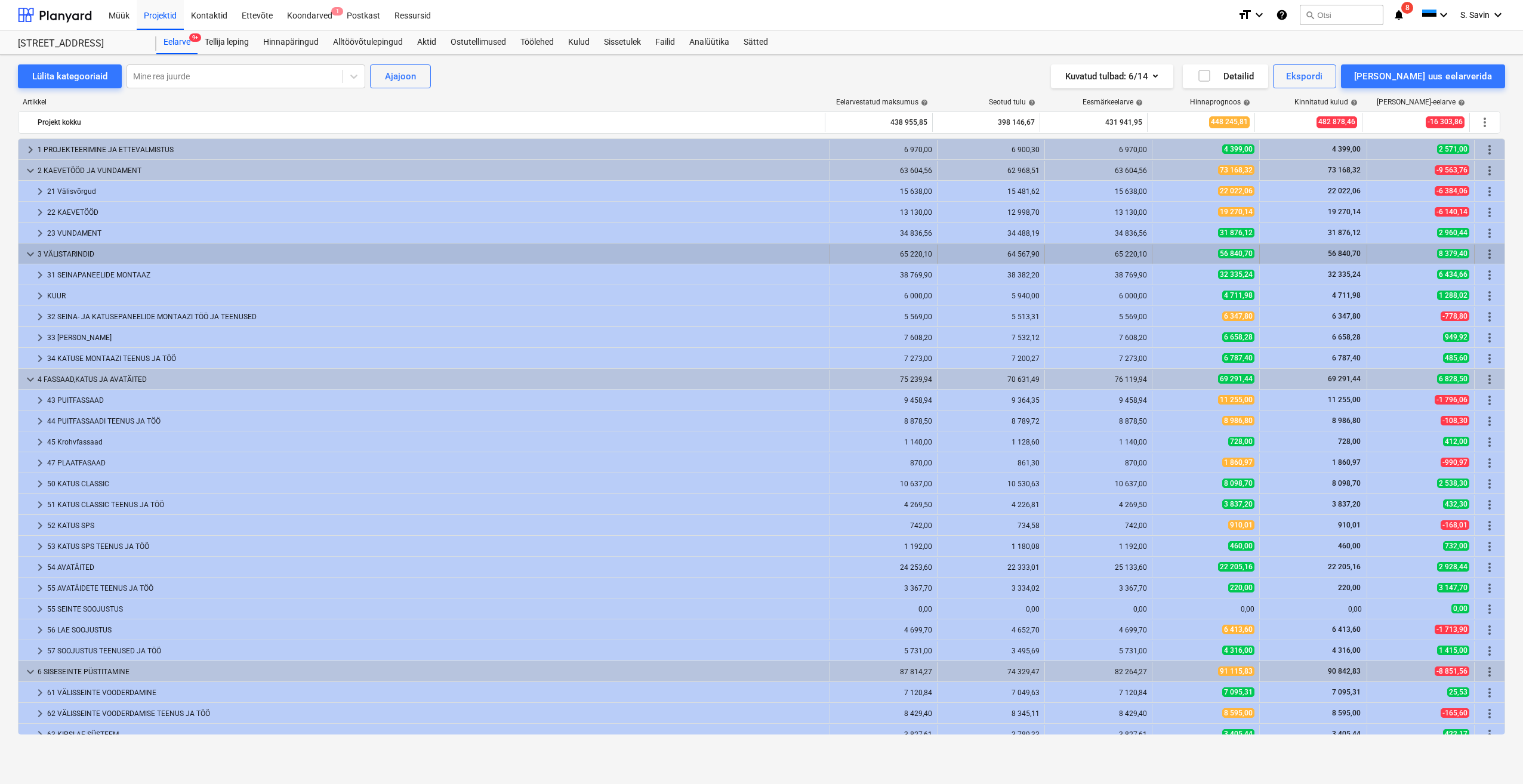
click at [27, 250] on span "keyboard_arrow_down" at bounding box center [31, 254] width 14 height 14
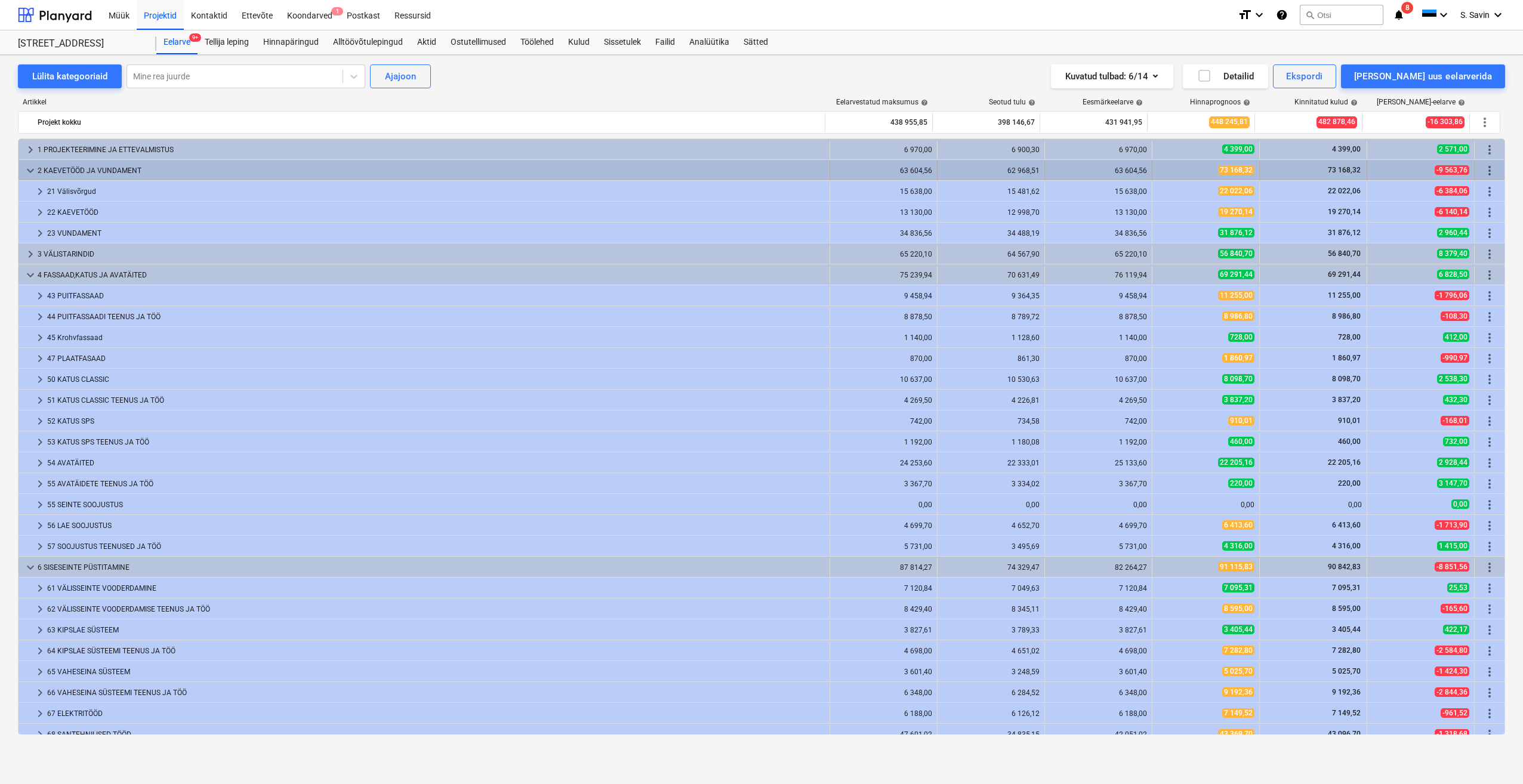
click at [26, 173] on span "keyboard_arrow_down" at bounding box center [31, 171] width 14 height 14
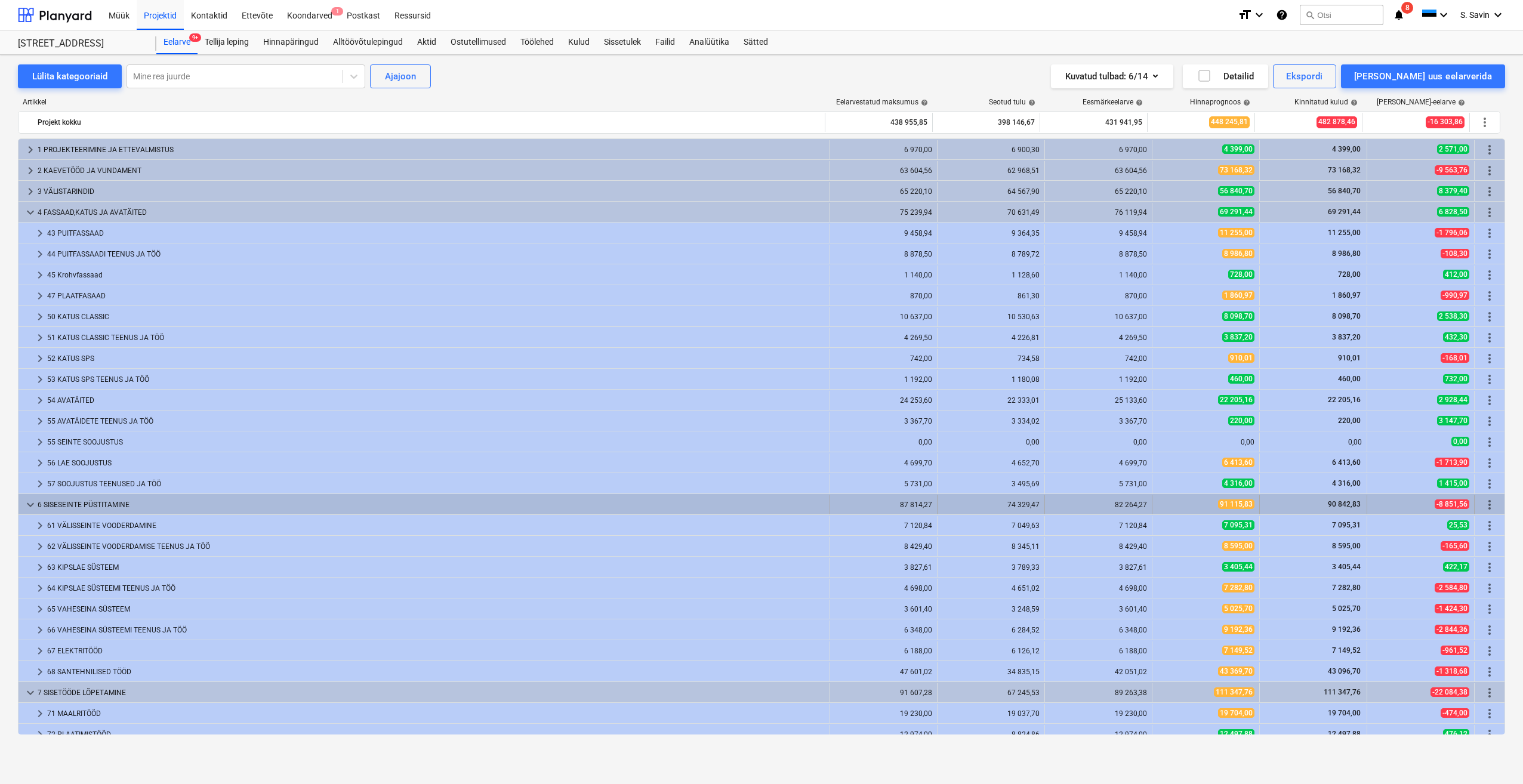
click at [30, 510] on span "keyboard_arrow_down" at bounding box center [31, 504] width 14 height 14
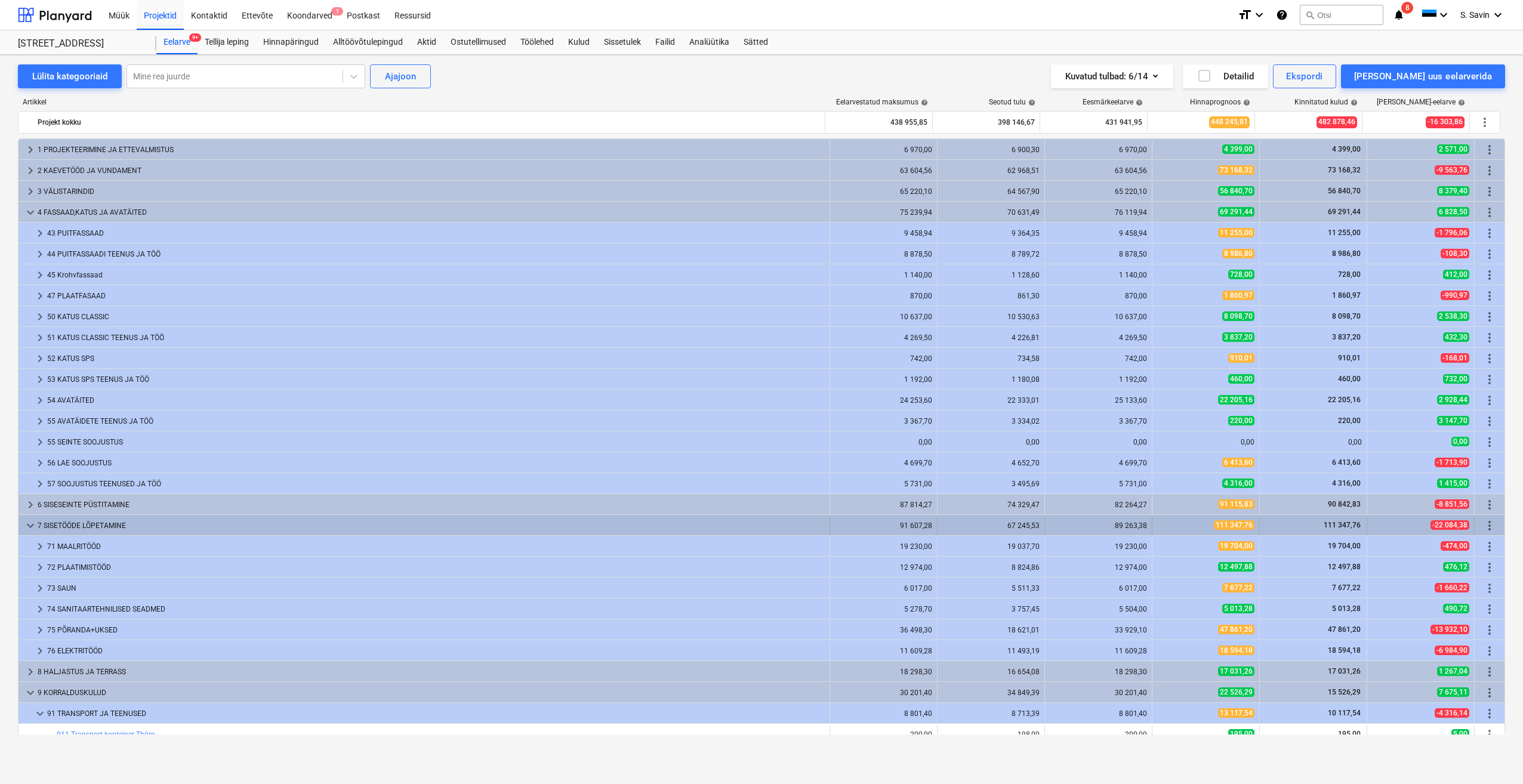
click at [33, 529] on span "keyboard_arrow_down" at bounding box center [31, 525] width 14 height 14
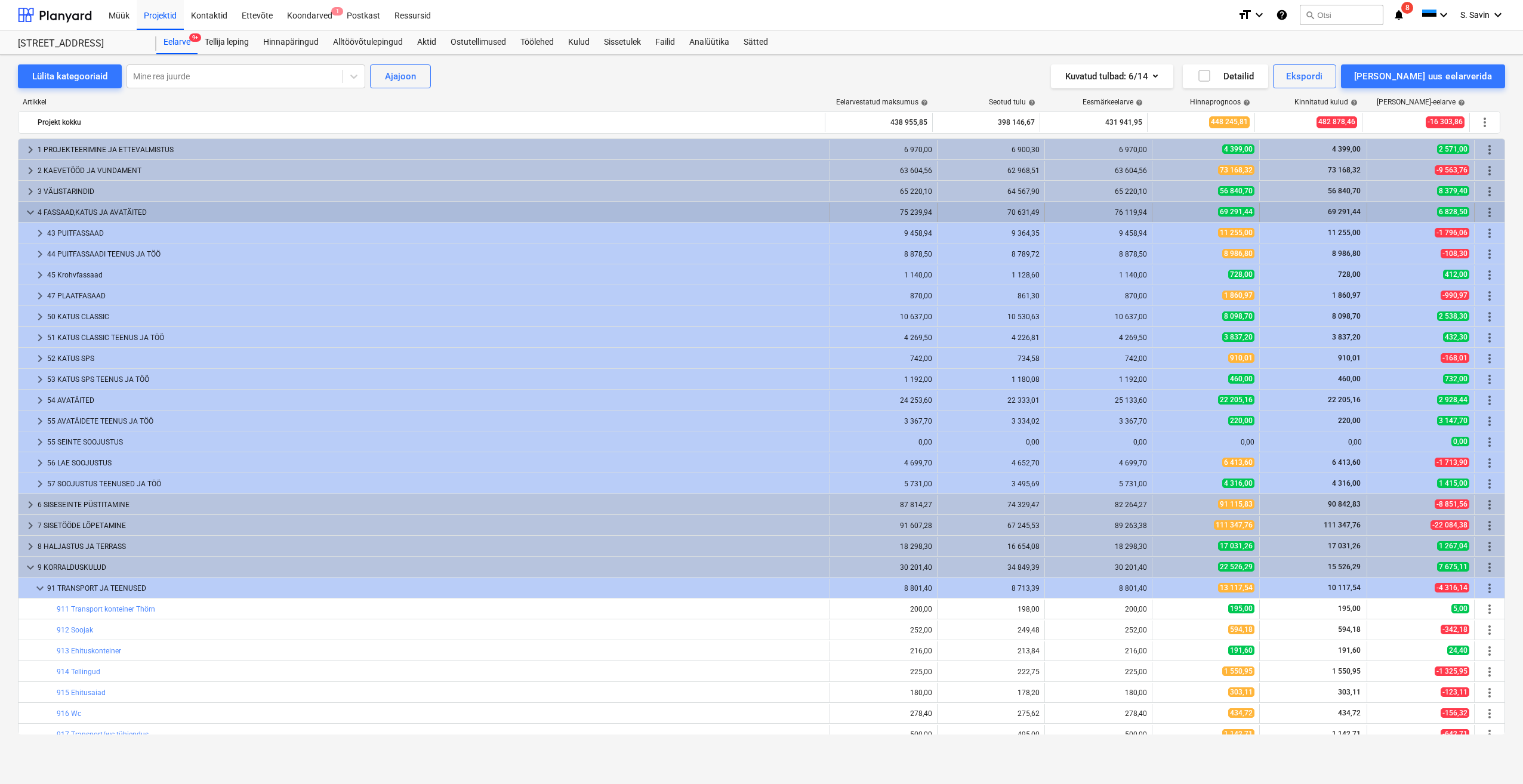
click at [24, 212] on span "keyboard_arrow_down" at bounding box center [31, 212] width 14 height 14
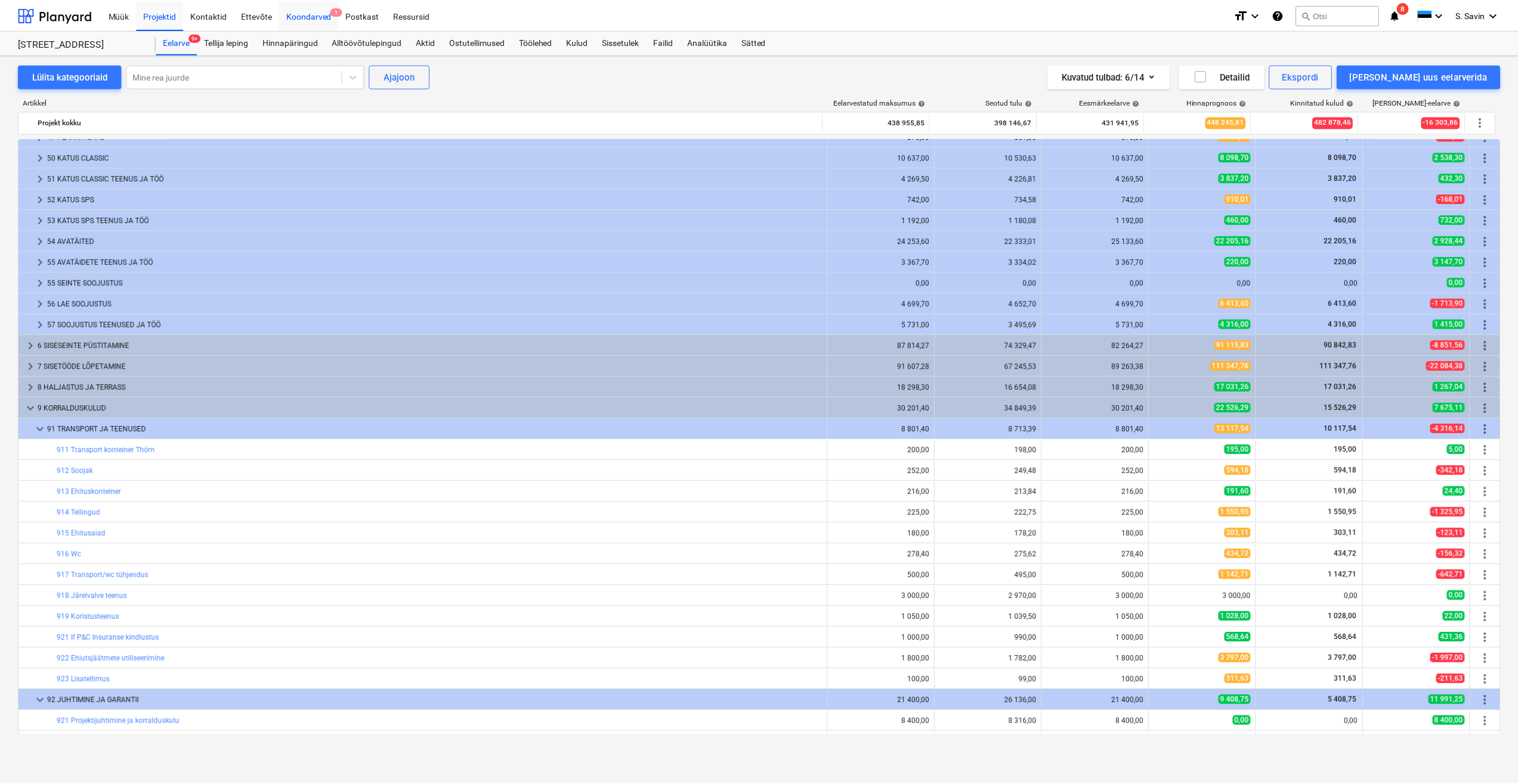
scroll to position [179, 0]
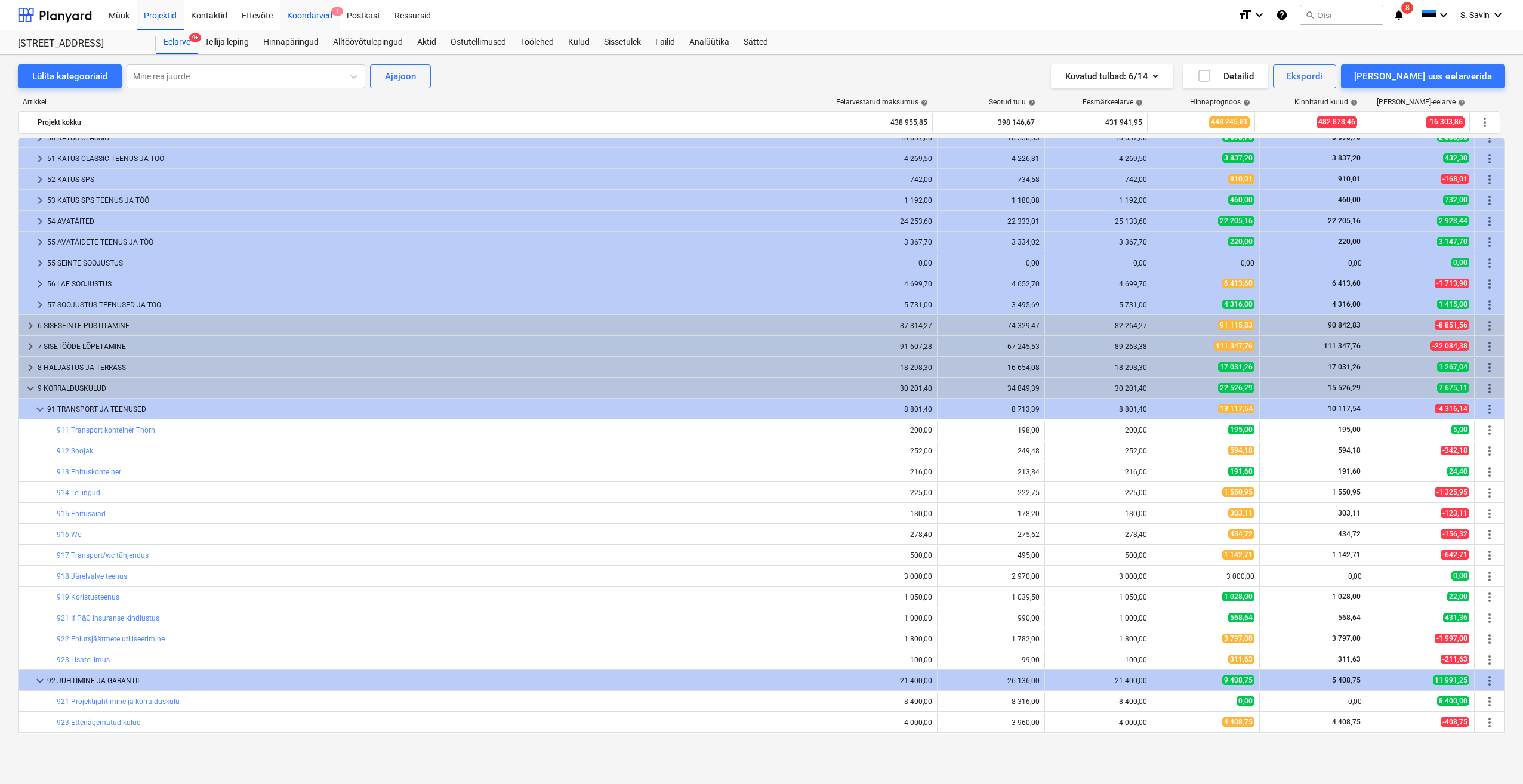
click at [306, 12] on div "Koondarved 1" at bounding box center [310, 15] width 60 height 31
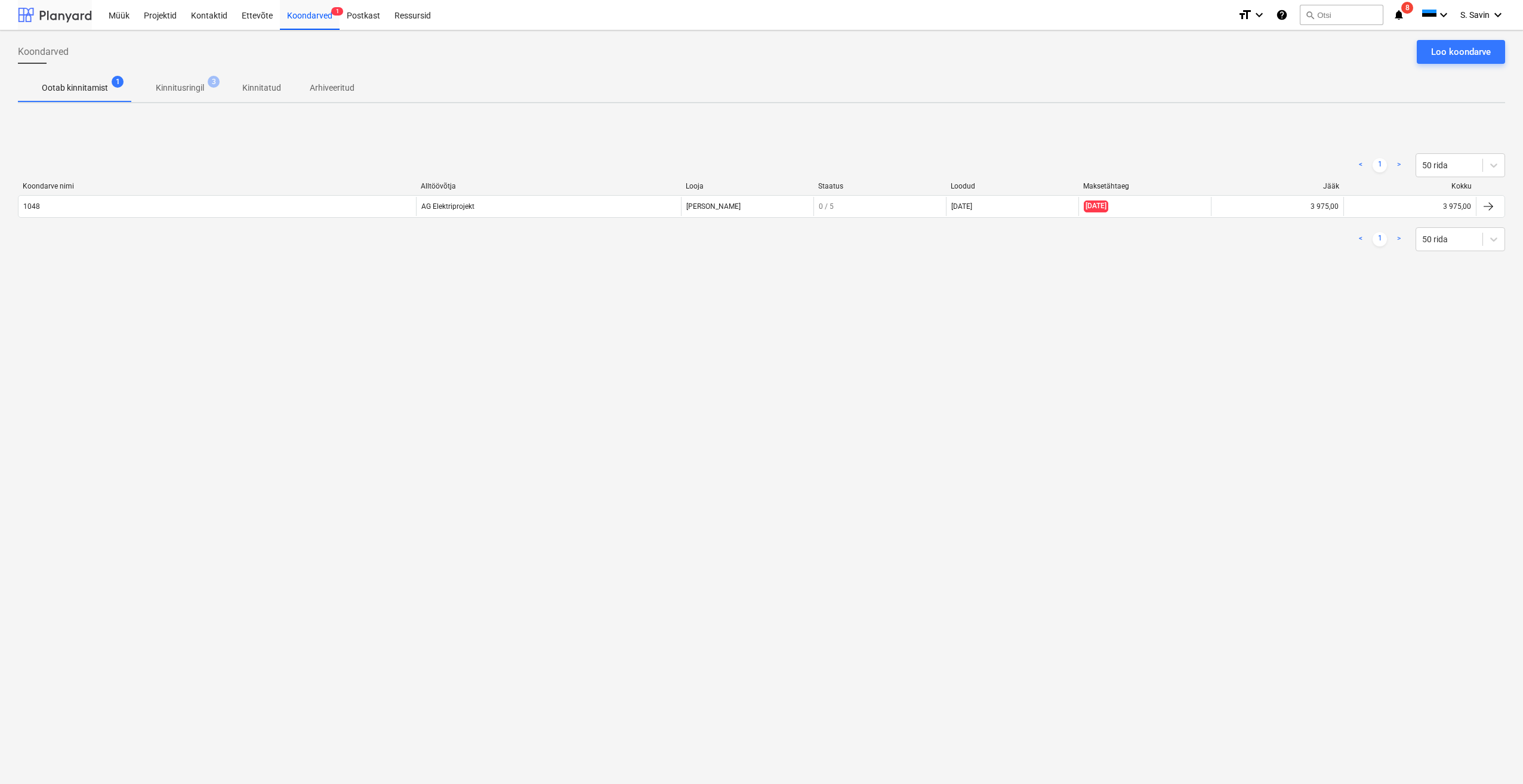
click at [68, 23] on div at bounding box center [55, 15] width 74 height 30
